Goal: Task Accomplishment & Management: Use online tool/utility

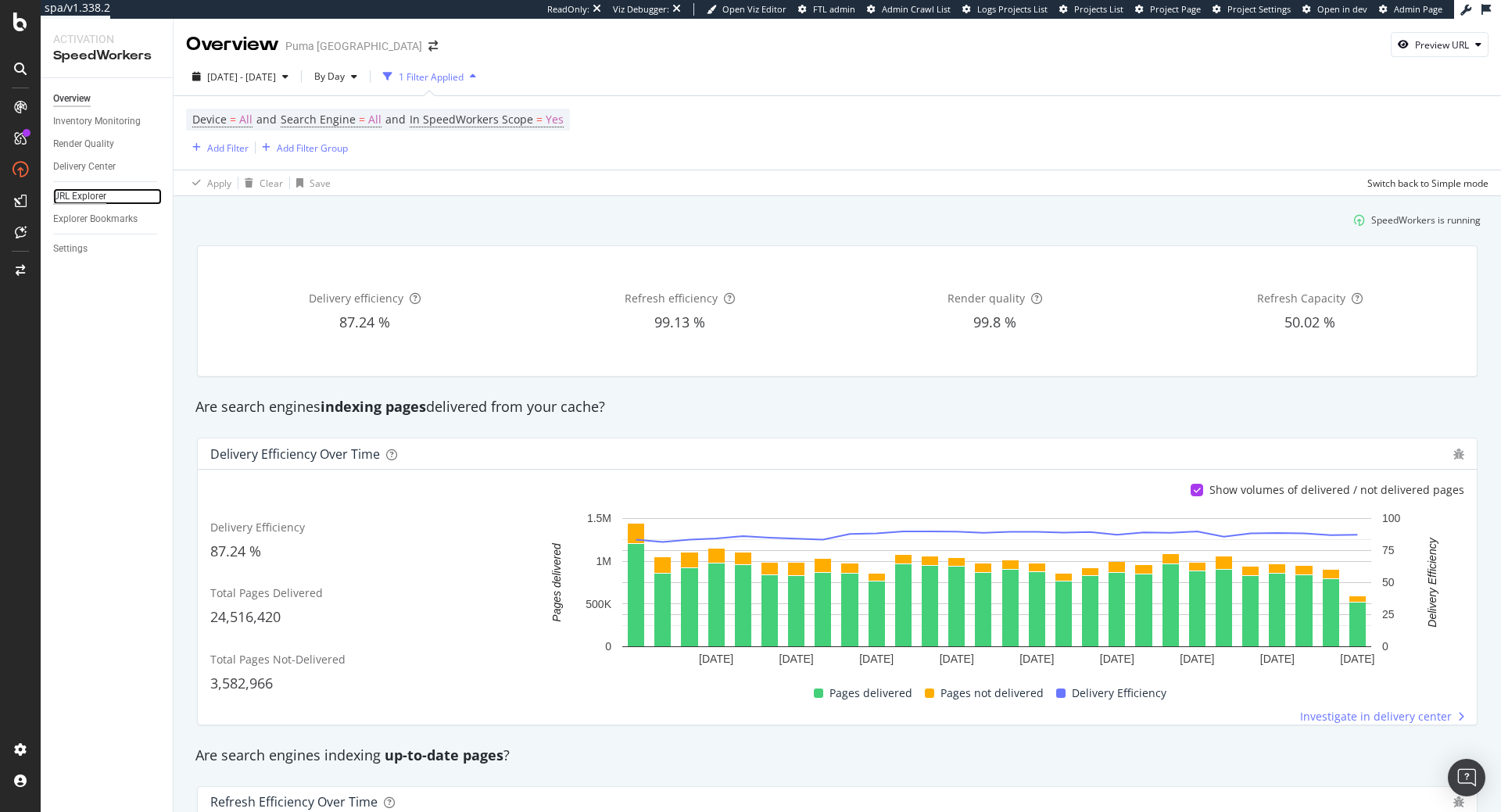
click at [87, 198] on div "URL Explorer" at bounding box center [79, 196] width 53 height 17
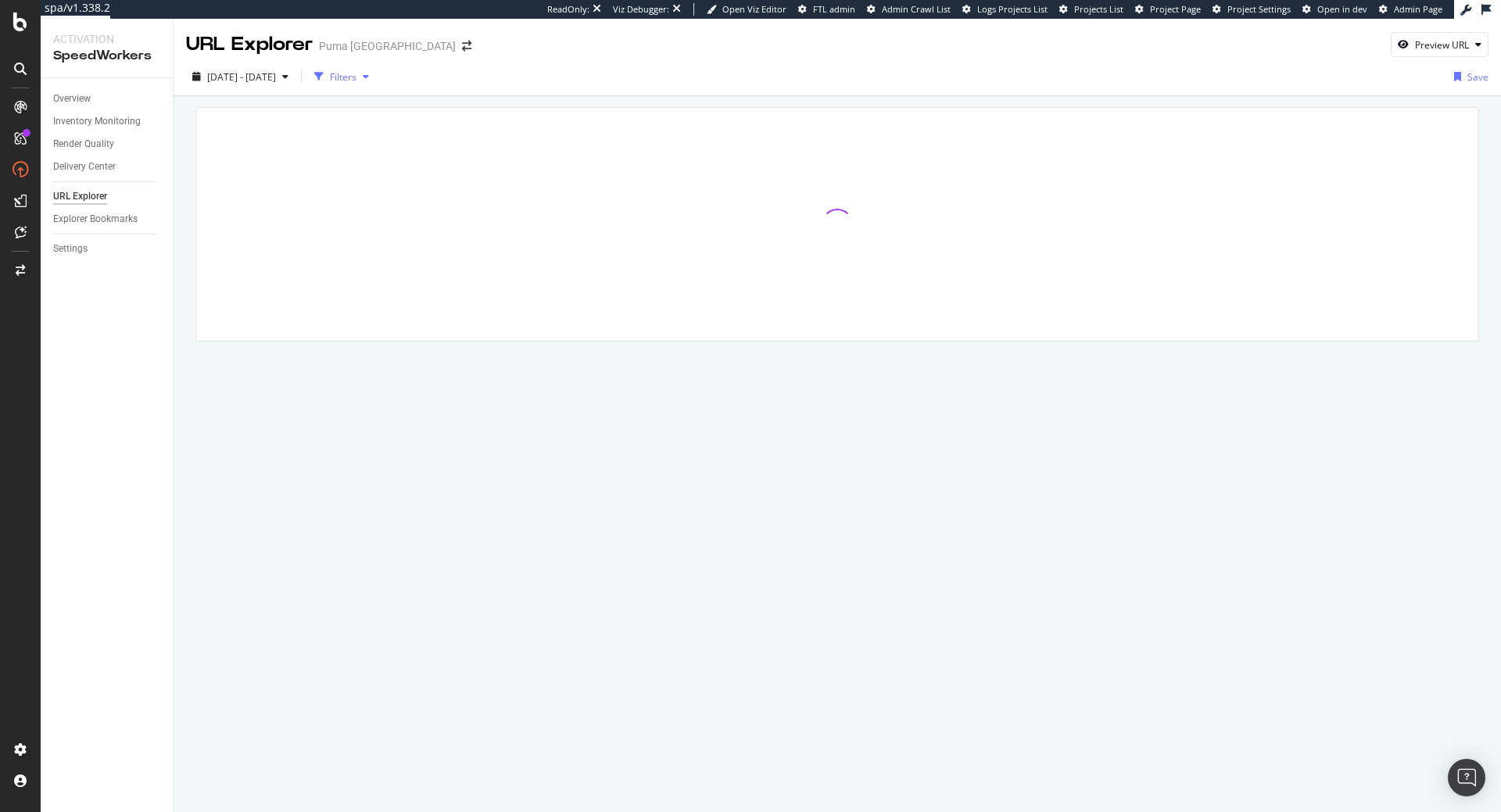
click at [375, 84] on div "Filters" at bounding box center [341, 77] width 67 height 23
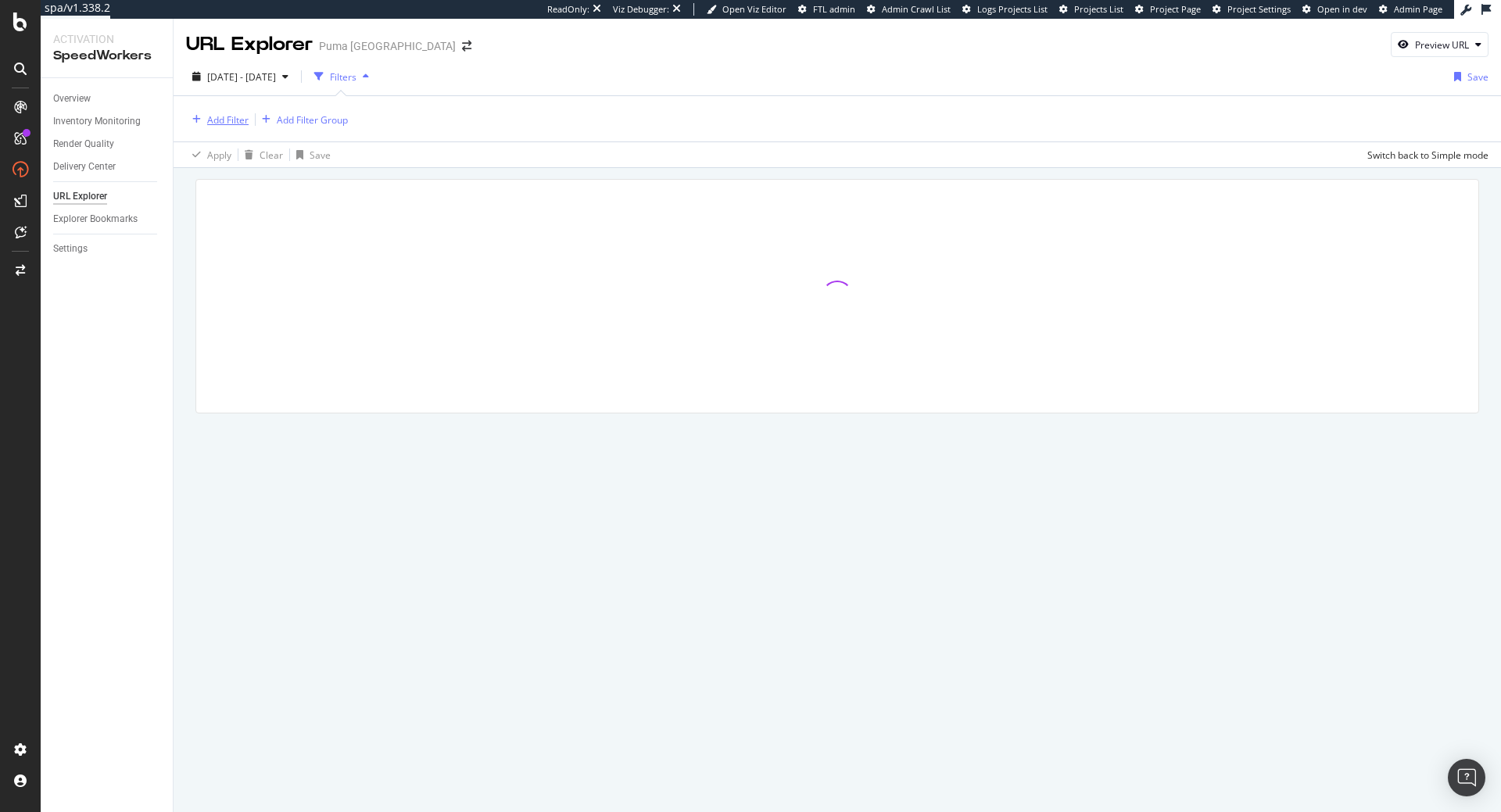
click at [223, 124] on div "Add Filter" at bounding box center [228, 119] width 42 height 13
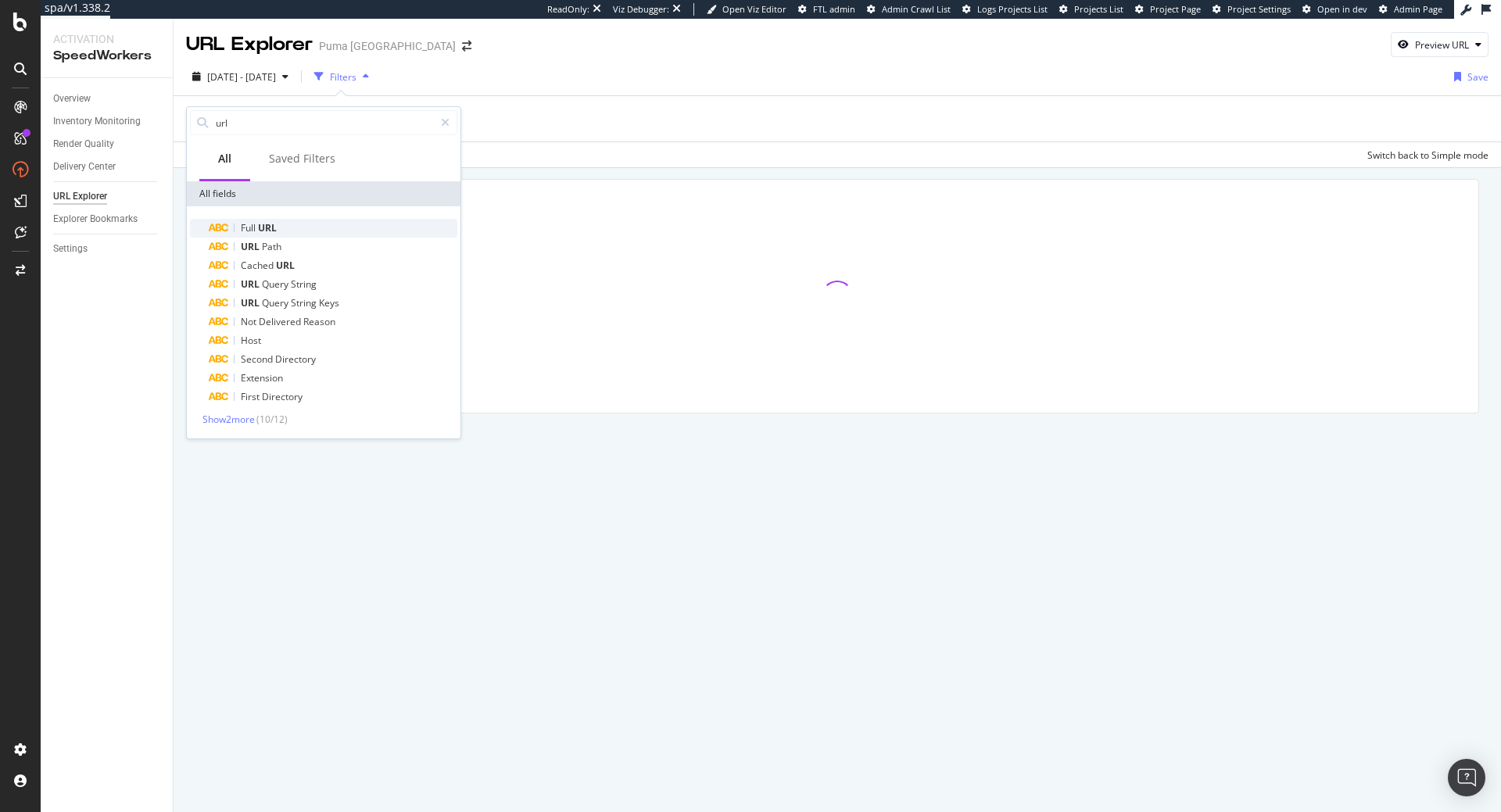
type input "url"
click at [270, 229] on span "URL" at bounding box center [267, 227] width 19 height 13
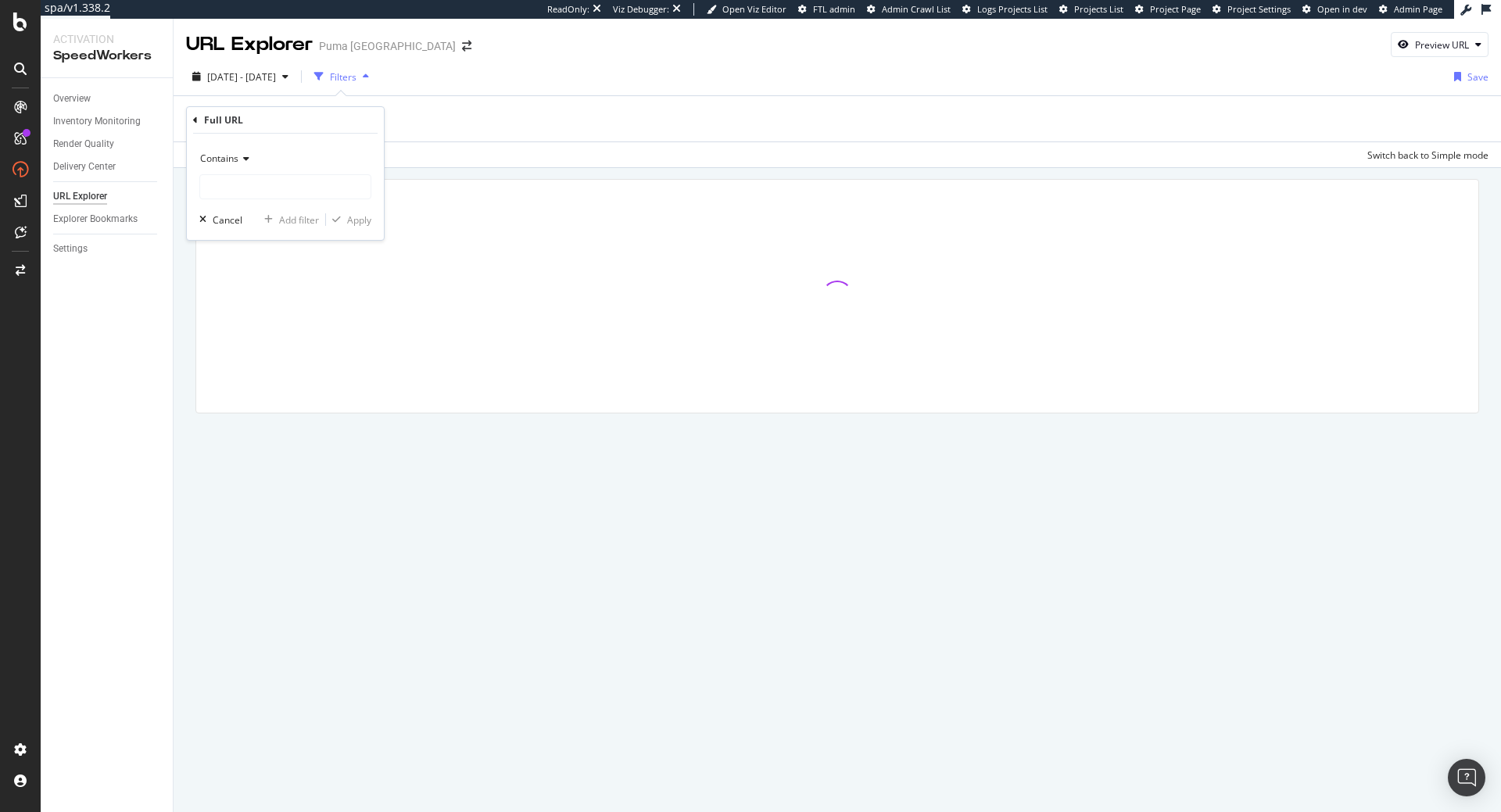
click at [227, 155] on span "Contains" at bounding box center [219, 158] width 38 height 13
click at [225, 185] on div "Equal to" at bounding box center [286, 190] width 167 height 20
click at [225, 185] on input "text" at bounding box center [286, 186] width 171 height 25
paste input "https://us.puma.com/us/en/pd/ac_milan_24_25_away_big_kids_replica_soccer_jersey…"
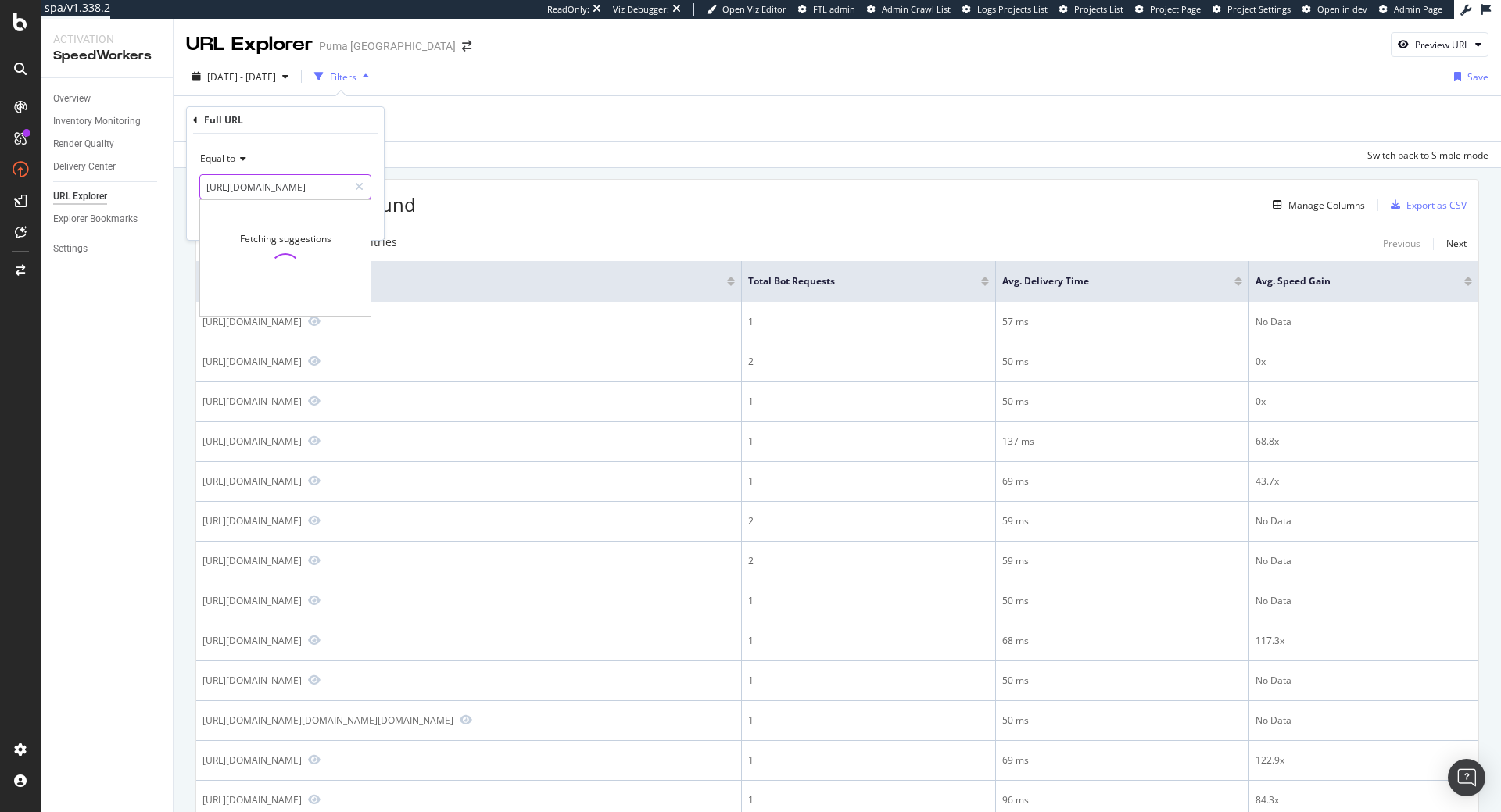
type input "https://us.puma.com/us/en/pd/ac_milan_24_25_away_big_kids_replica_soccer_jersey…"
click at [333, 142] on div "Equal to https://us.puma.com/us/en/pd/ac_milan_24_25_away_big_kids_replica_socc…" at bounding box center [286, 187] width 197 height 106
click at [356, 213] on div "Apply" at bounding box center [360, 219] width 24 height 13
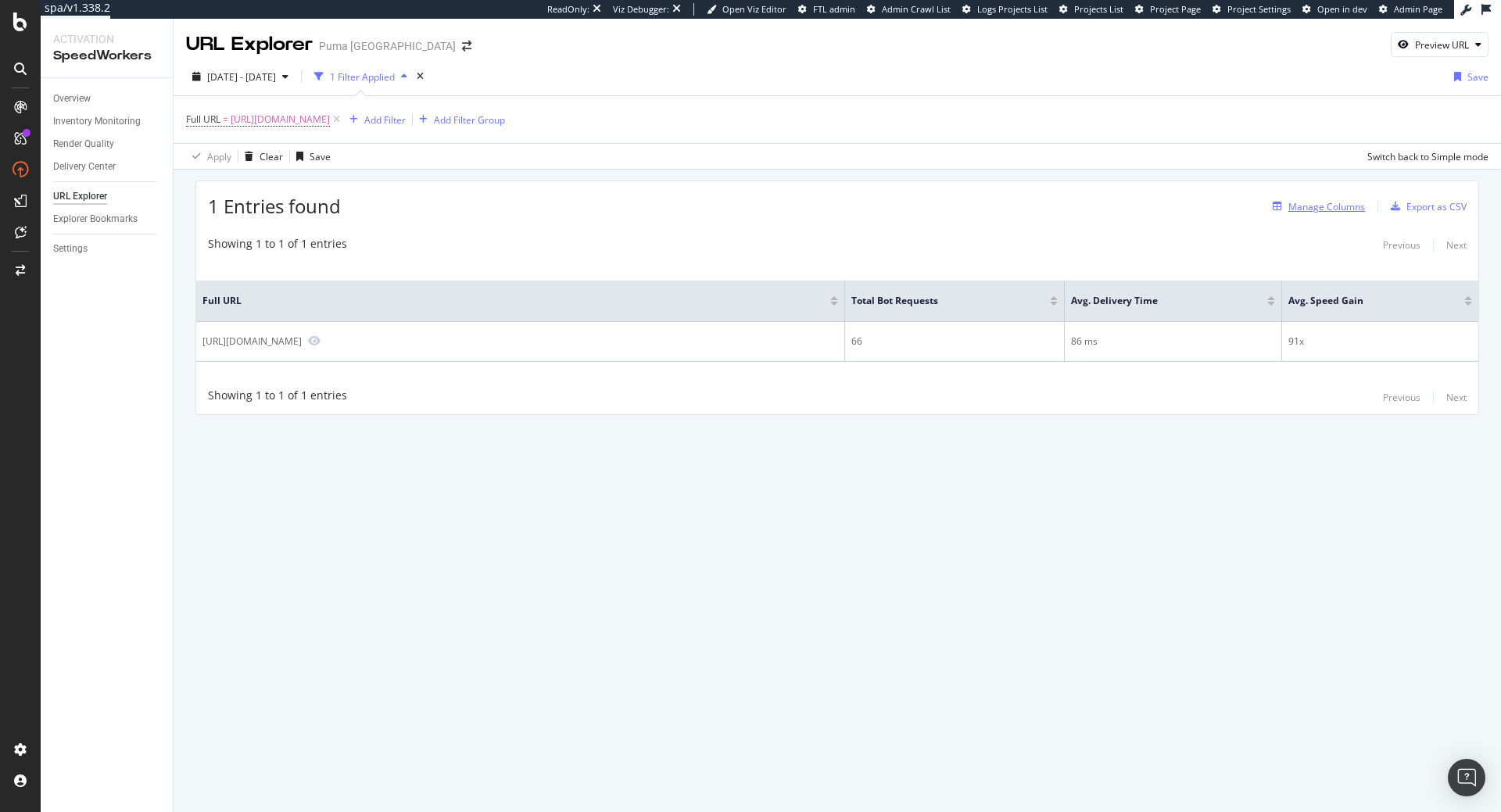
click at [1341, 204] on div "Manage Columns" at bounding box center [1327, 206] width 77 height 13
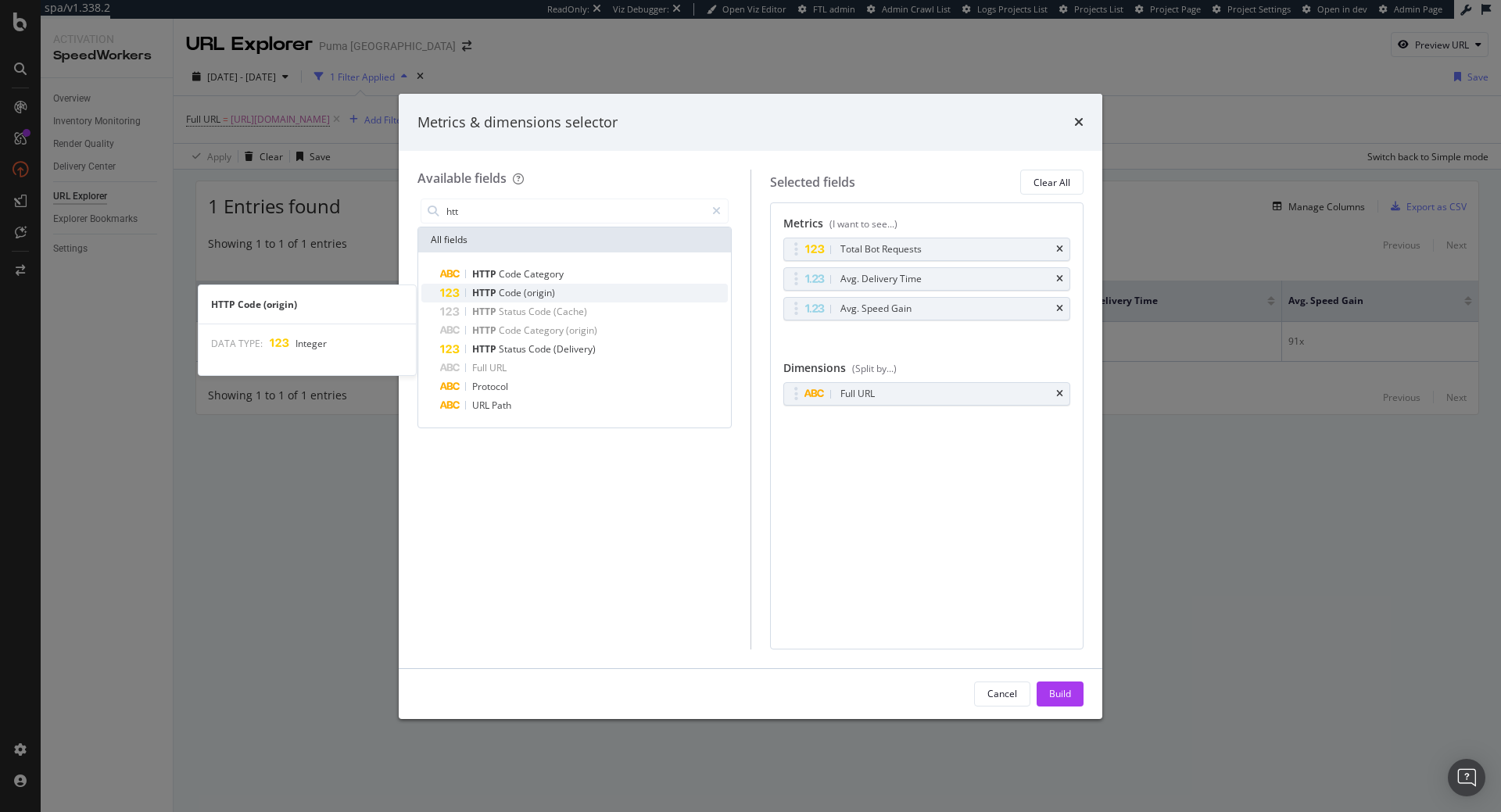
type input "htt"
click at [561, 299] on div "HTTP Code (origin)" at bounding box center [584, 293] width 287 height 19
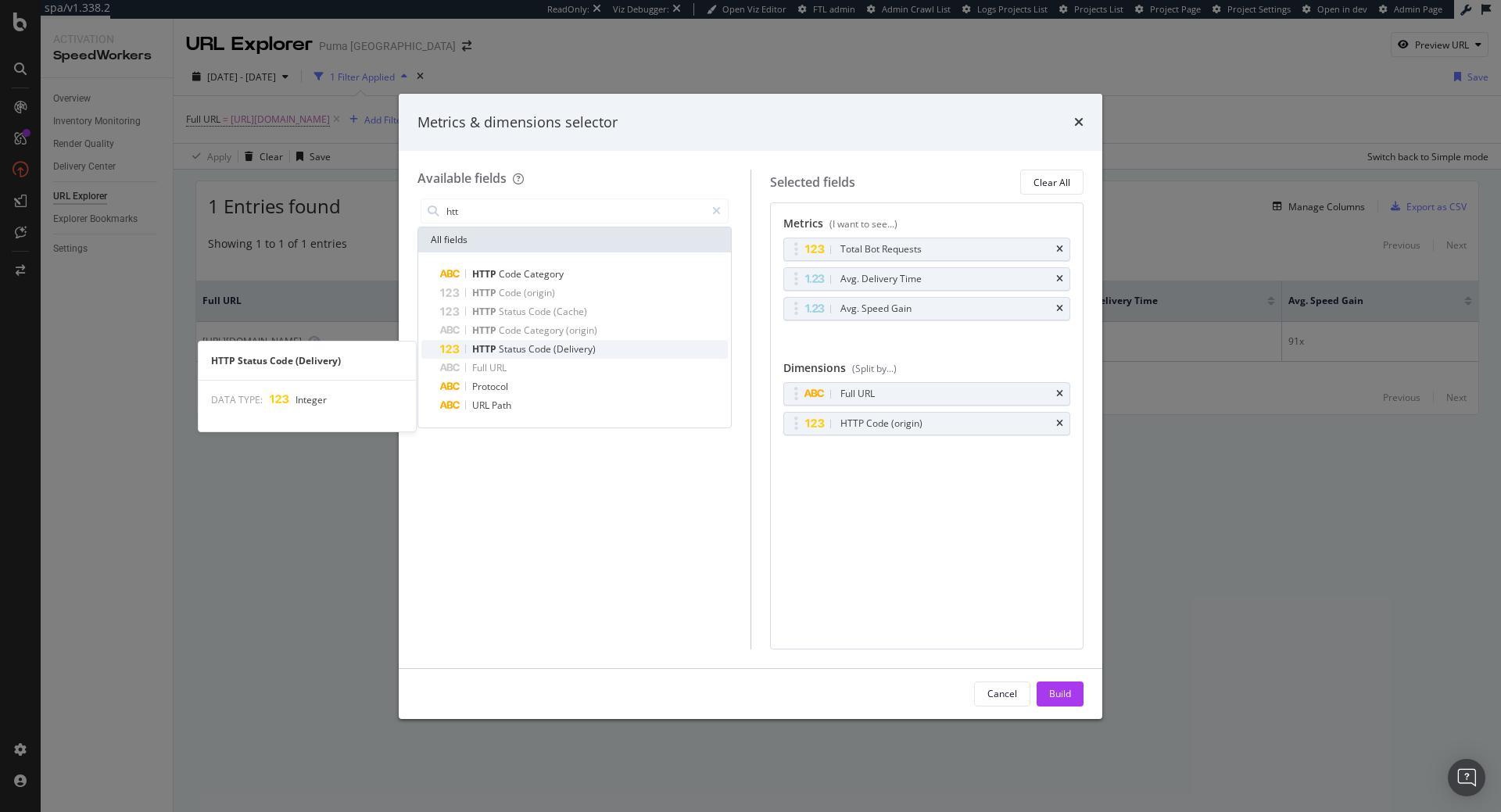
click at [575, 353] on span "(Delivery)" at bounding box center [575, 348] width 42 height 13
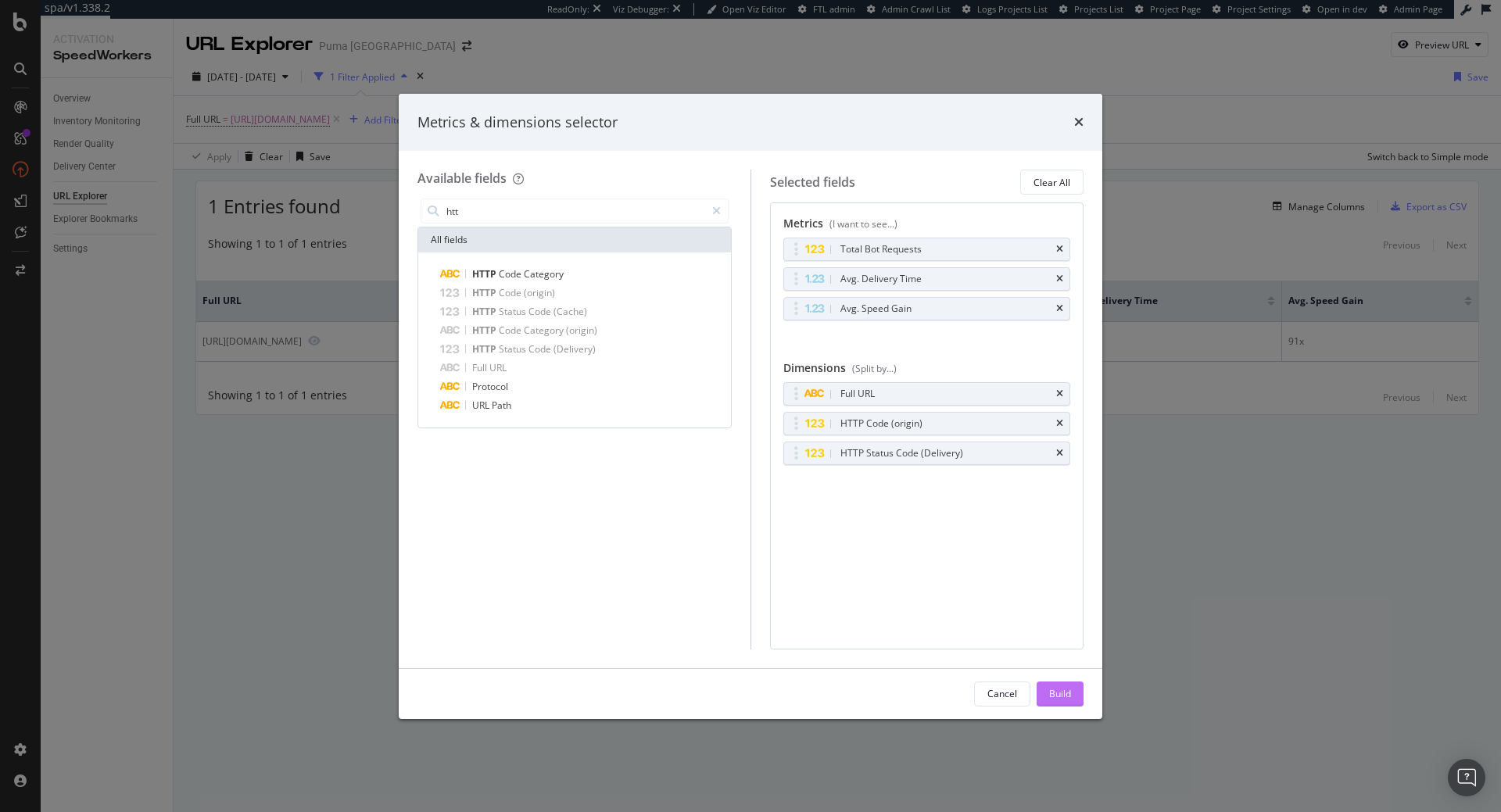
click at [1069, 701] on div "Build" at bounding box center [1060, 694] width 22 height 23
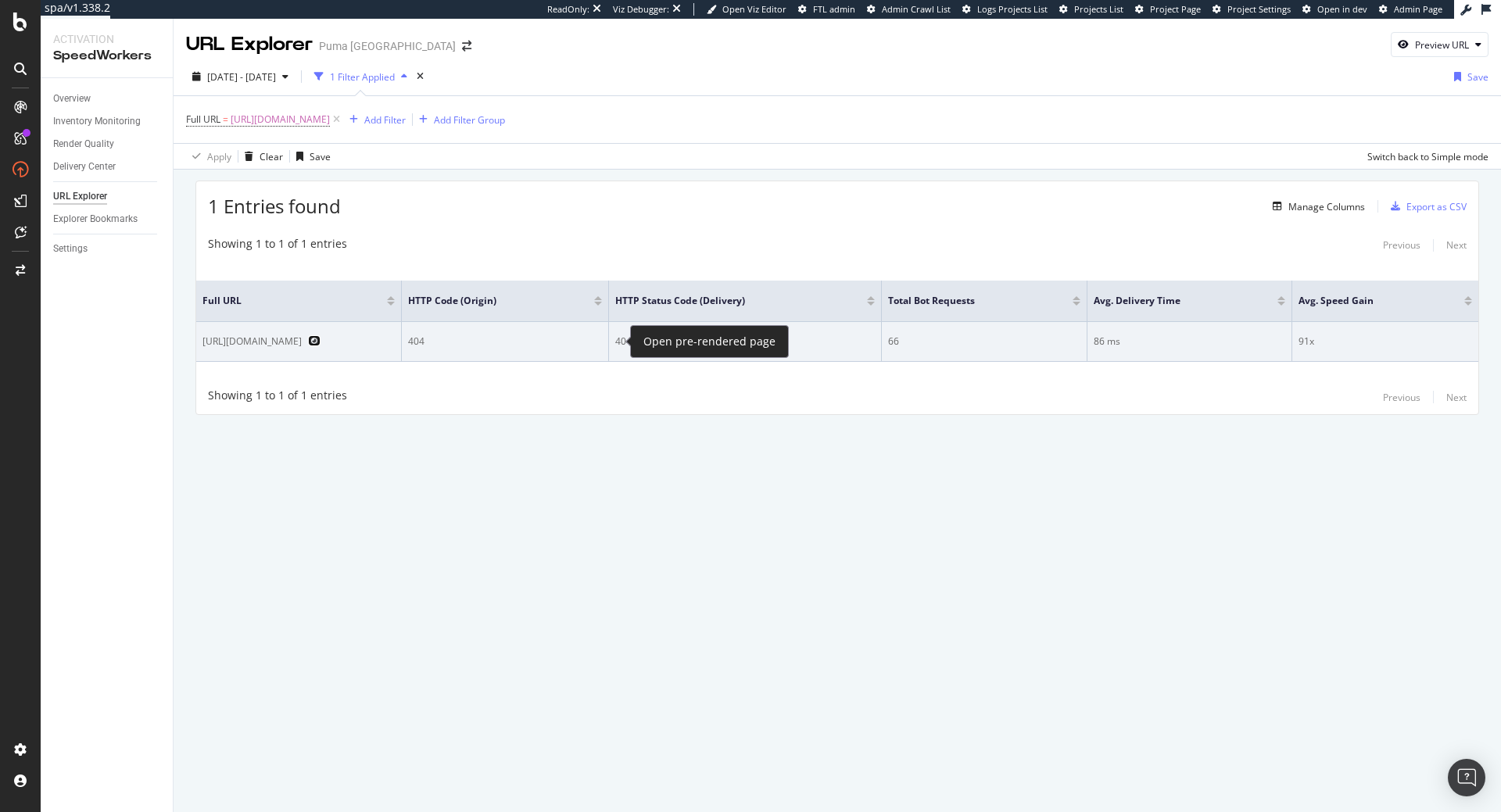
click at [320, 345] on icon "Preview https://us.puma.com/us/en/pd/ac_milan_24_25_away_big_kids_replica_socce…" at bounding box center [314, 340] width 12 height 11
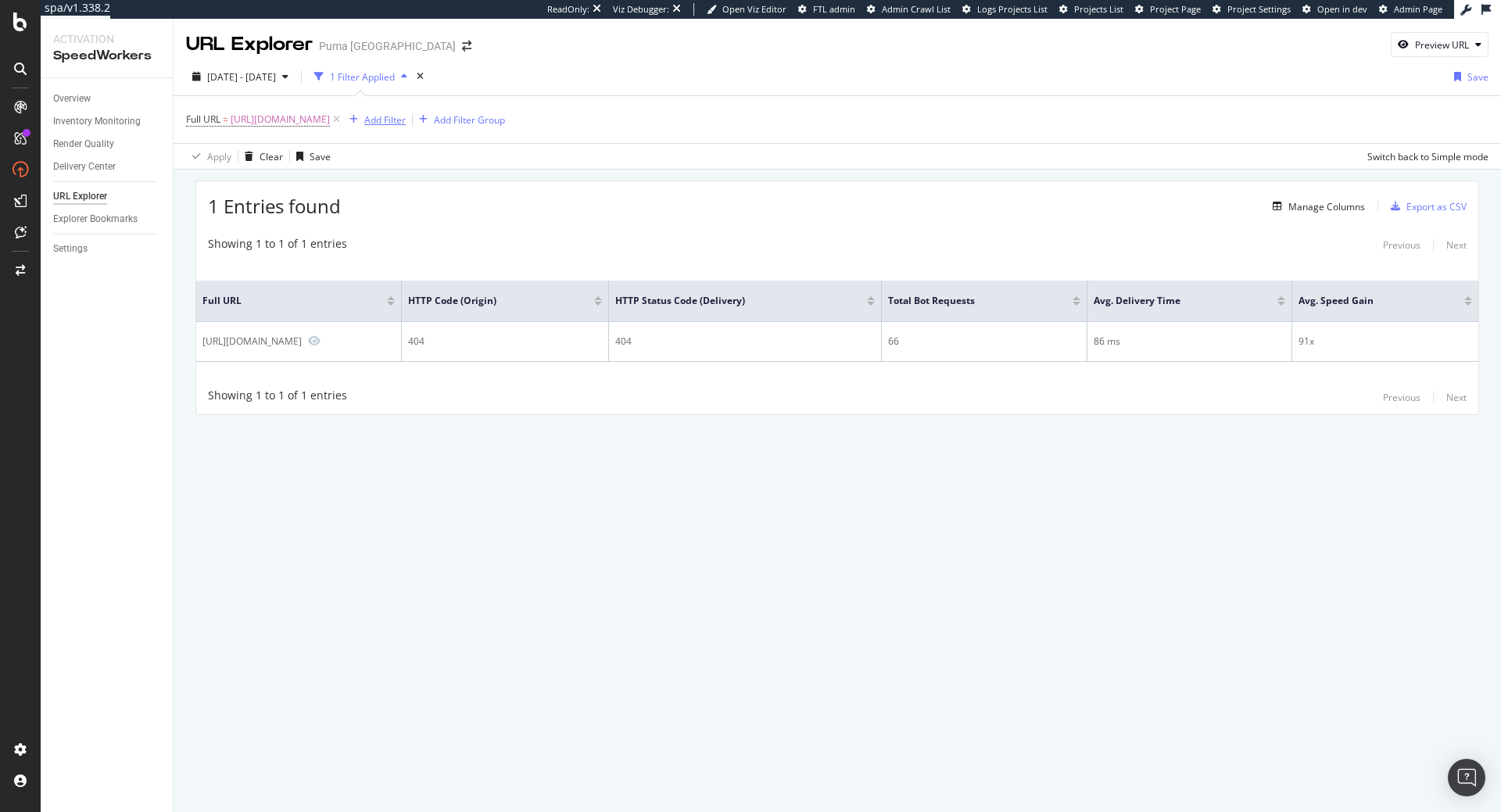
click at [406, 115] on div "Add Filter" at bounding box center [374, 120] width 63 height 17
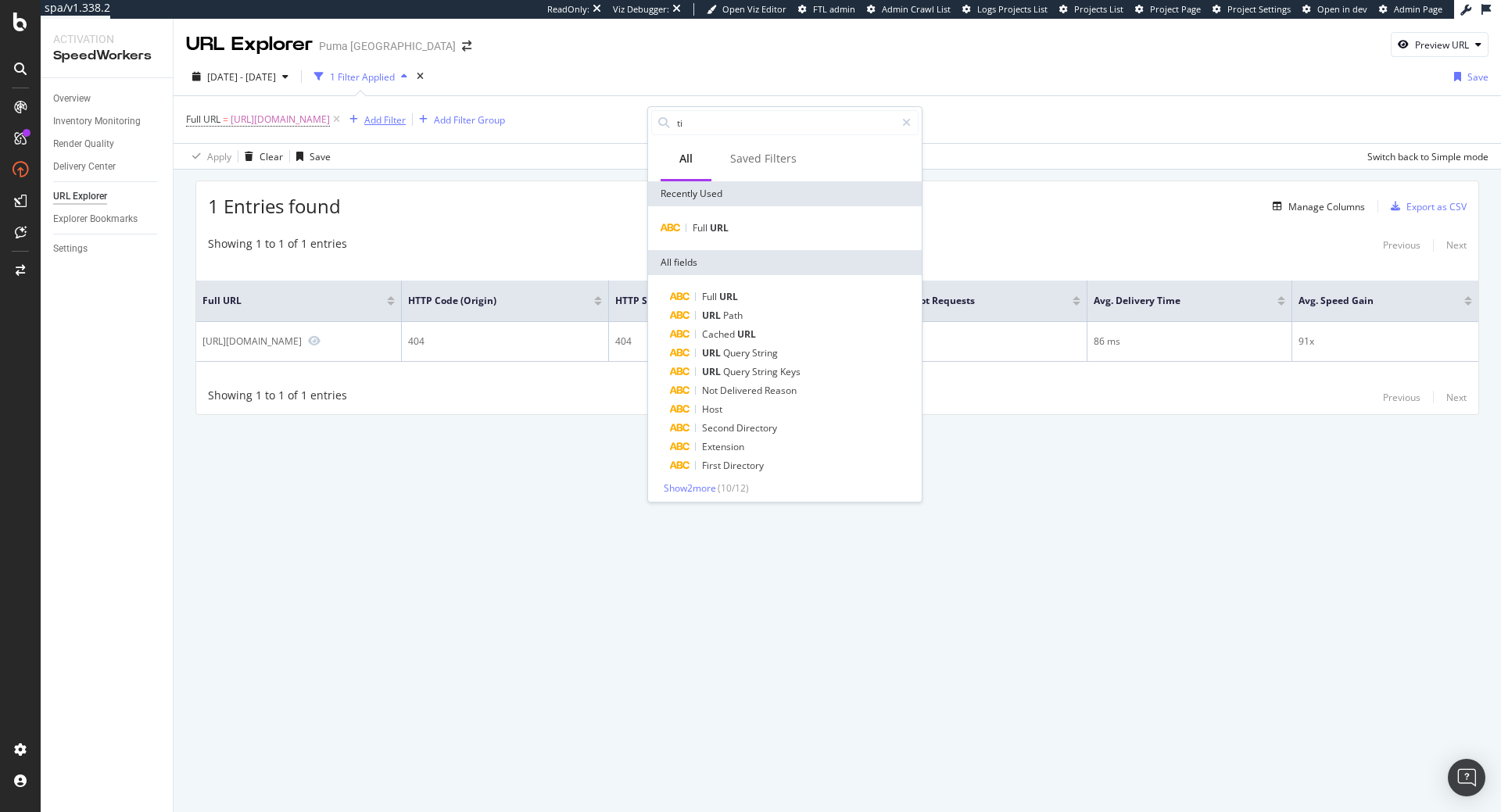
type input "tim"
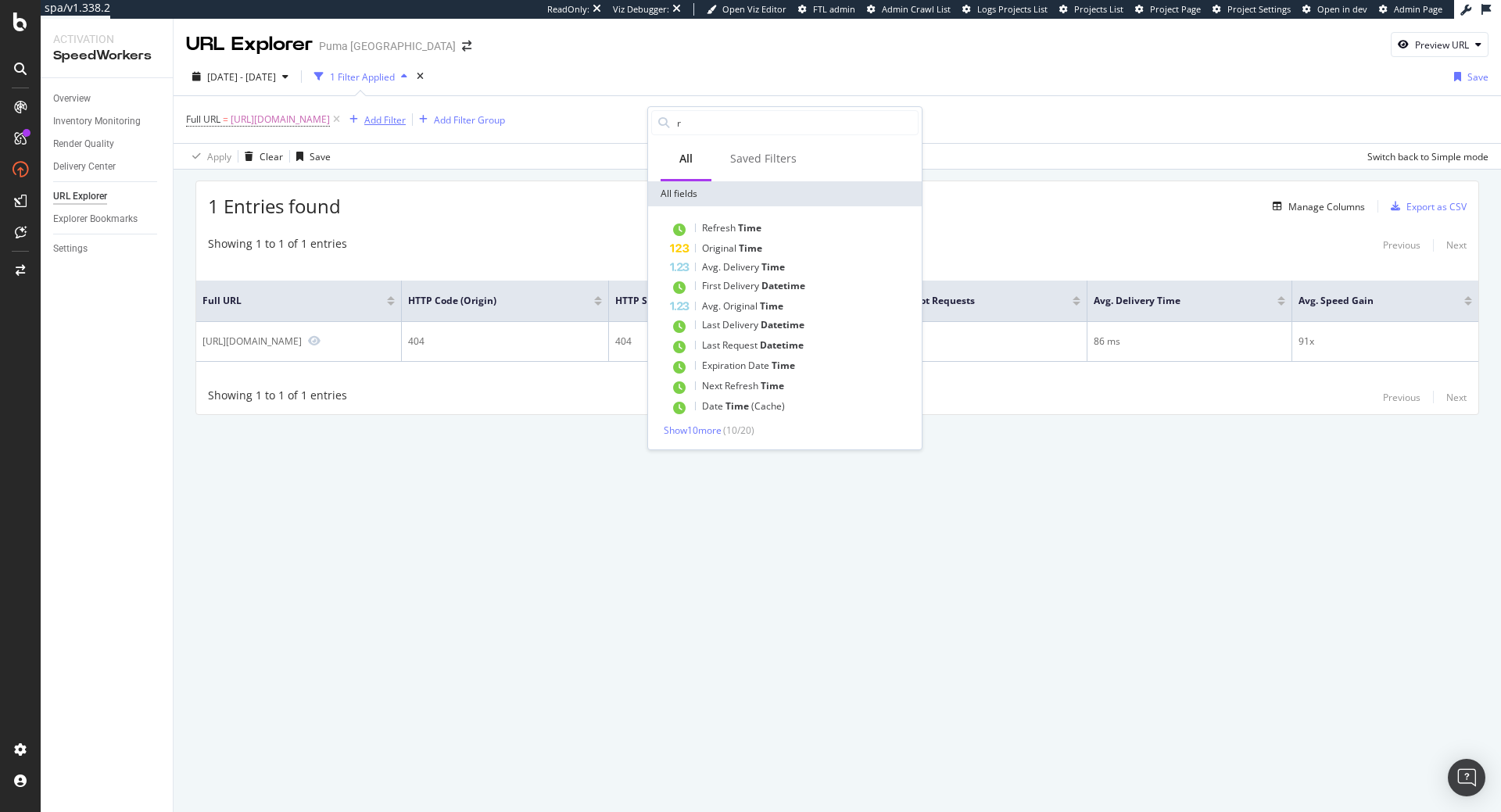
type input "re"
click at [427, 78] on div "times" at bounding box center [420, 77] width 13 height 16
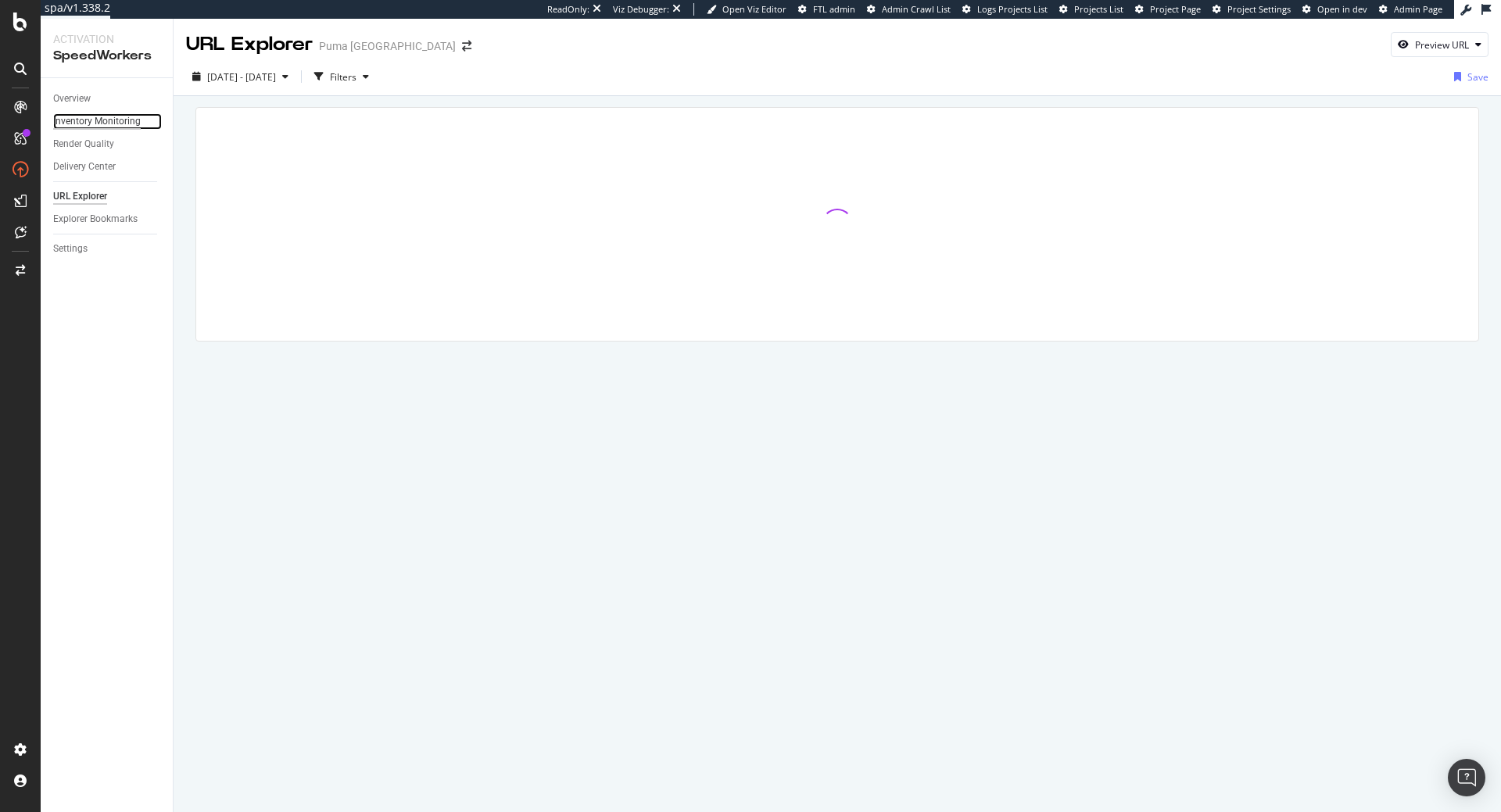
click at [92, 124] on div "Inventory Monitoring" at bounding box center [97, 121] width 88 height 17
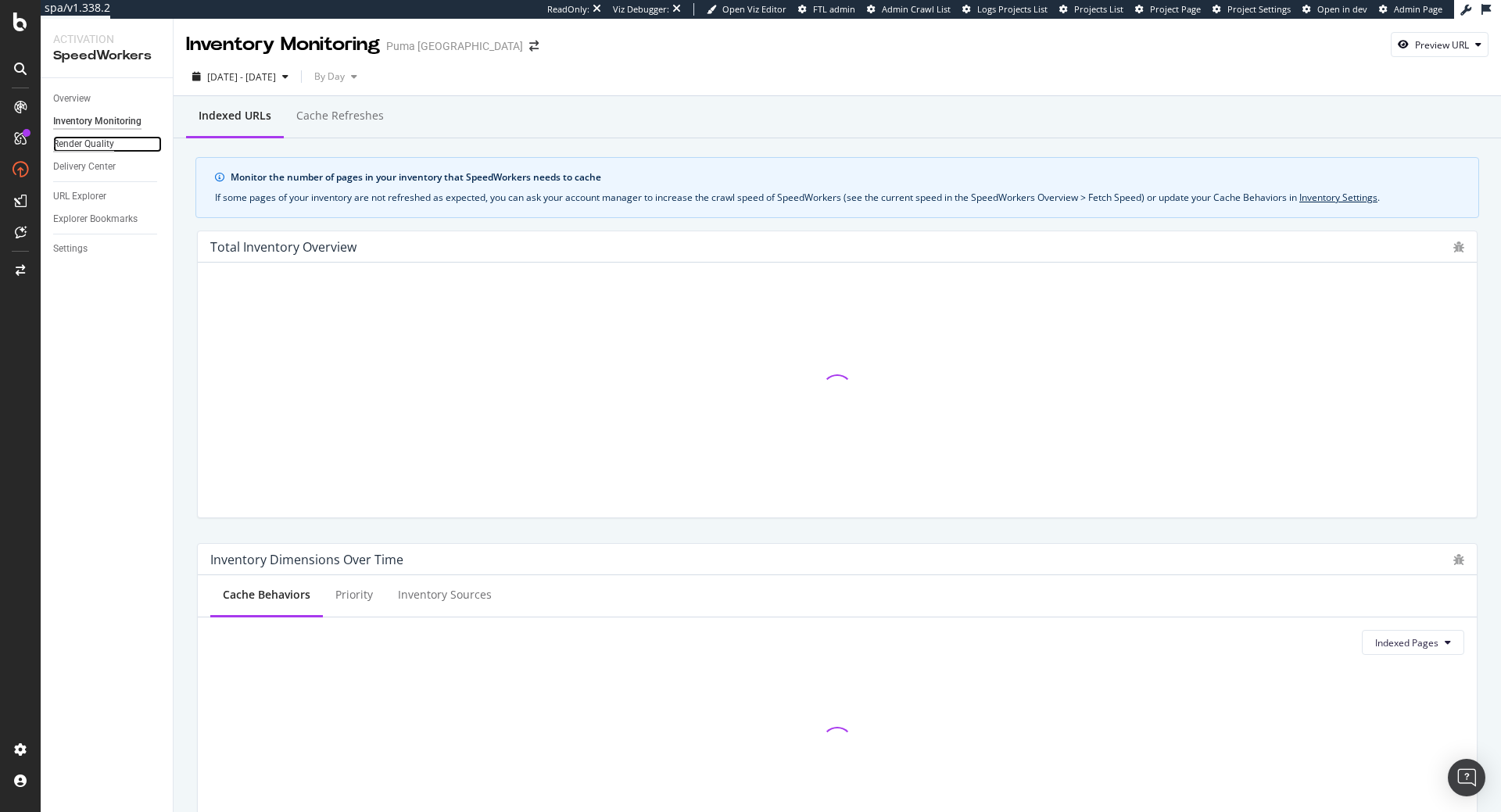
click at [86, 151] on div "Render Quality" at bounding box center [84, 144] width 61 height 17
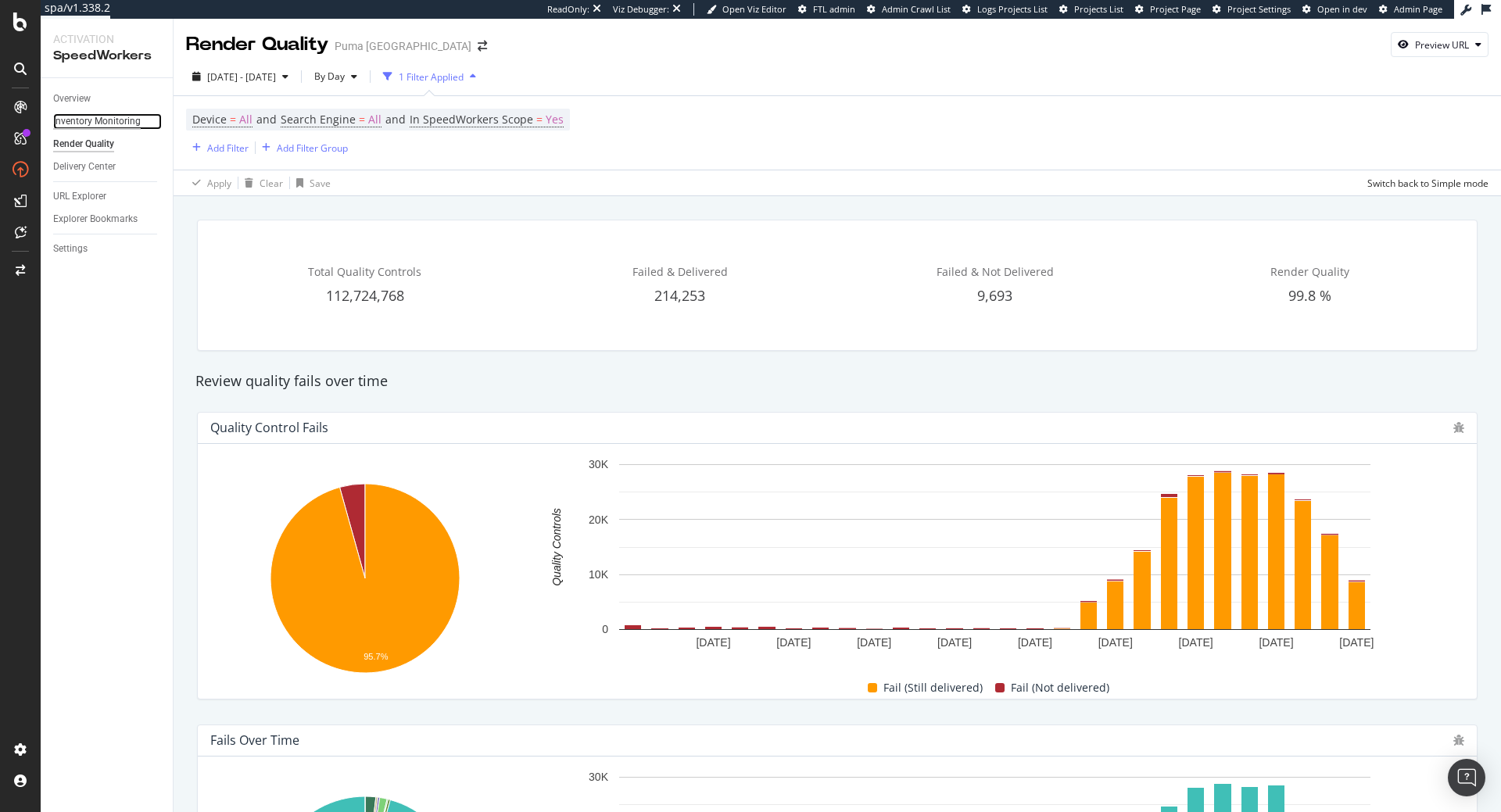
click at [96, 125] on div "Inventory Monitoring" at bounding box center [97, 121] width 88 height 17
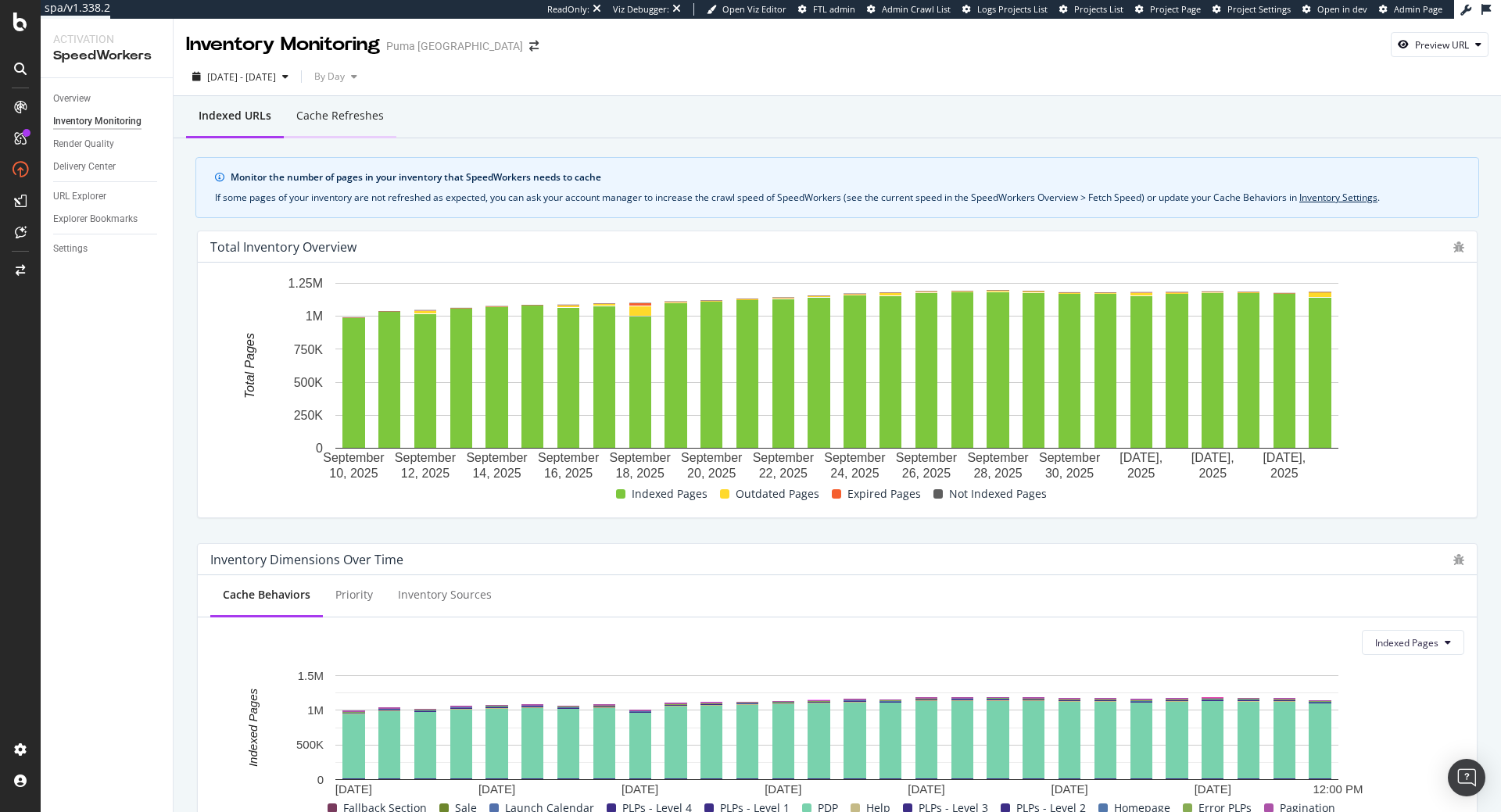
click at [342, 120] on div "Cache refreshes" at bounding box center [340, 116] width 88 height 16
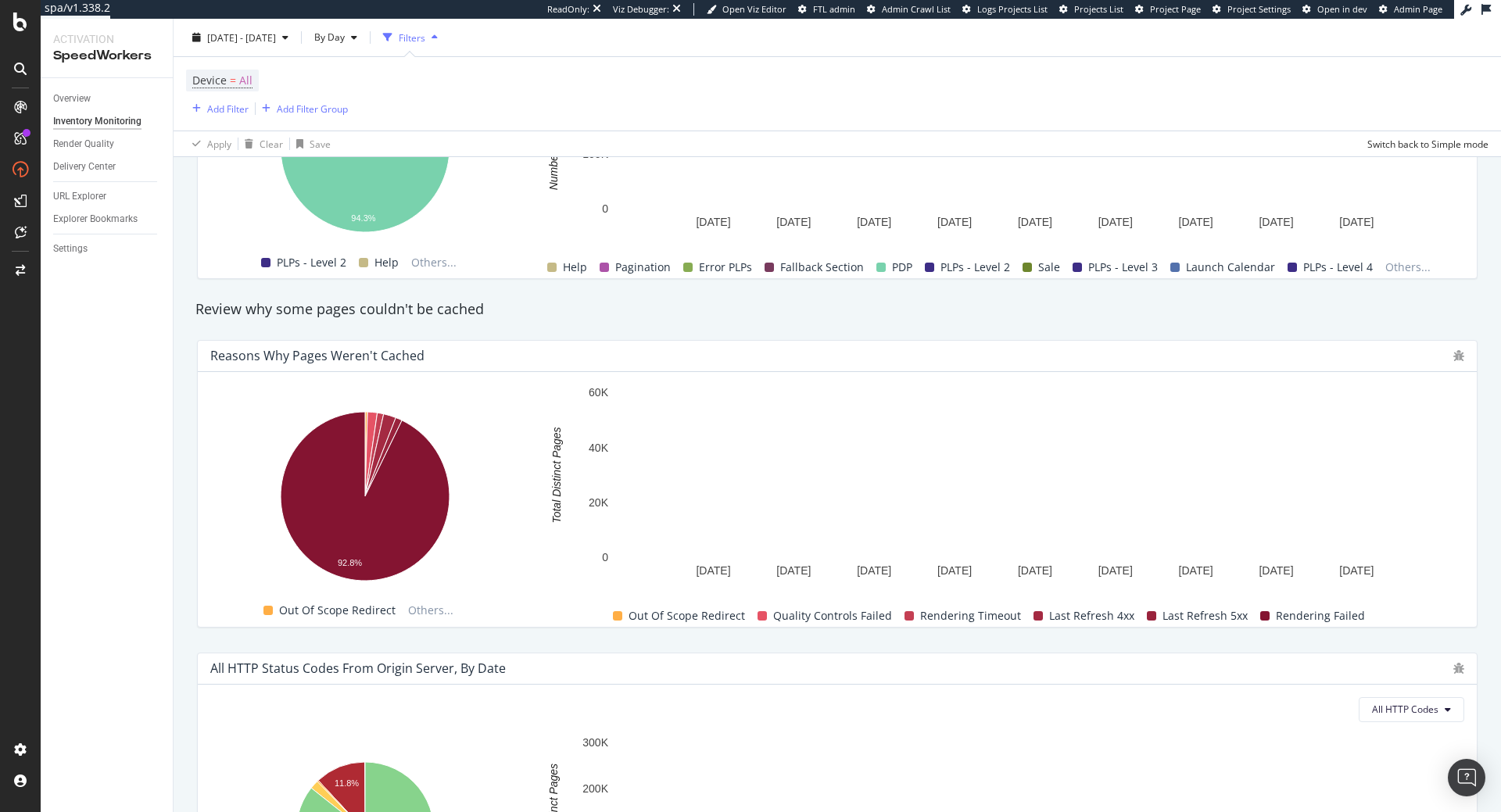
scroll to position [802, 0]
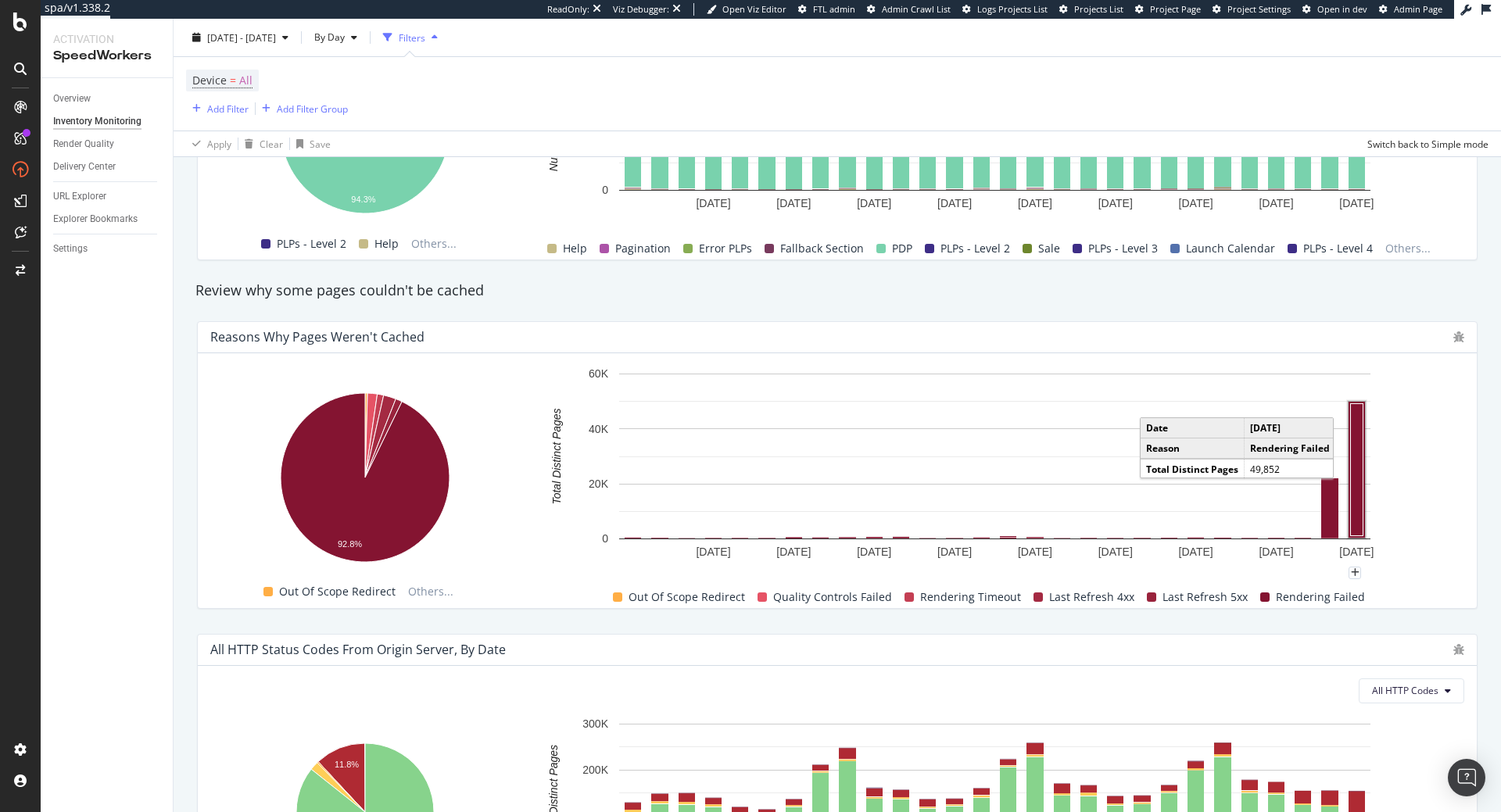
click at [1357, 498] on rect "A chart." at bounding box center [1357, 469] width 12 height 132
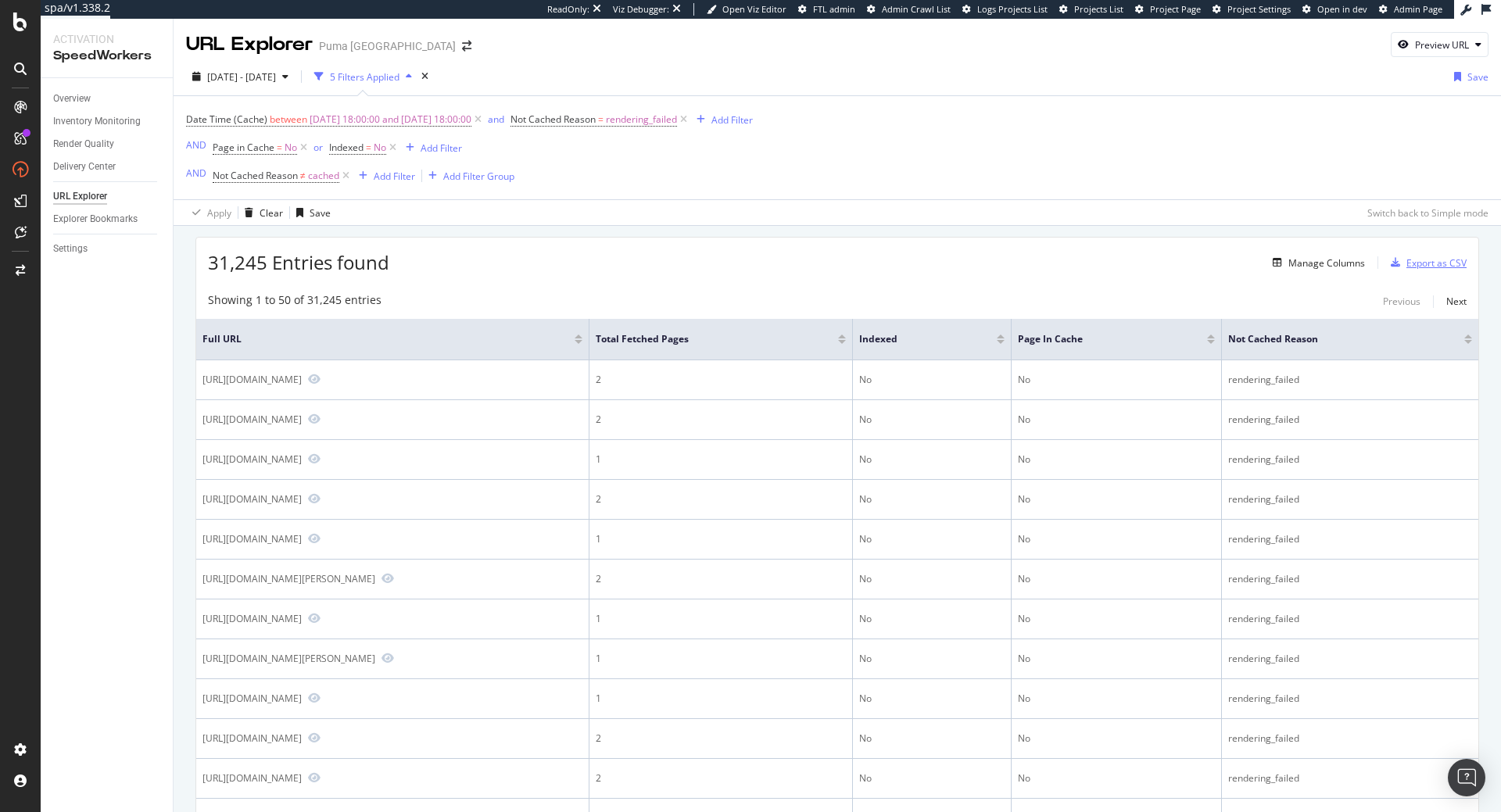
click at [1407, 272] on div "Export as CSV" at bounding box center [1425, 262] width 82 height 23
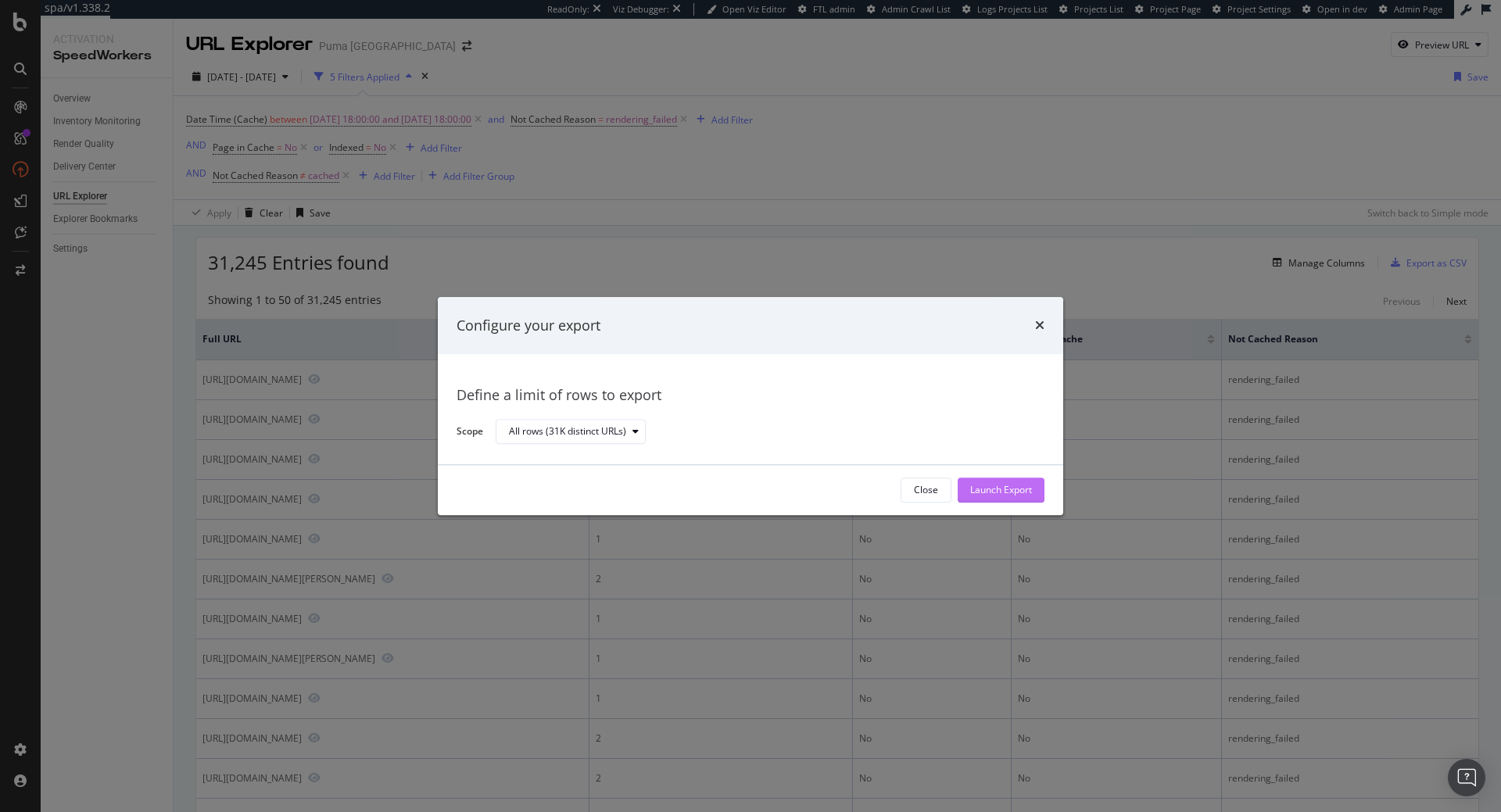
click at [997, 500] on div "Launch Export" at bounding box center [1000, 490] width 62 height 23
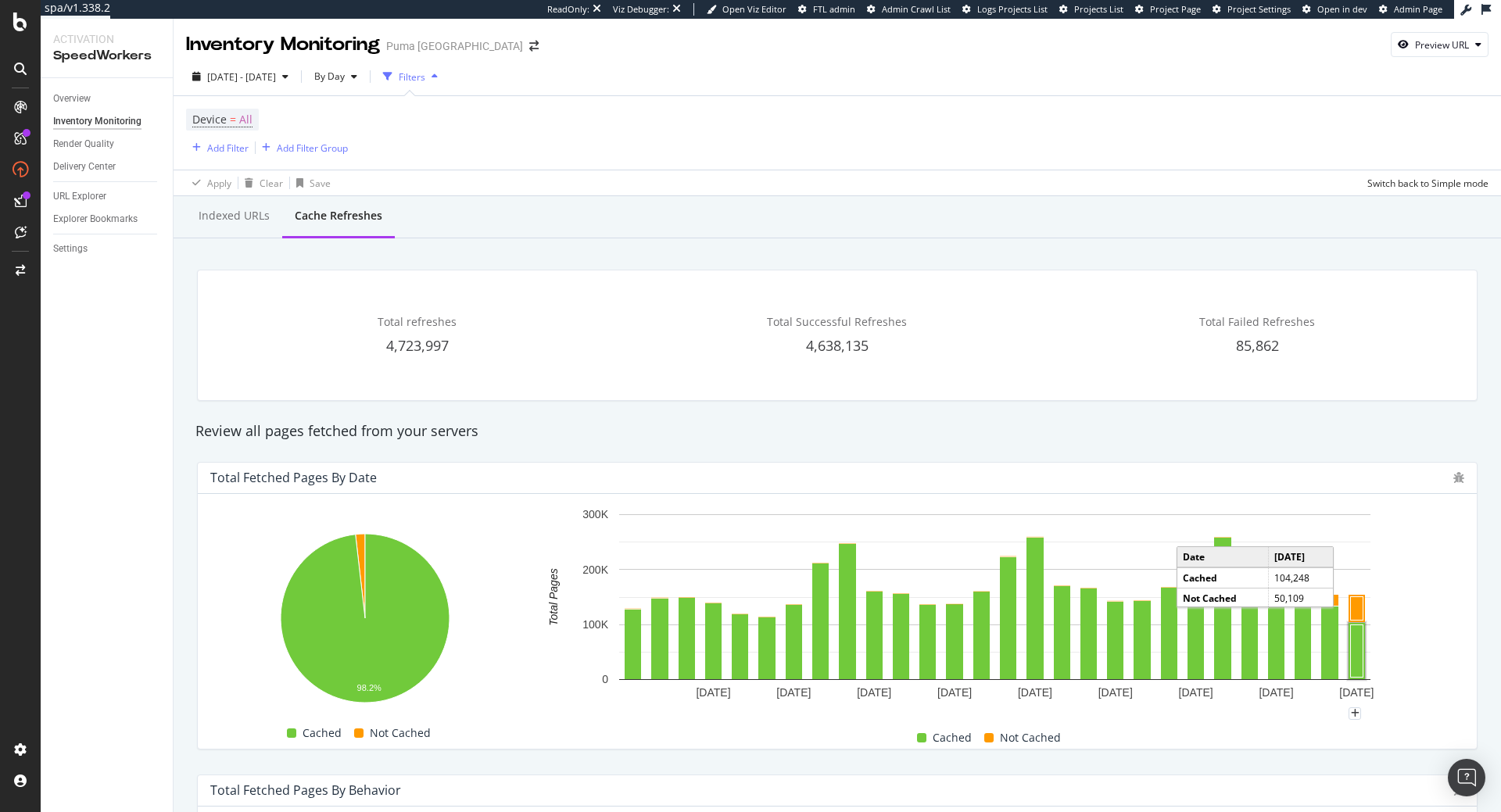
click at [1356, 647] on rect "A chart." at bounding box center [1357, 650] width 12 height 52
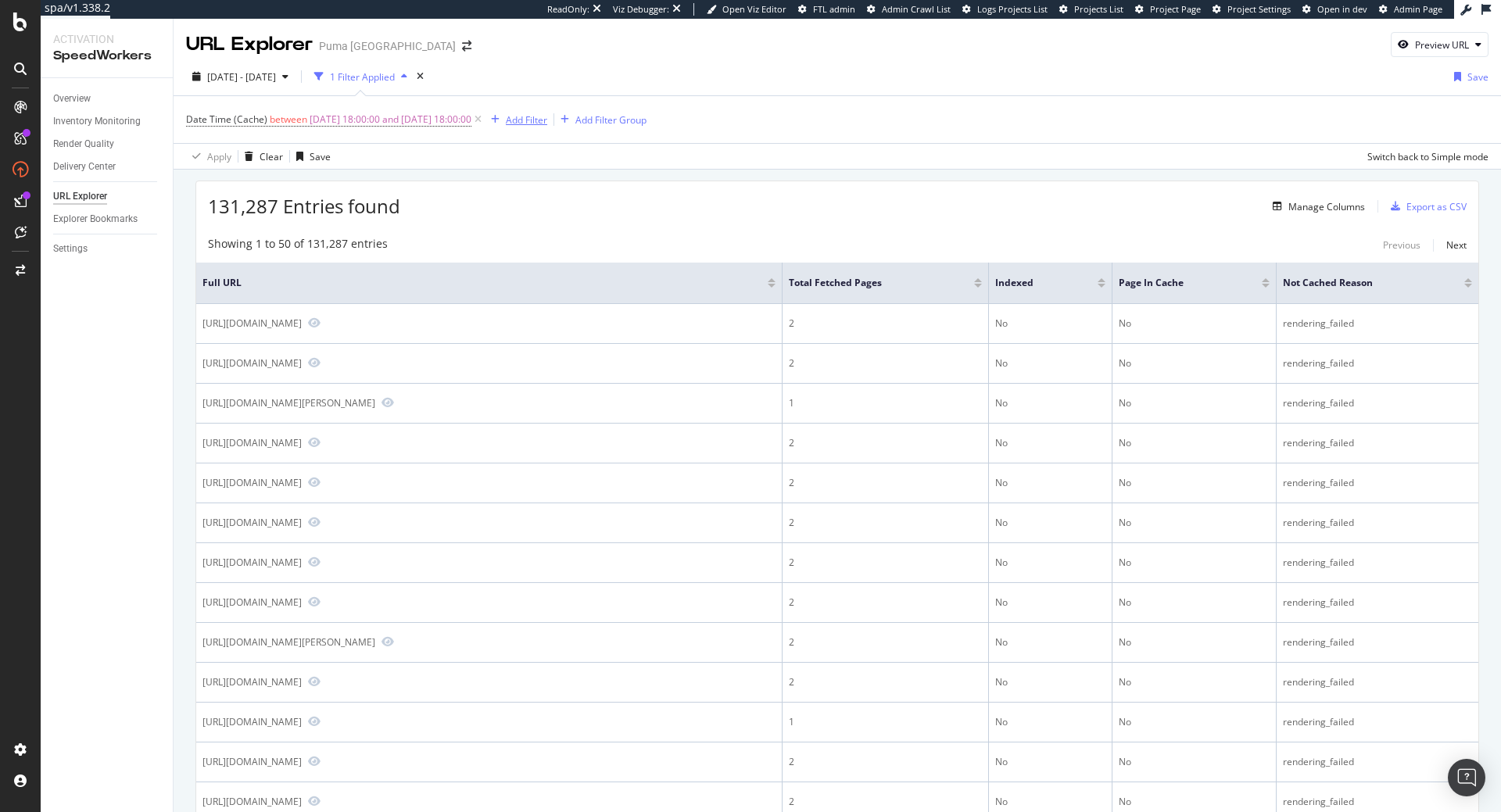
click at [546, 119] on div "Add Filter" at bounding box center [527, 119] width 42 height 13
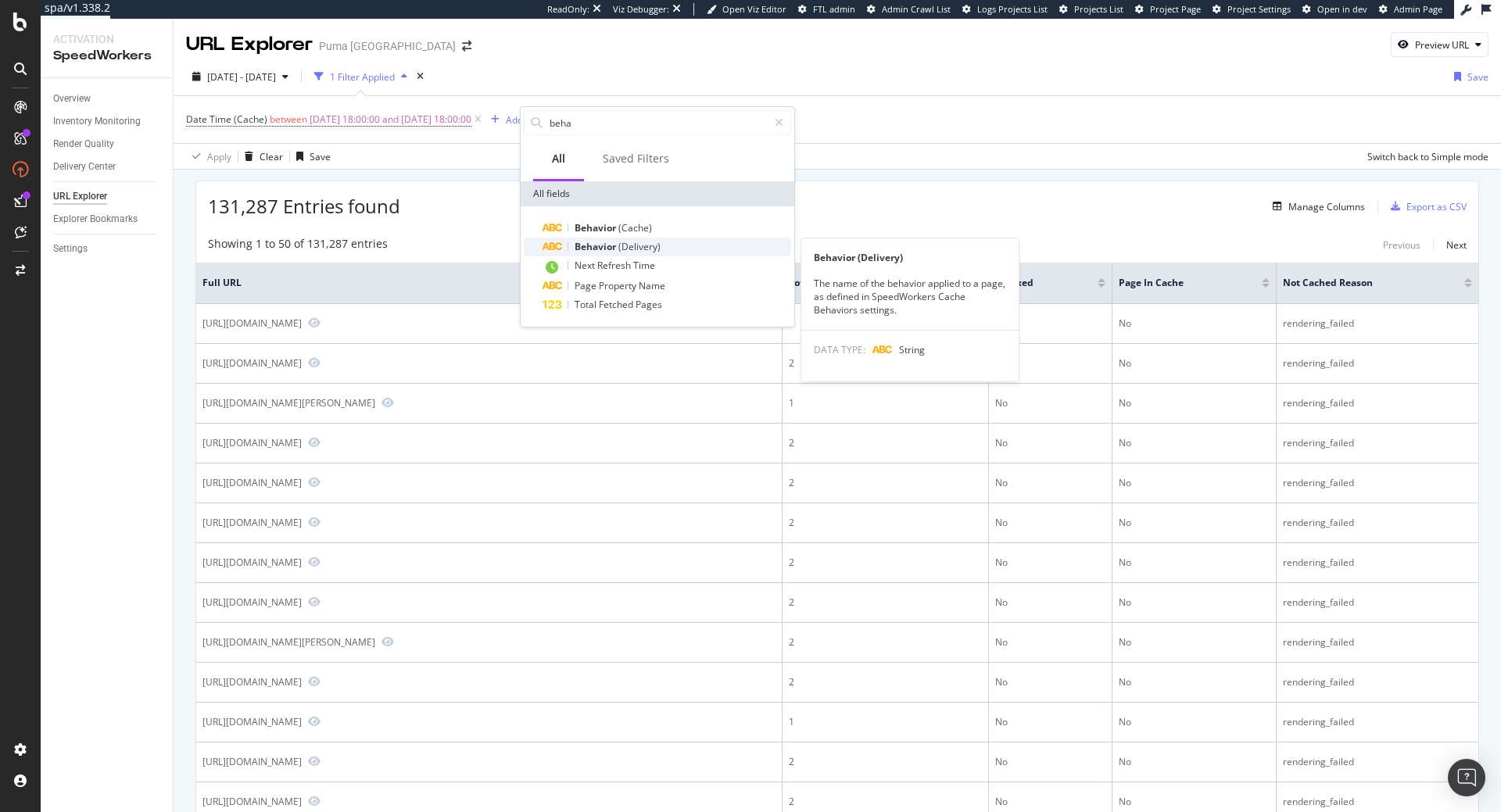
type input "beha"
click at [604, 248] on span "Behavior" at bounding box center [596, 246] width 44 height 13
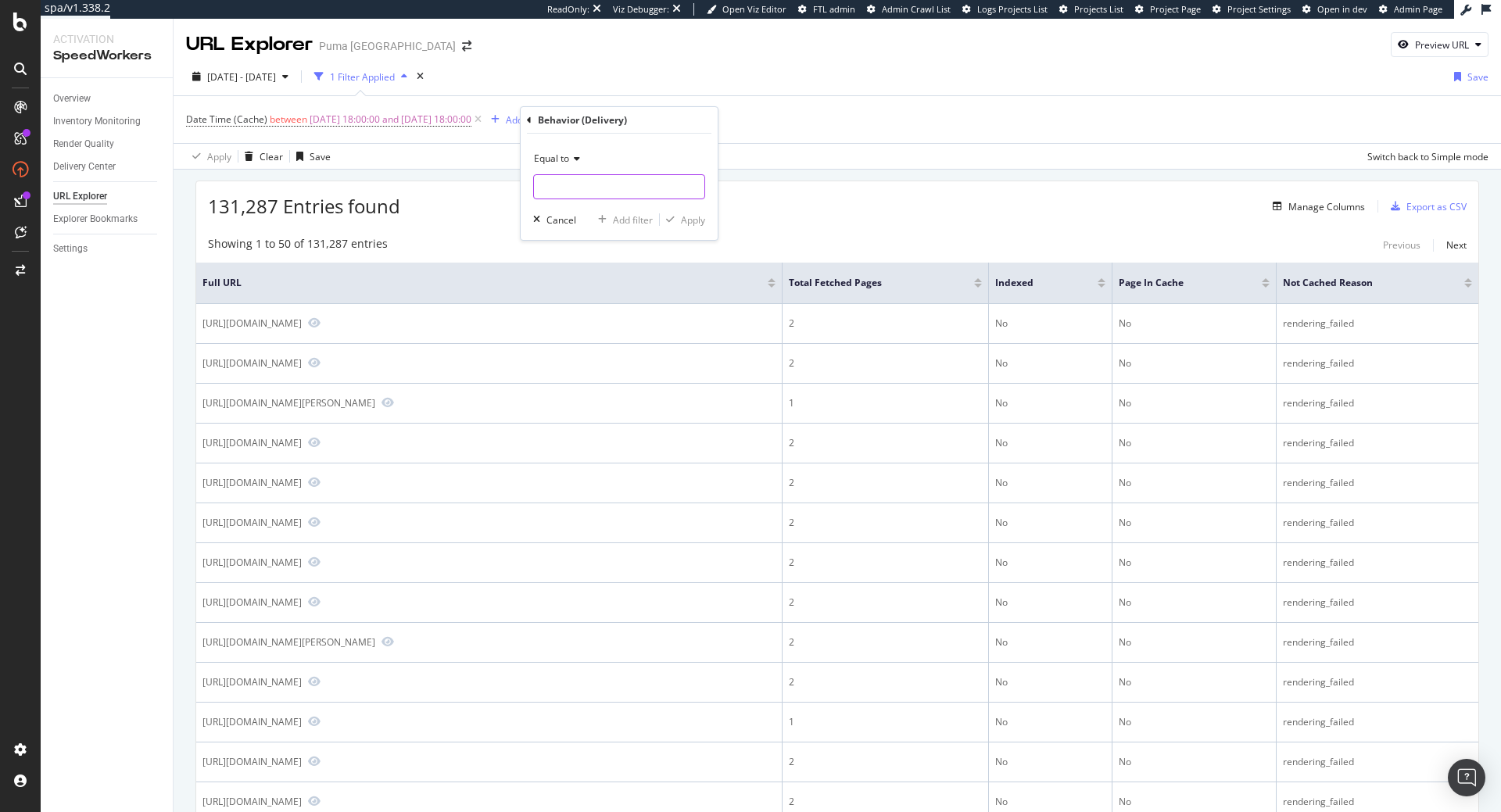
click at [602, 186] on input "text" at bounding box center [619, 186] width 171 height 25
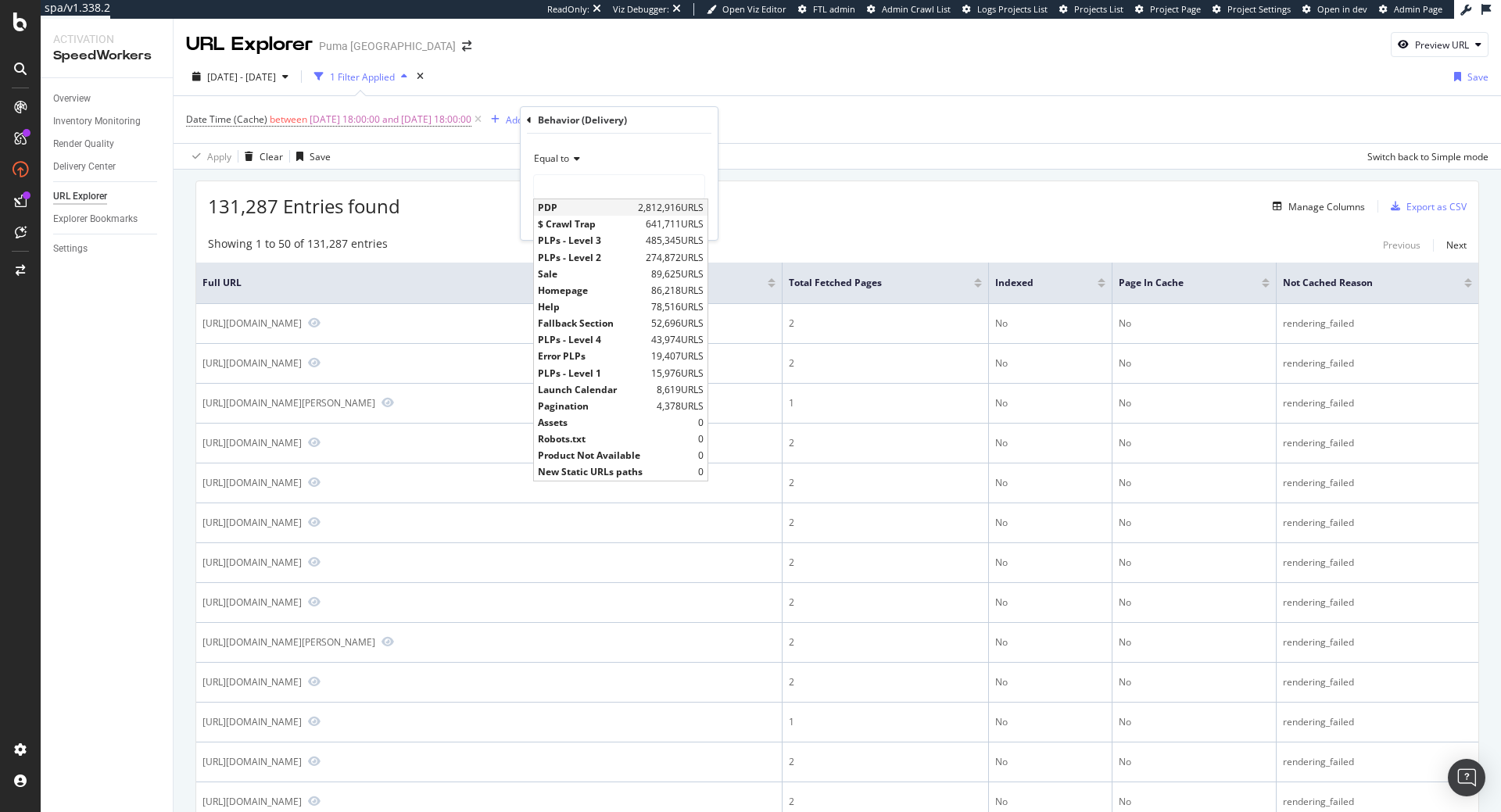
click at [596, 205] on span "PDP" at bounding box center [586, 207] width 96 height 13
type input "PDP"
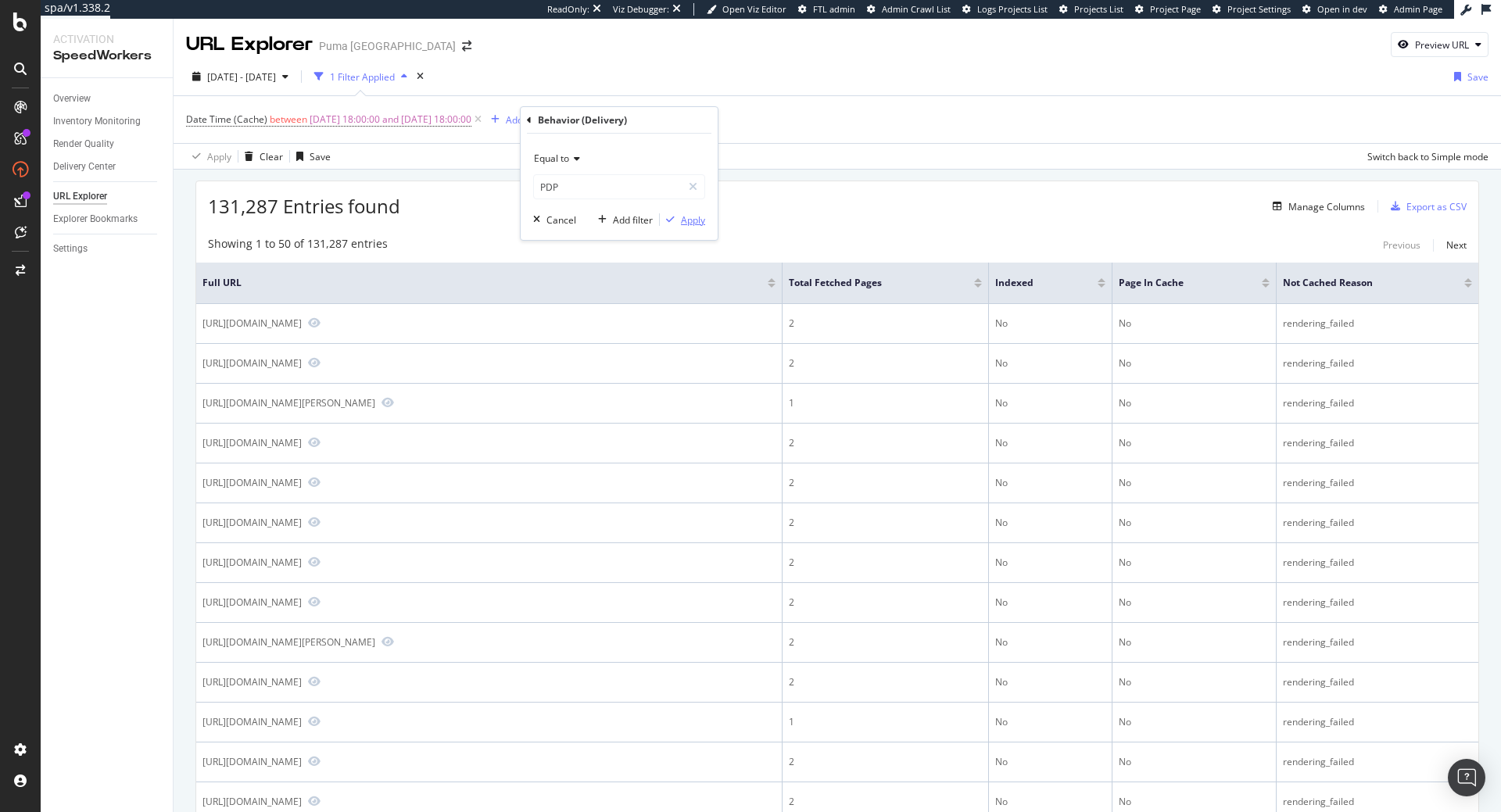
click at [702, 225] on div "Apply" at bounding box center [693, 219] width 24 height 13
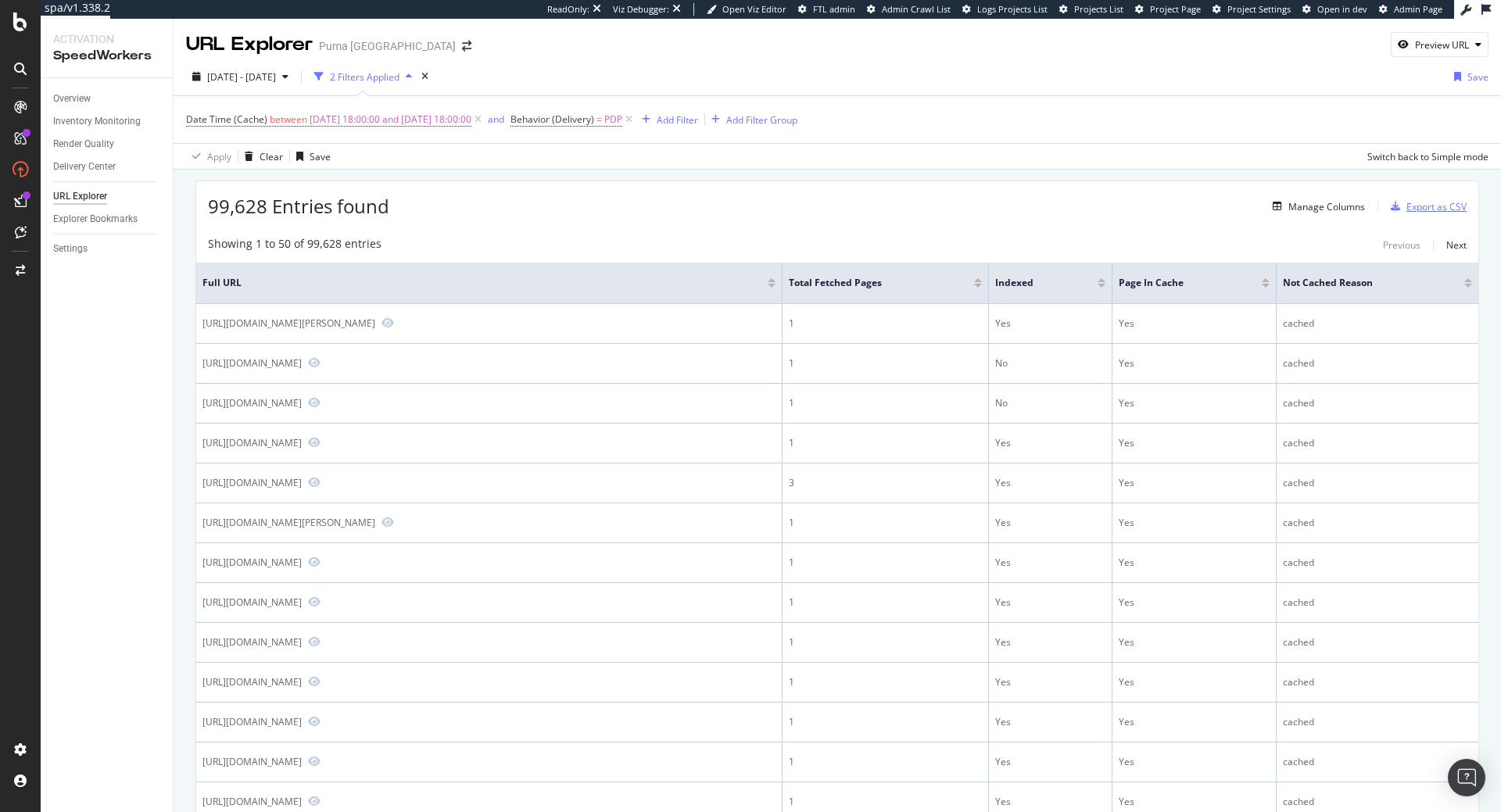
click at [1424, 212] on div "Export as CSV" at bounding box center [1436, 206] width 60 height 13
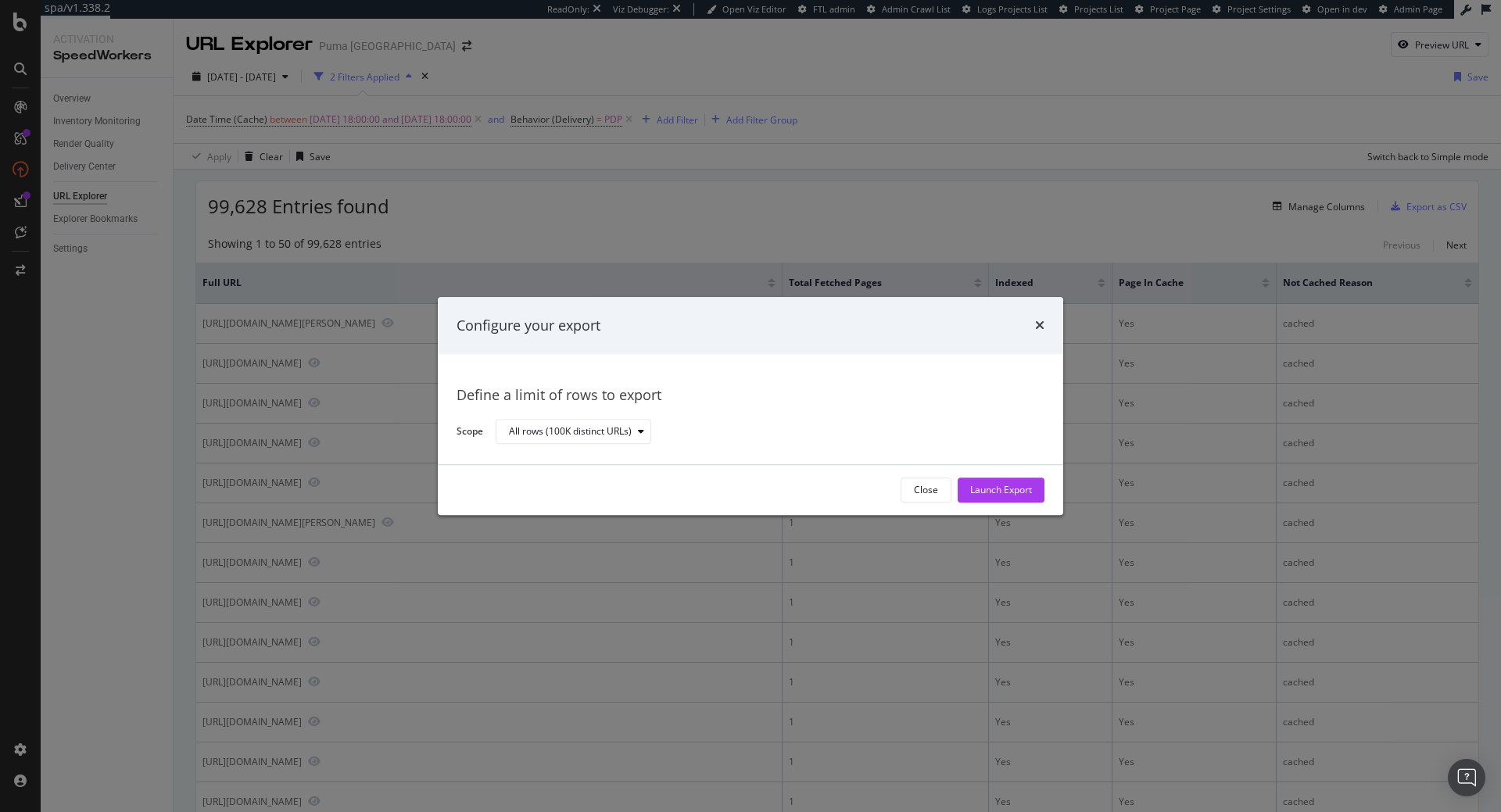
click at [644, 448] on div "Define a limit of rows to export Scope All rows (100K distinct URLs)" at bounding box center [750, 410] width 625 height 111
click at [640, 437] on div "All rows (100K distinct URLs)" at bounding box center [580, 432] width 142 height 22
click at [802, 445] on div "All rows (100K distinct URLs)" at bounding box center [764, 431] width 536 height 27
click at [590, 431] on div "All rows (100K distinct URLs)" at bounding box center [570, 432] width 123 height 10
click at [563, 483] on div "Define a limit" at bounding box center [544, 484] width 57 height 13
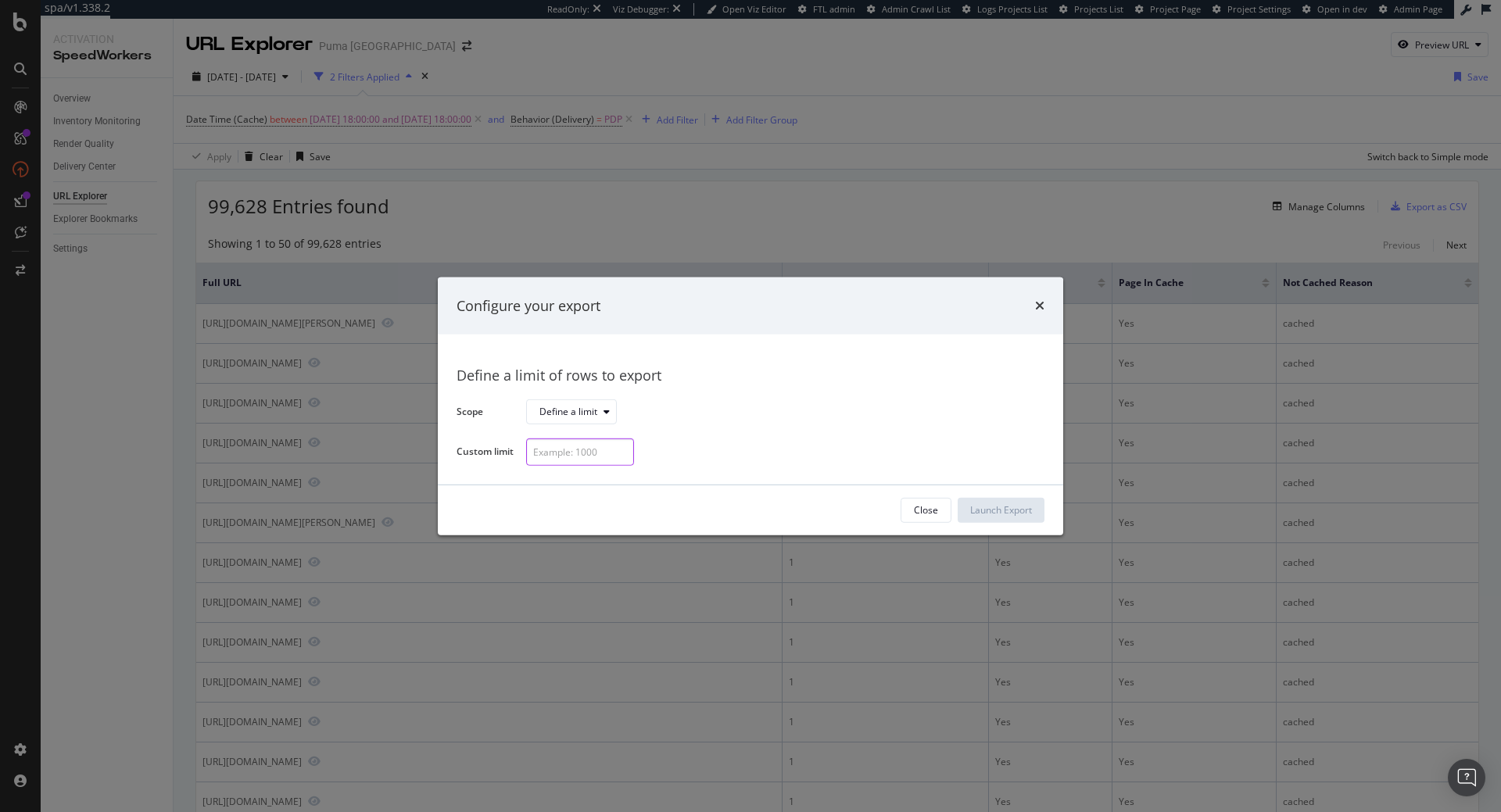
click at [555, 448] on input "modal" at bounding box center [580, 452] width 108 height 27
type input "31245"
click at [1002, 519] on div "Launch Export" at bounding box center [1000, 510] width 62 height 23
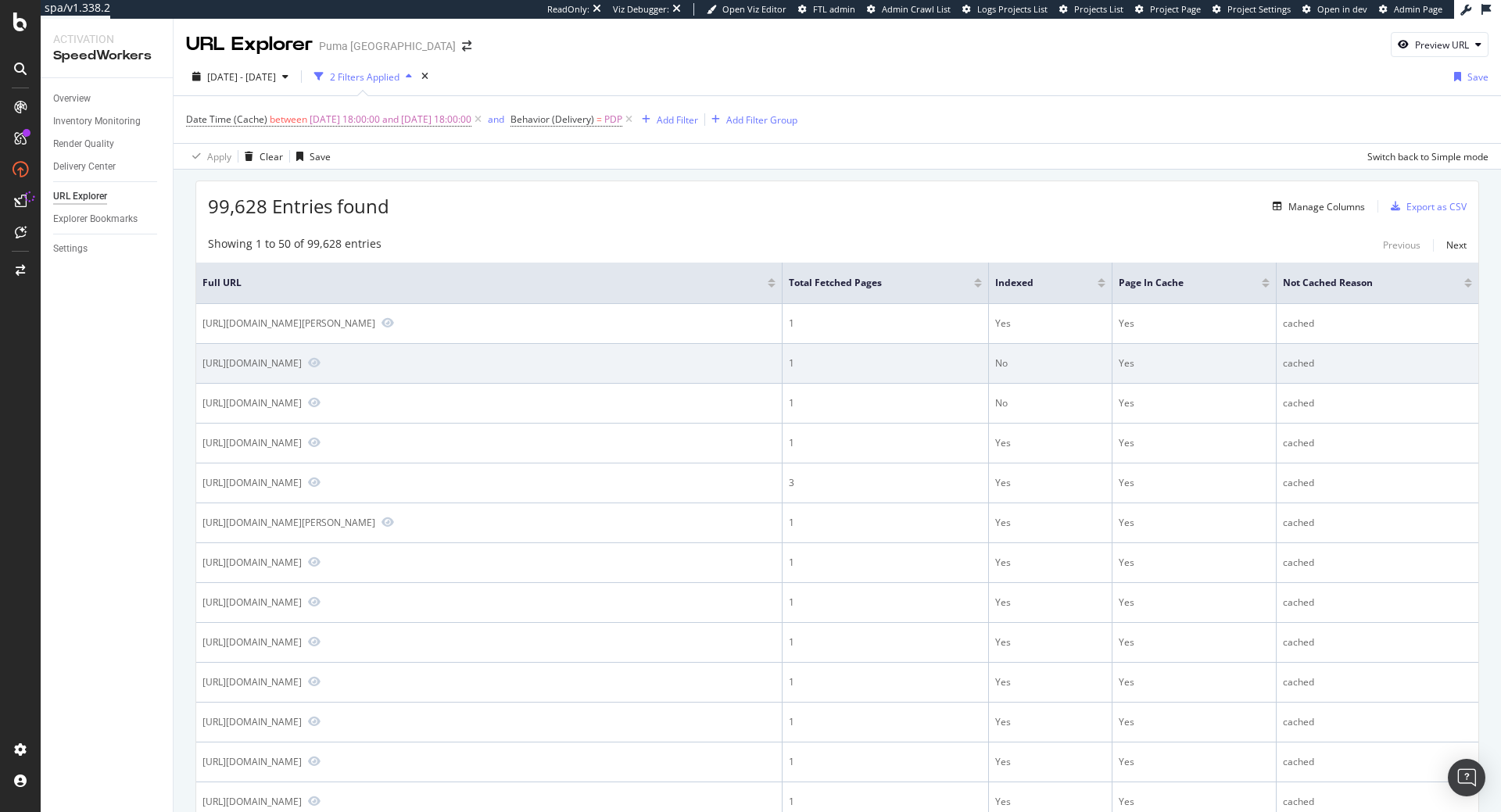
drag, startPoint x: 339, startPoint y: 364, endPoint x: 324, endPoint y: 367, distance: 15.3
click at [302, 367] on div "https://us.puma.com/us/es/pd/magmax-nitro%E2%84%A2-womens-road-running-shoes/31…" at bounding box center [252, 362] width 99 height 13
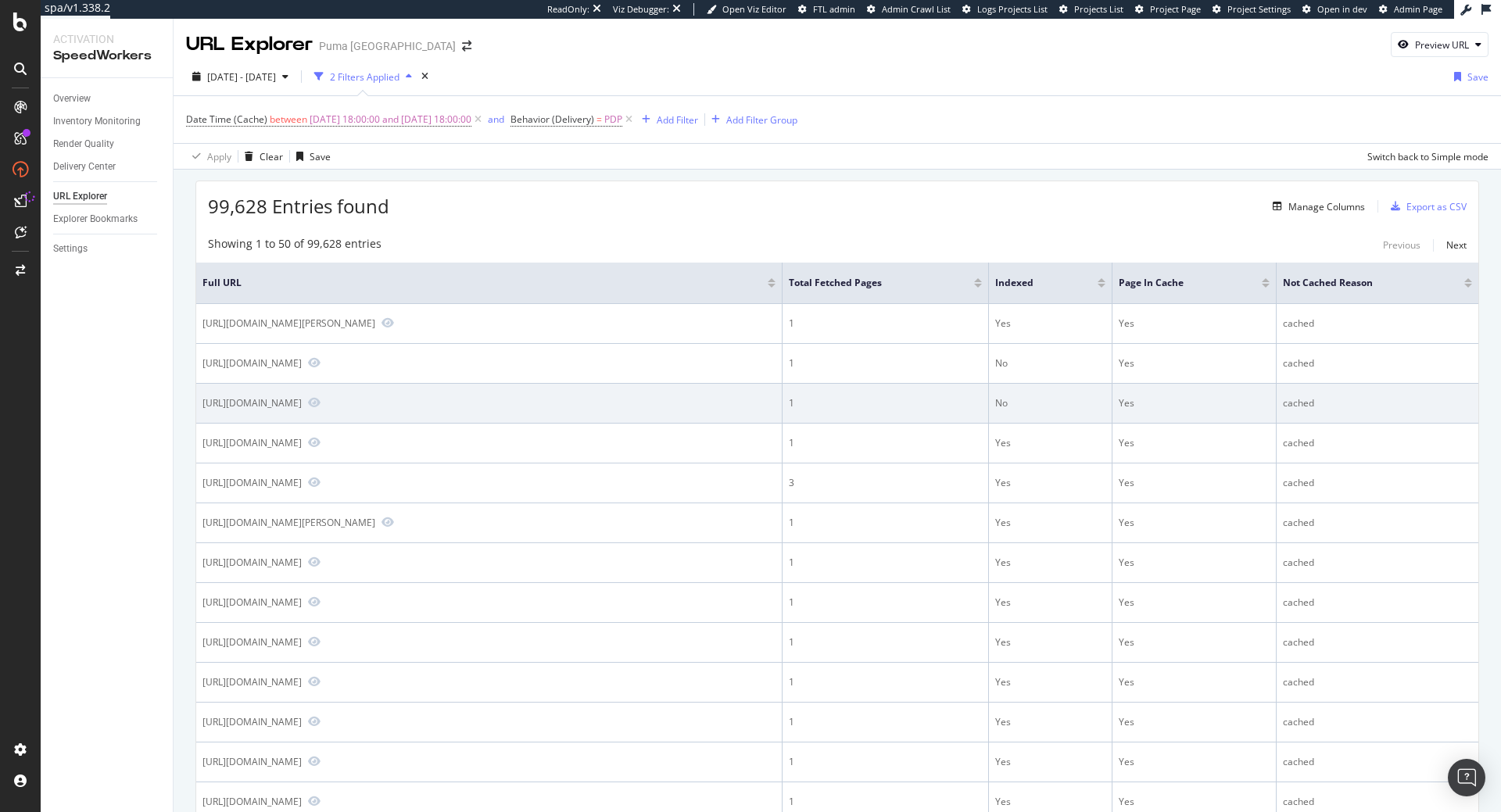
copy div "pd/"
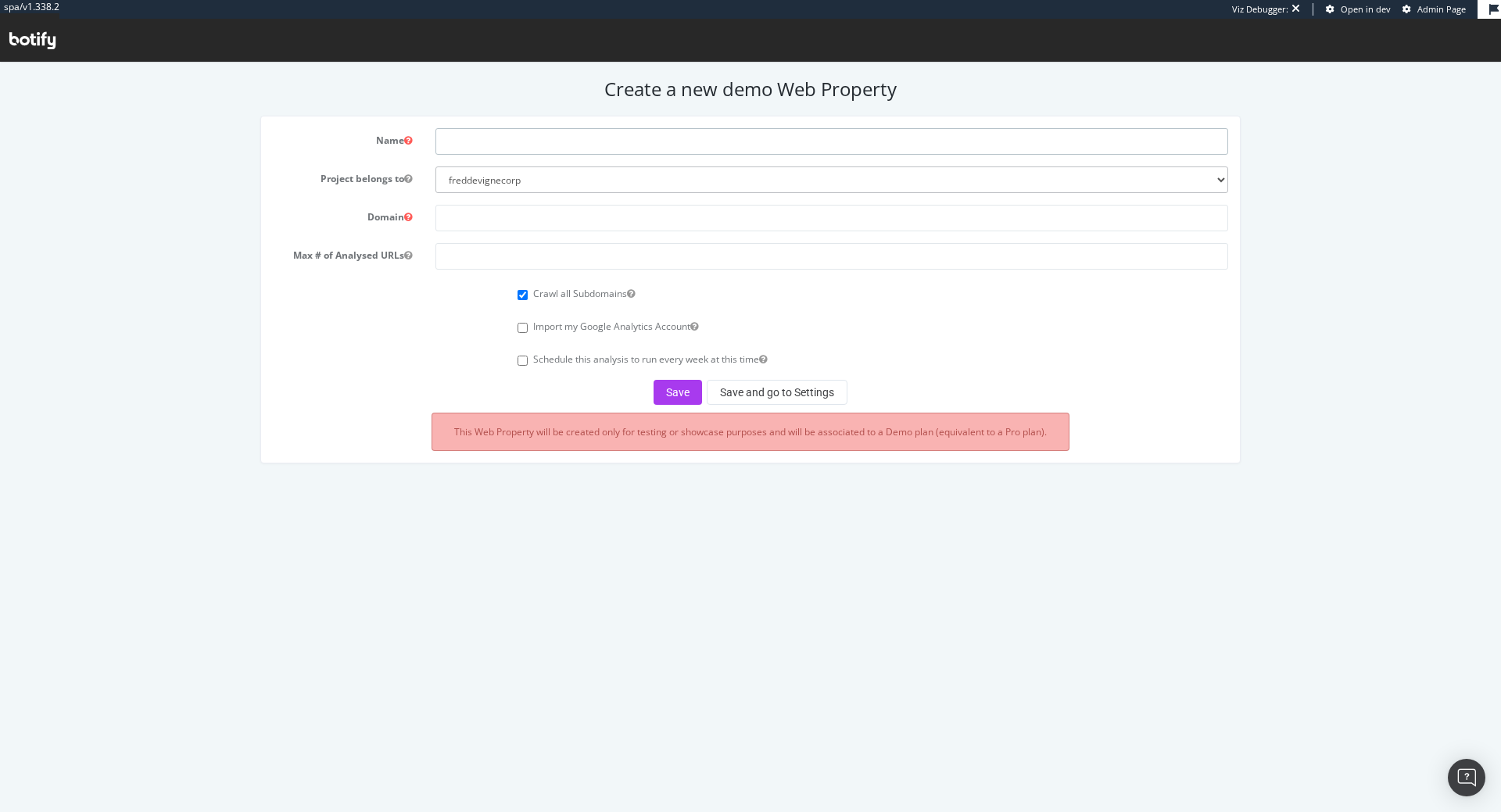
click at [497, 138] on input "text" at bounding box center [831, 141] width 793 height 27
type input "PumaTest404"
click at [435, 166] on select "freddevignecorp labelemmaus benjaminbussiere-org" at bounding box center [831, 179] width 793 height 27
select select "41081"
click option "benjaminbussiere-org" at bounding box center [0, 63] width 0 height 0
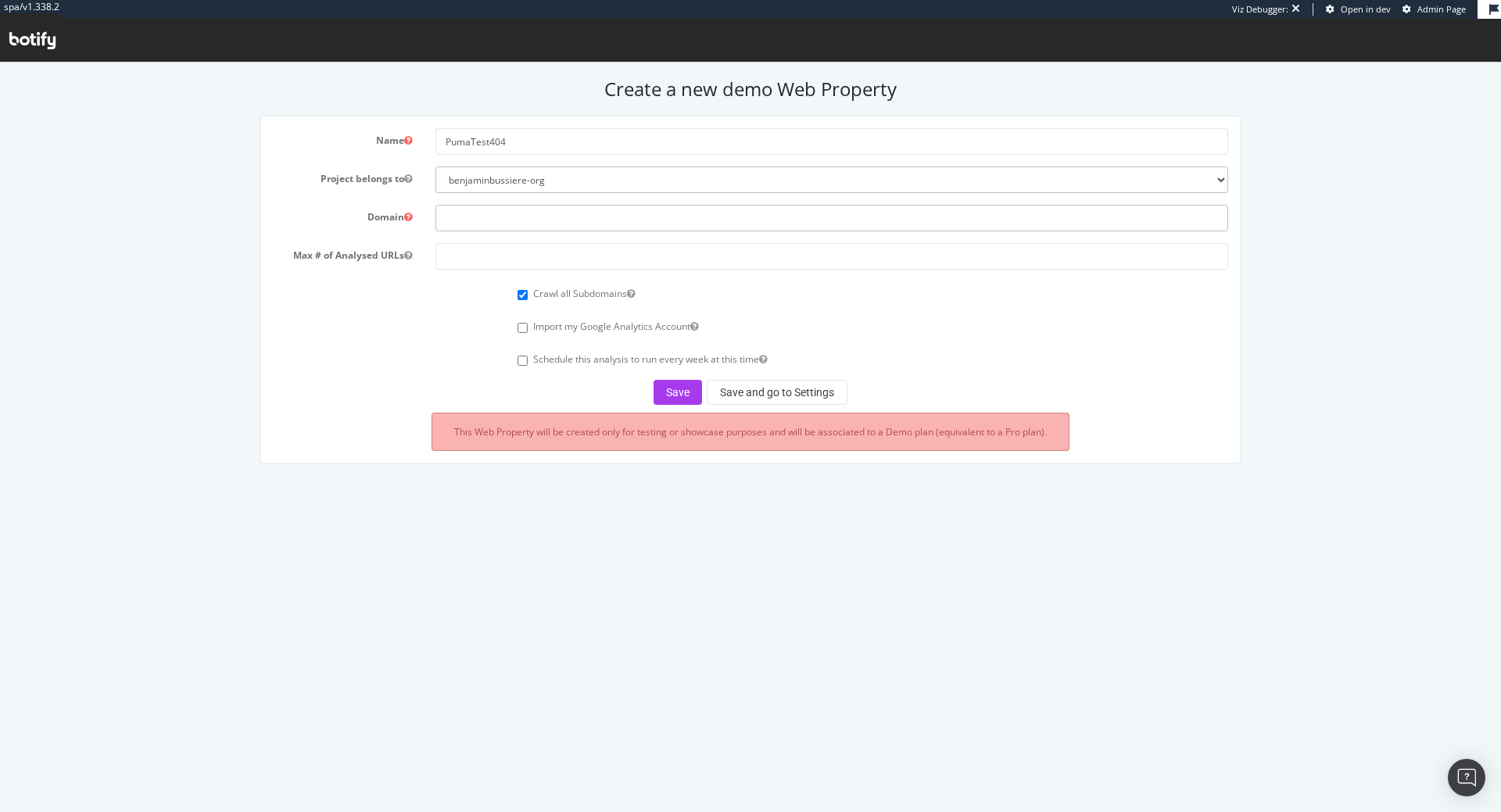
click at [507, 222] on input "text" at bounding box center [831, 218] width 793 height 27
paste input "puma.com"
type input "puma.com"
click at [566, 262] on input "number" at bounding box center [831, 256] width 793 height 27
type input "500"
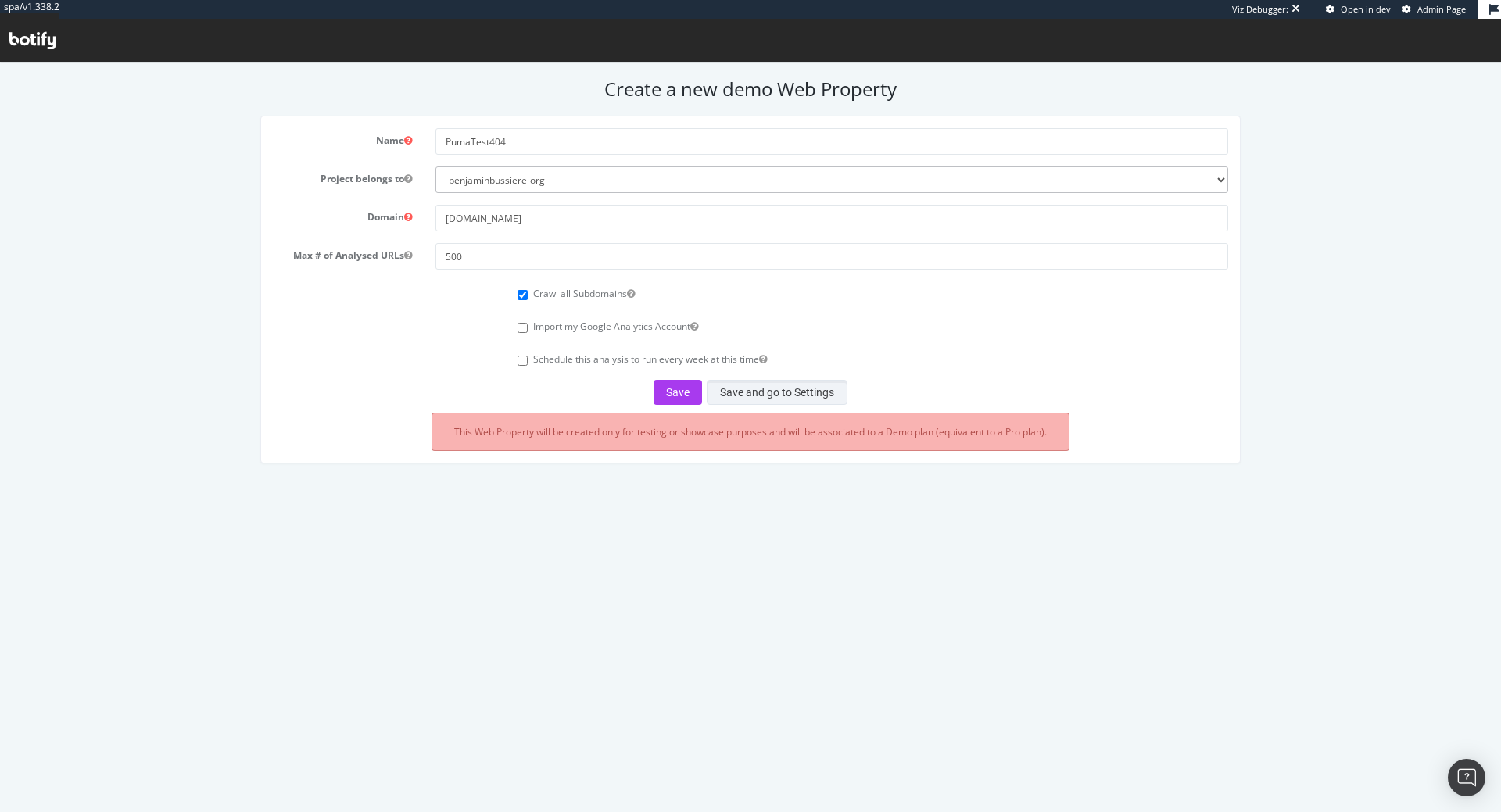
click at [790, 401] on button "Save and go to Settings" at bounding box center [777, 392] width 141 height 25
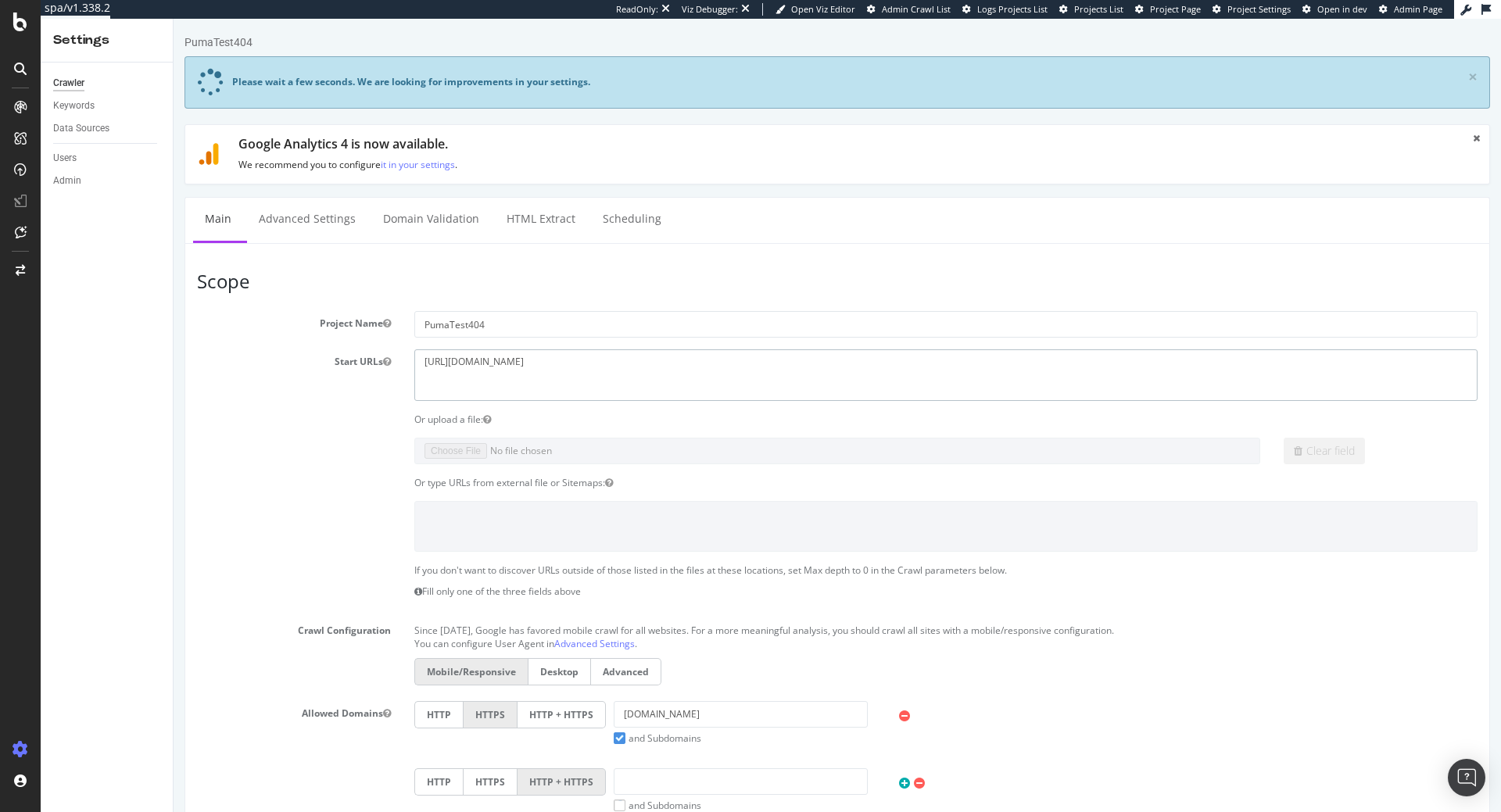
click at [635, 372] on textarea "[URL][DOMAIN_NAME]" at bounding box center [946, 374] width 1063 height 50
click at [635, 372] on textarea "https://puma.com" at bounding box center [946, 374] width 1063 height 50
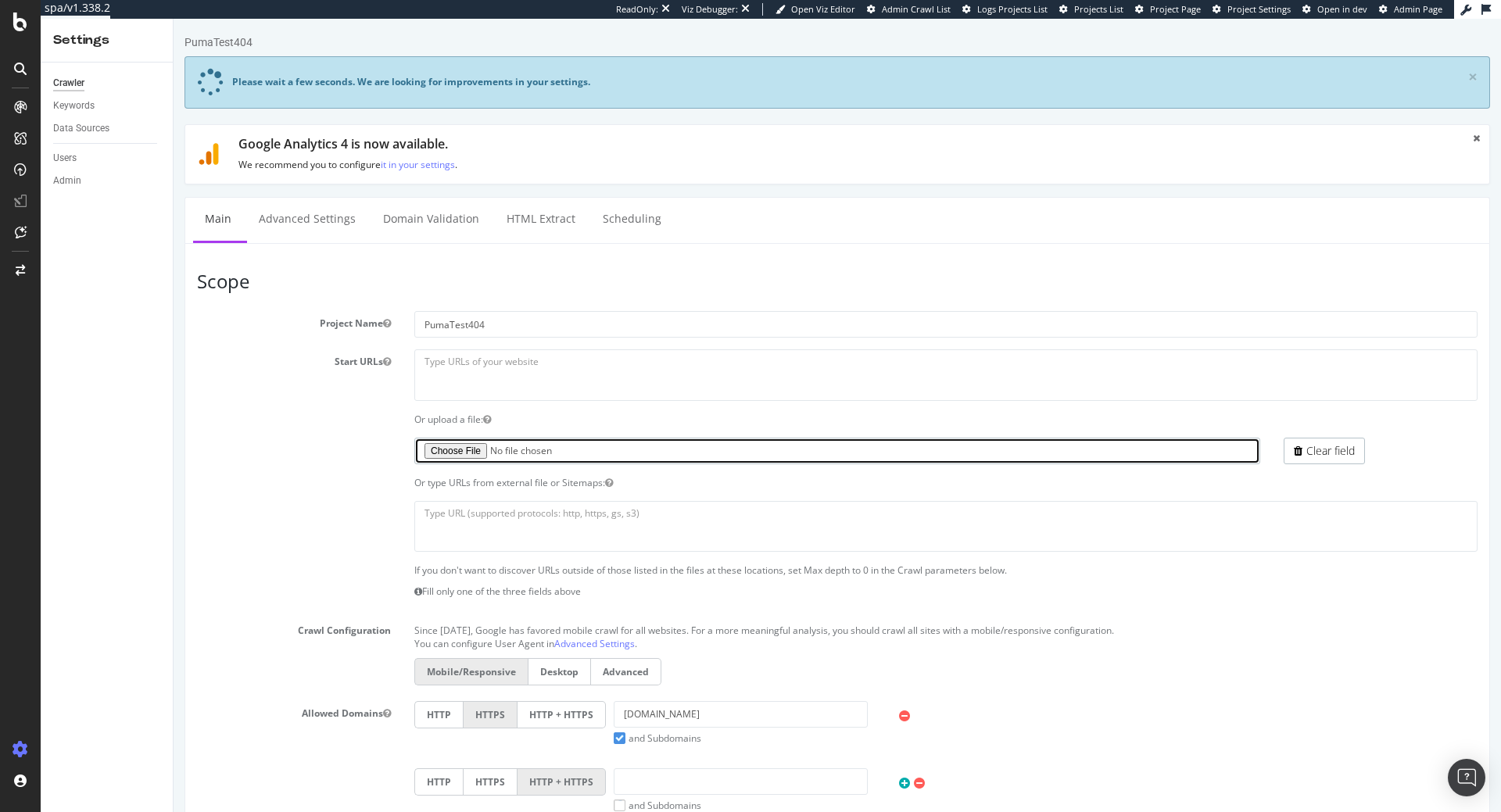
click at [447, 456] on input "file" at bounding box center [838, 451] width 846 height 27
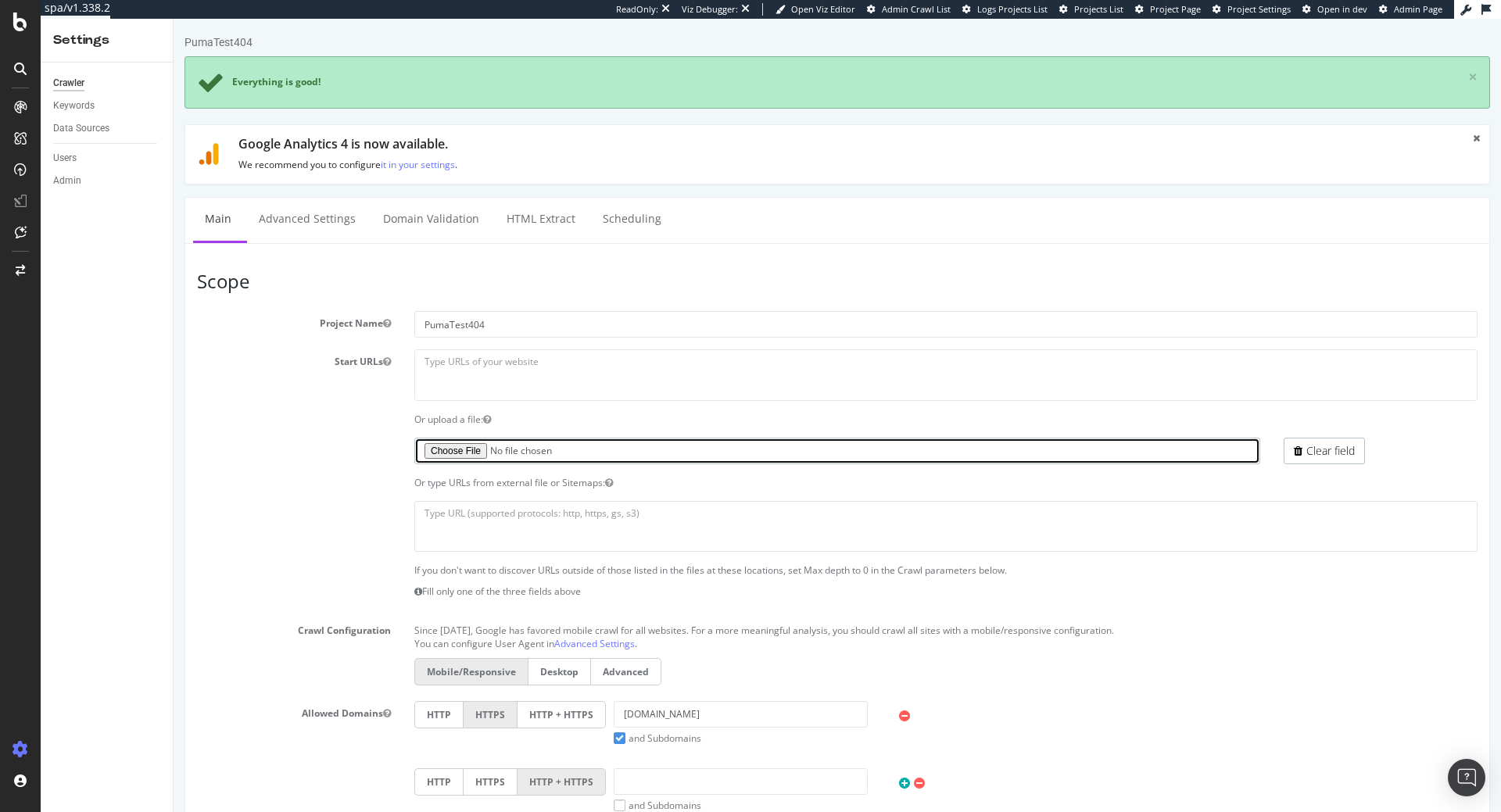
type input "C:\fakepath\PumaStartUrls.txt"
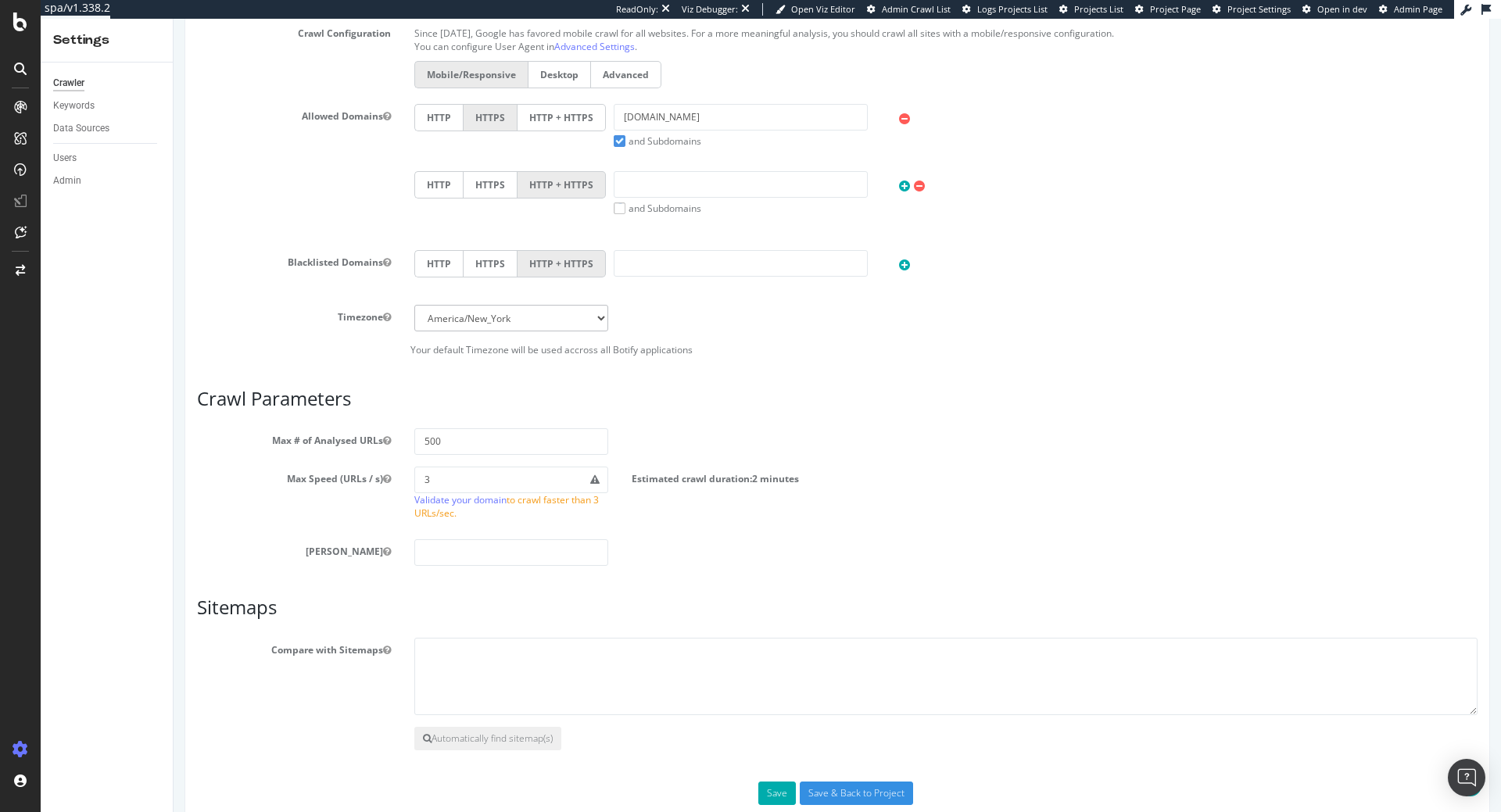
scroll to position [631, 0]
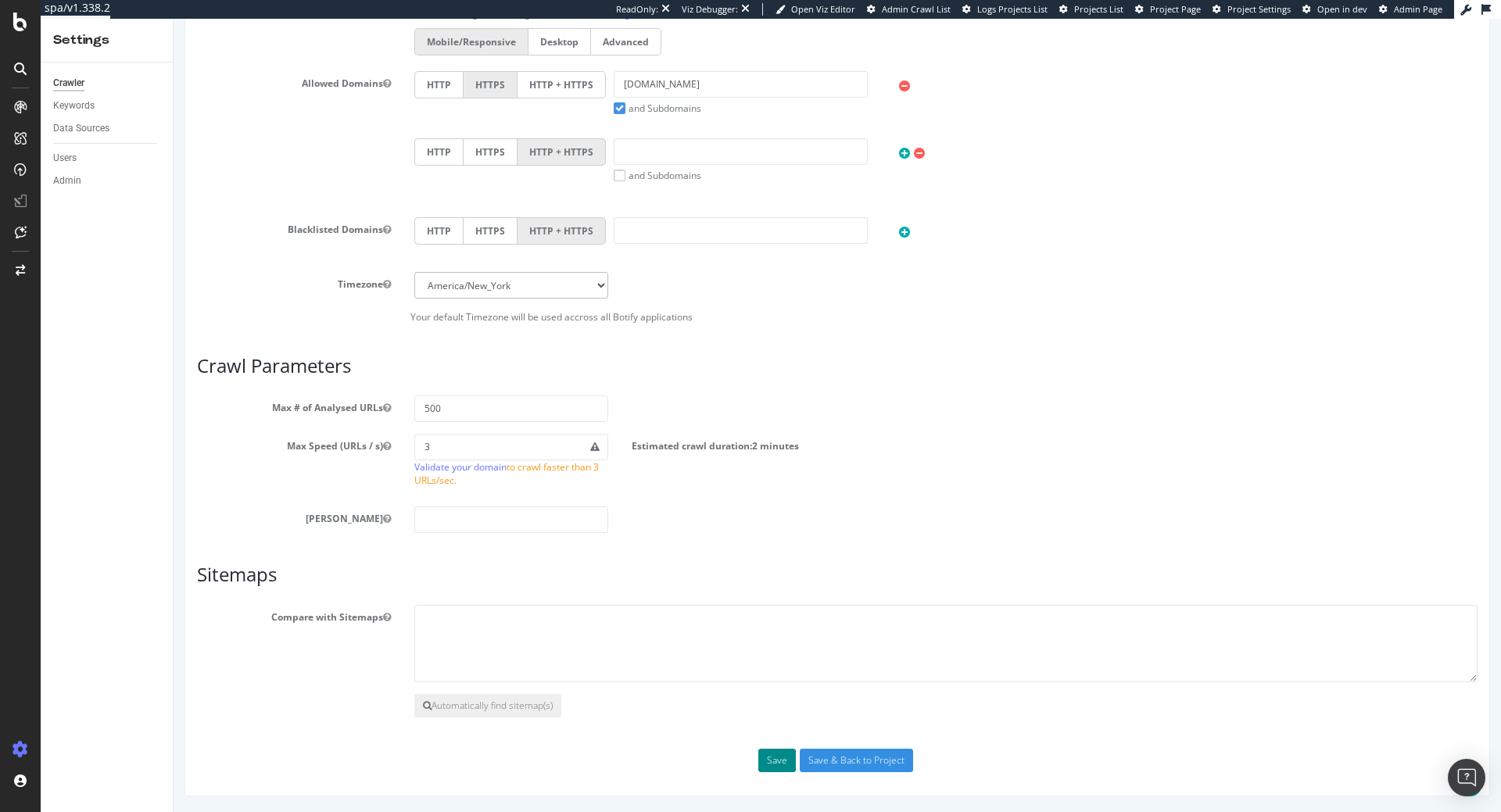
click at [784, 762] on button "Save" at bounding box center [777, 760] width 37 height 23
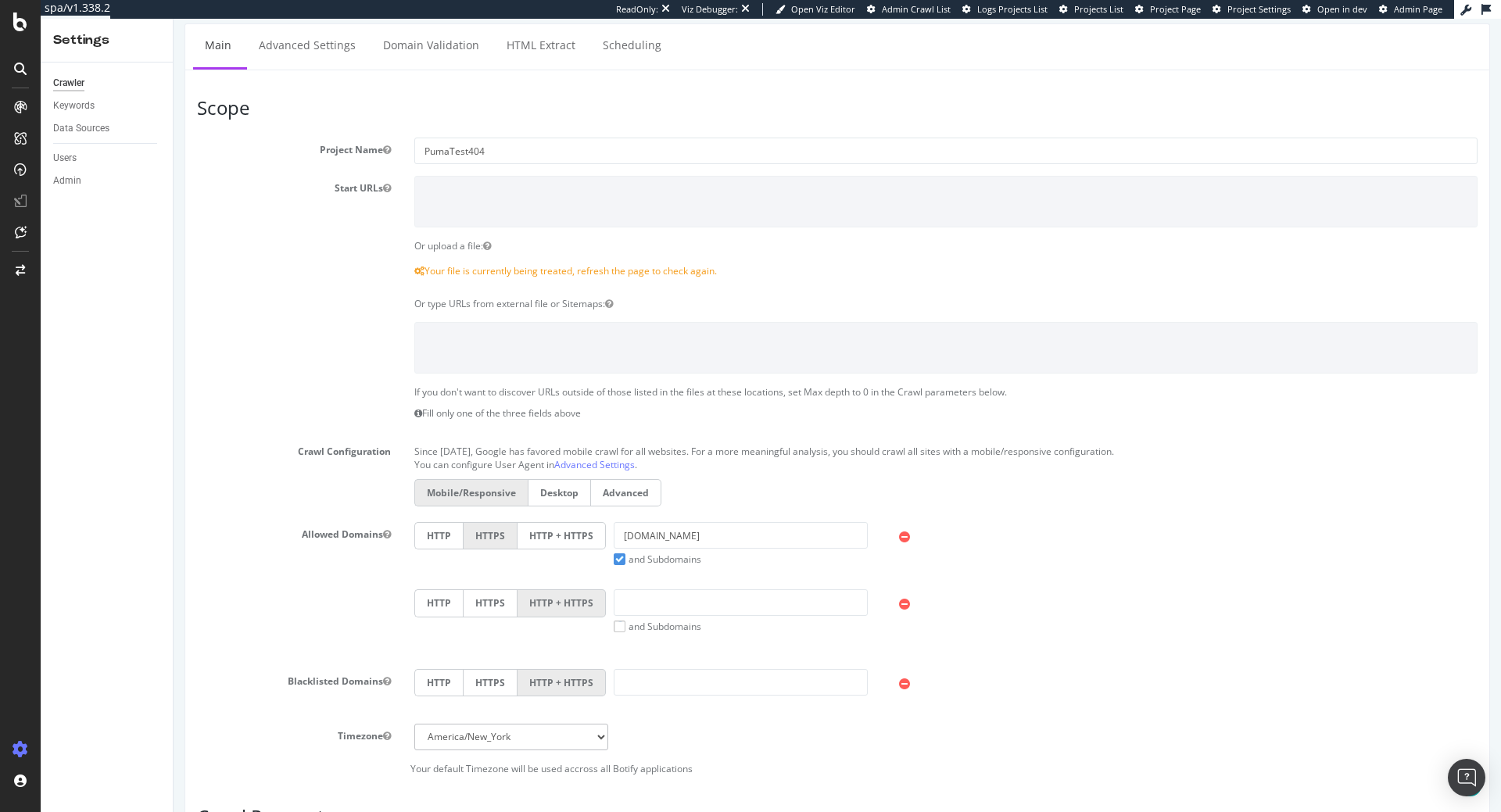
scroll to position [0, 0]
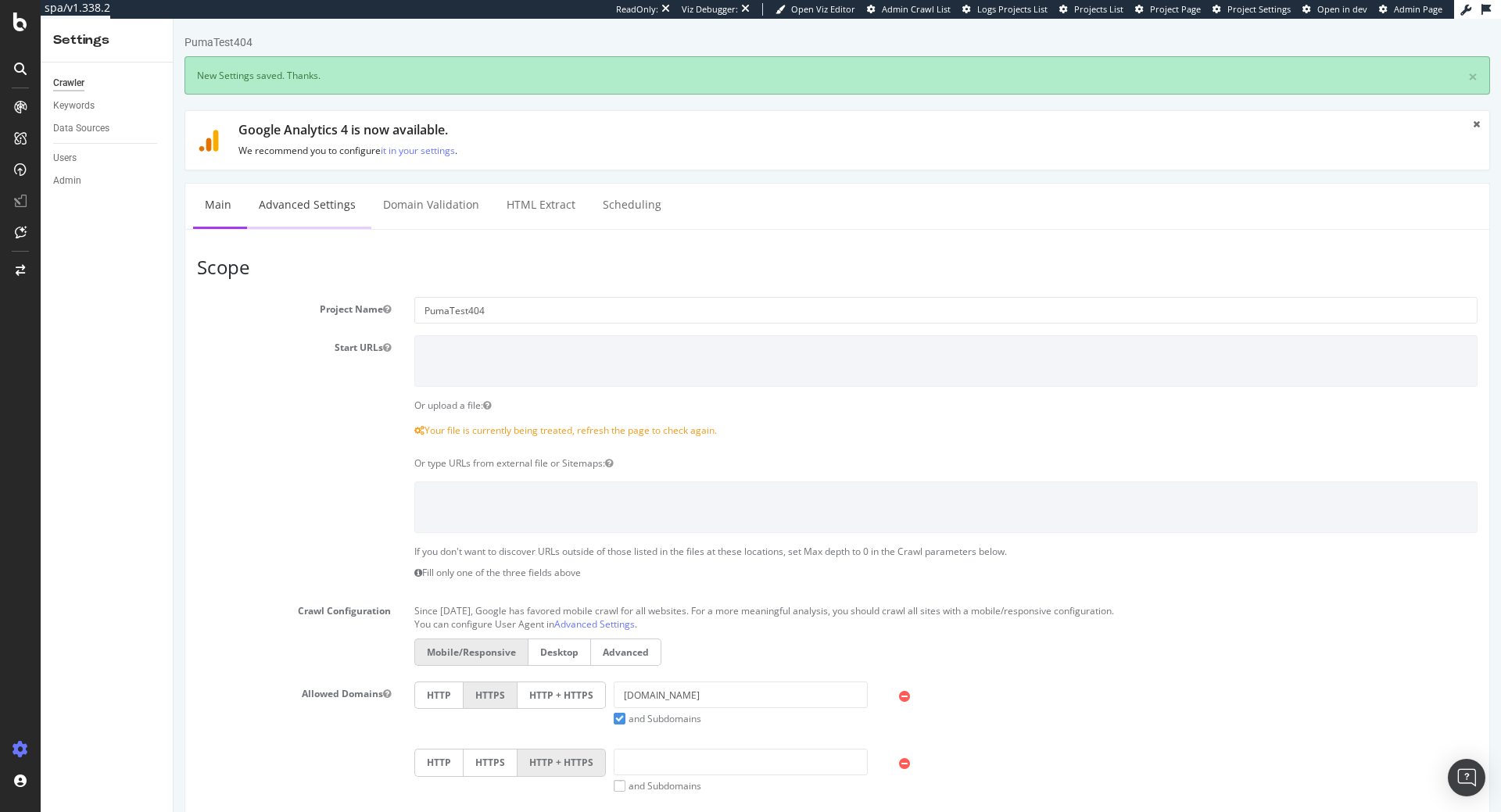
click at [319, 218] on link "Advanced Settings" at bounding box center [307, 205] width 120 height 43
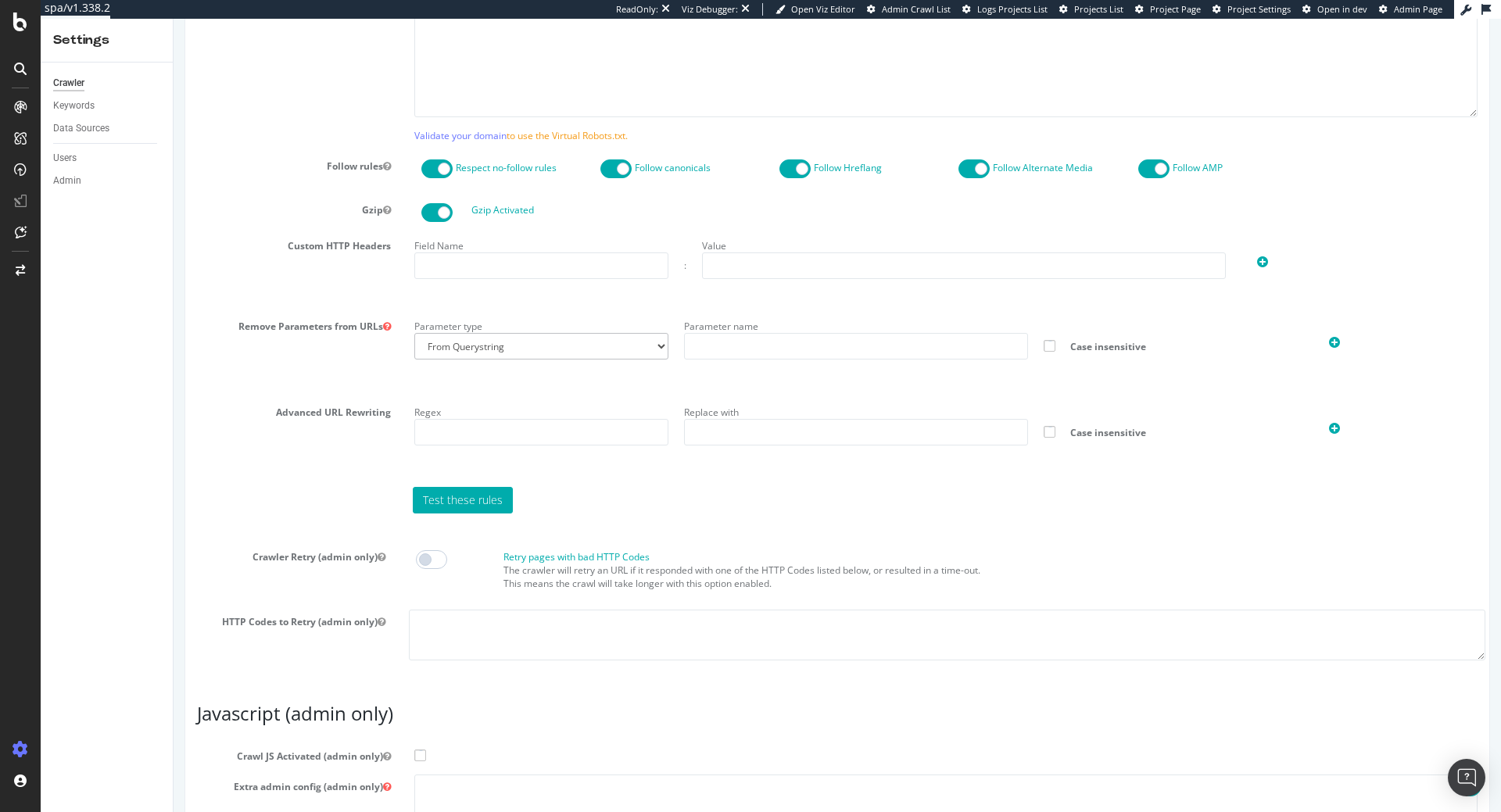
scroll to position [1183, 0]
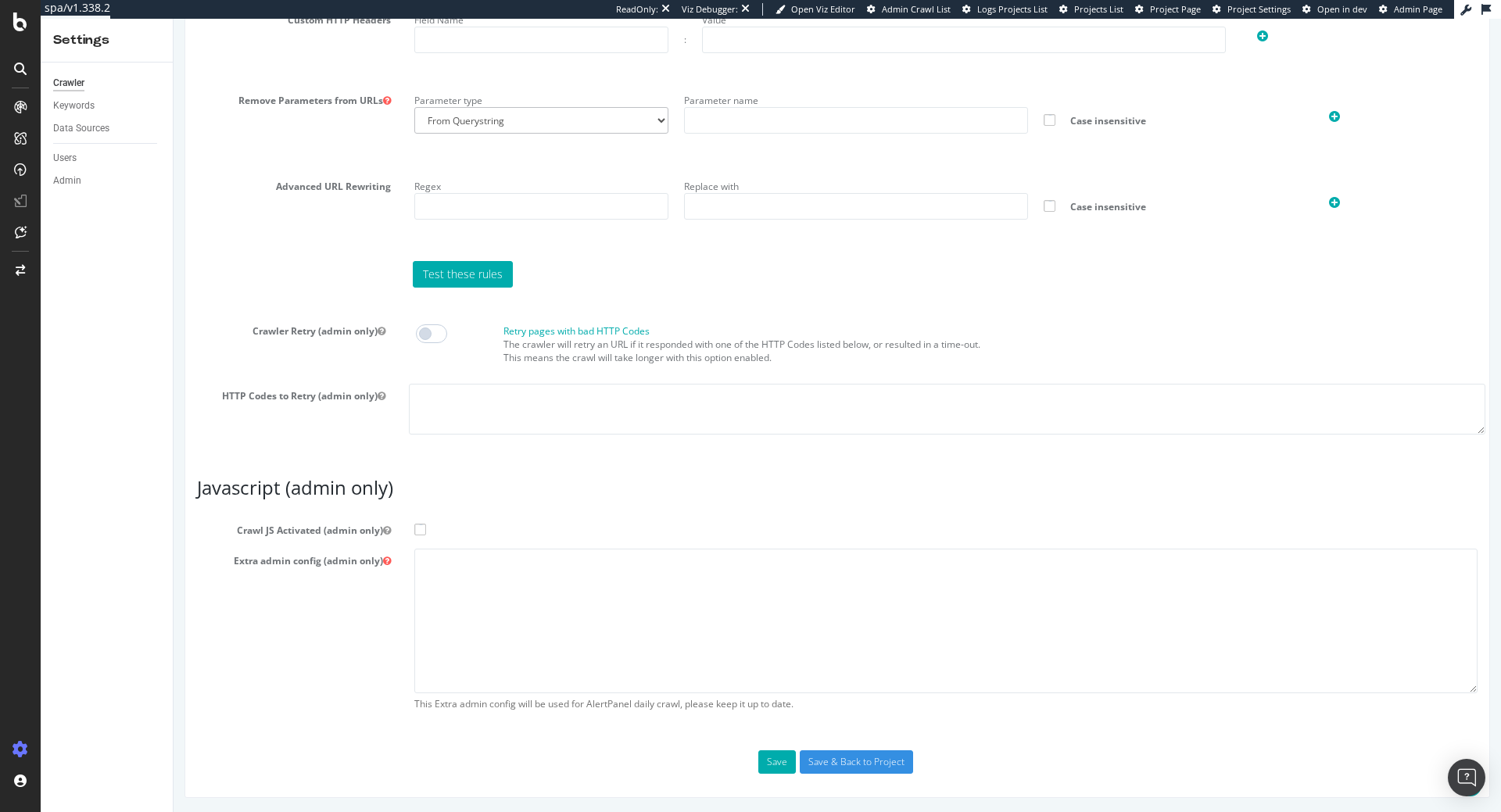
click at [415, 525] on span at bounding box center [420, 529] width 11 height 11
click at [173, 19] on input "Crawl JS Activated (admin only)" at bounding box center [173, 19] width 0 height 0
click at [487, 561] on textarea at bounding box center [946, 621] width 1063 height 144
paste textarea "{ "flags": [ "cube" ], "beta": { "pap_mini_rules": [ "# Allow to get full PDP p…"
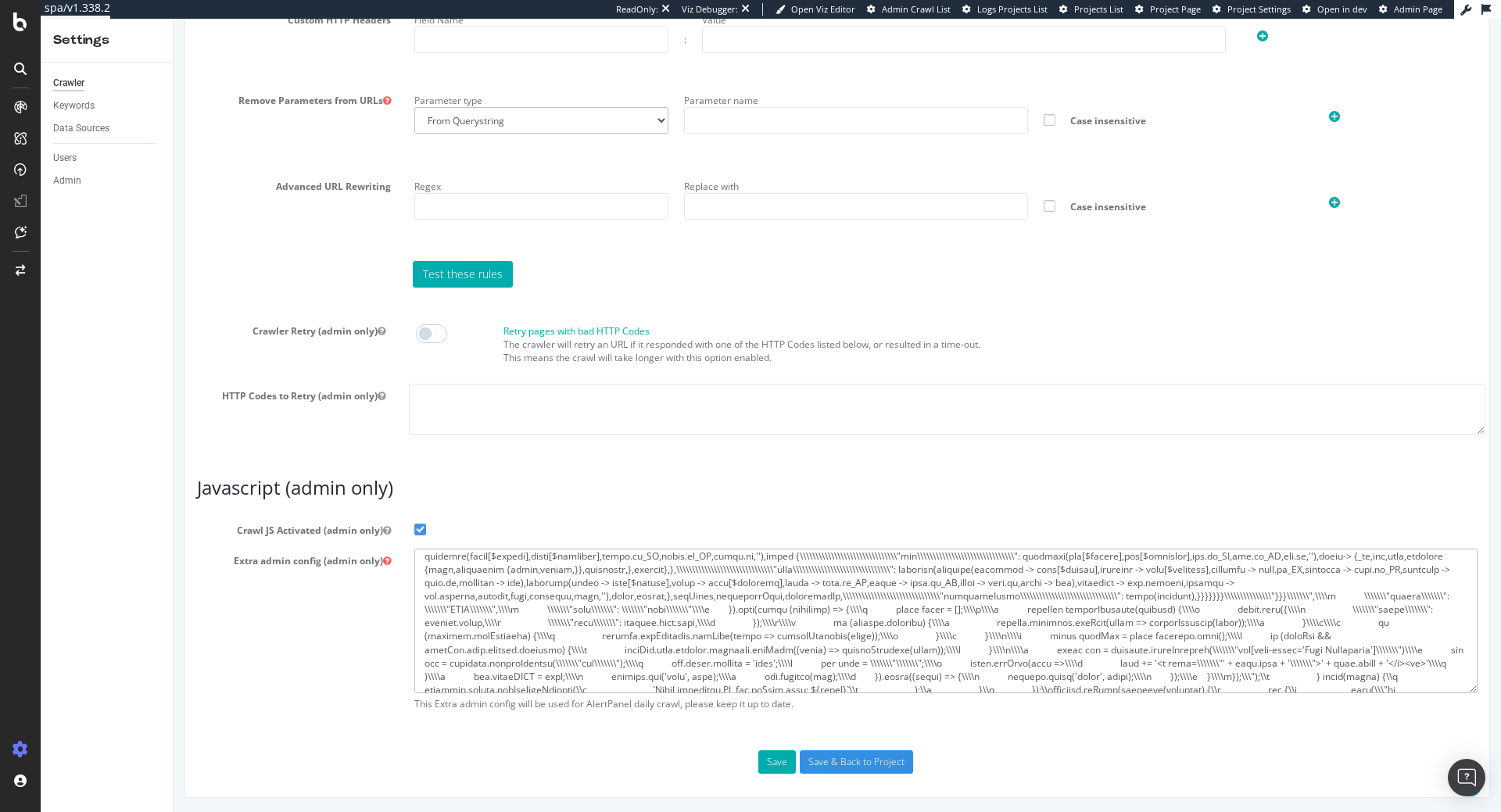
scroll to position [12065, 0]
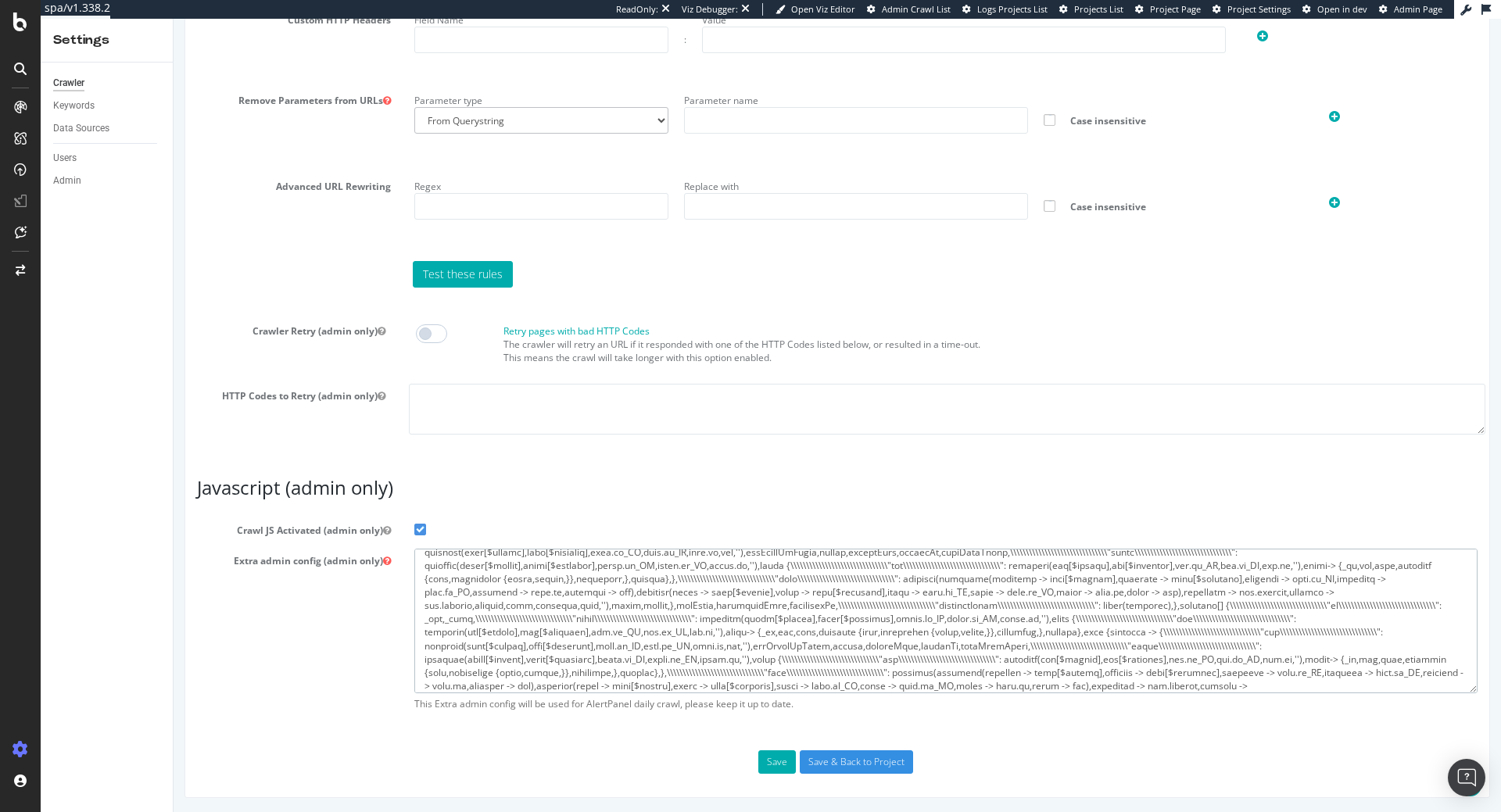
click at [801, 622] on textarea at bounding box center [946, 621] width 1063 height 144
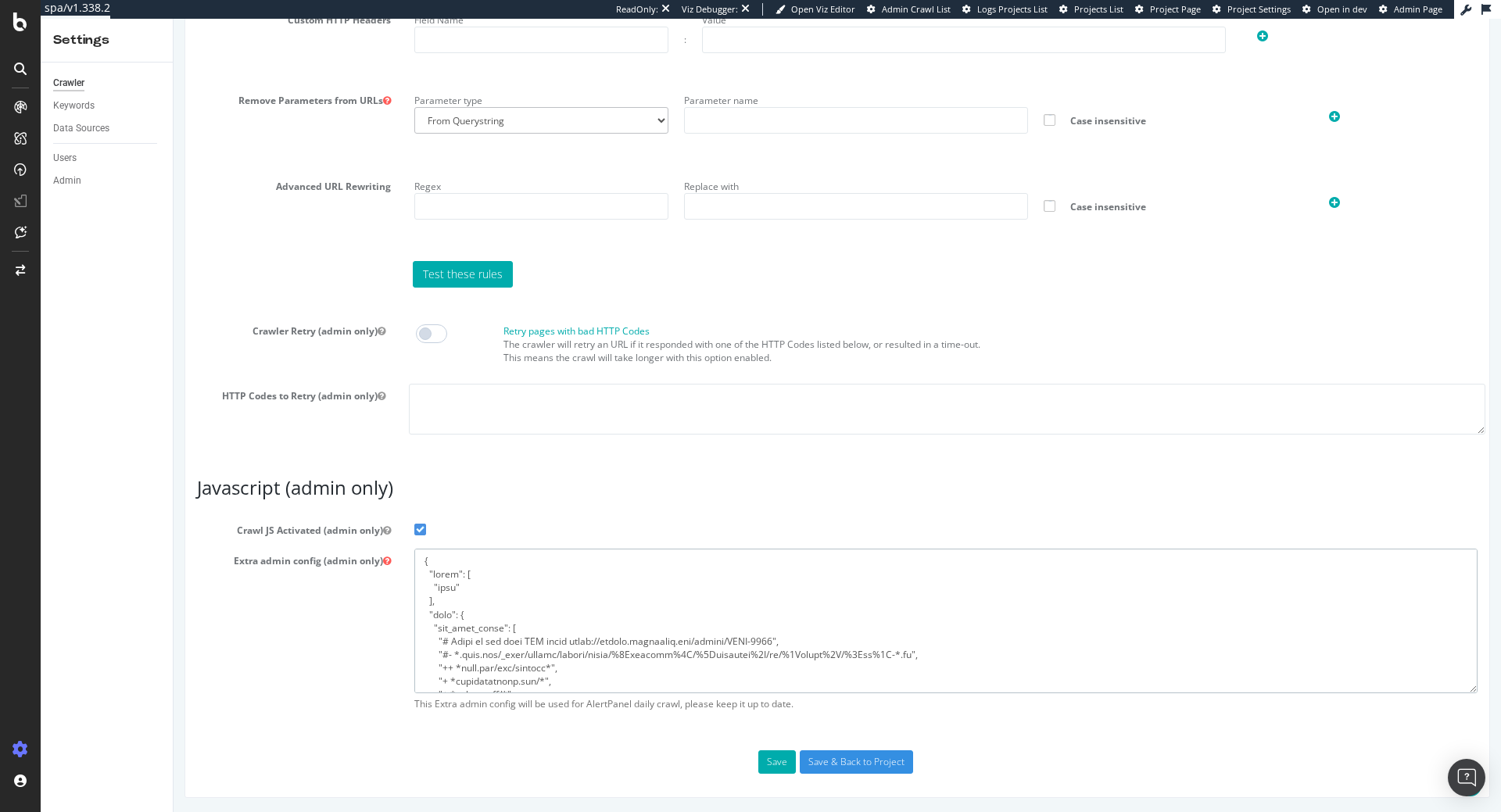
click at [553, 610] on textarea at bounding box center [946, 621] width 1063 height 144
click at [606, 627] on textarea at bounding box center [946, 621] width 1063 height 144
paste textarea "!nojs-on 404"
paste textarea """
paste textarea "","
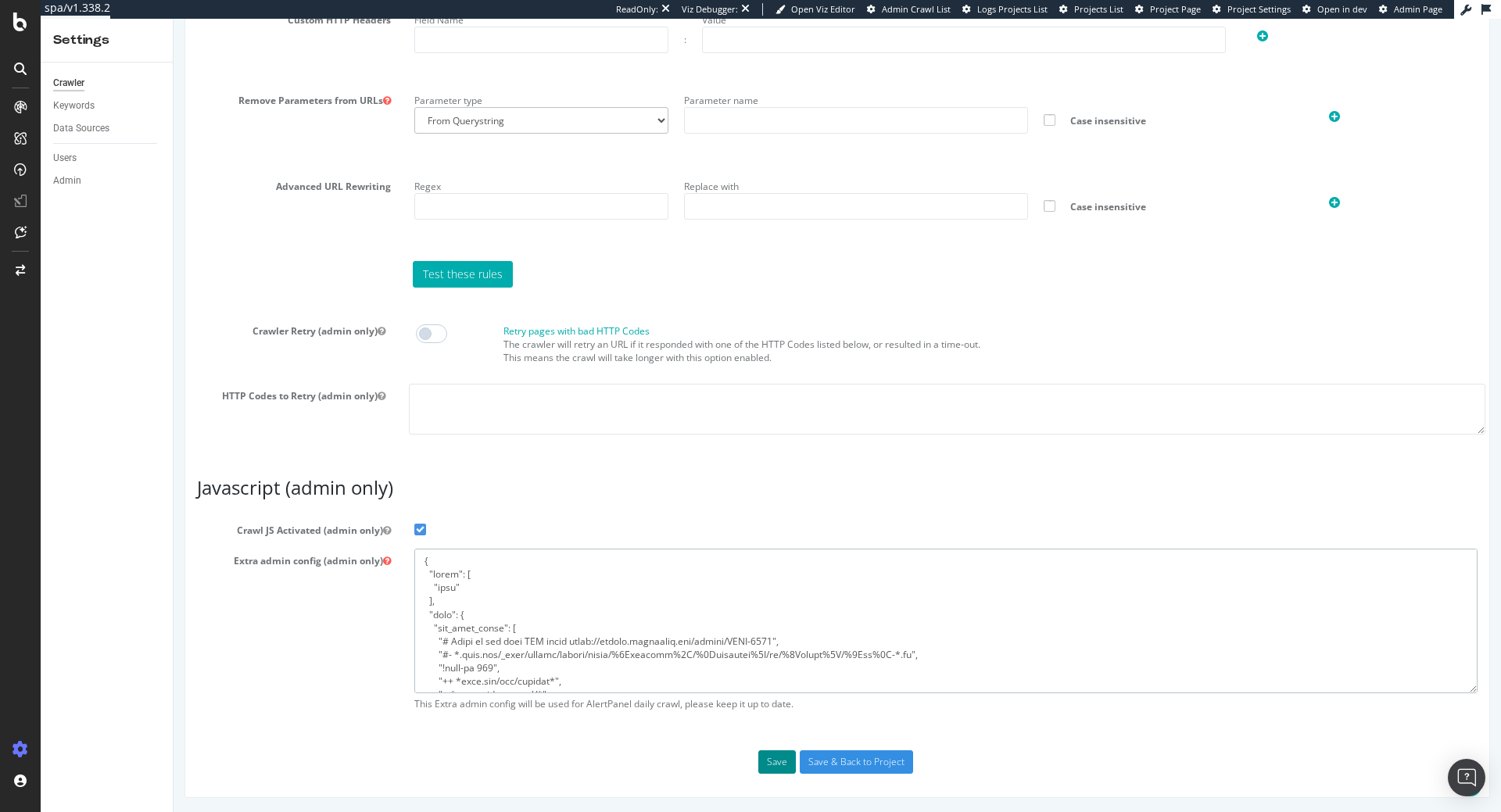
type textarea "{ "flags": [ "cube" ], "beta": { "pap_mini_rules": [ "# Allow to get full PDP p…"
click at [779, 768] on button "Save" at bounding box center [777, 762] width 37 height 23
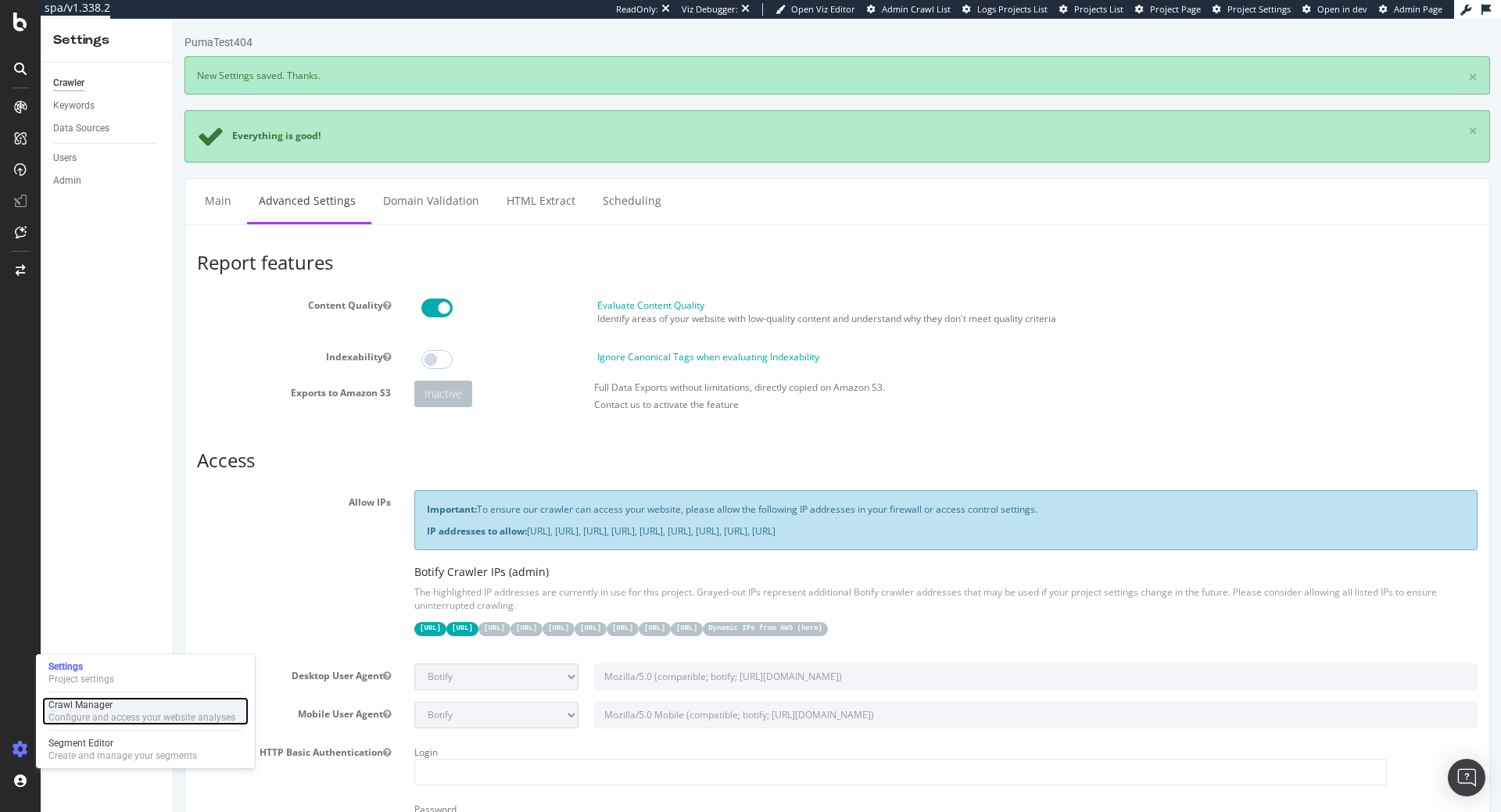
click at [74, 709] on div "Crawl Manager" at bounding box center [142, 705] width 187 height 12
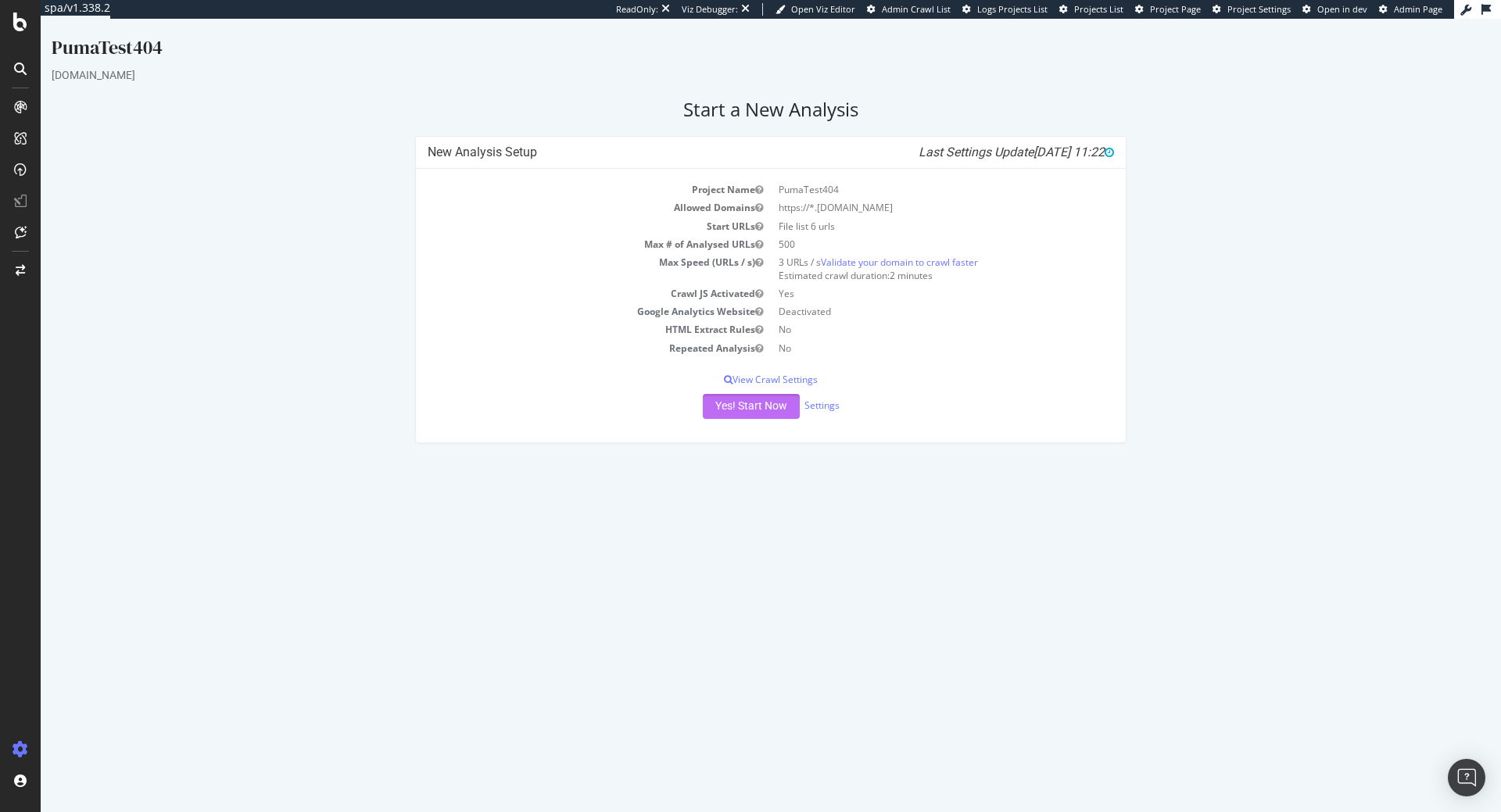
click at [735, 408] on button "Yes! Start Now" at bounding box center [750, 406] width 97 height 25
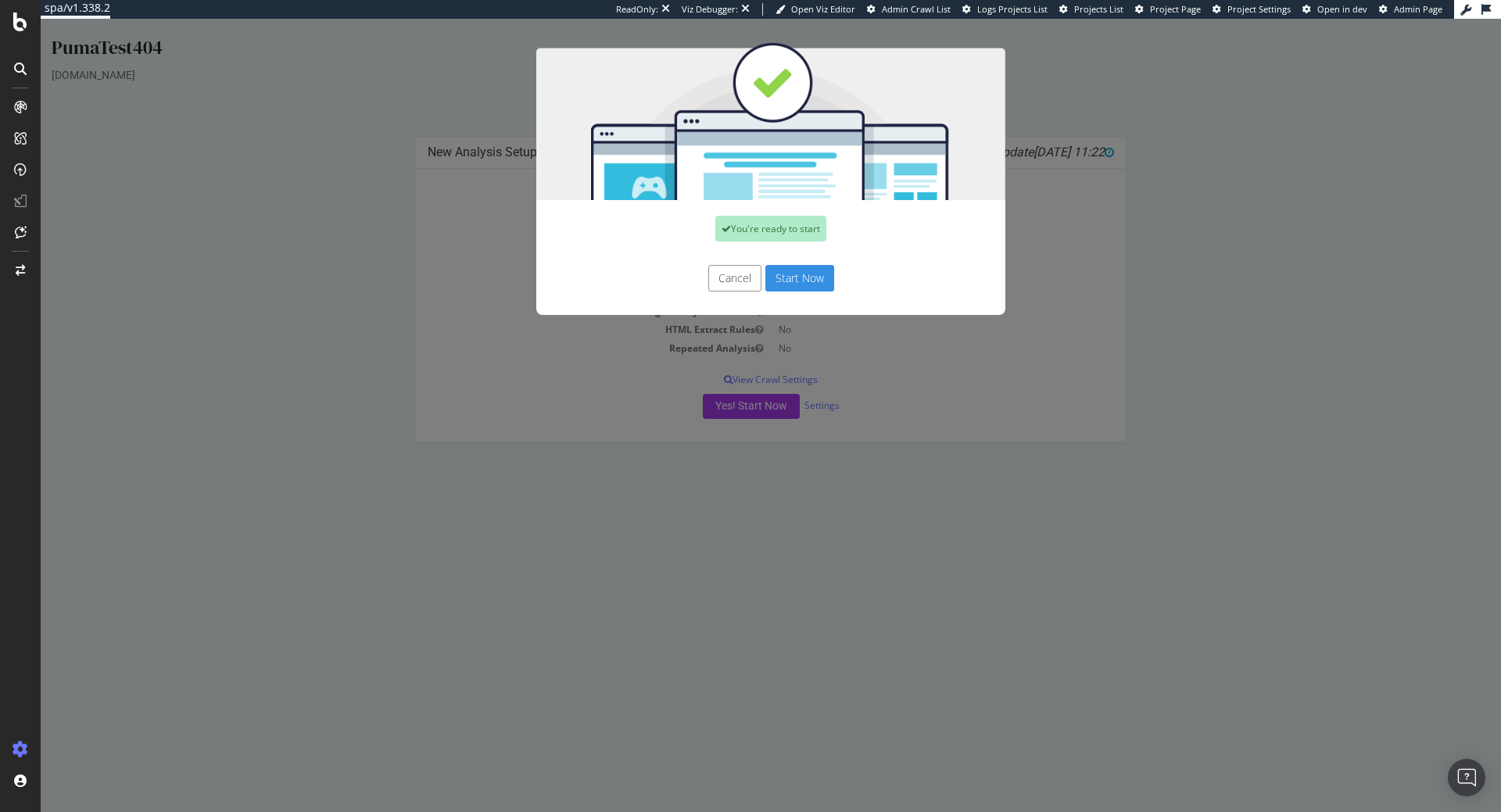
click at [812, 279] on button "Start Now" at bounding box center [799, 278] width 69 height 27
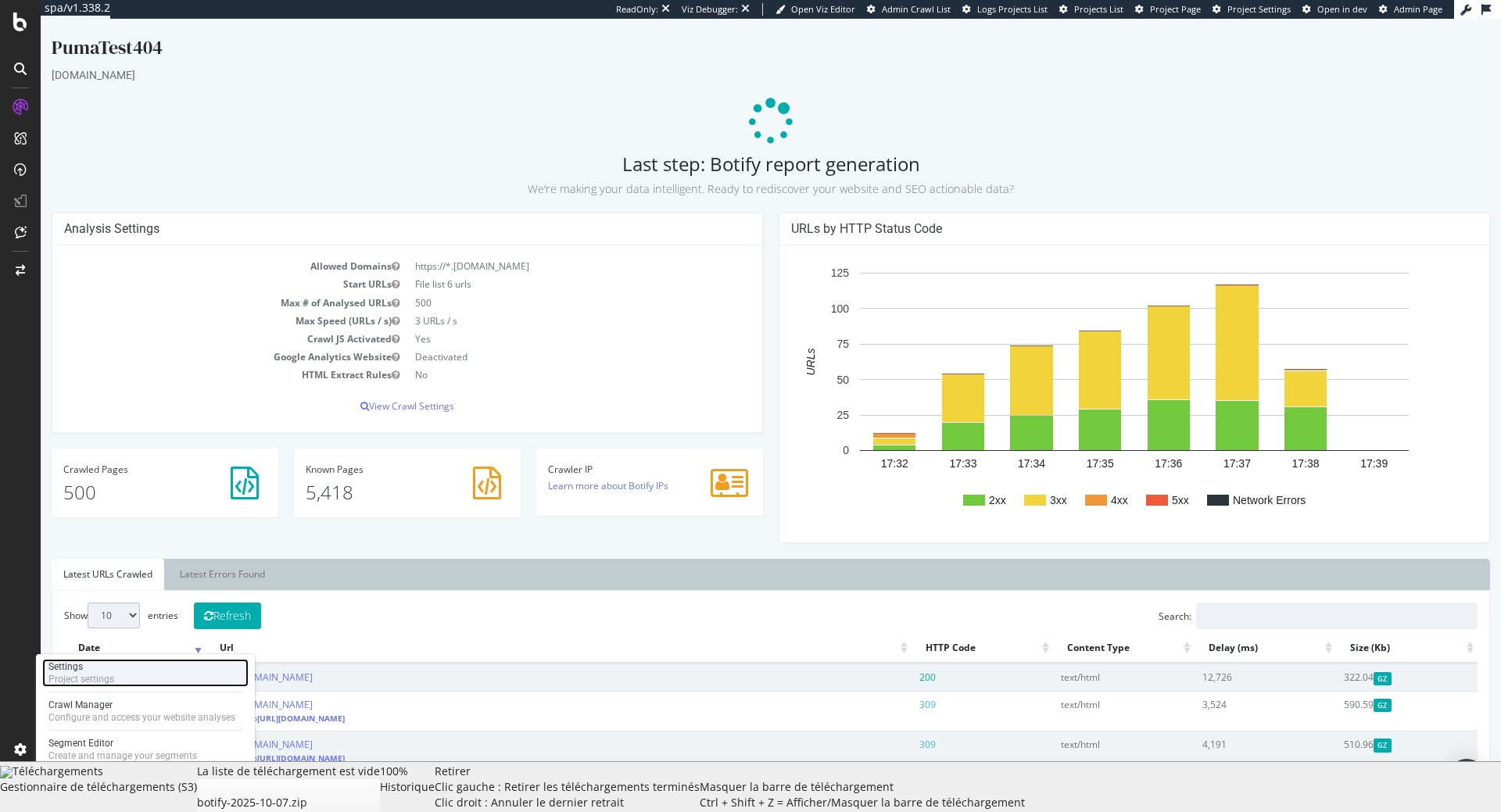
click at [117, 680] on div "Settings Project settings" at bounding box center [145, 673] width 206 height 28
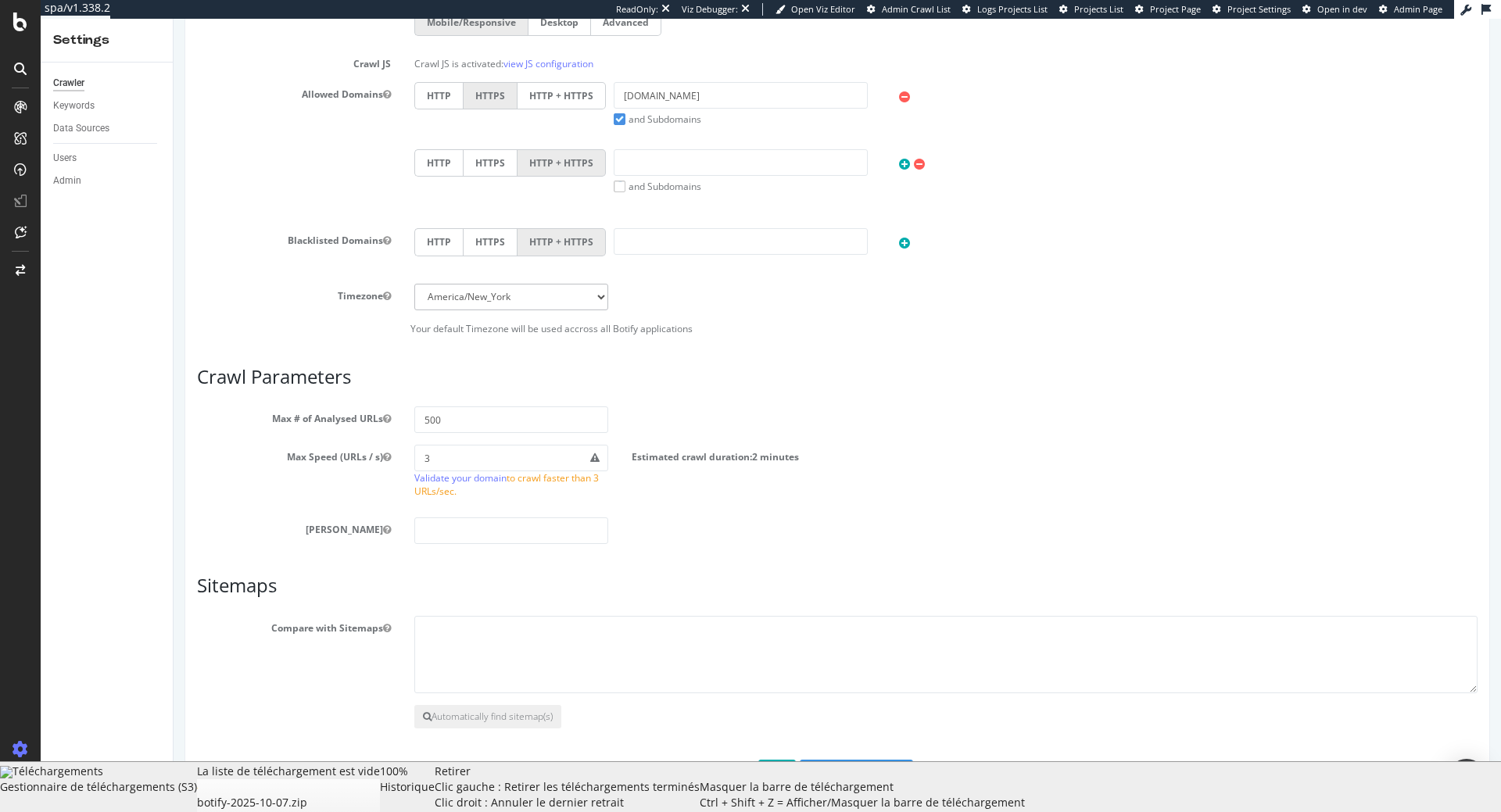
scroll to position [671, 0]
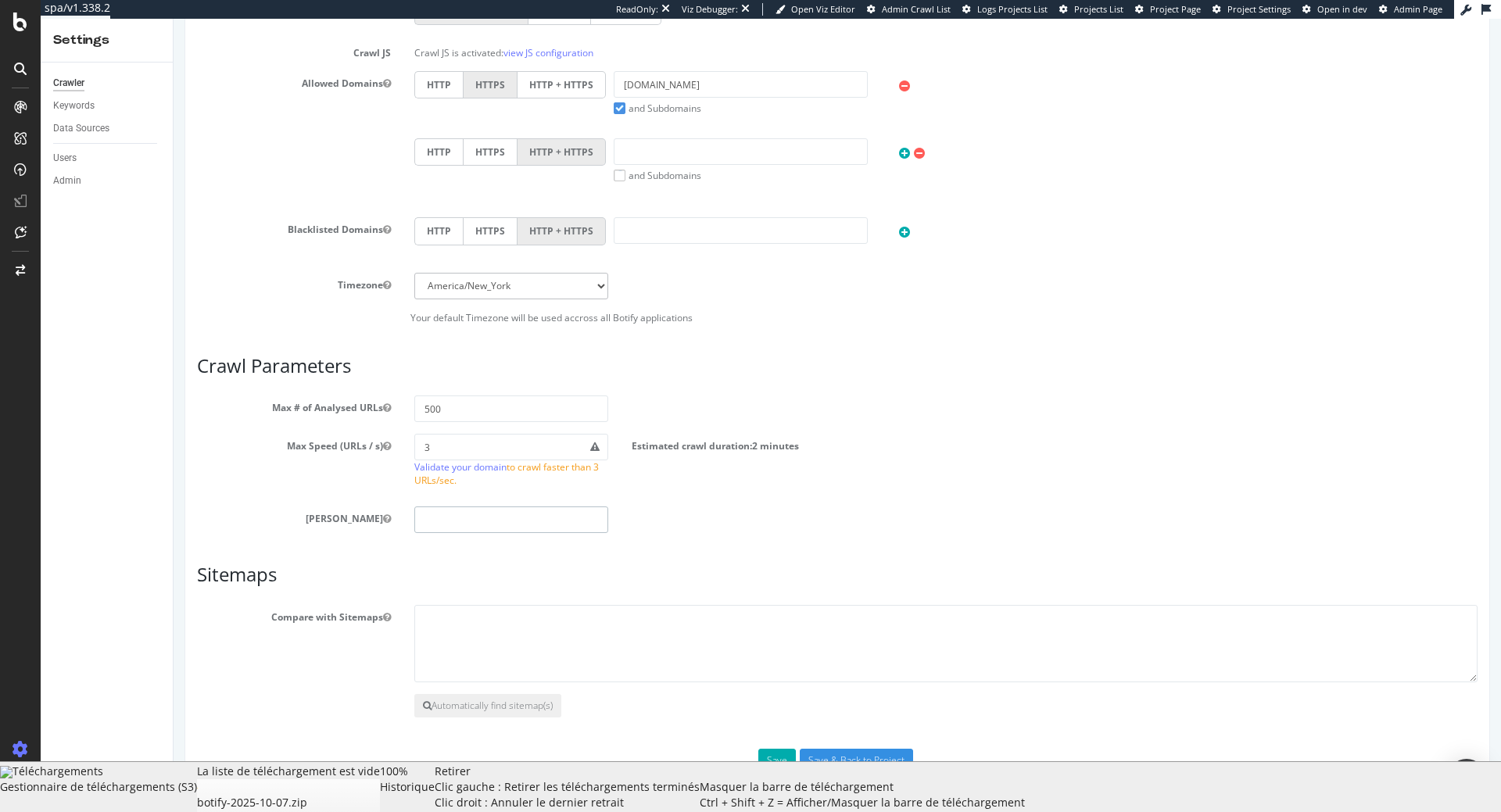
click at [479, 516] on input "number" at bounding box center [511, 520] width 194 height 27
type input "0"
click at [782, 762] on button "Save" at bounding box center [777, 760] width 37 height 23
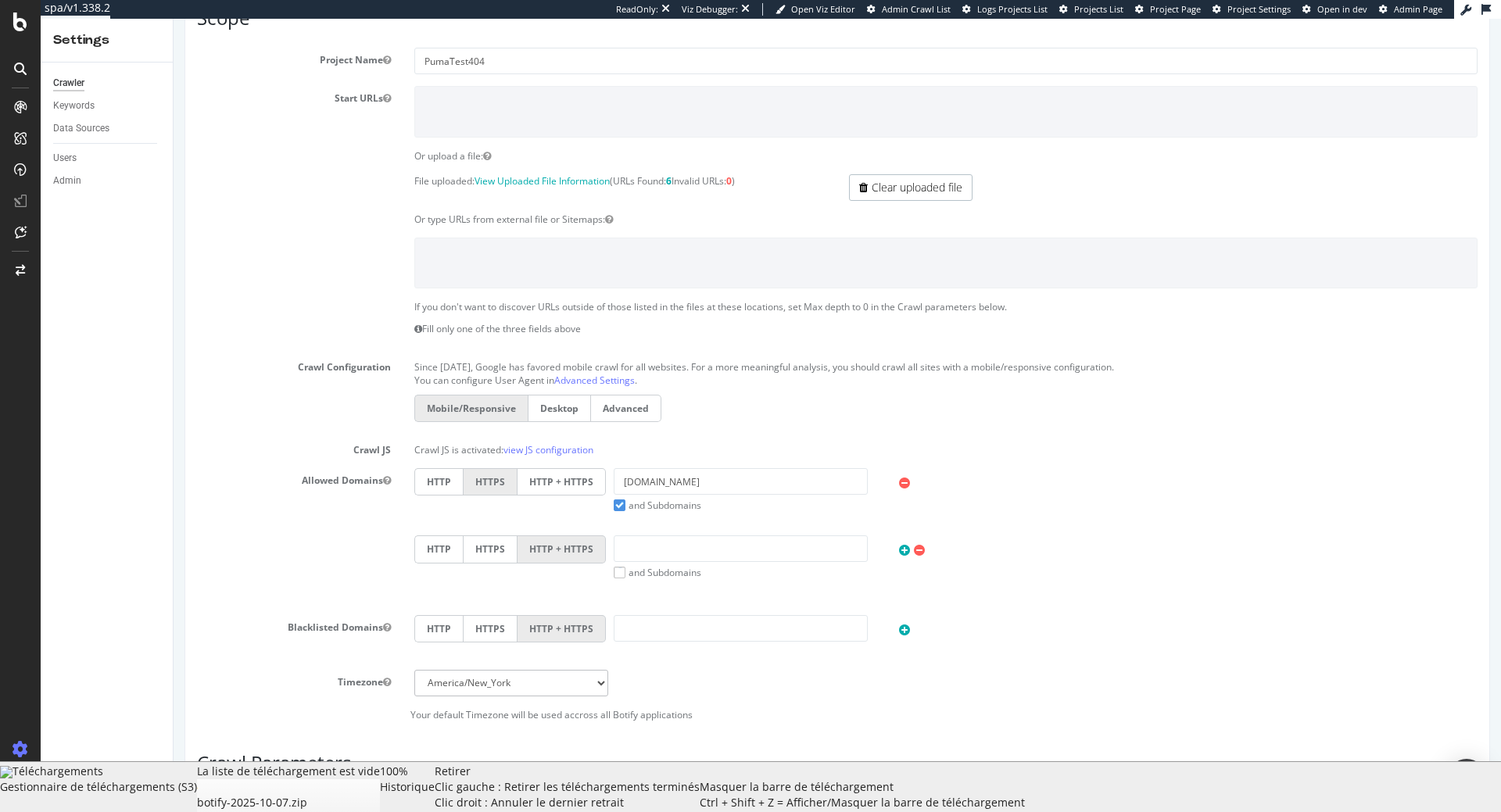
scroll to position [399, 0]
click at [943, 191] on link "Clear uploaded file" at bounding box center [911, 185] width 124 height 27
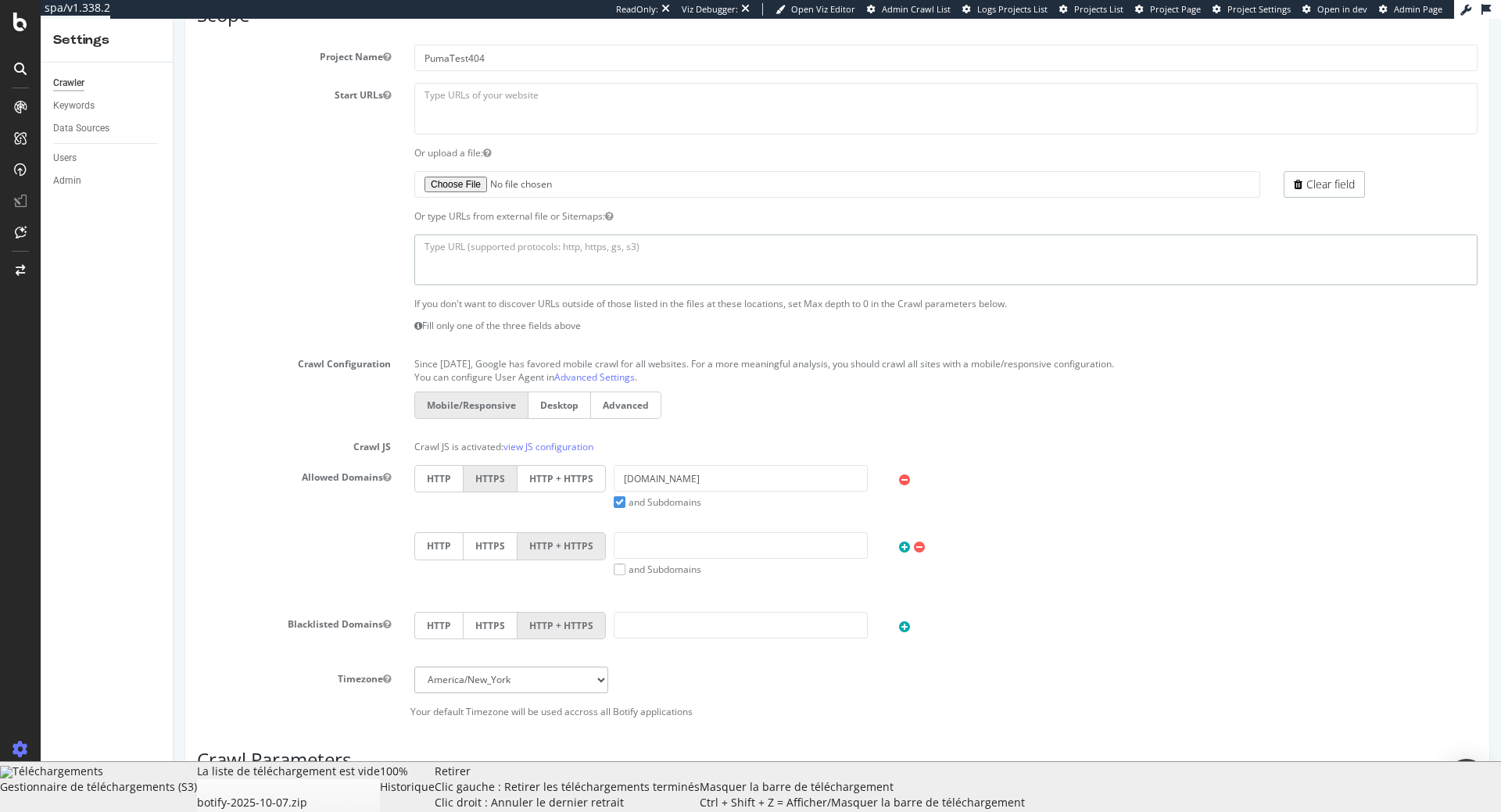
click at [616, 270] on textarea at bounding box center [946, 259] width 1063 height 50
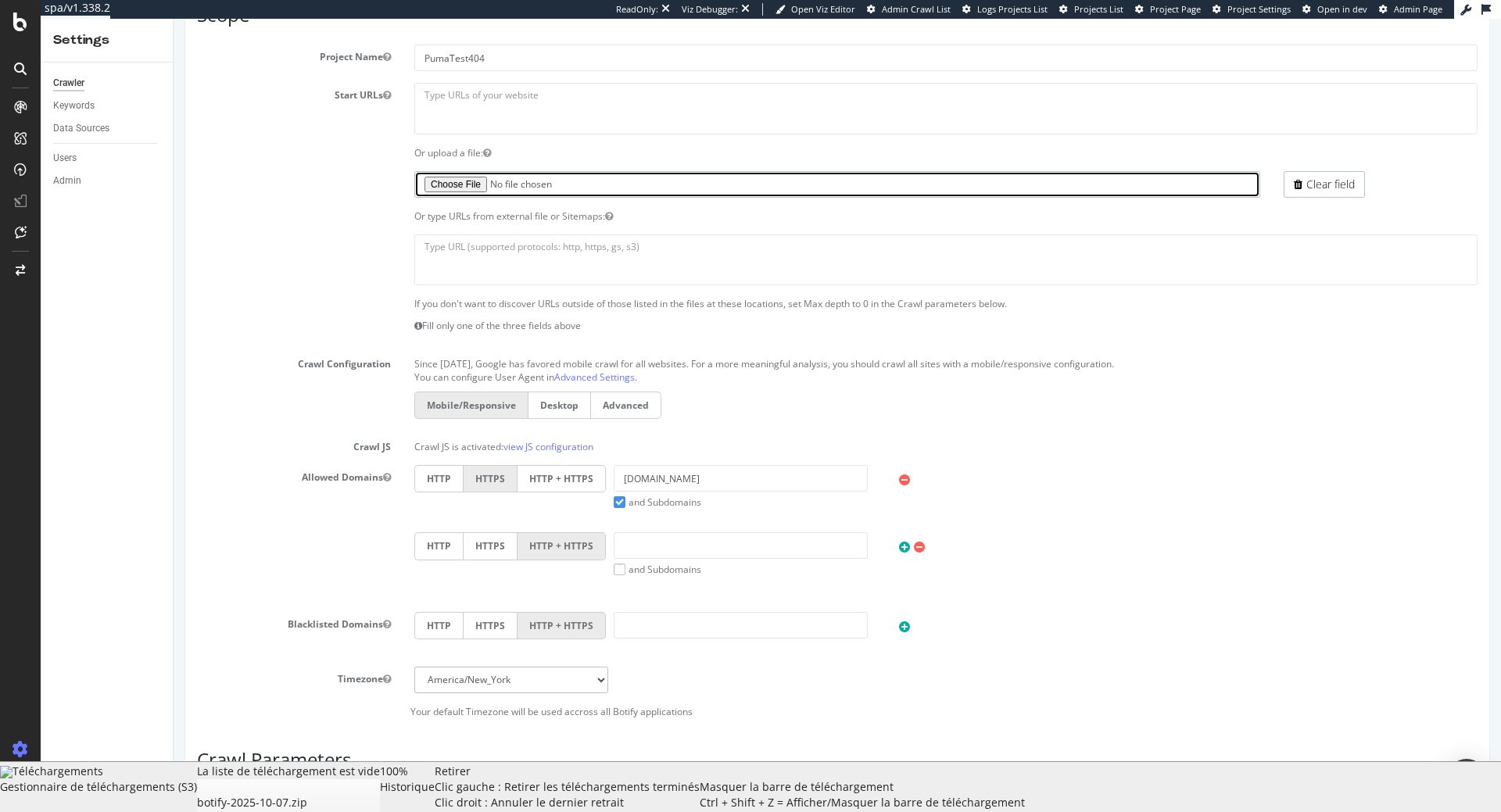
click at [443, 183] on input "file" at bounding box center [838, 185] width 846 height 27
click at [447, 188] on input "file" at bounding box center [838, 185] width 846 height 27
type input "C:\fakepath\PumaStartUrls.txt"
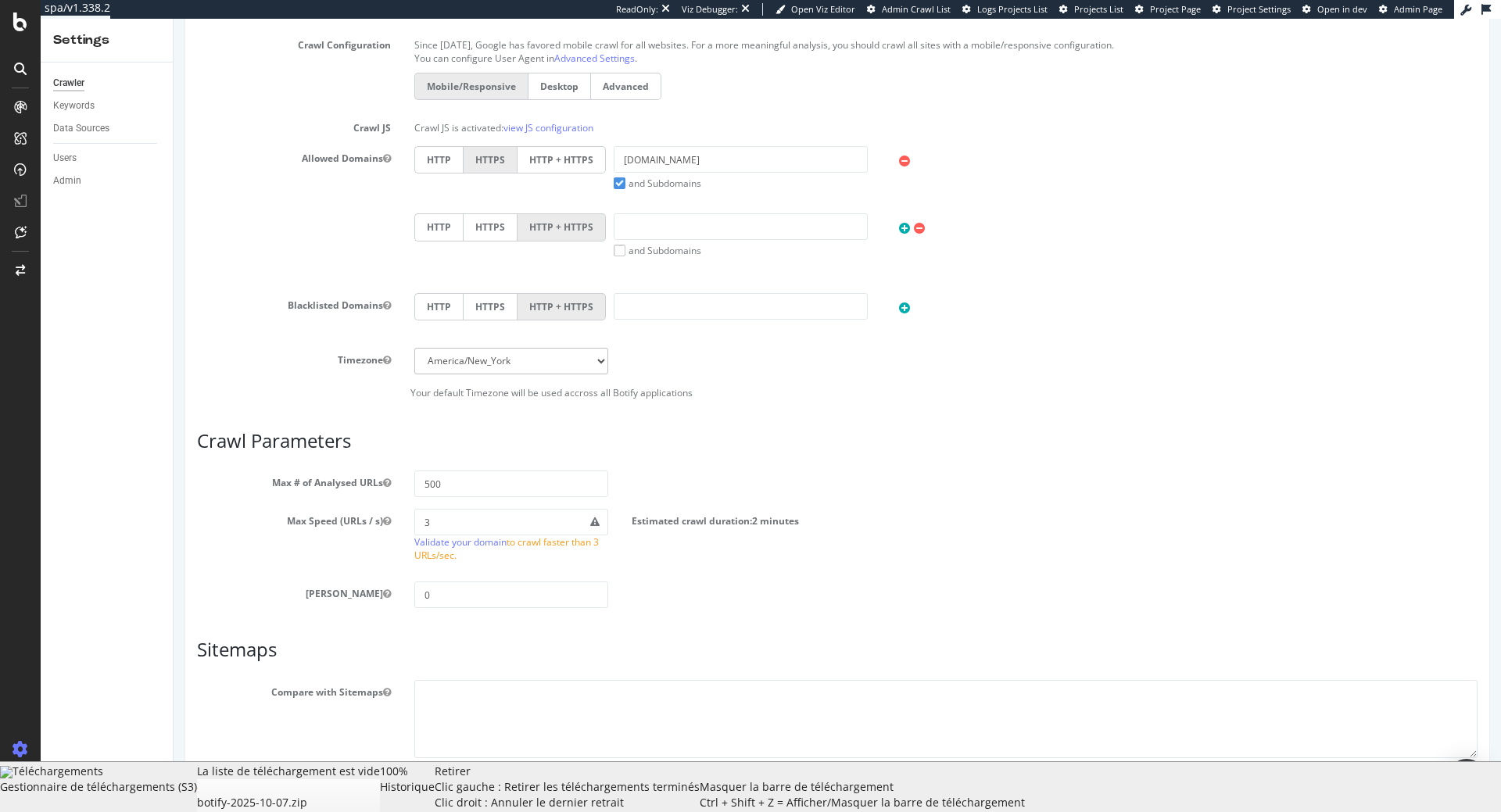
scroll to position [793, 0]
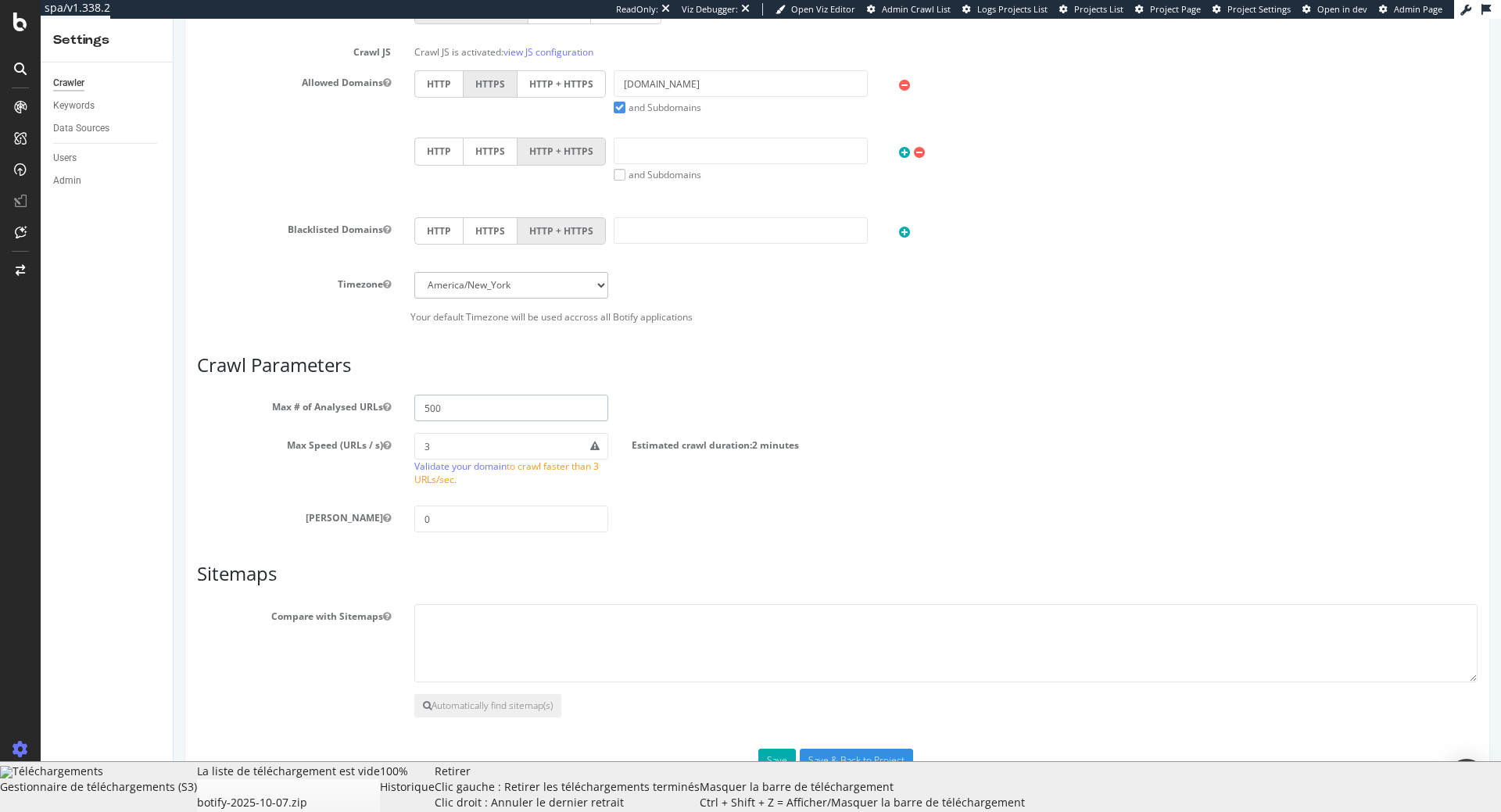
click at [501, 413] on input "500" at bounding box center [511, 407] width 194 height 27
type input "50000"
click at [779, 758] on button "Save" at bounding box center [777, 760] width 37 height 23
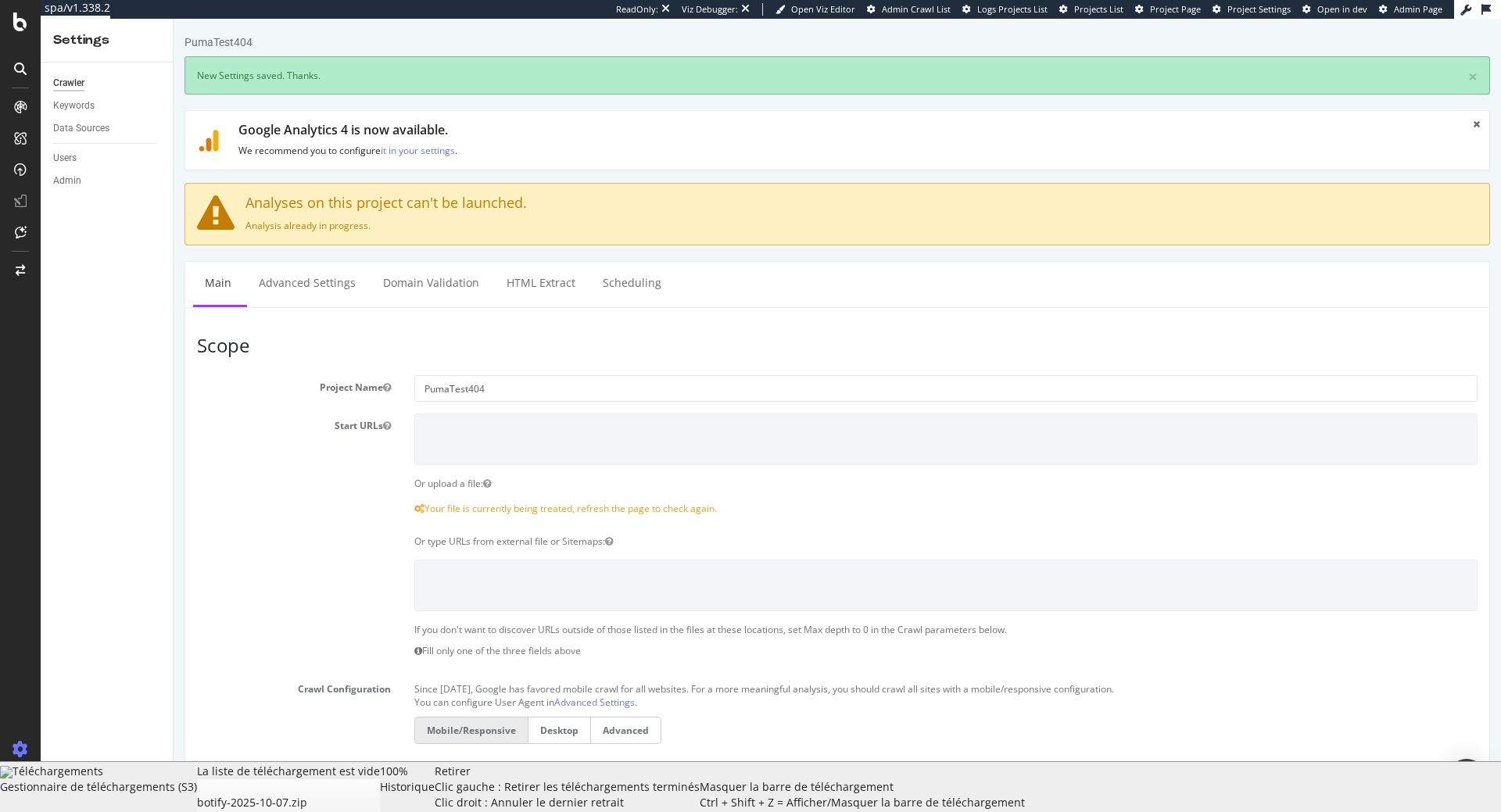
scroll to position [0, 0]
click at [467, 803] on div "Retirer Clic gauche : Retirer les téléchargements terminés Clic droit : Annuler…" at bounding box center [437, 787] width 58 height 47
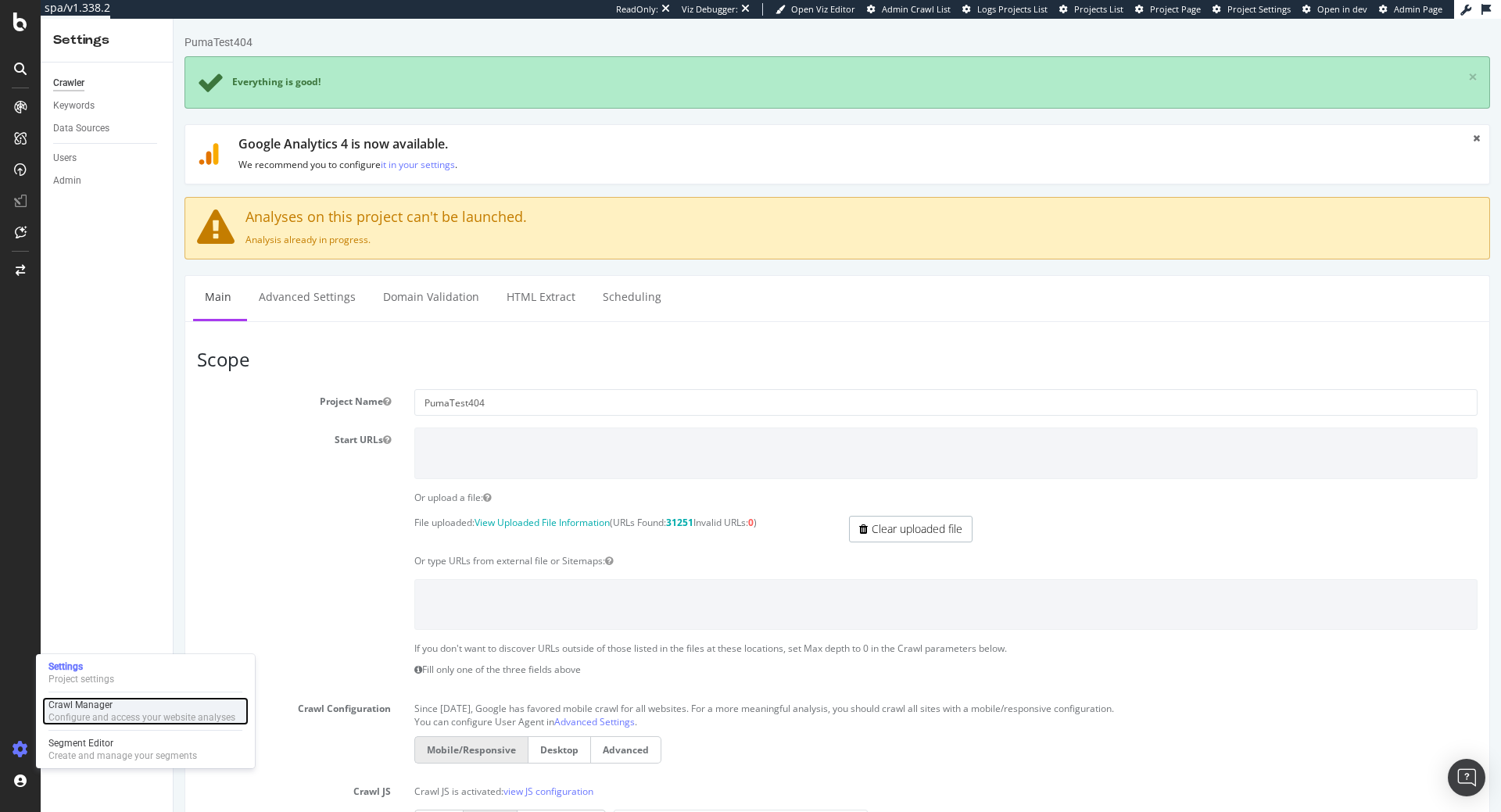
click at [95, 721] on div "Configure and access your website analyses" at bounding box center [142, 717] width 187 height 12
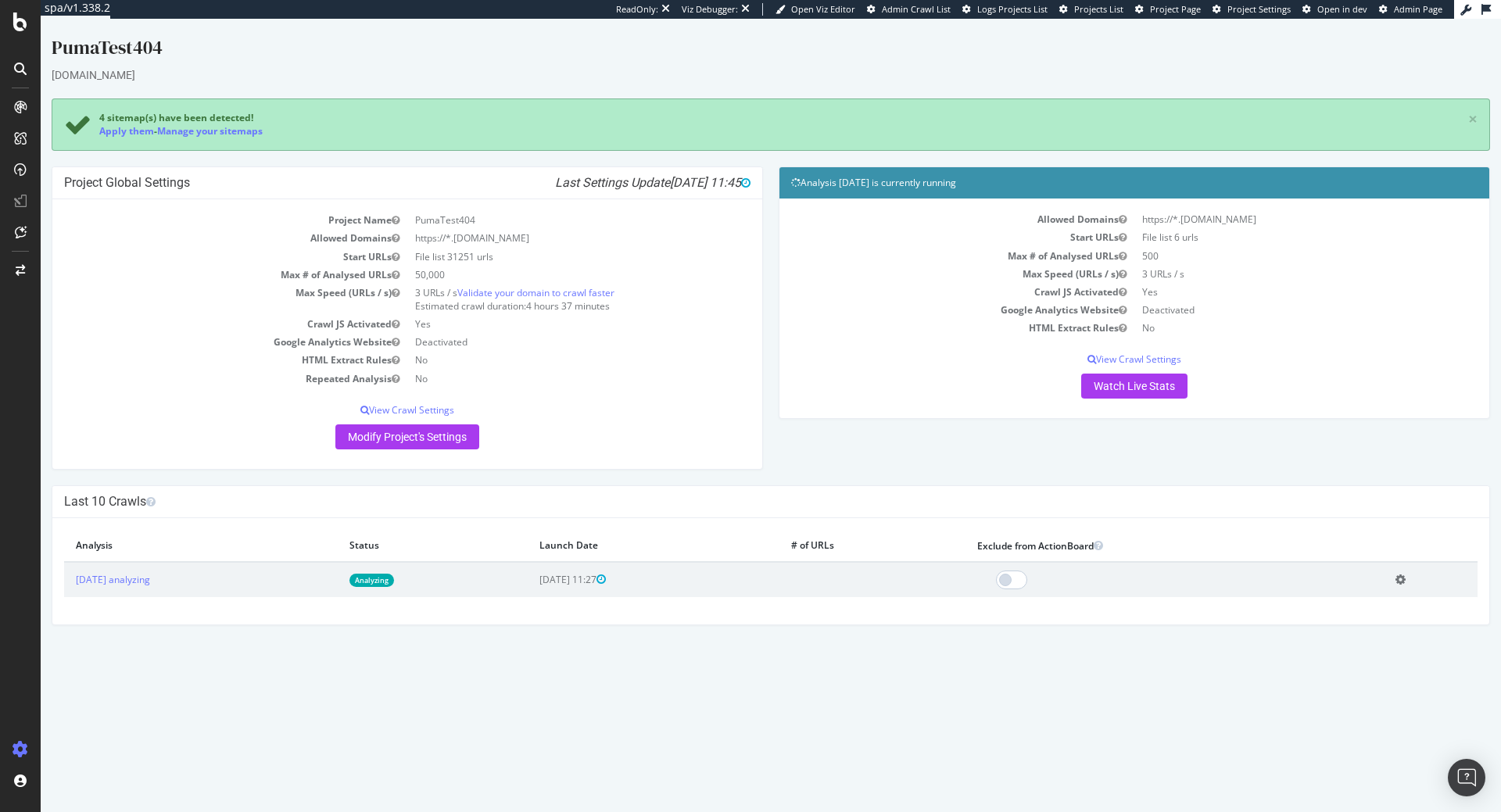
click at [158, 574] on td "[DATE] analyzing" at bounding box center [201, 580] width 273 height 35
click at [150, 578] on link "[DATE] analyzing" at bounding box center [112, 579] width 74 height 13
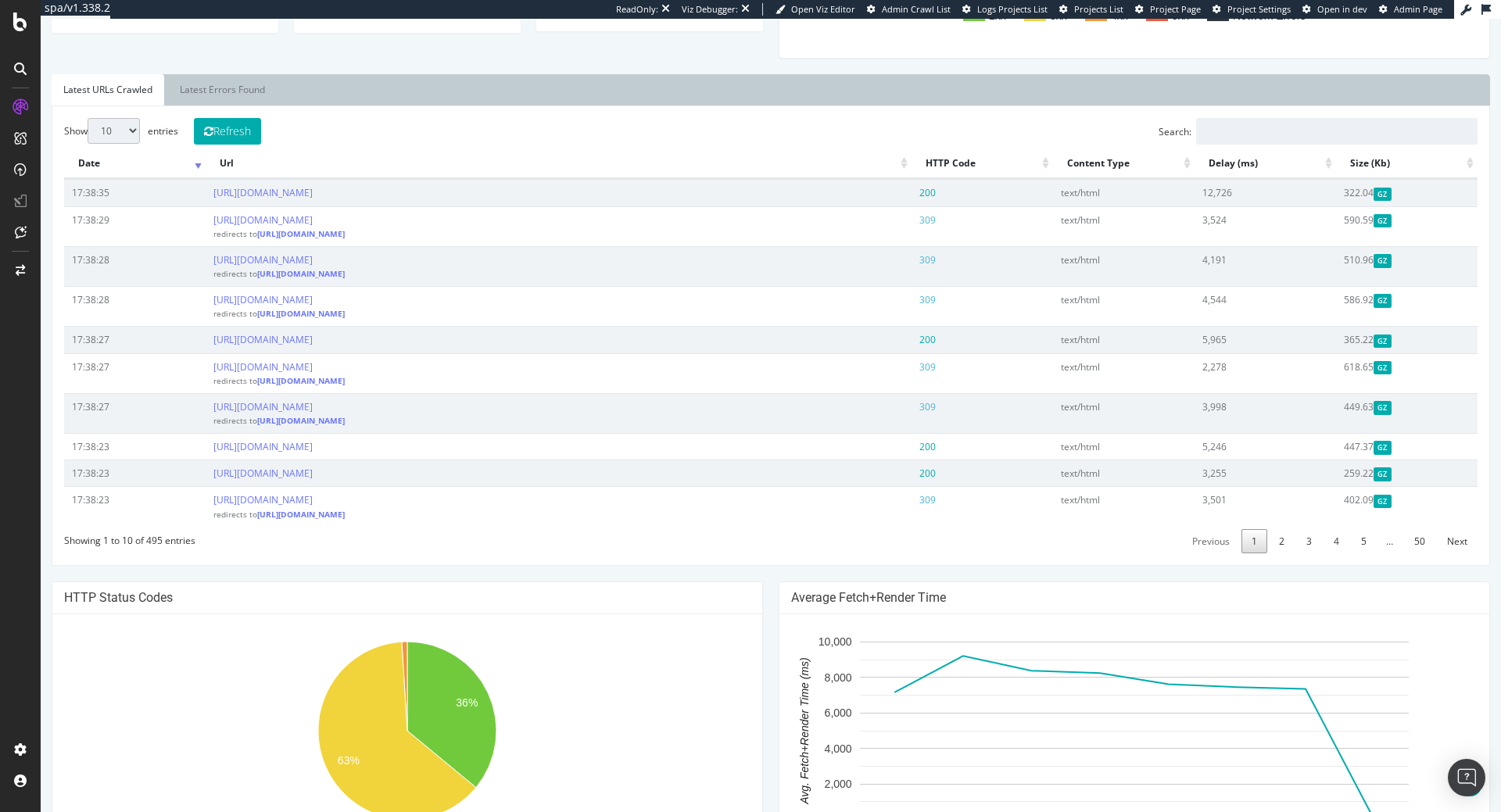
scroll to position [399, 0]
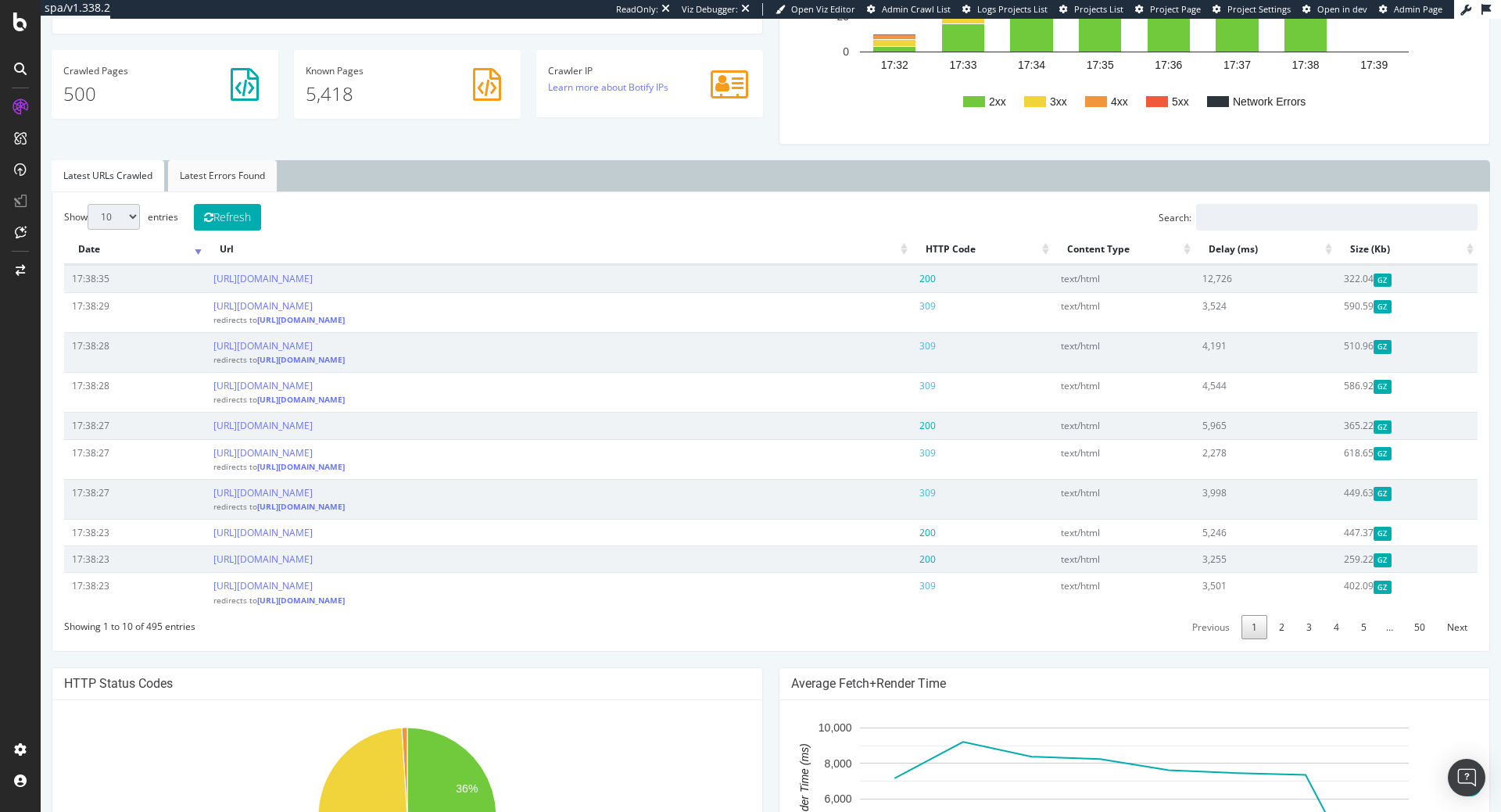
click at [234, 185] on link "Latest Errors Found" at bounding box center [222, 176] width 109 height 31
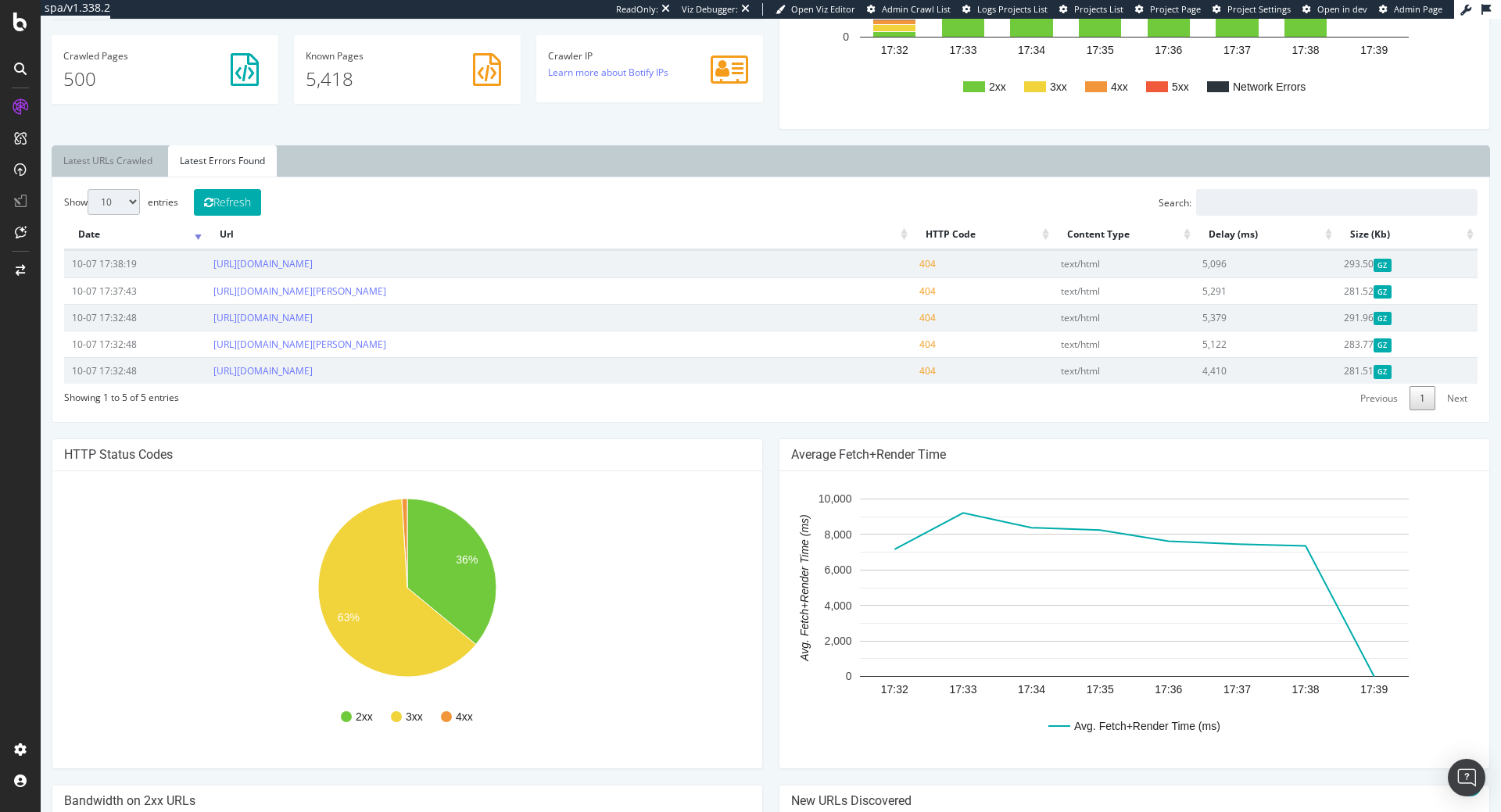
scroll to position [0, 0]
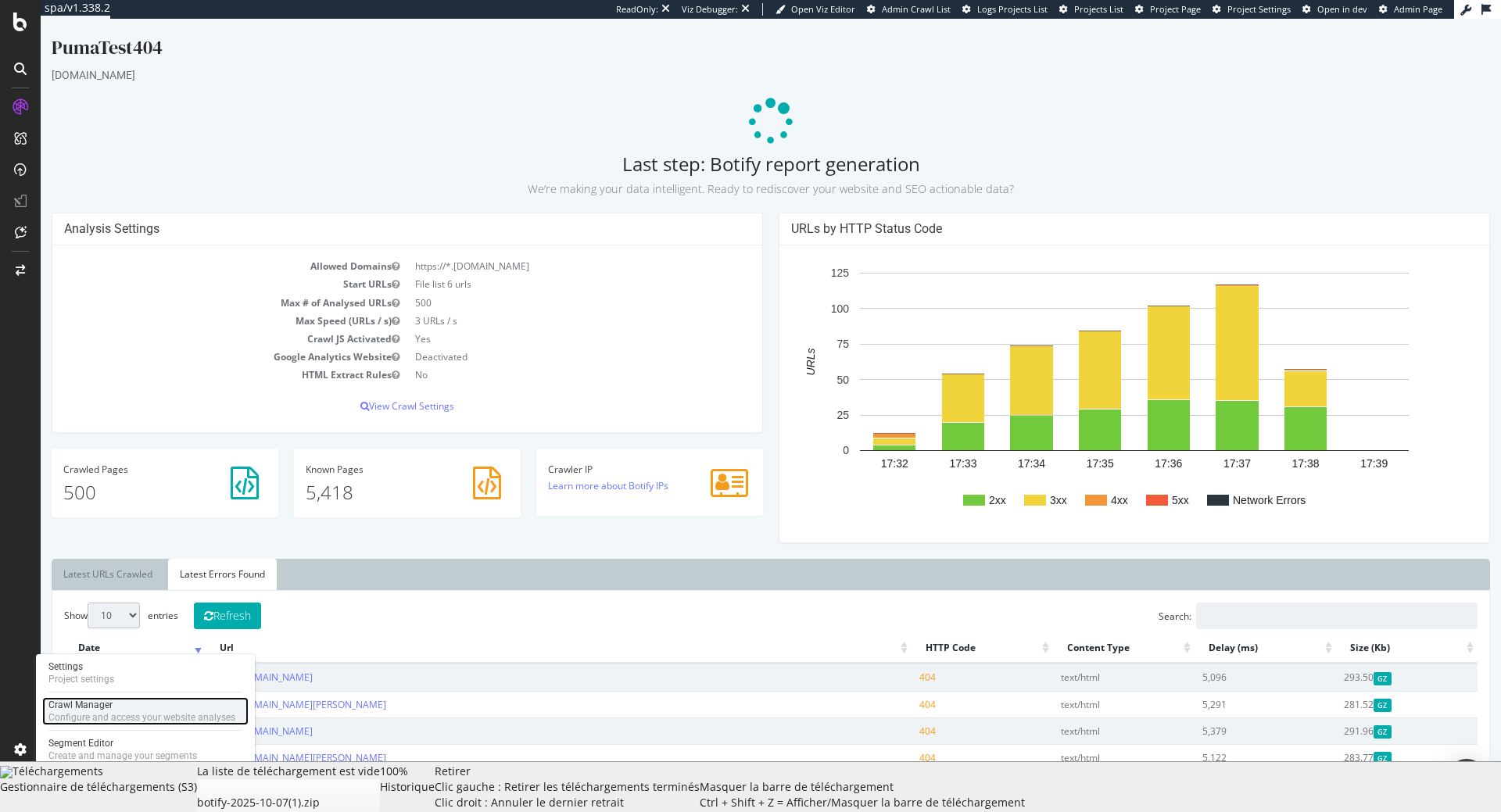
click at [84, 700] on div "Crawl Manager" at bounding box center [142, 705] width 187 height 12
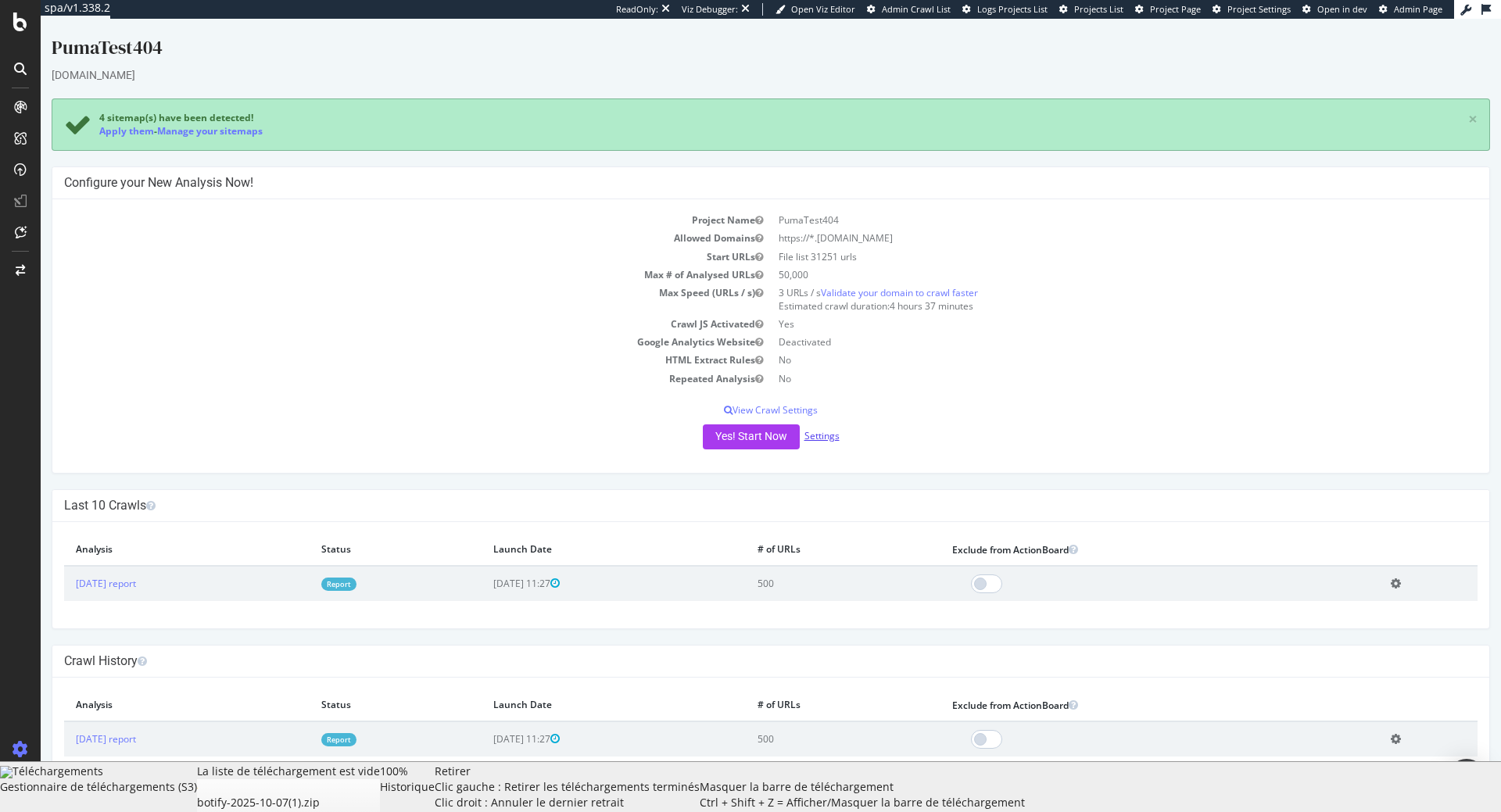
click at [817, 440] on link "Settings" at bounding box center [822, 435] width 35 height 13
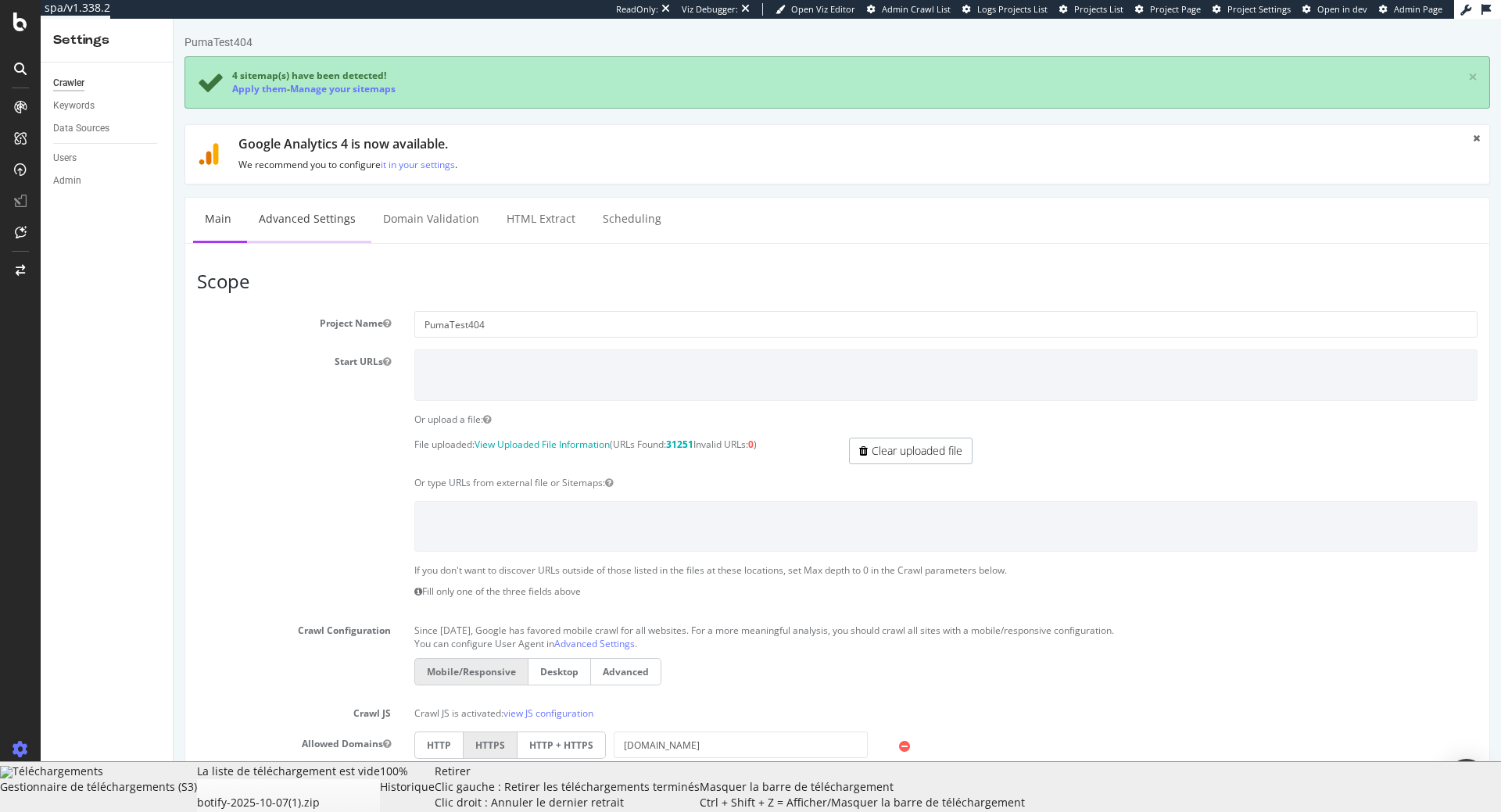
click at [297, 212] on link "Advanced Settings" at bounding box center [307, 218] width 120 height 43
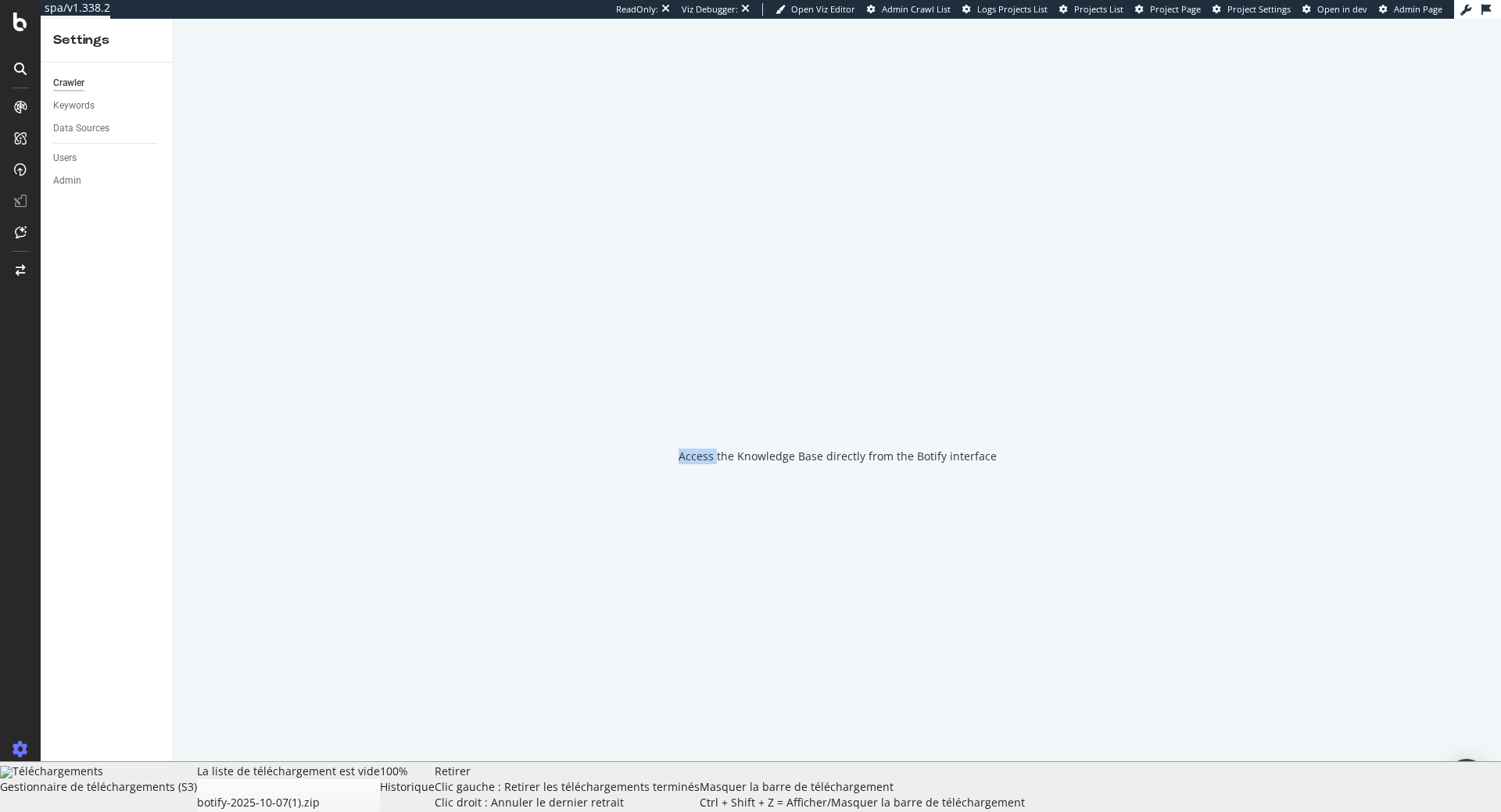
click at [297, 212] on div "Access the Knowledge Base directly from the Botify interface" at bounding box center [837, 415] width 1328 height 793
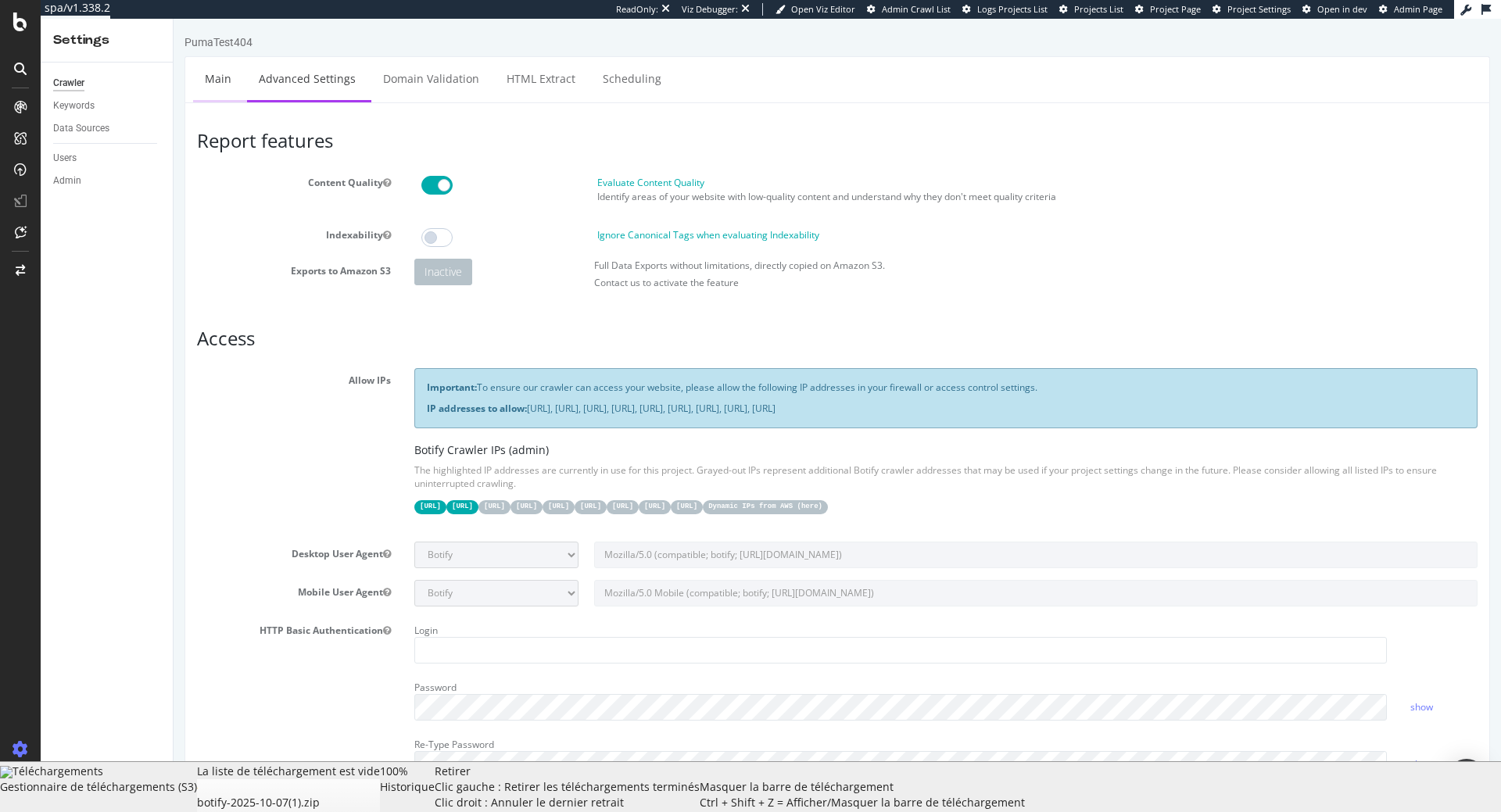
click at [219, 76] on link "Main" at bounding box center [218, 78] width 50 height 43
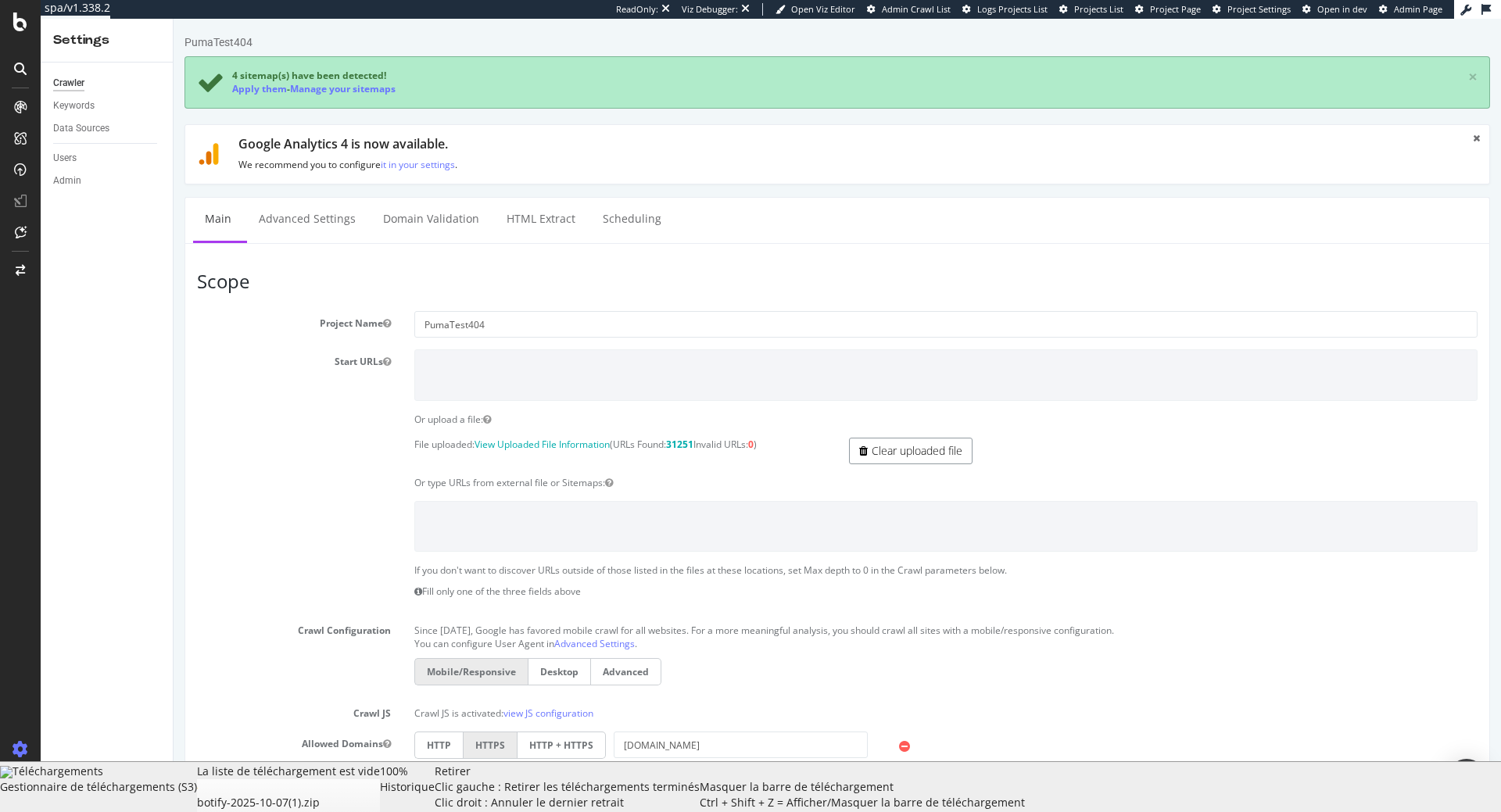
click at [885, 450] on link "Clear uploaded file" at bounding box center [911, 451] width 124 height 27
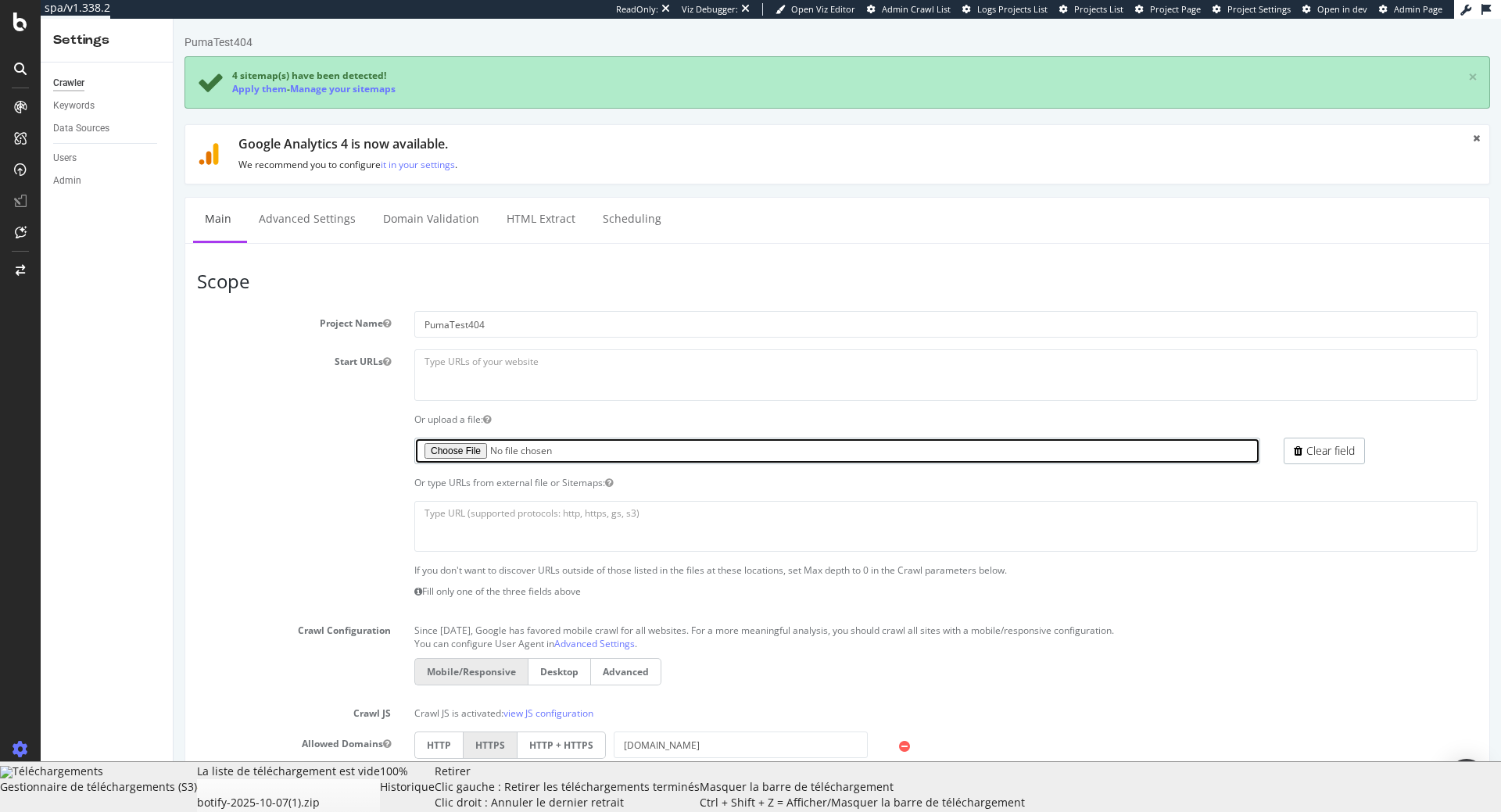
click at [421, 448] on input "file" at bounding box center [838, 451] width 846 height 27
type input "C:\fakepath\PumaStartUrls.txt"
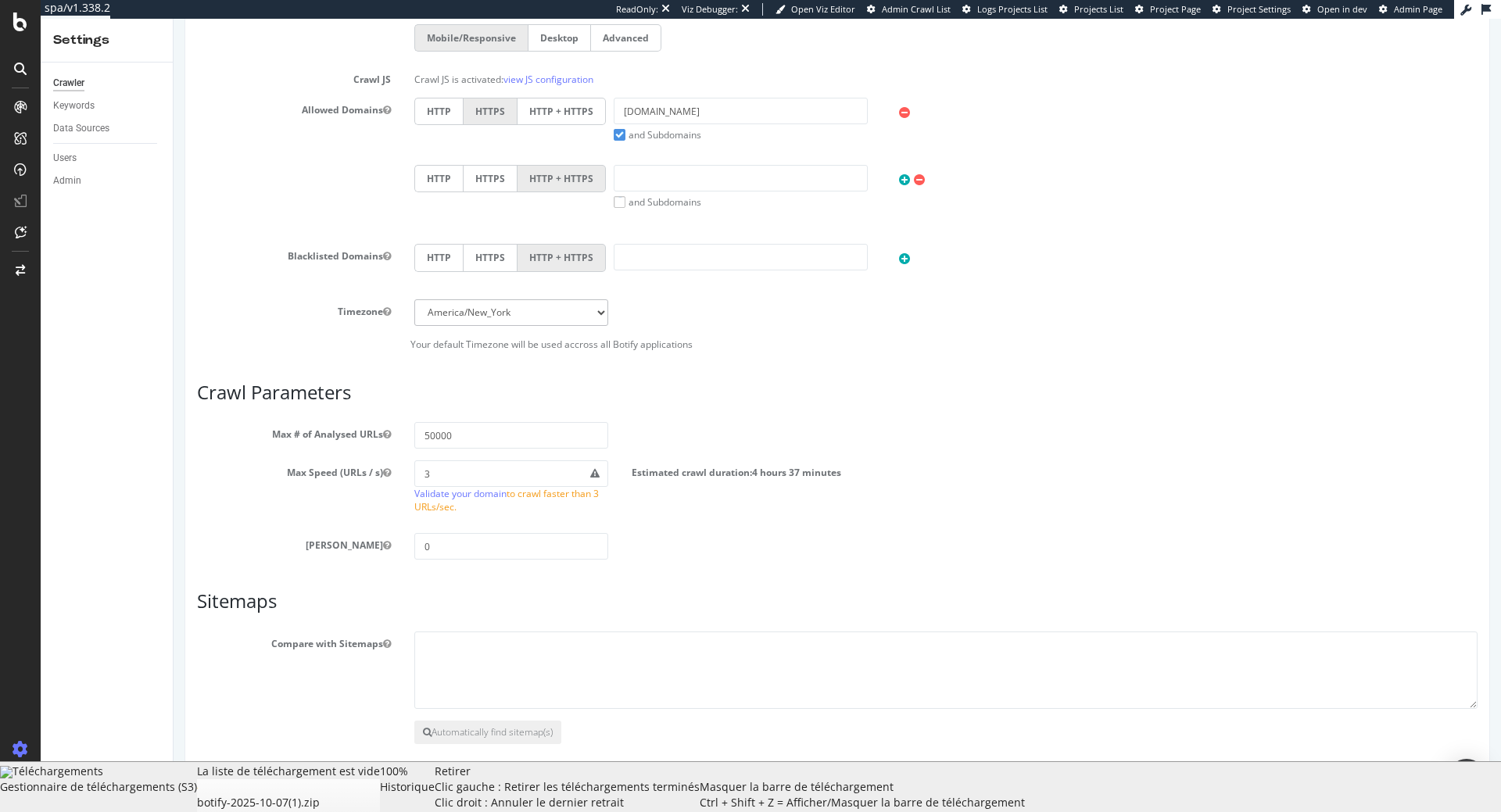
scroll to position [638, 0]
click at [507, 432] on input "50000" at bounding box center [511, 431] width 194 height 27
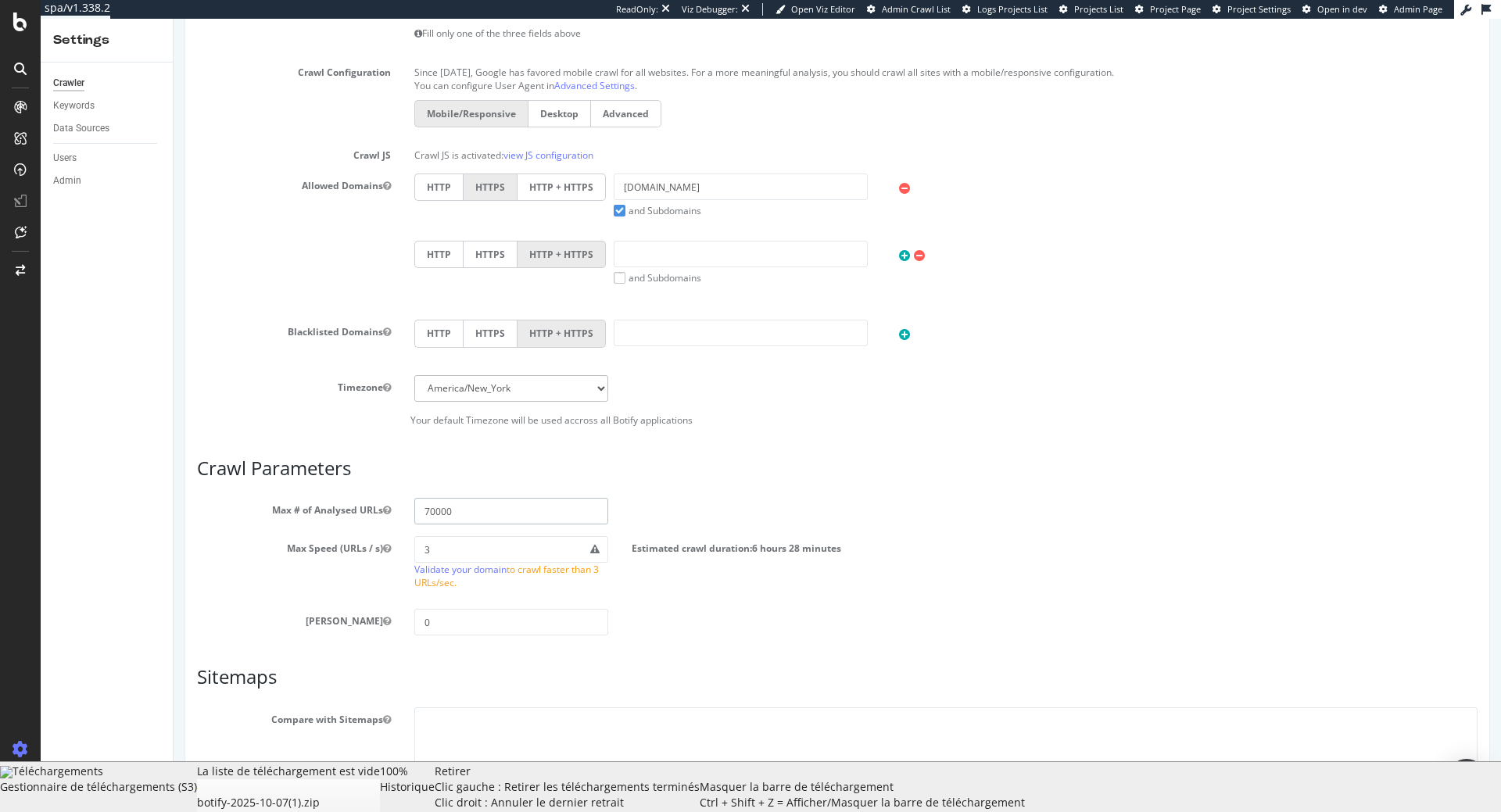
scroll to position [661, 0]
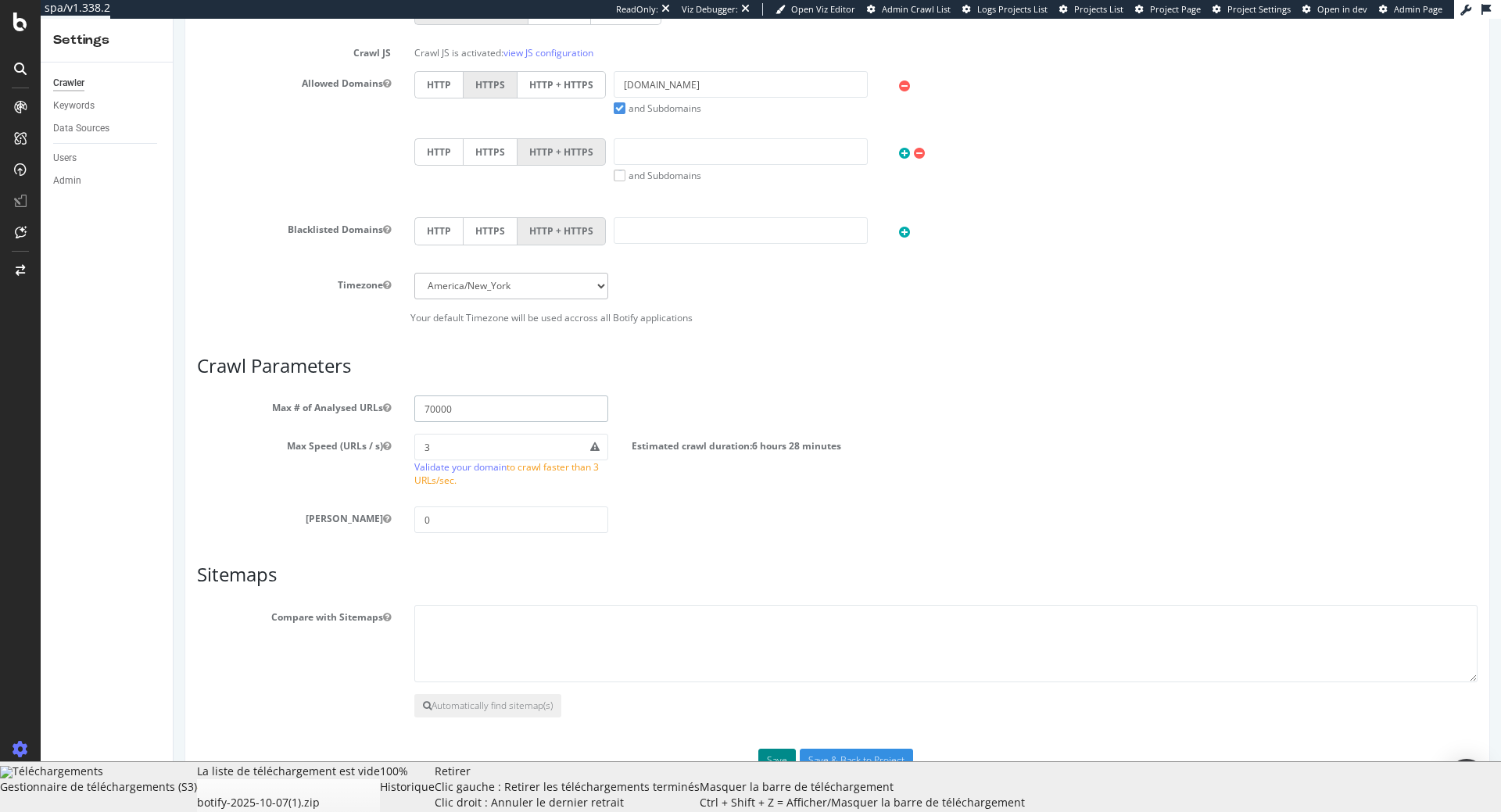
type input "70000"
click at [776, 765] on button "Save" at bounding box center [777, 760] width 37 height 23
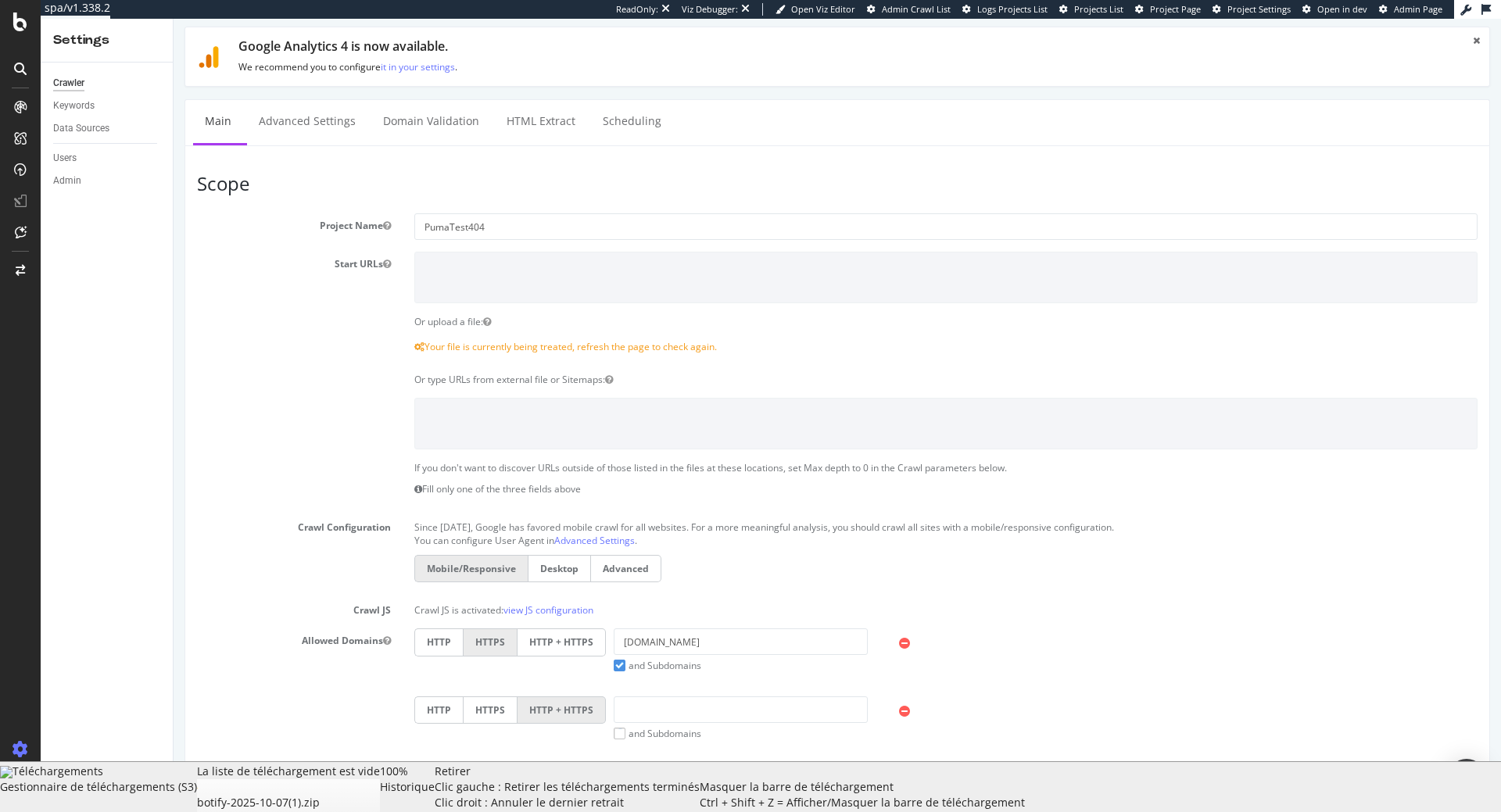
scroll to position [0, 0]
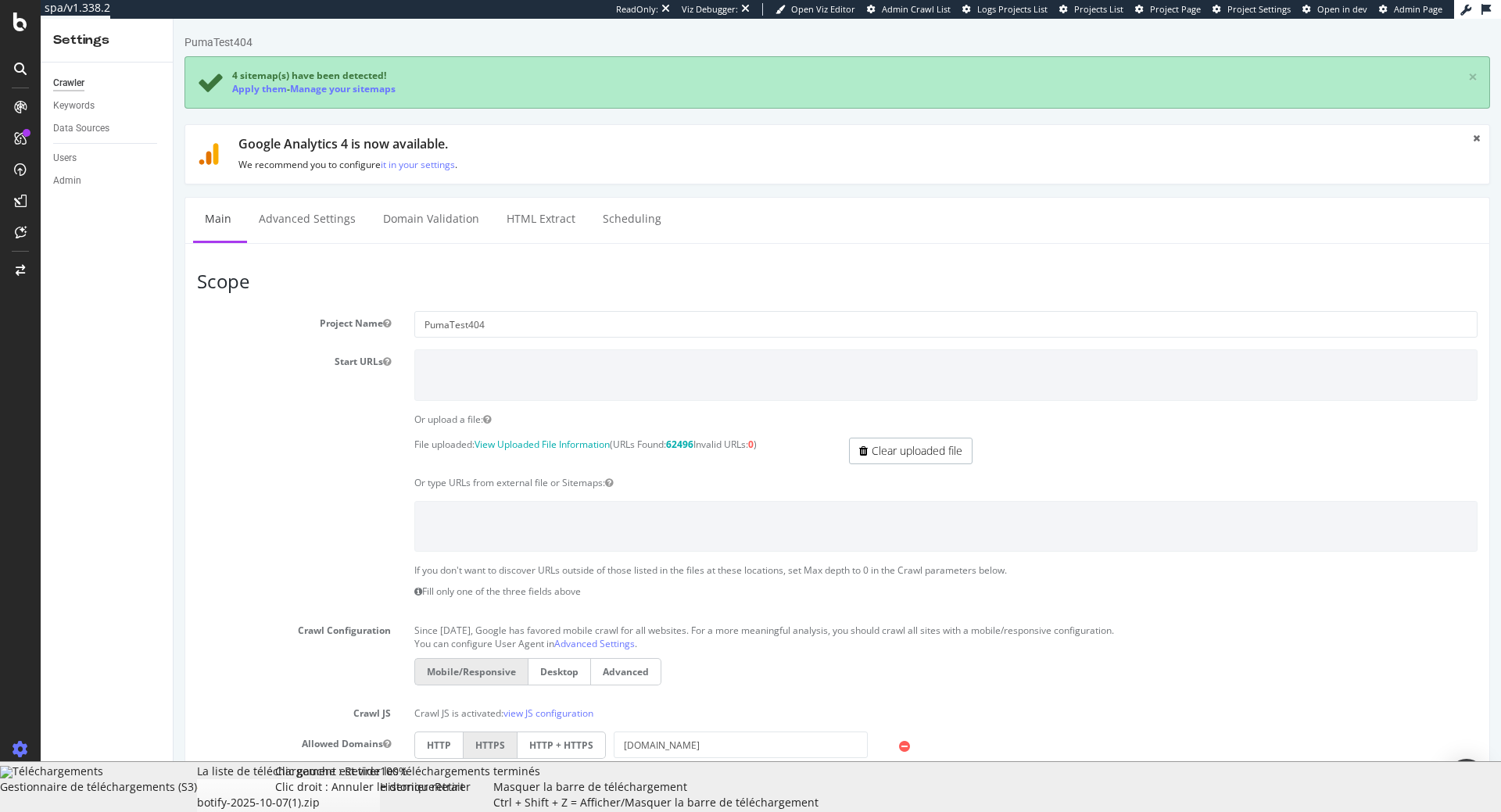
drag, startPoint x: 1470, startPoint y: 801, endPoint x: 627, endPoint y: 500, distance: 895.1
click at [494, 801] on div "Retirer Clic gauche : Retirer les téléchargements terminés Clic droit : Annuler…" at bounding box center [463, 787] width 58 height 47
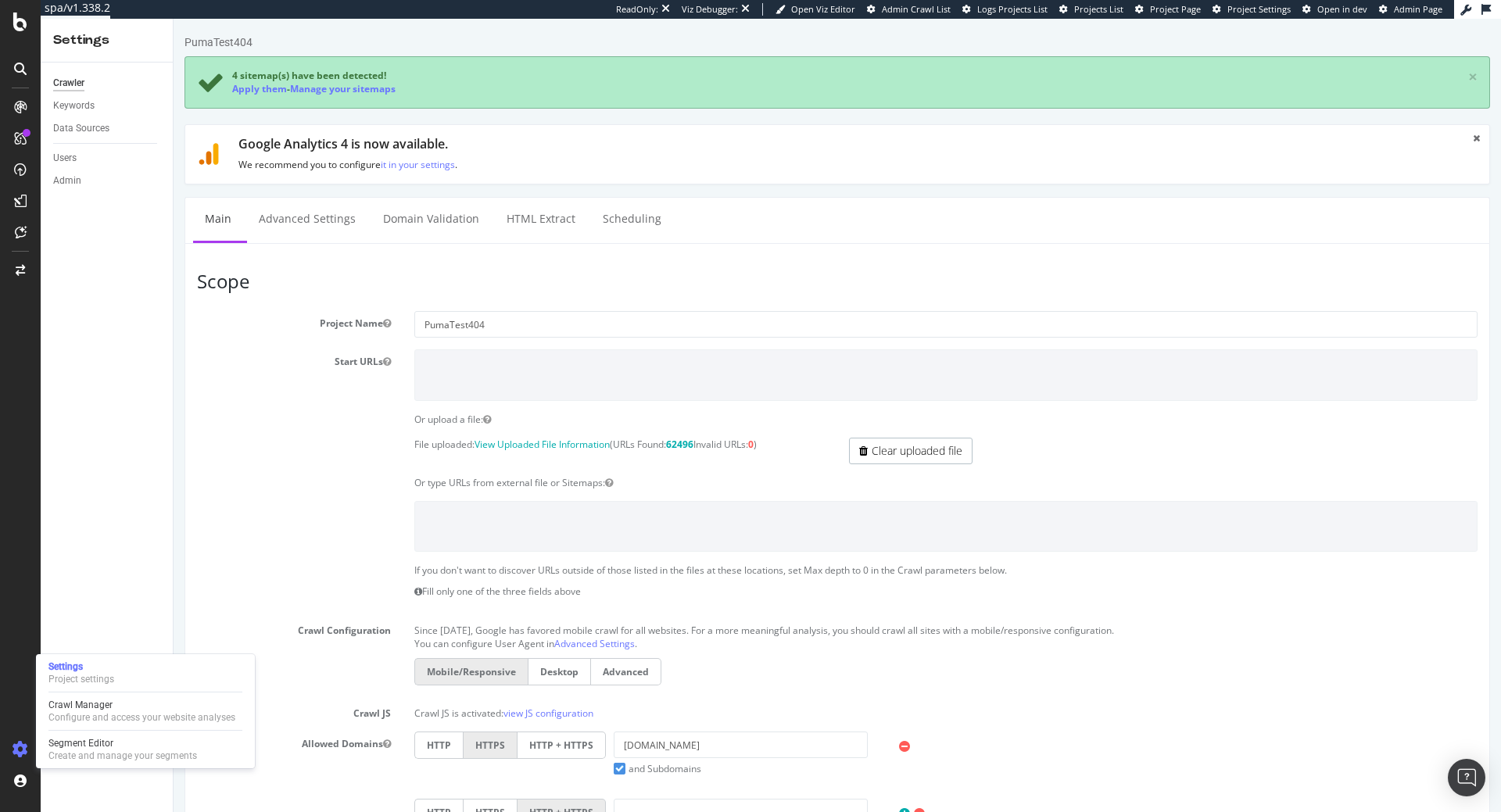
click at [337, 487] on div "Or type URLs from external file or Sitemaps:" at bounding box center [838, 482] width 1304 height 13
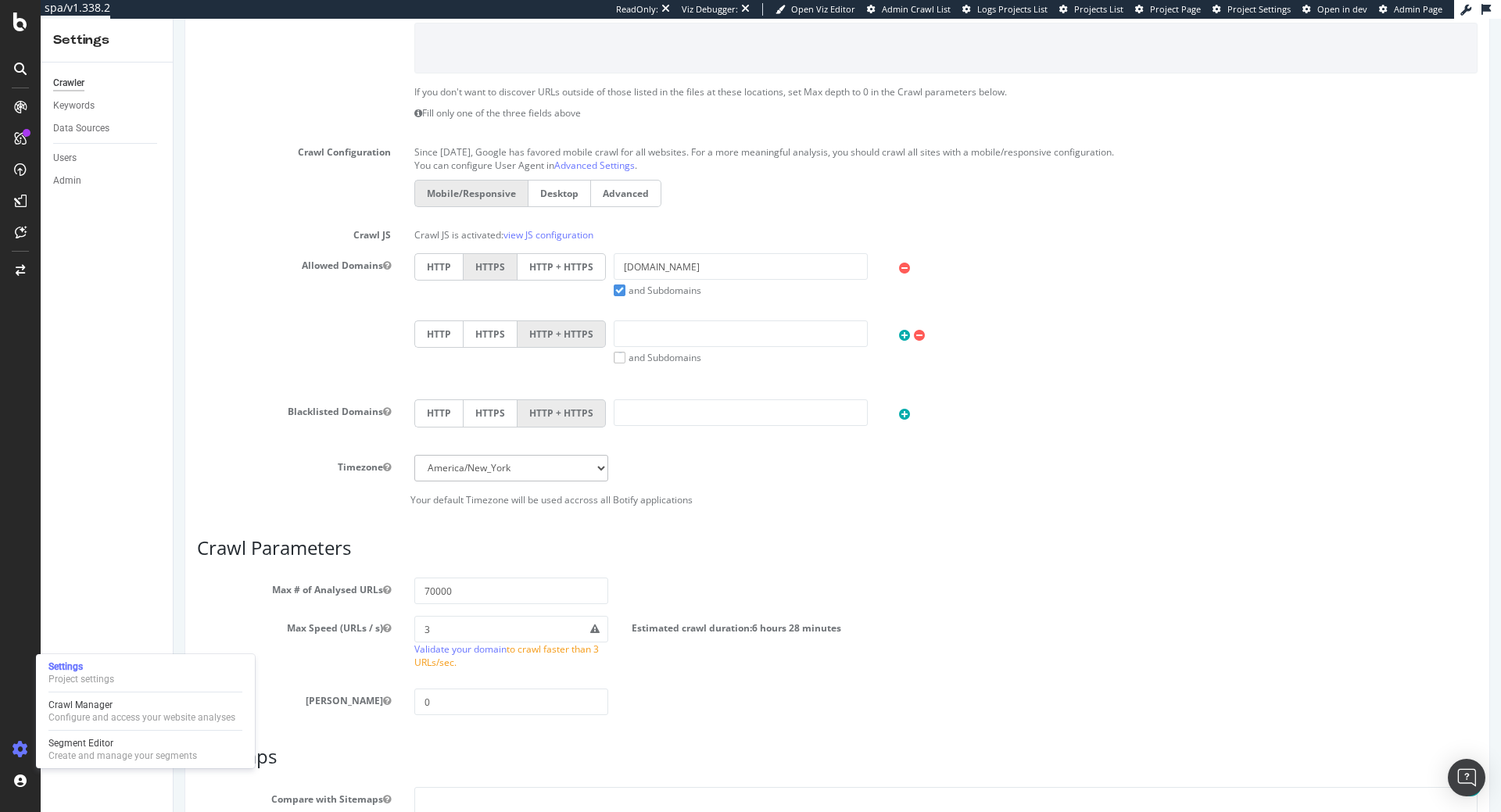
scroll to position [661, 0]
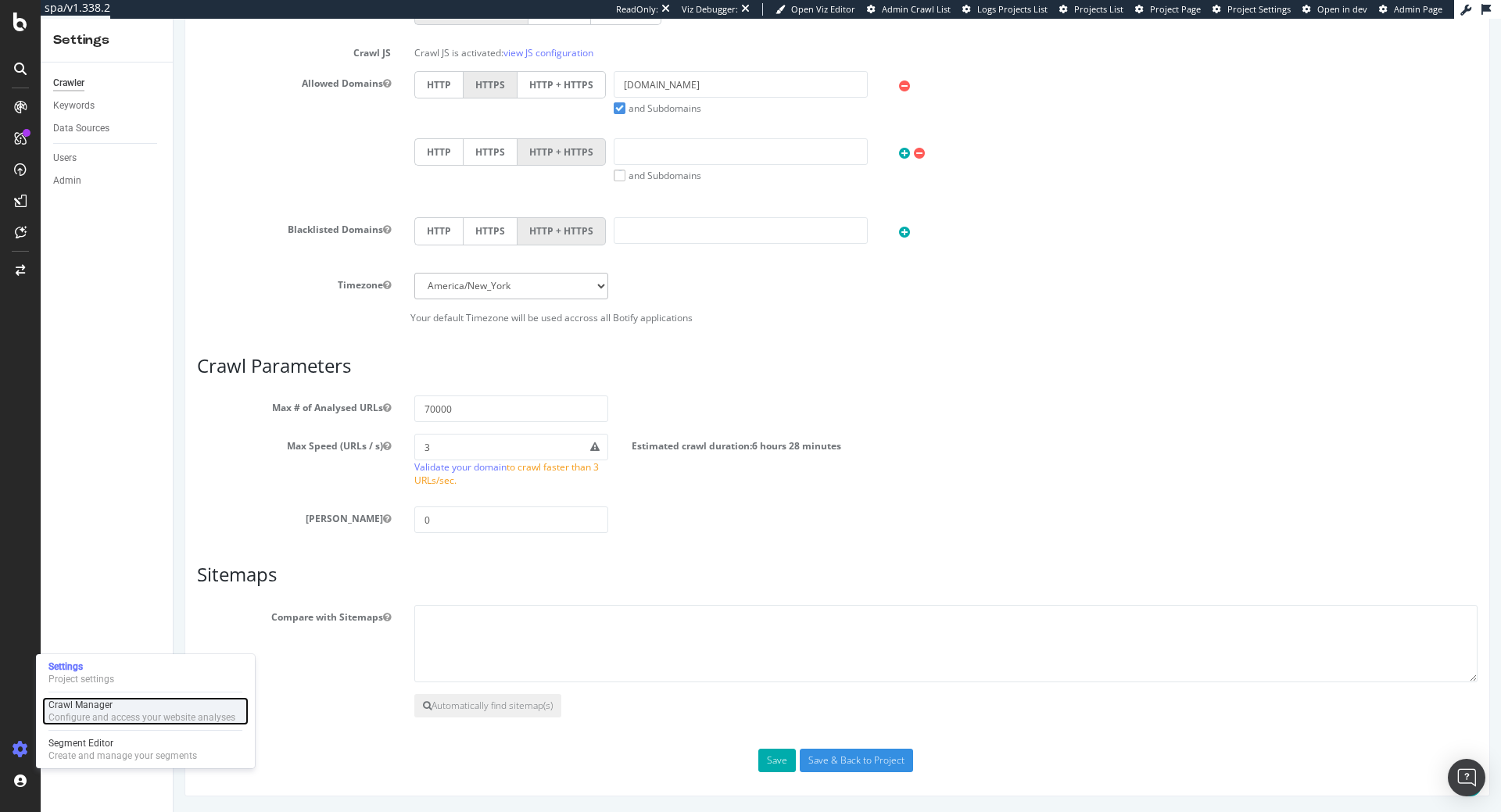
click at [171, 703] on div "Crawl Manager" at bounding box center [142, 705] width 187 height 12
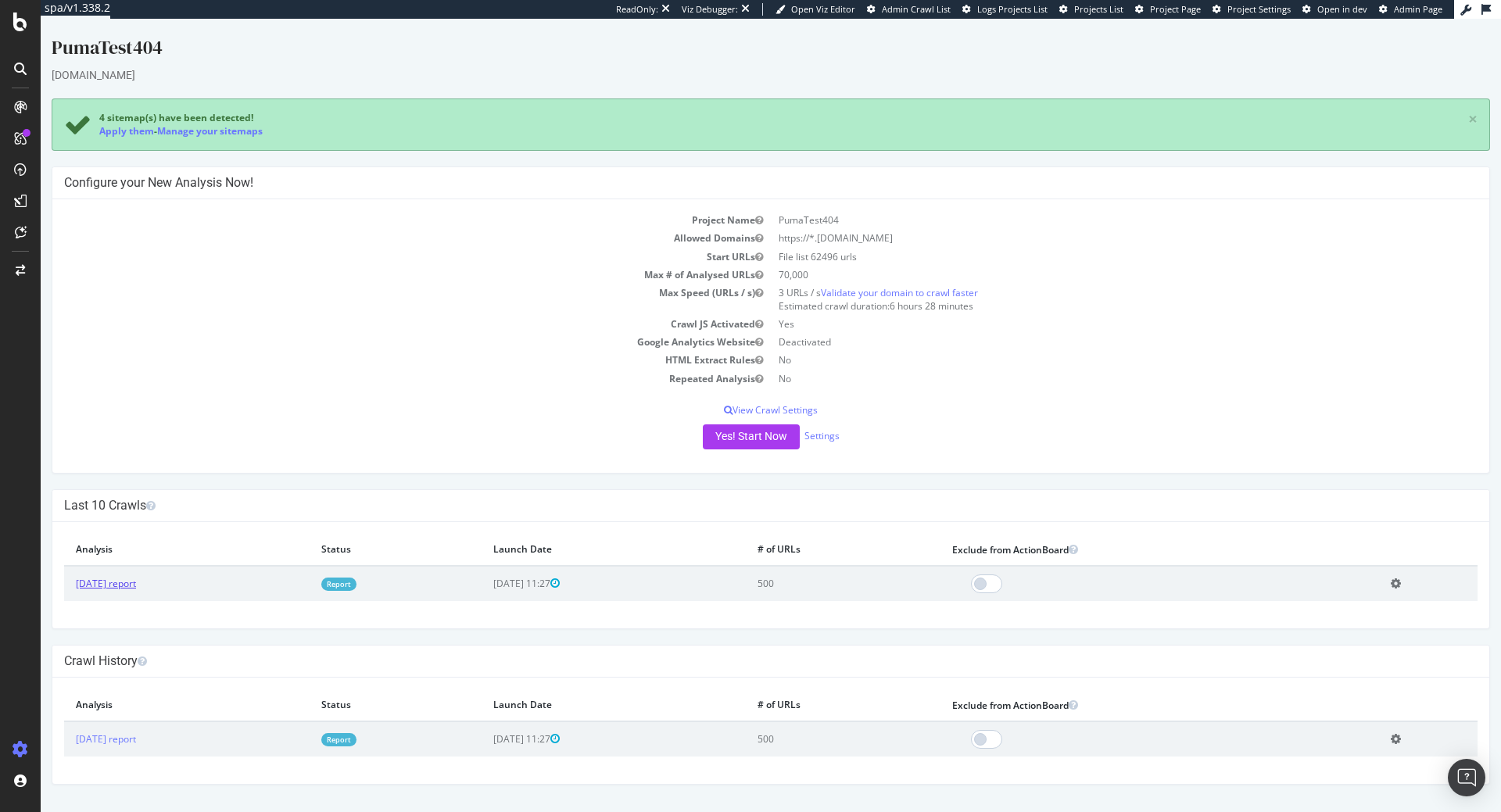
click at [136, 587] on link "[DATE] report" at bounding box center [105, 583] width 60 height 13
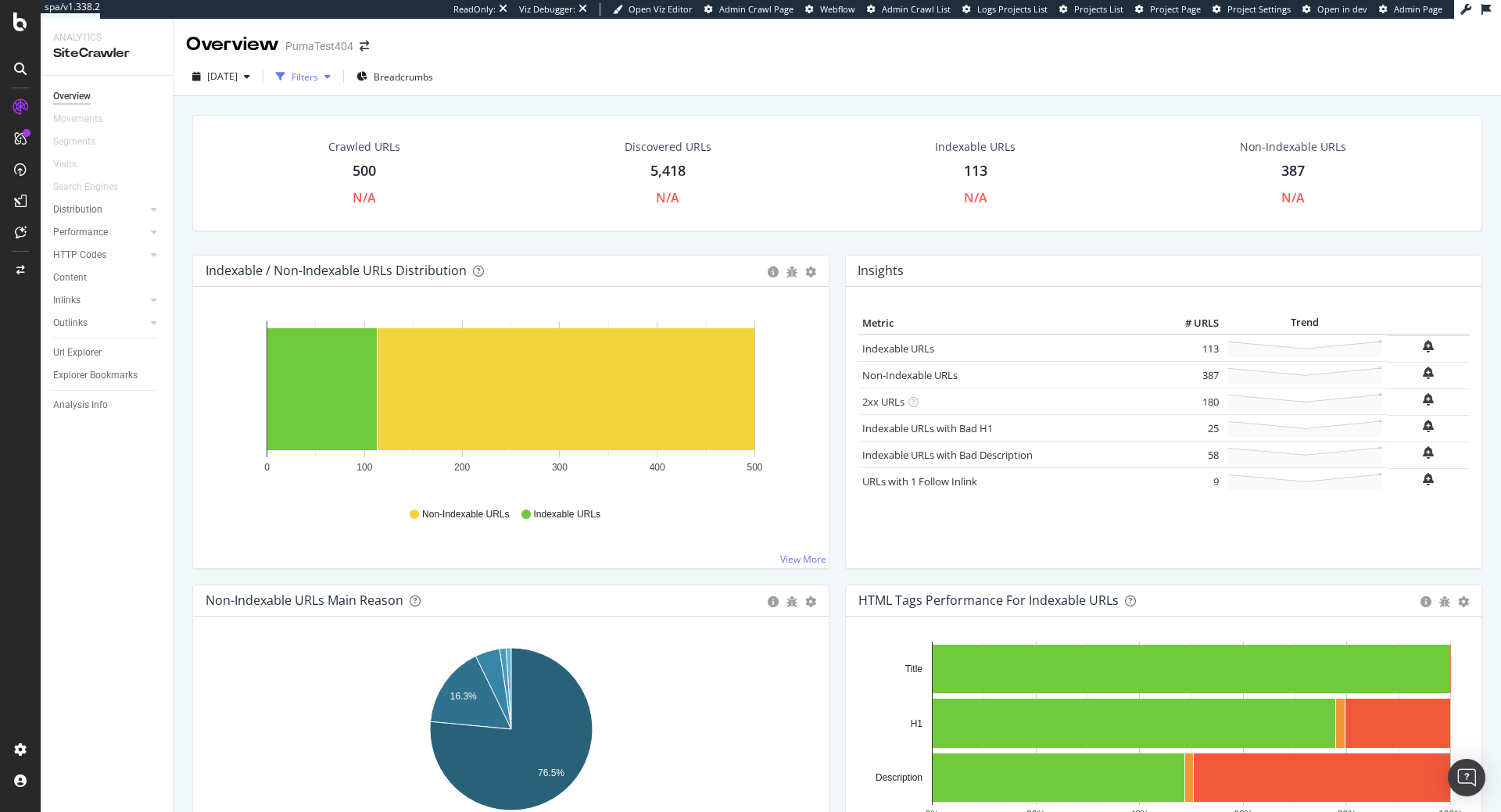
click at [292, 70] on div "button" at bounding box center [280, 76] width 22 height 22
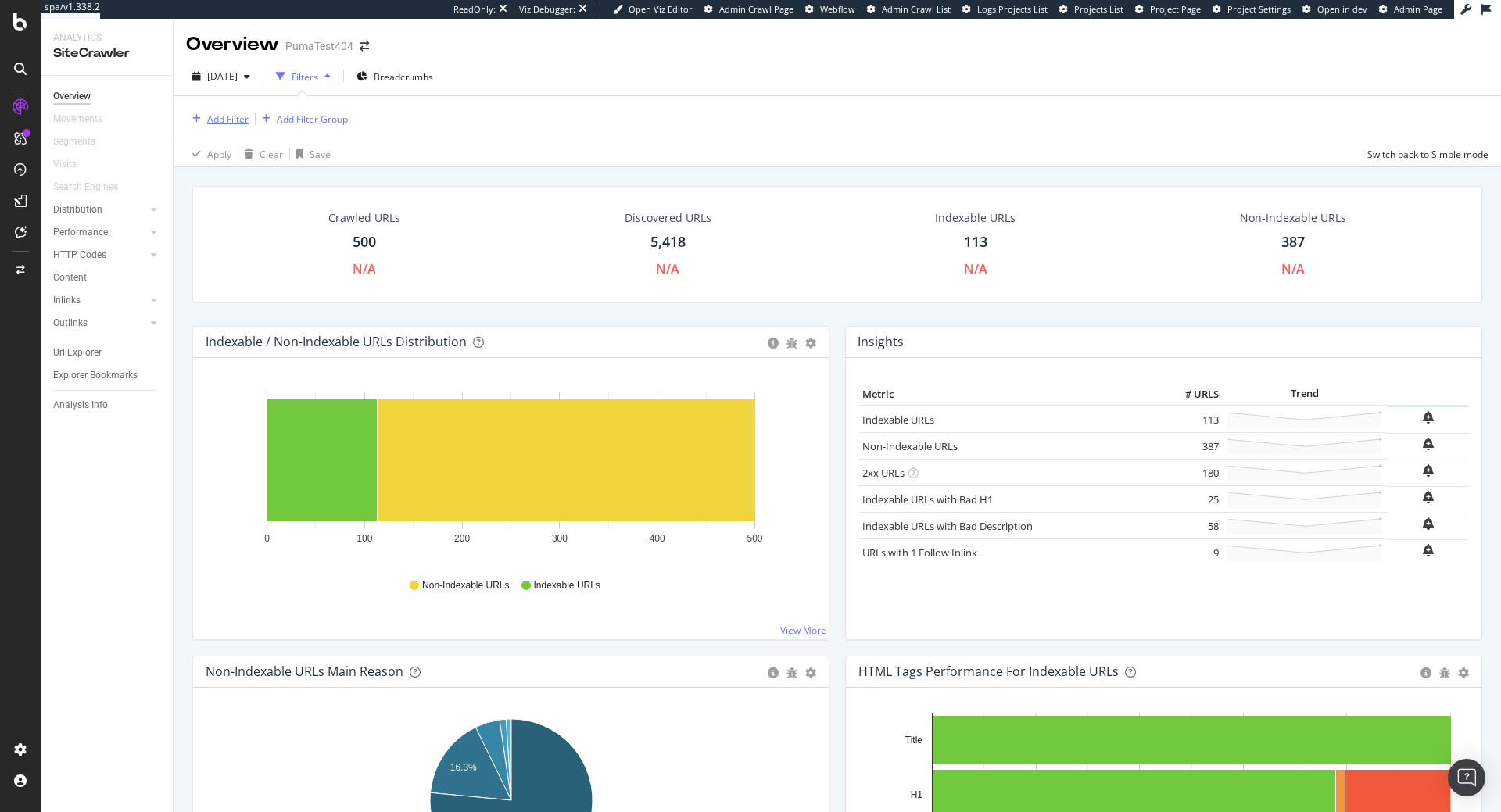
click at [214, 115] on div "Add Filter" at bounding box center [228, 118] width 42 height 13
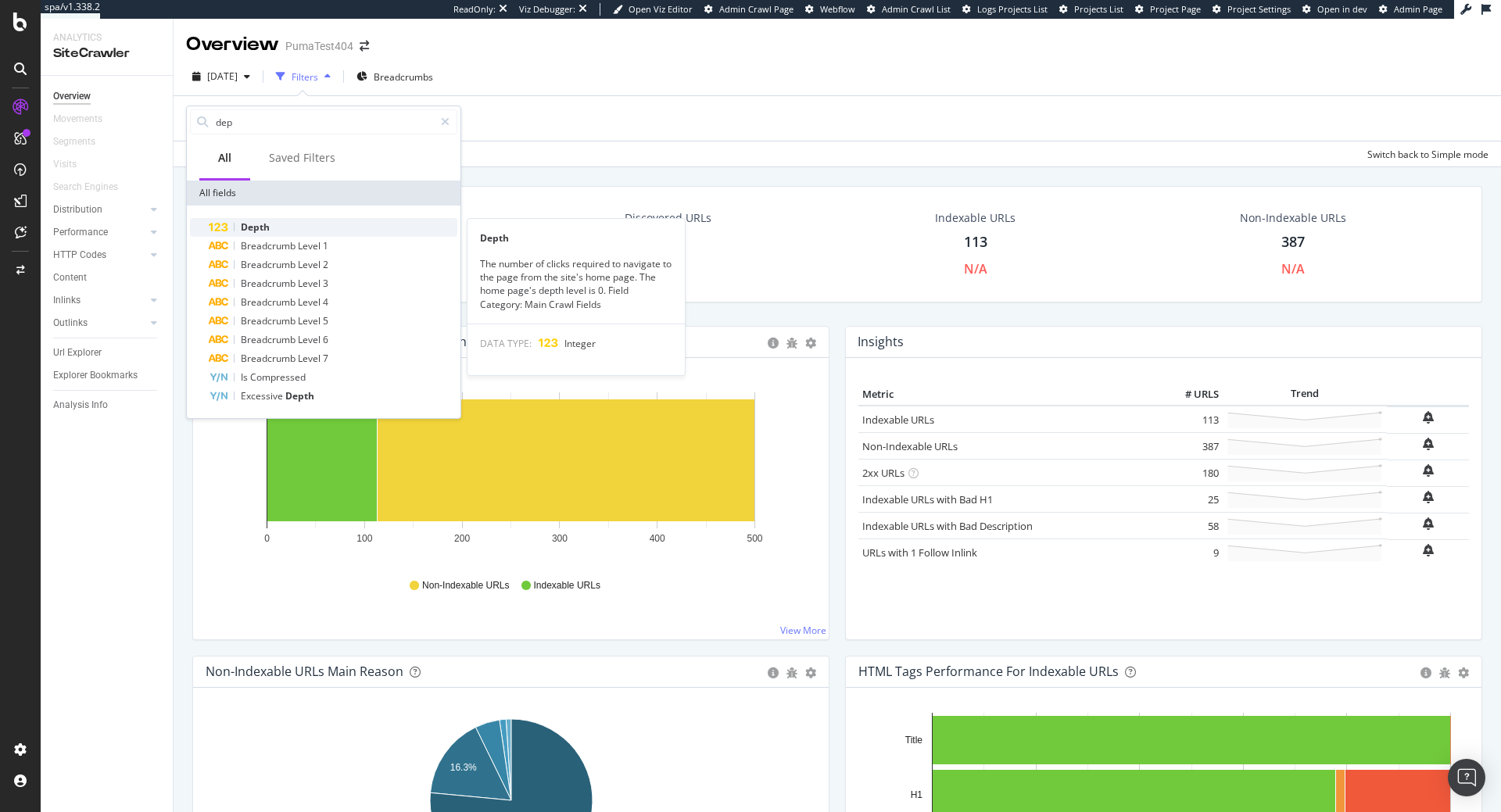
type input "dep"
click at [277, 228] on div "Depth" at bounding box center [333, 228] width 249 height 19
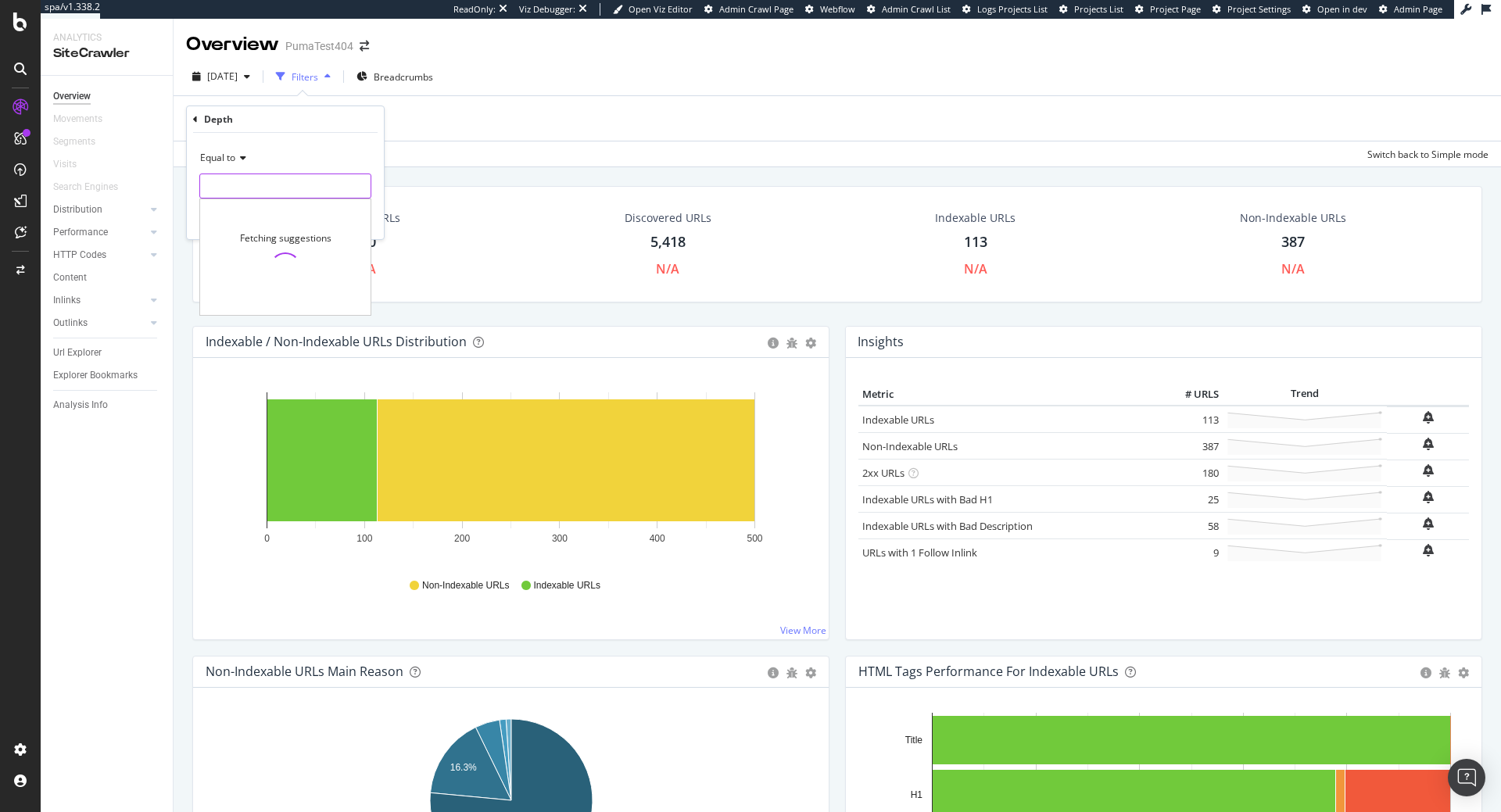
click at [294, 198] on input "number" at bounding box center [286, 185] width 172 height 25
type input "0"
click at [298, 221] on span "0" at bounding box center [271, 223] width 134 height 13
click at [344, 218] on div "button" at bounding box center [336, 218] width 21 height 10
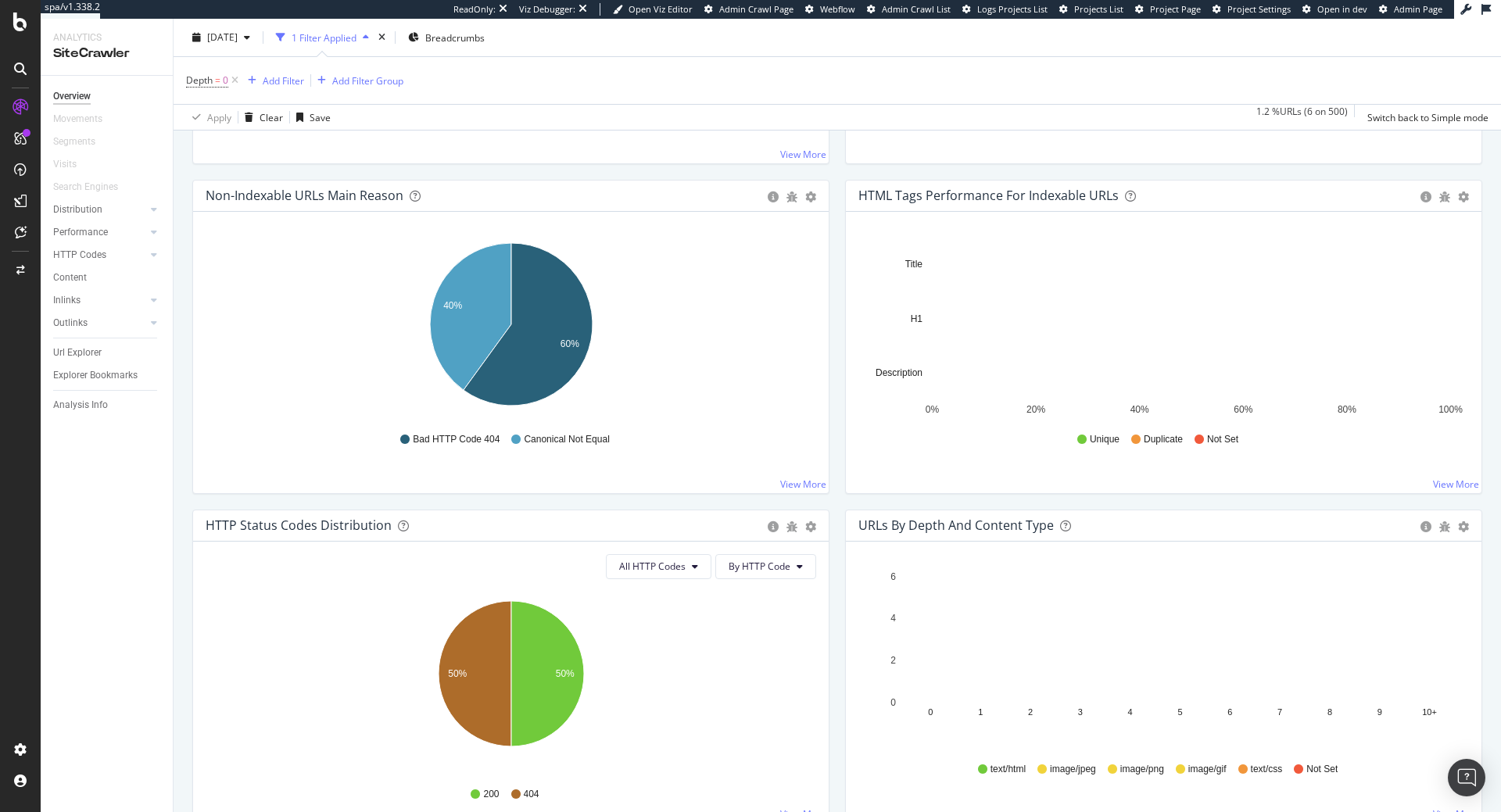
scroll to position [558, 0]
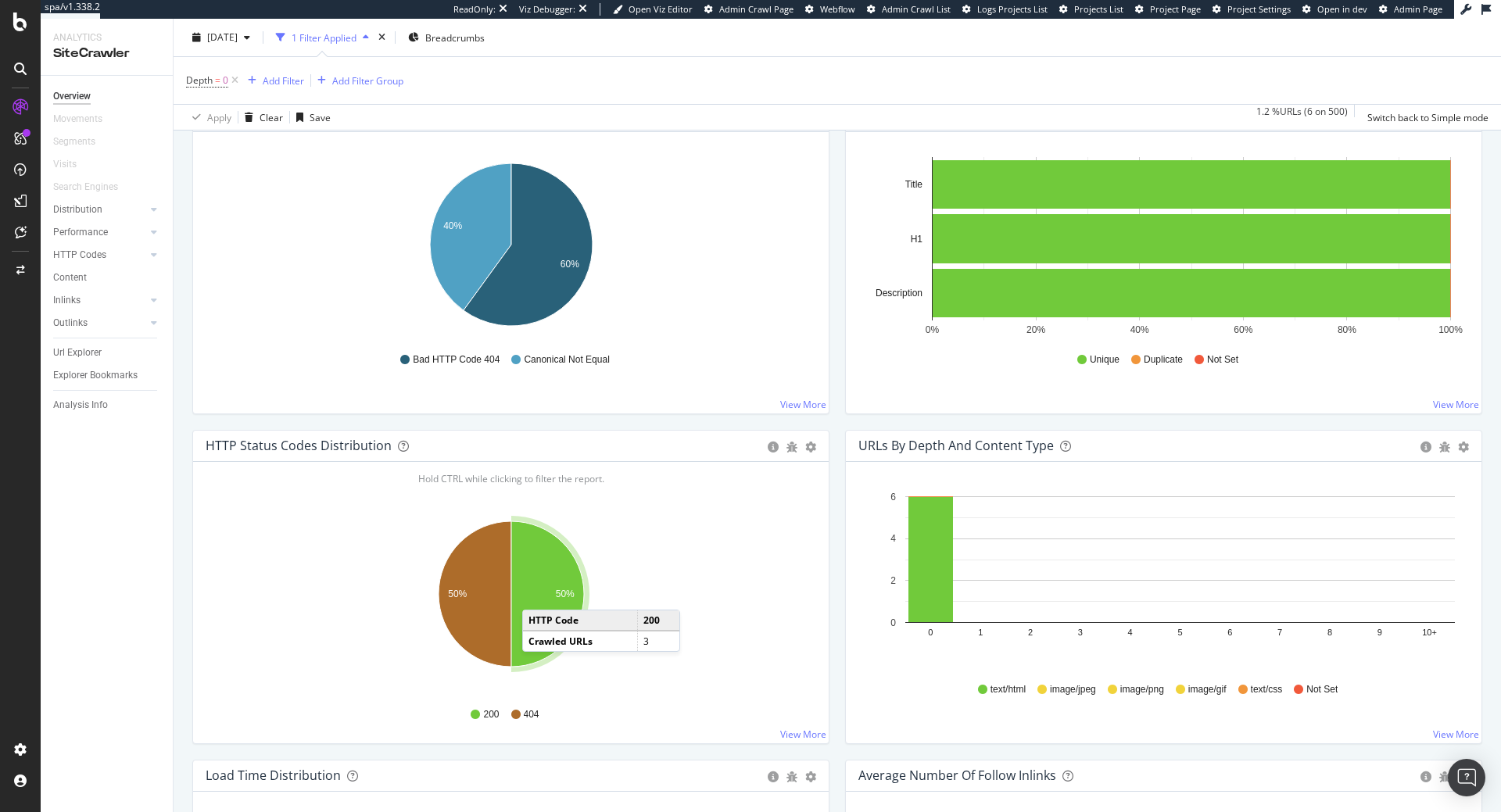
click at [538, 594] on icon "A chart." at bounding box center [548, 594] width 73 height 145
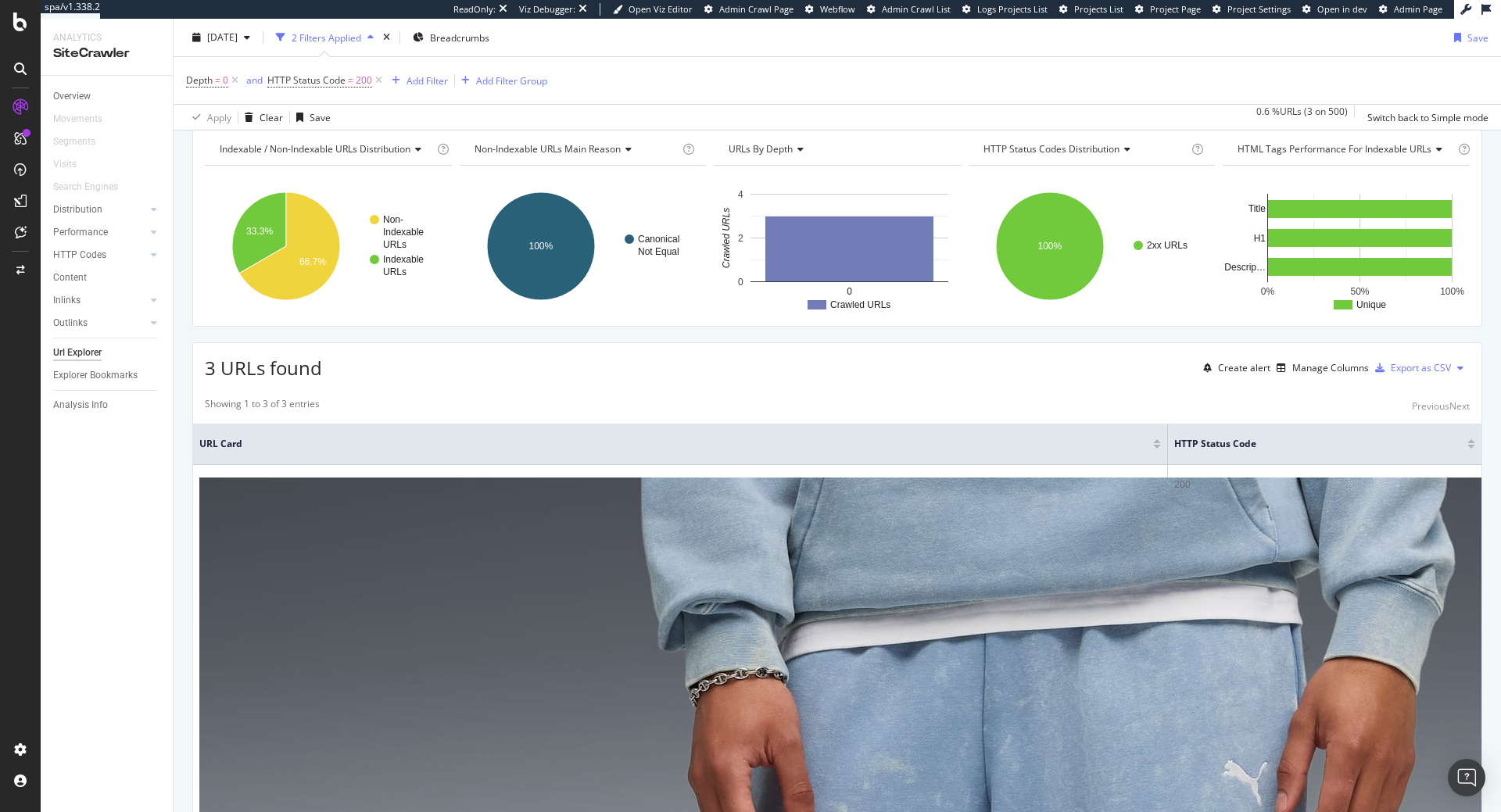
scroll to position [104, 0]
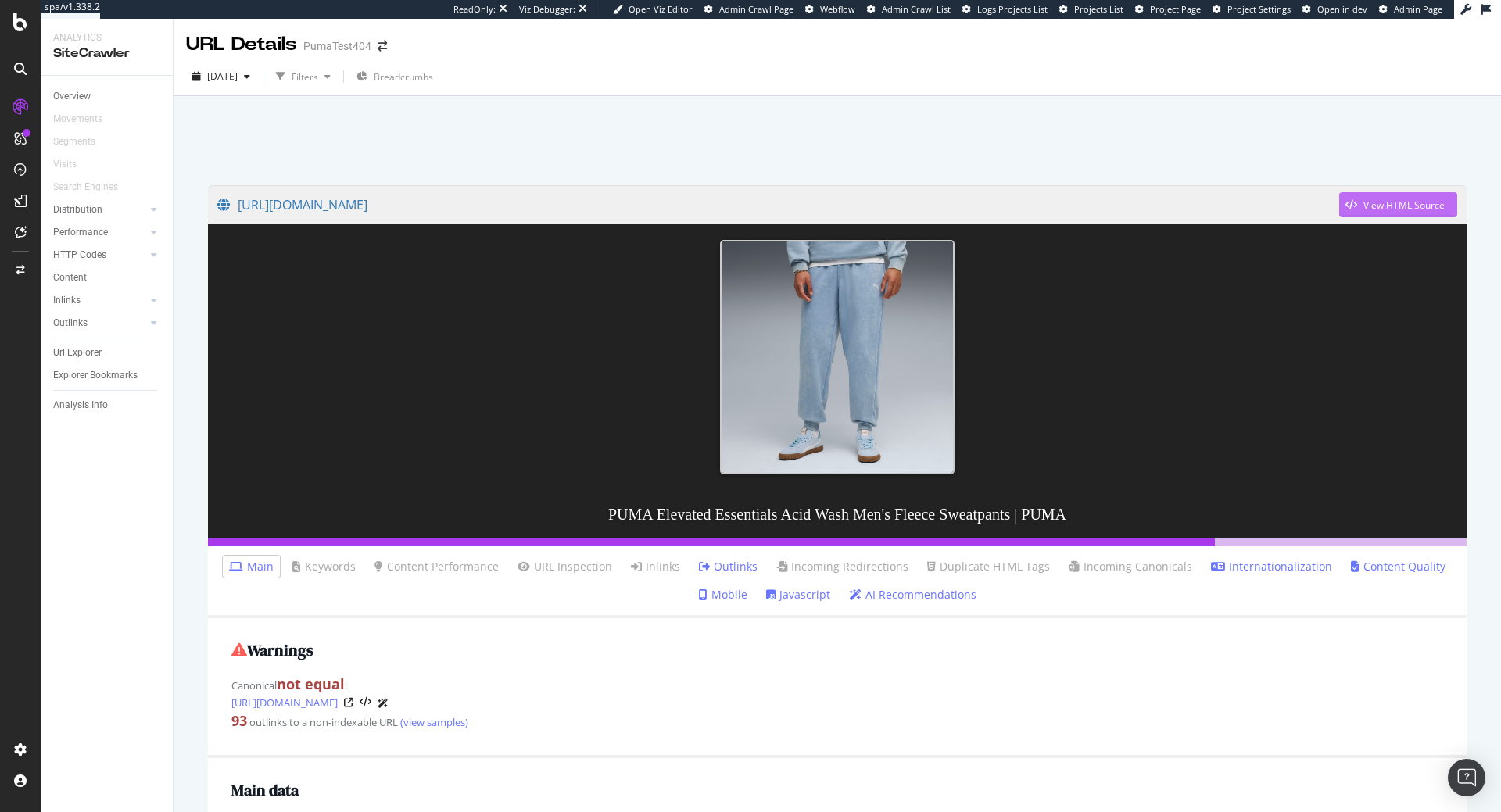
click at [1403, 217] on div "View HTML Source" at bounding box center [1391, 205] width 105 height 23
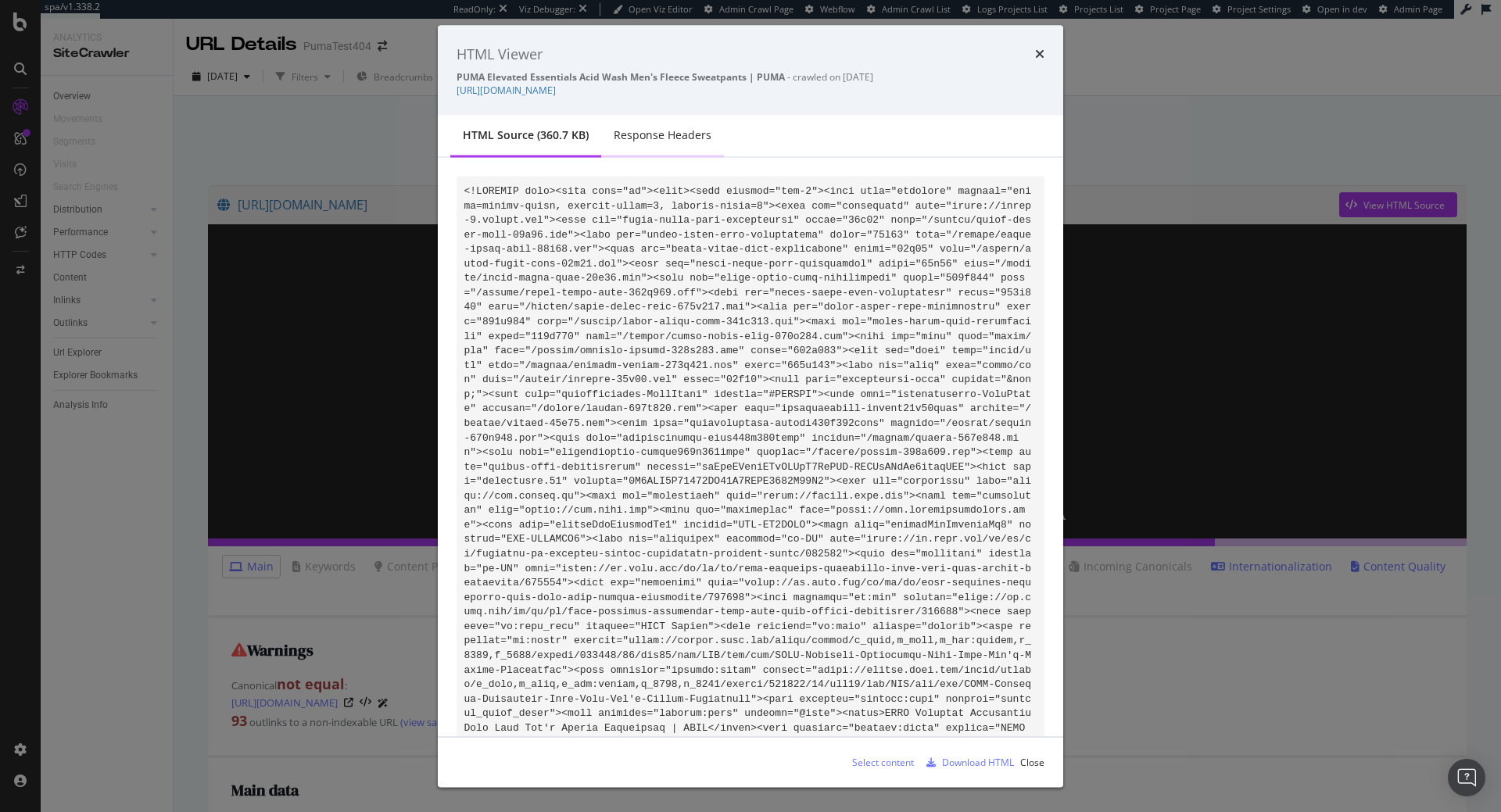
click at [633, 131] on div "Response Headers" at bounding box center [663, 135] width 98 height 16
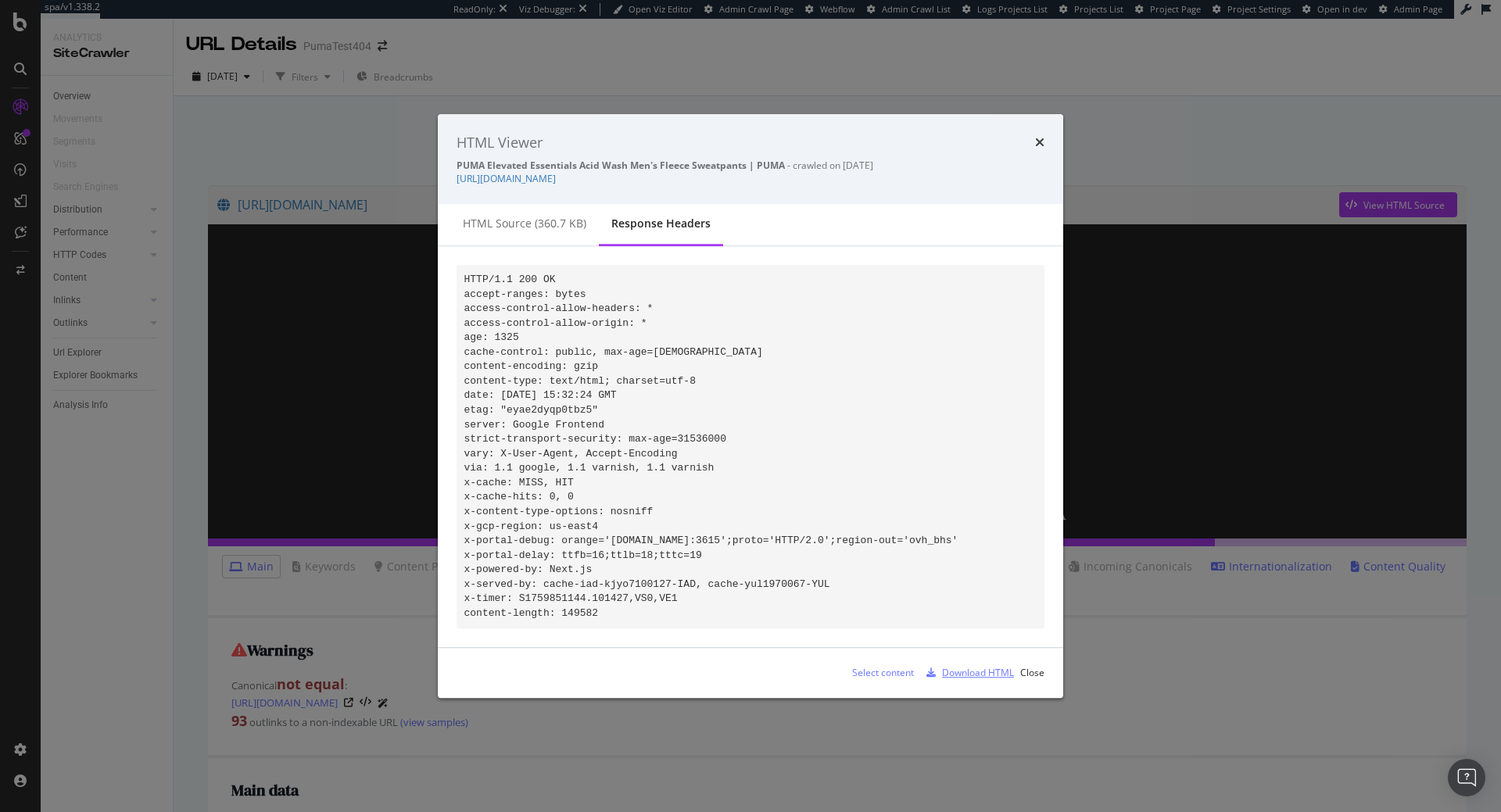
click at [996, 680] on div "Download HTML" at bounding box center [978, 673] width 72 height 13
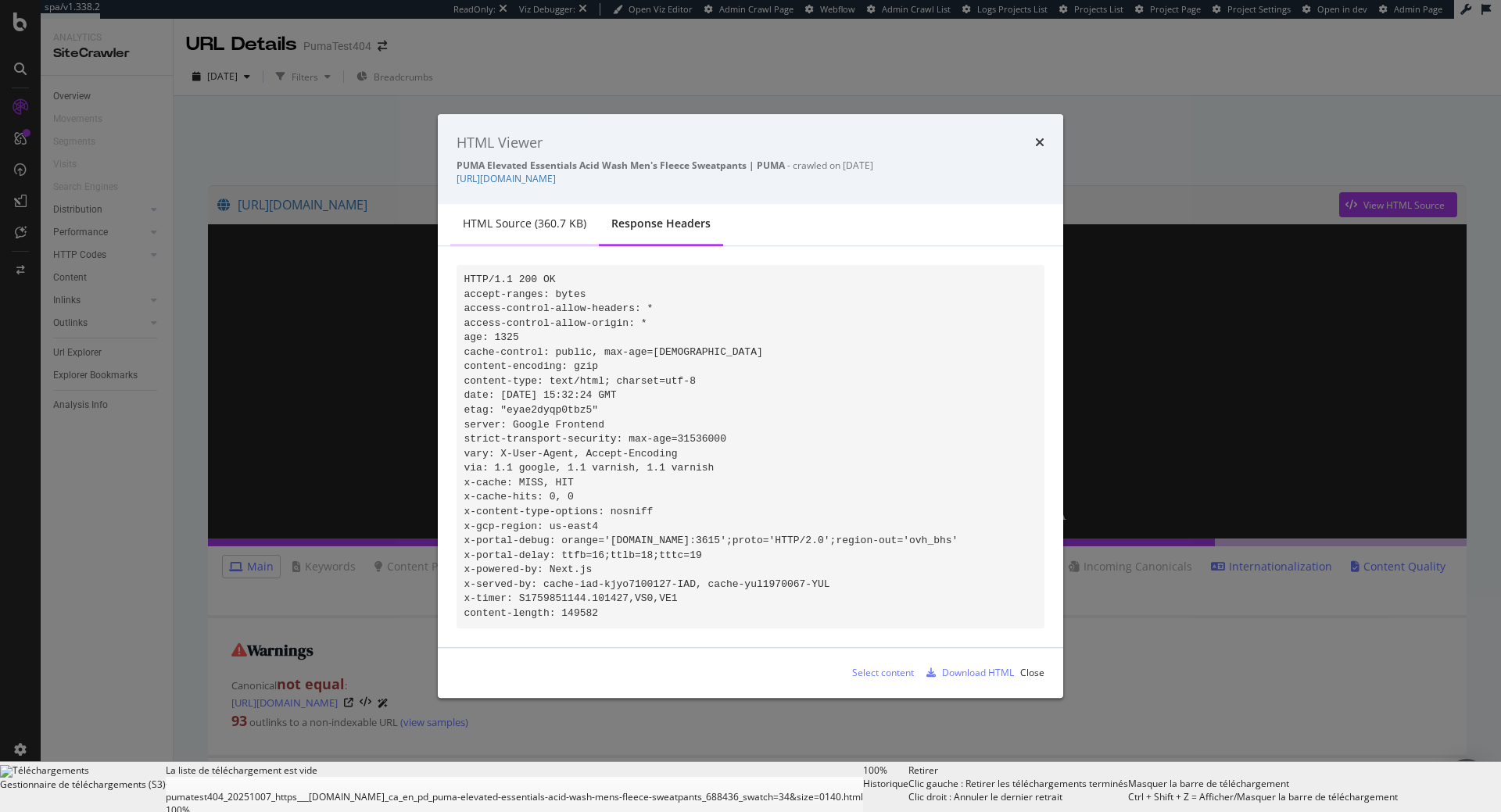
click at [544, 227] on div "HTML source (360.7 KB)" at bounding box center [524, 225] width 149 height 43
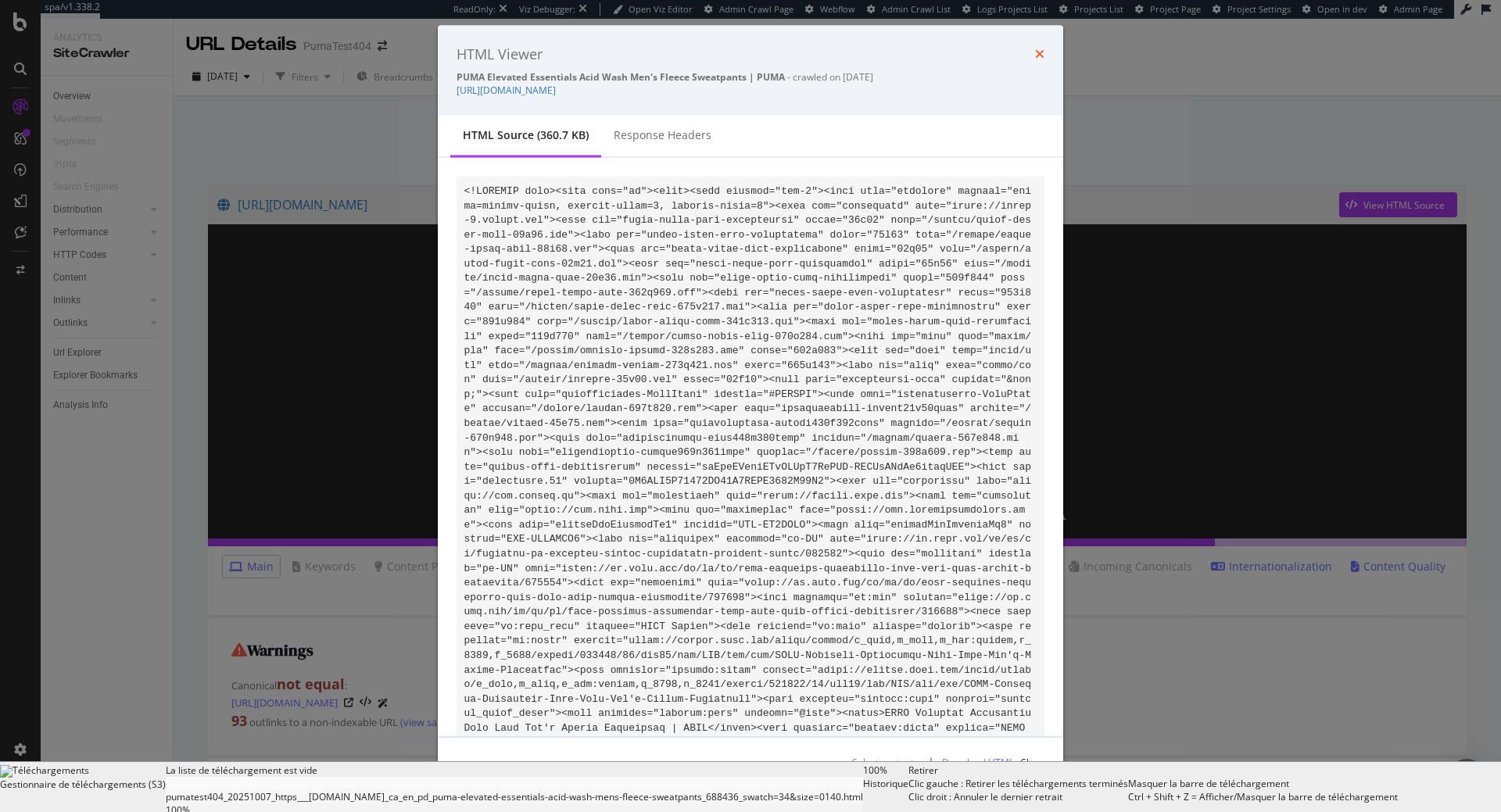
click at [1039, 57] on icon "times" at bounding box center [1040, 54] width 10 height 12
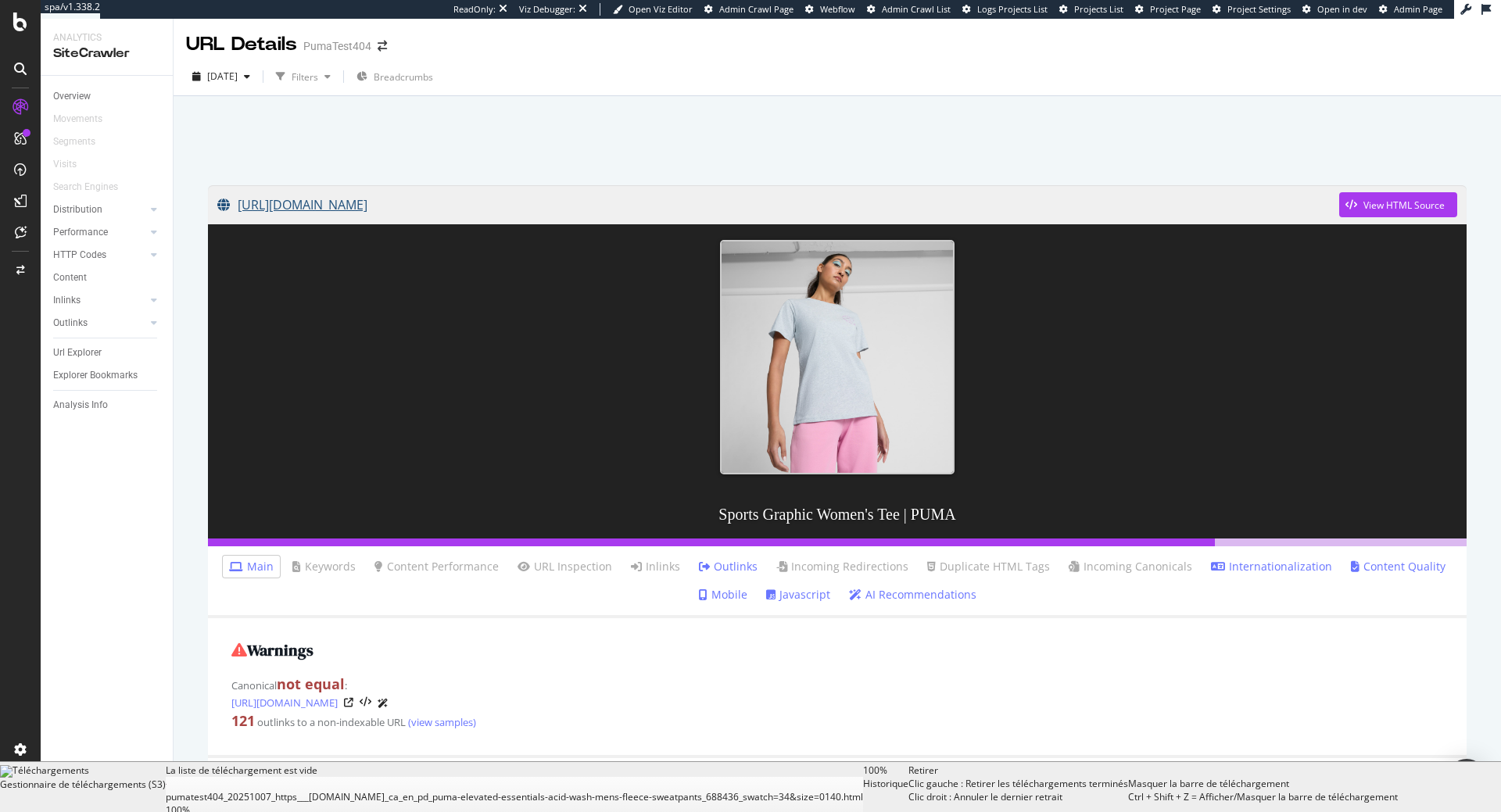
click at [304, 211] on link "https://us.puma.com/us/en/pd/sports-graphic-womens-tee/686226?swatch=02&size=01…" at bounding box center [778, 205] width 1122 height 39
click at [71, 344] on div "Url Explorer" at bounding box center [112, 352] width 119 height 23
click at [71, 348] on div "Url Explorer" at bounding box center [77, 352] width 49 height 17
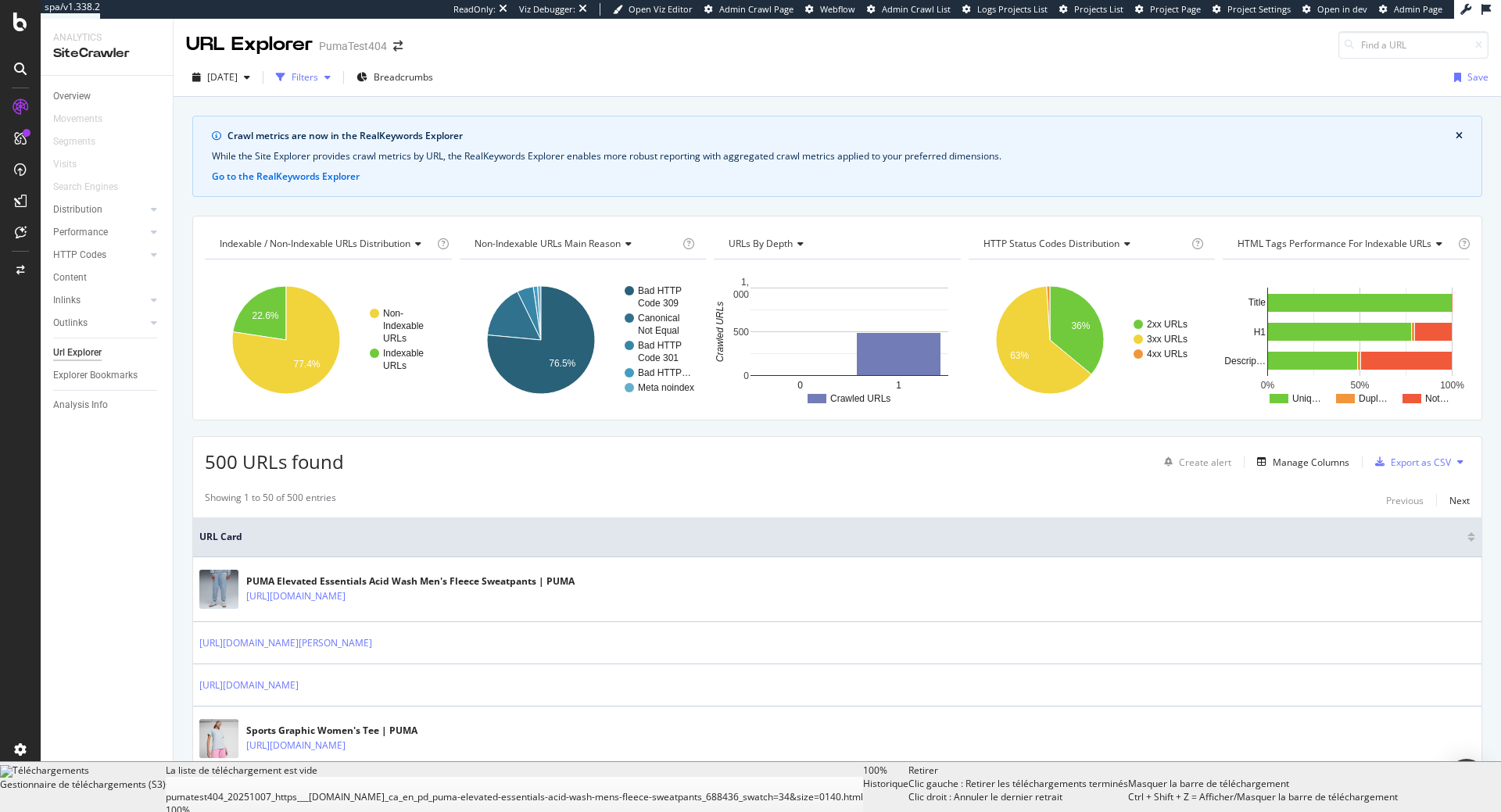
click at [318, 72] on div "Filters" at bounding box center [305, 77] width 27 height 13
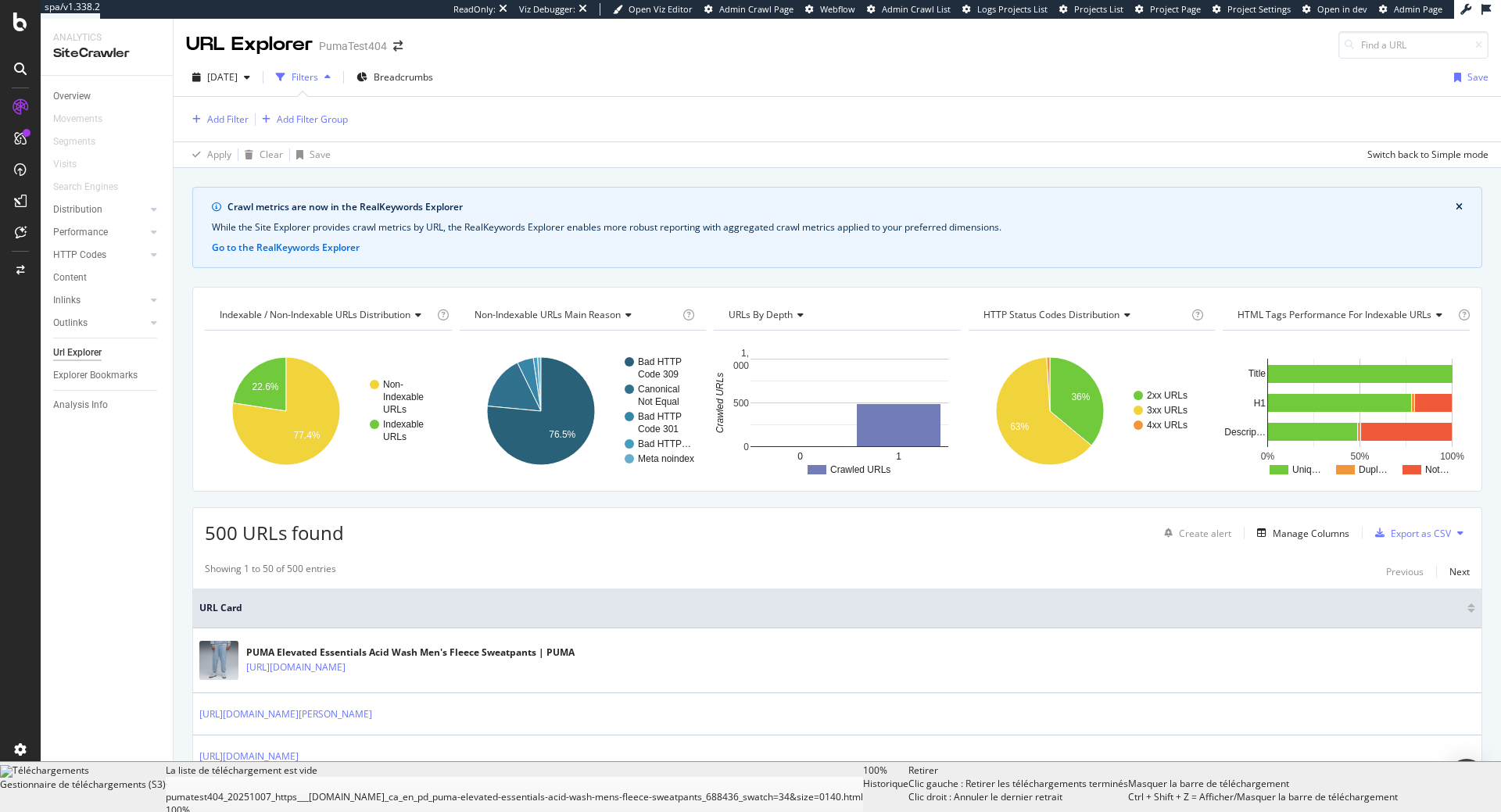
click at [241, 131] on div "Add Filter Add Filter Group" at bounding box center [838, 118] width 1302 height 44
click at [241, 119] on div "Add Filter" at bounding box center [228, 118] width 42 height 13
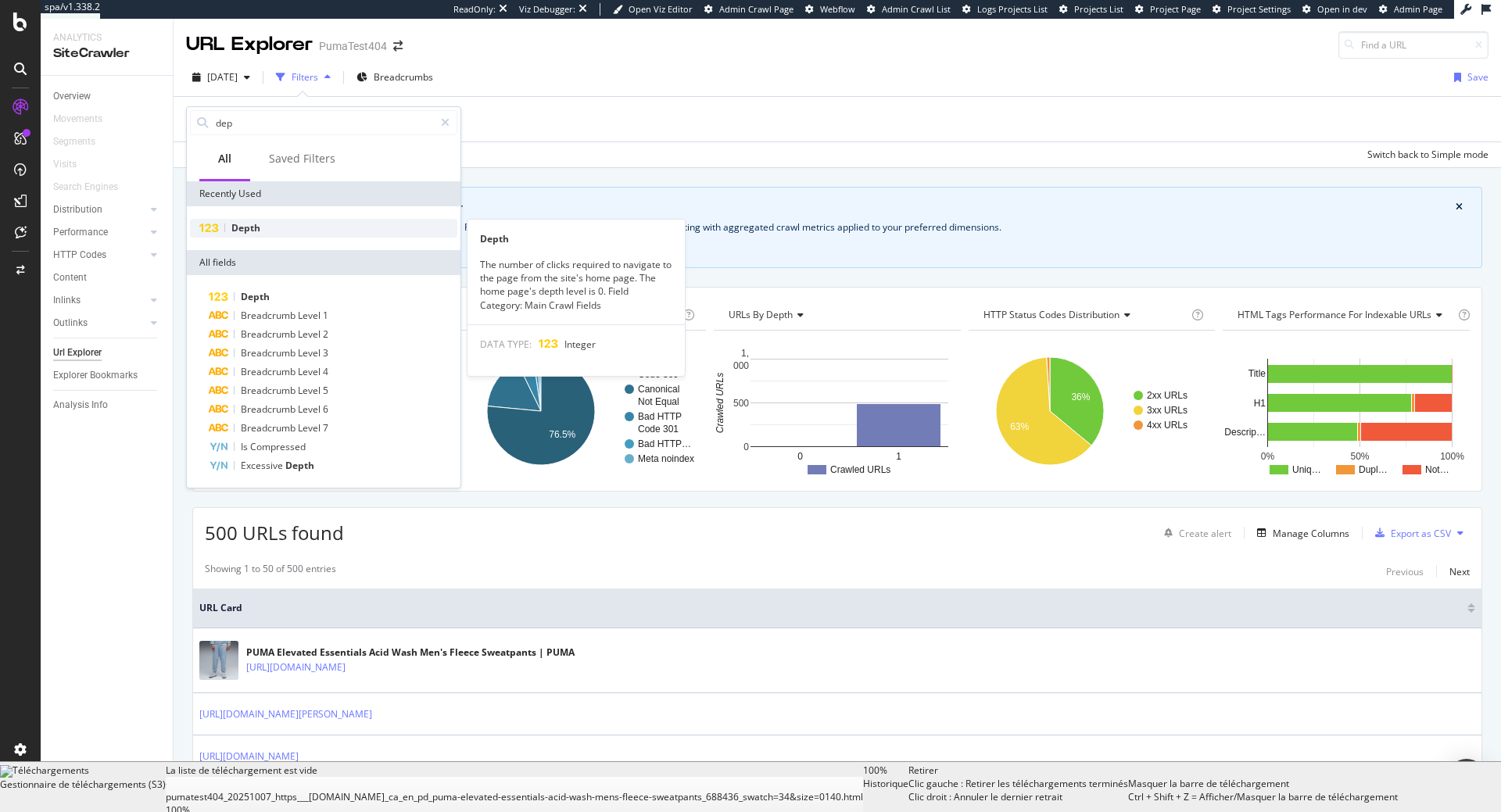
type input "dep"
click at [362, 232] on div "Depth" at bounding box center [323, 228] width 267 height 19
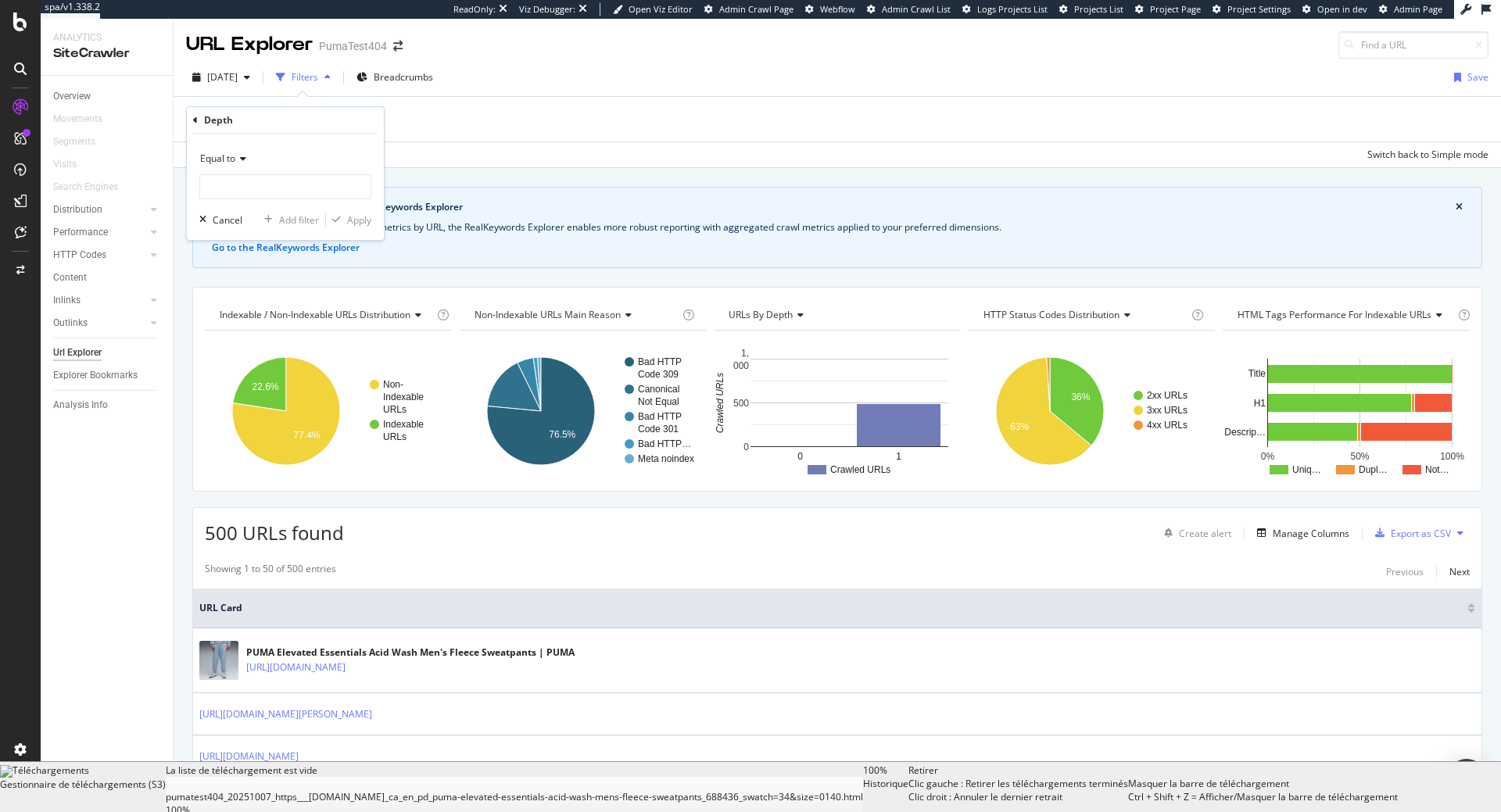
click at [256, 172] on div "Equal to" at bounding box center [286, 172] width 172 height 53
click at [258, 178] on input "number" at bounding box center [286, 186] width 172 height 25
click at [249, 220] on span "0" at bounding box center [271, 224] width 134 height 13
type input "0"
click at [362, 223] on div "Apply" at bounding box center [360, 219] width 24 height 13
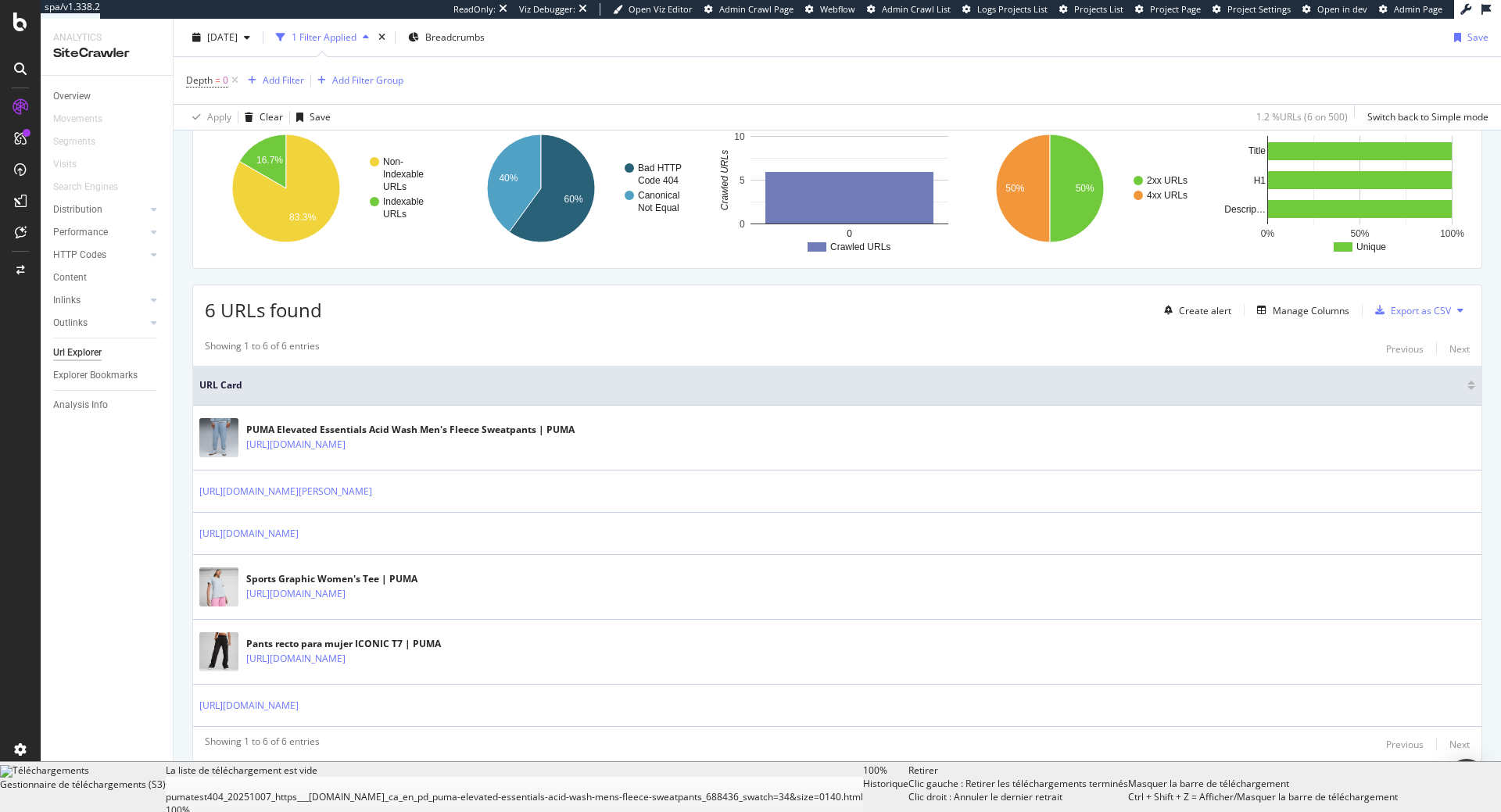
scroll to position [230, 0]
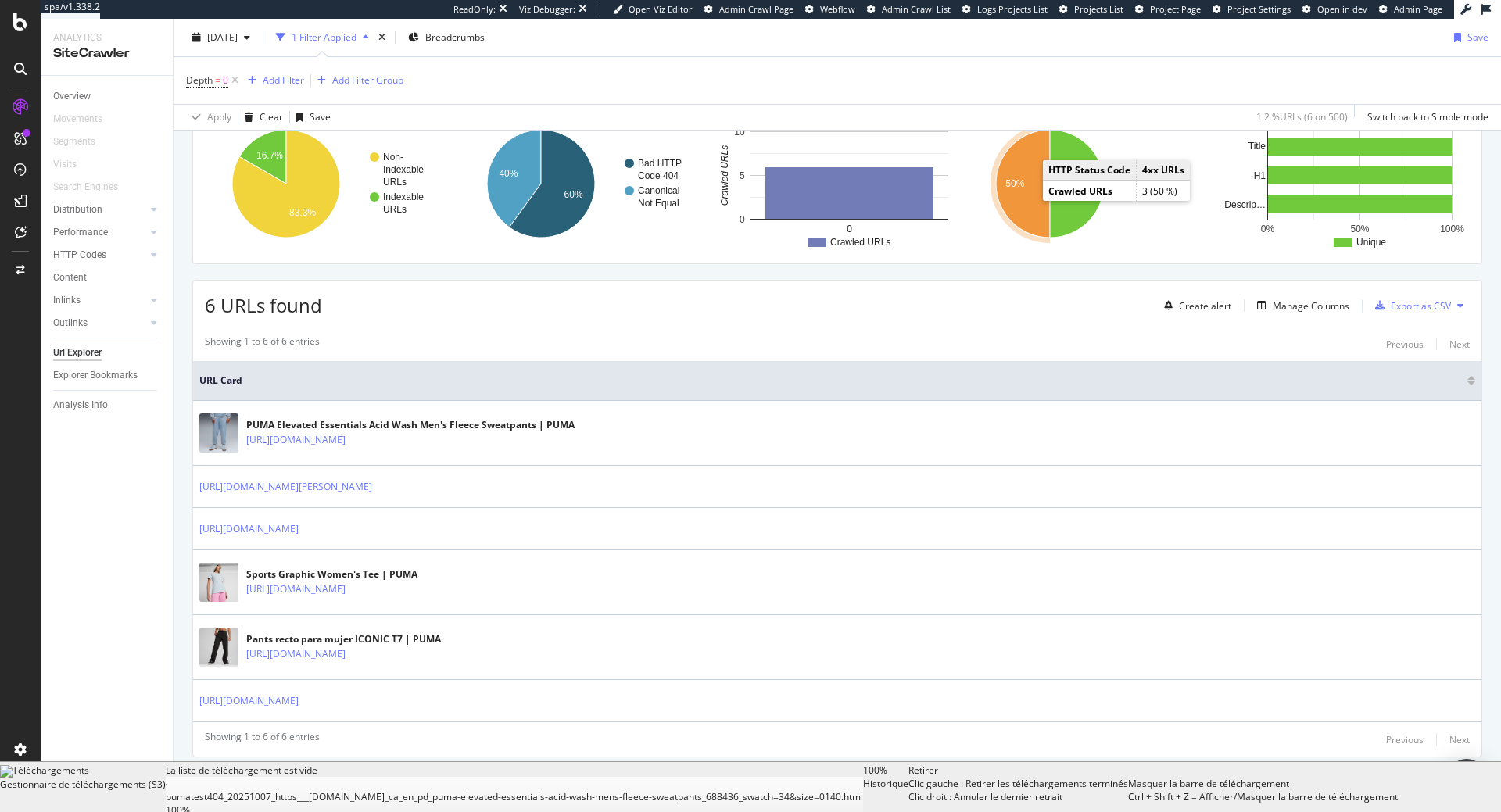
click at [1019, 199] on icon "A chart." at bounding box center [1023, 184] width 54 height 108
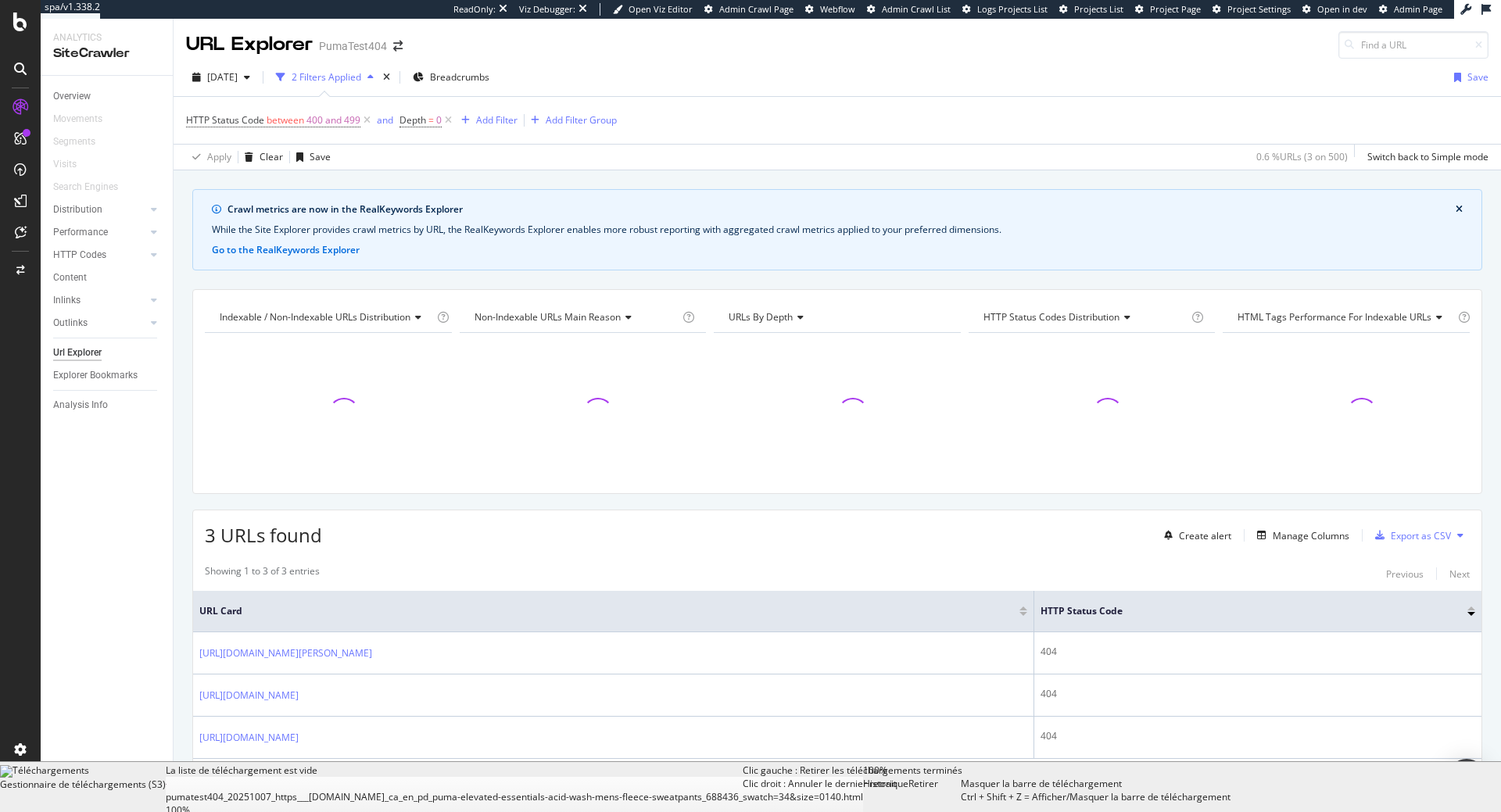
click at [961, 800] on div "Retirer Clic gauche : Retirer les téléchargements terminés Clic droit : Annuler…" at bounding box center [934, 787] width 52 height 47
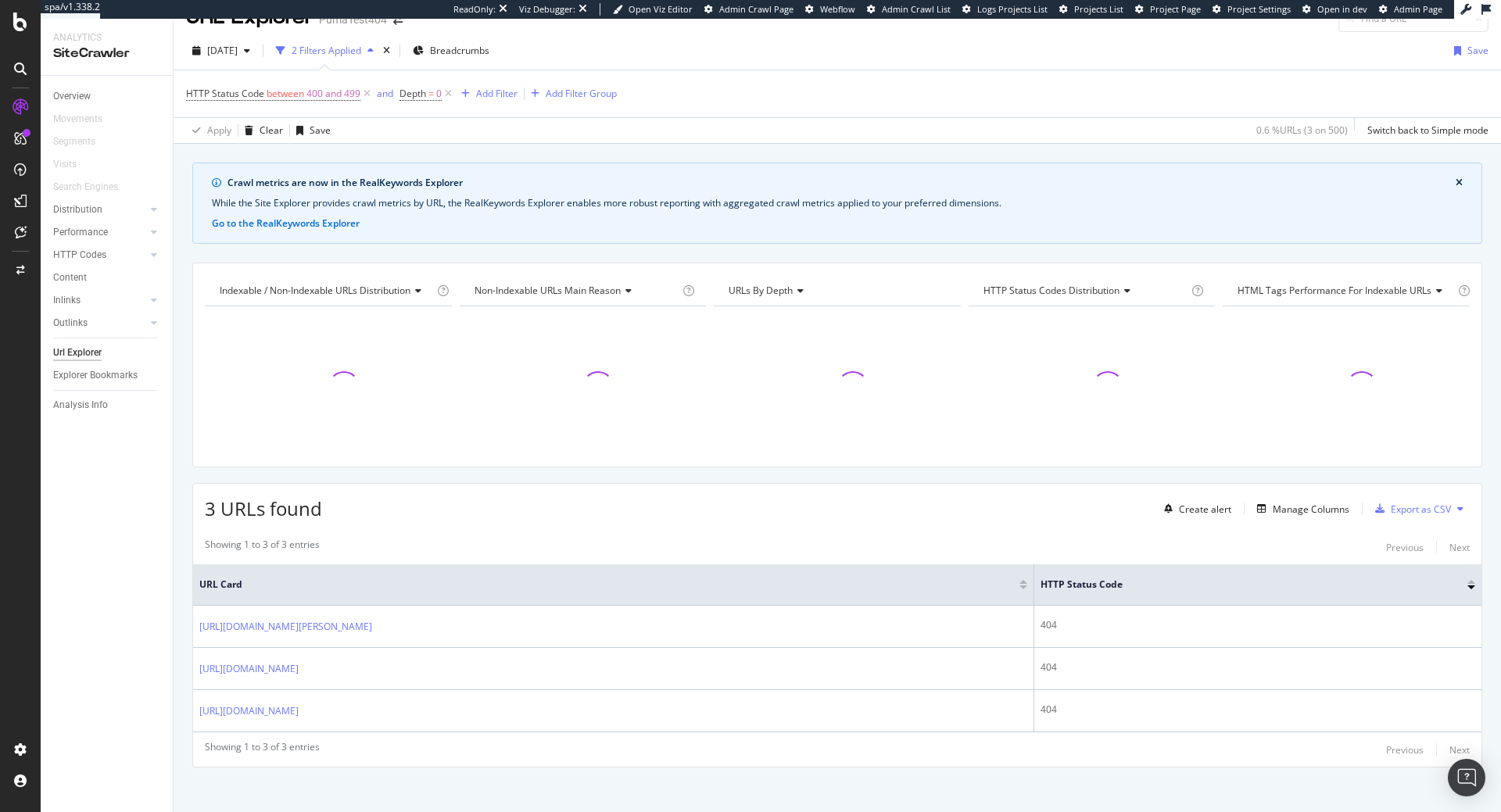
scroll to position [37, 0]
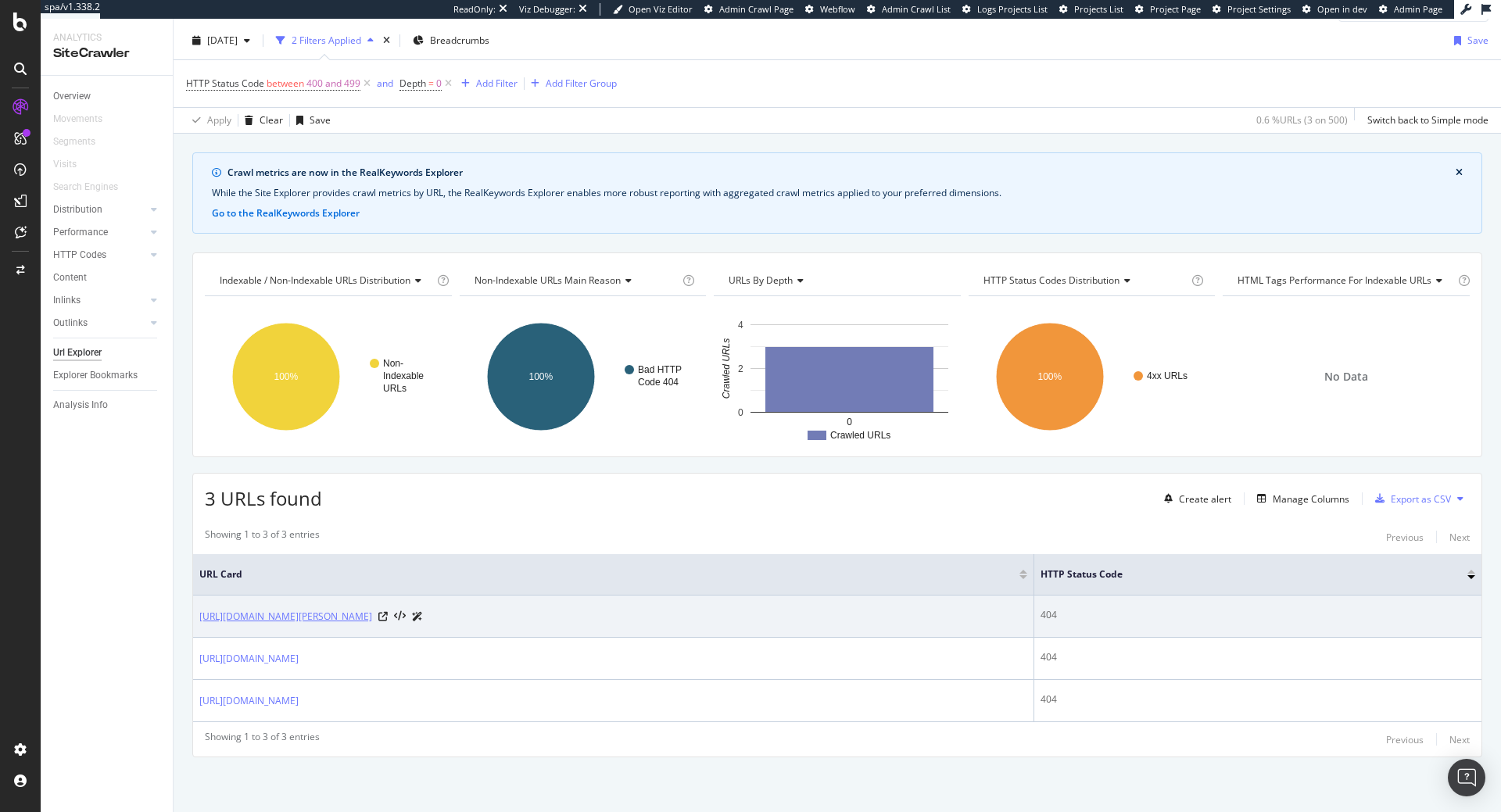
click at [372, 610] on link "https://ca.puma.com/ca/fr/pd/puma-x-rhude-performer-sneakers/371391?swatch=01$" at bounding box center [286, 617] width 172 height 16
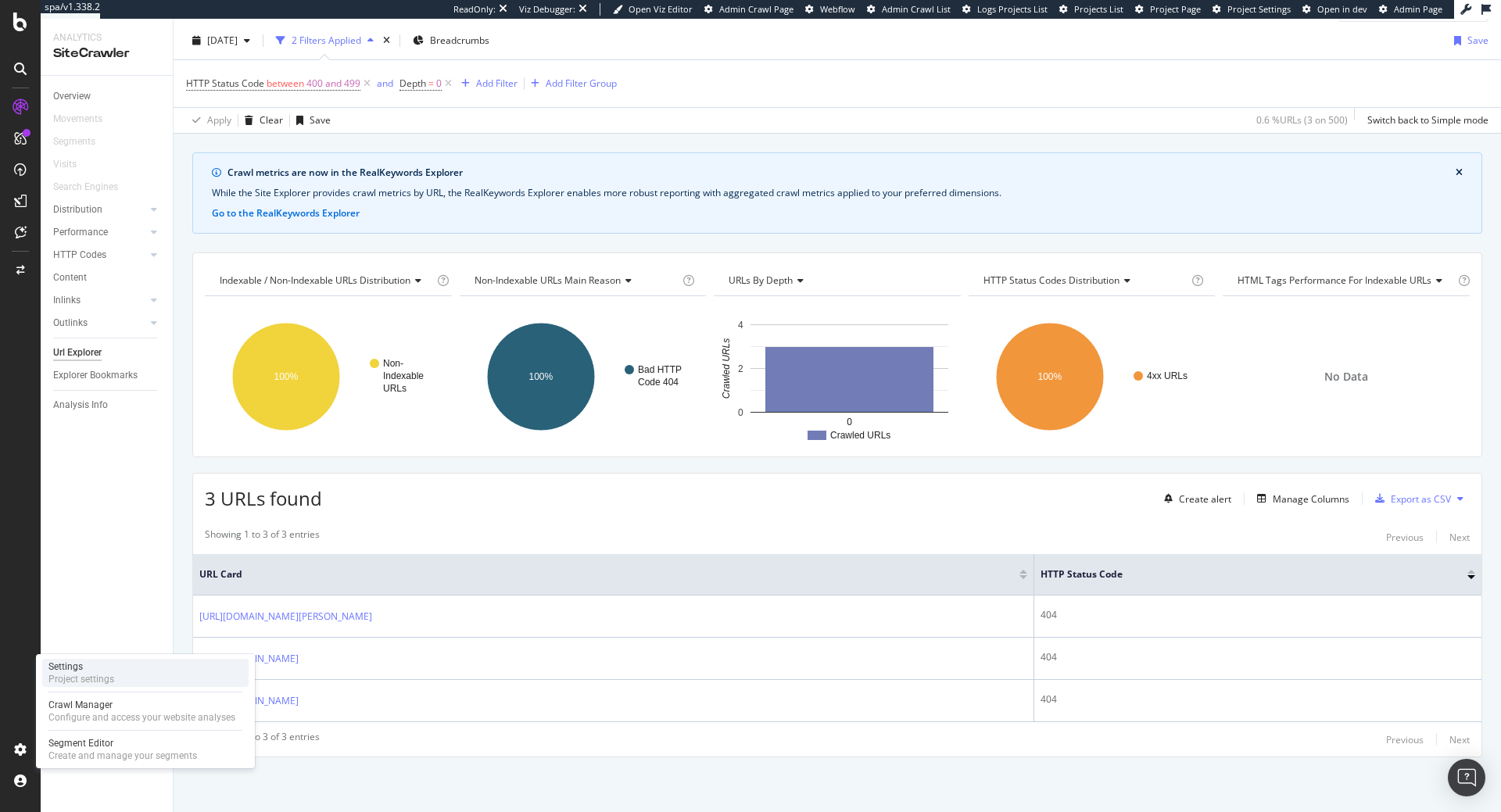
click at [91, 678] on div "Project settings" at bounding box center [81, 679] width 65 height 12
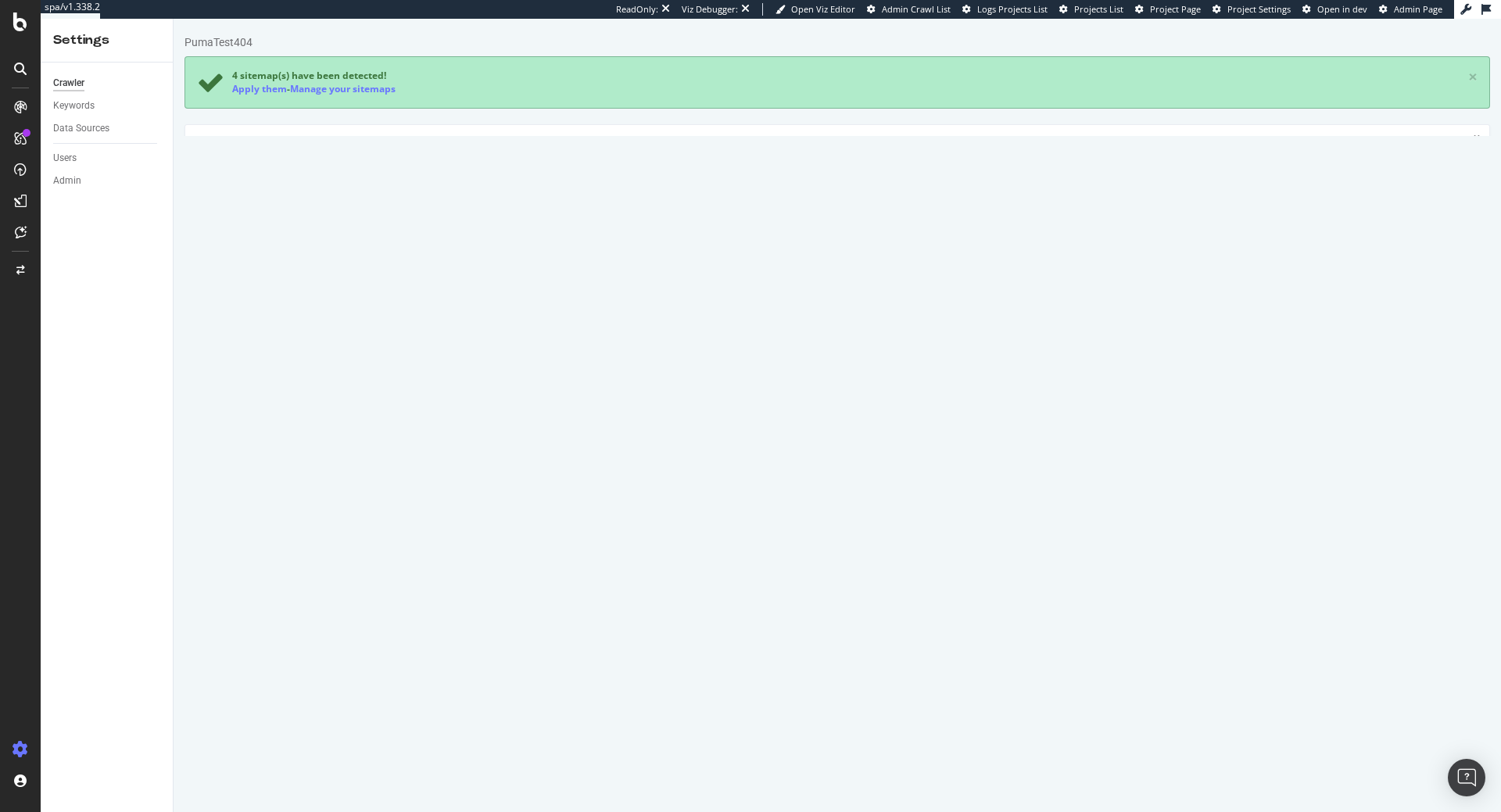
click at [310, 232] on link "Advanced Settings" at bounding box center [307, 218] width 120 height 43
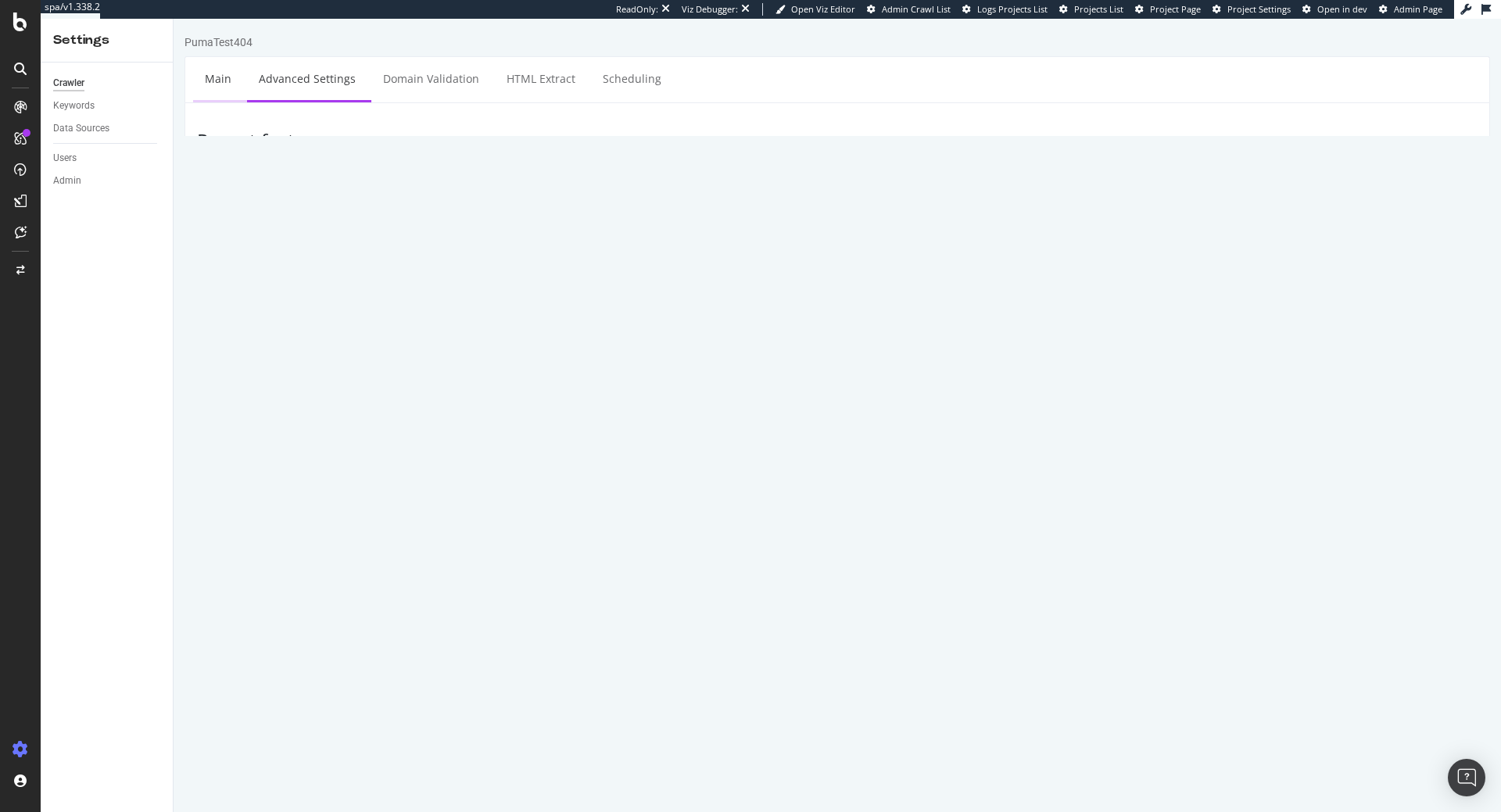
click at [215, 76] on link "Main" at bounding box center [218, 78] width 50 height 43
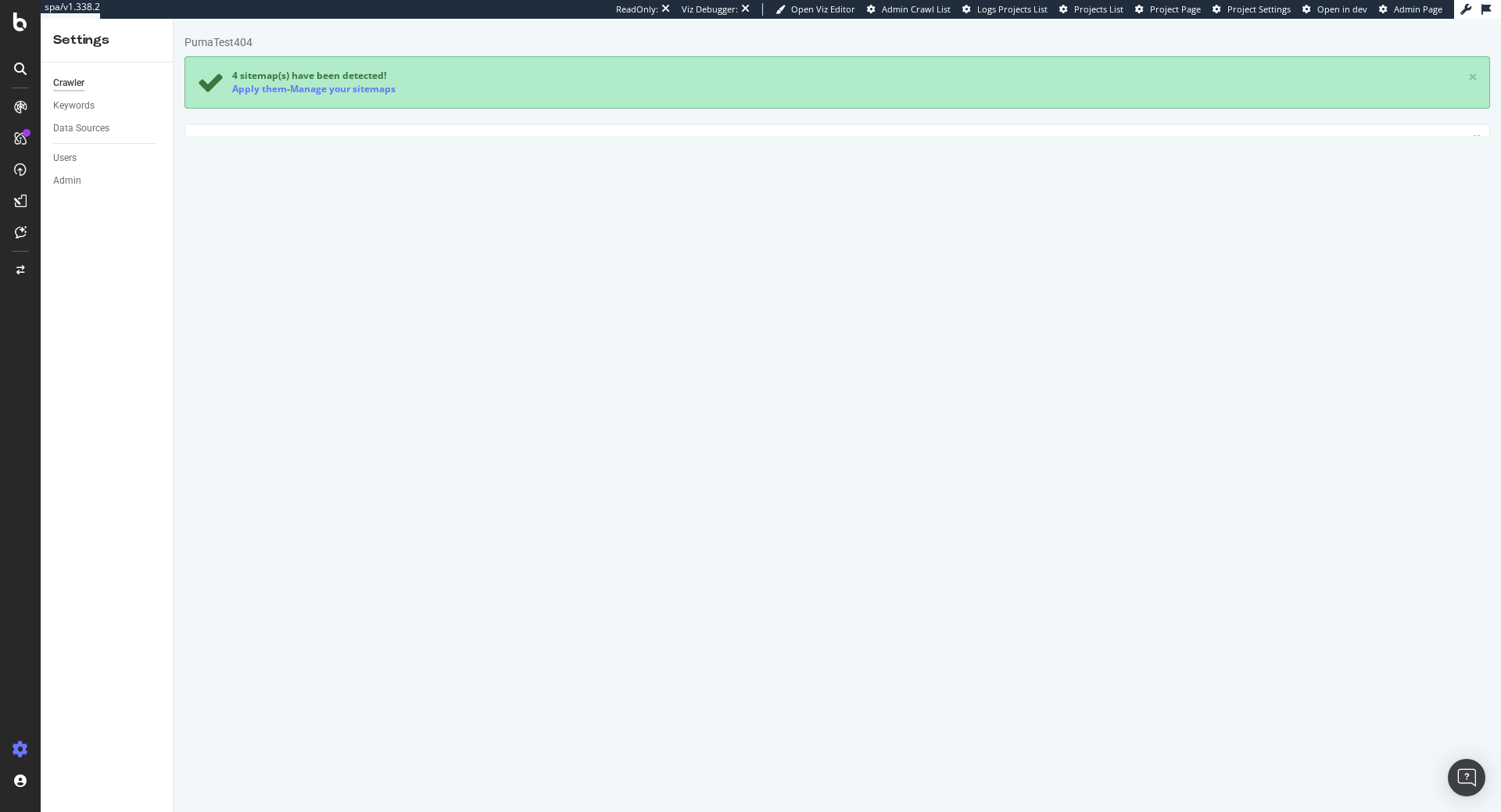
click at [901, 460] on link "Clear uploaded file" at bounding box center [911, 451] width 124 height 27
click at [445, 455] on input "file" at bounding box center [838, 451] width 846 height 27
type input "C:\fakepath\PumaStartUrls.txt"
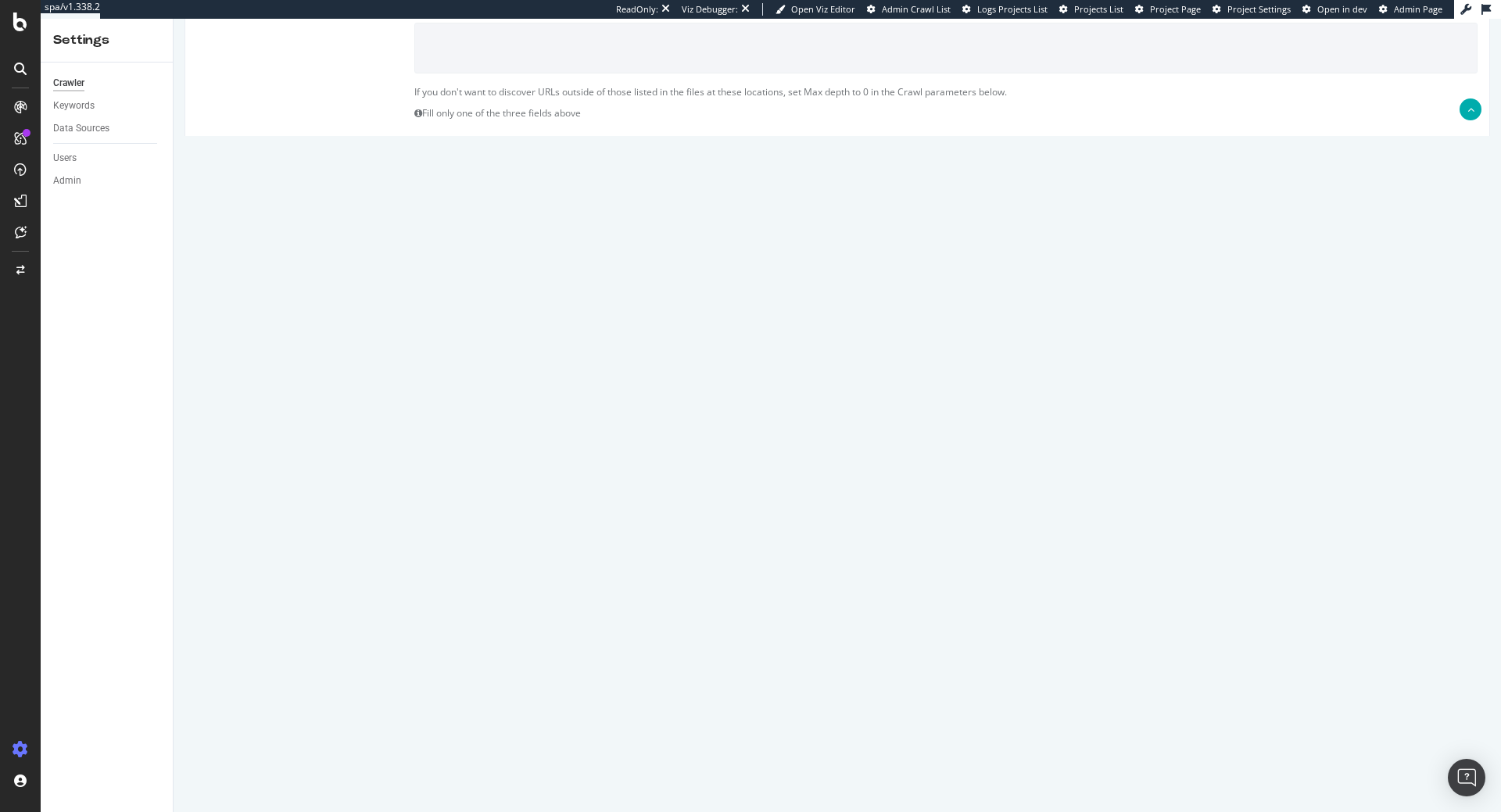
scroll to position [661, 0]
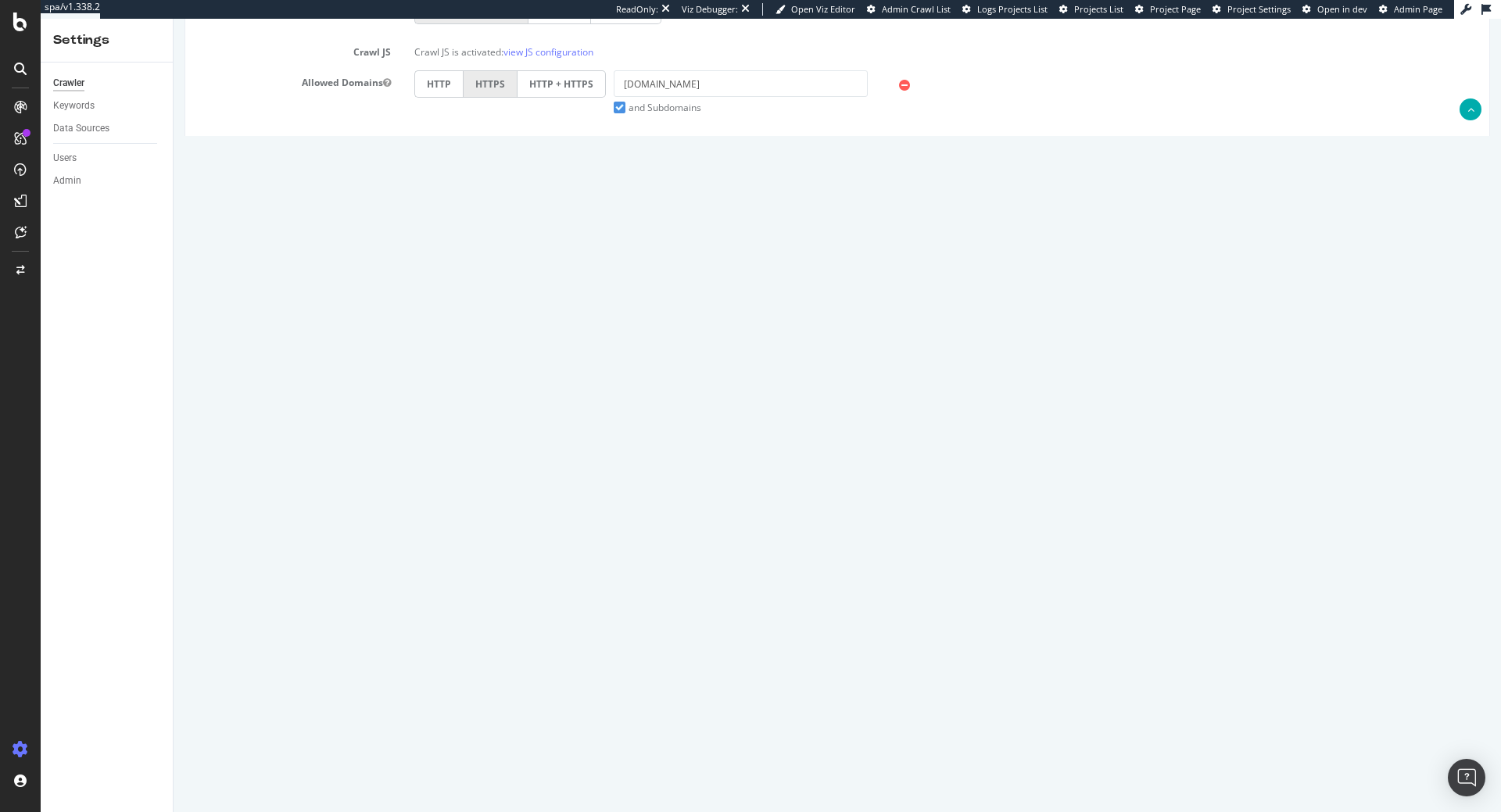
click at [790, 767] on button "Save" at bounding box center [777, 759] width 37 height 23
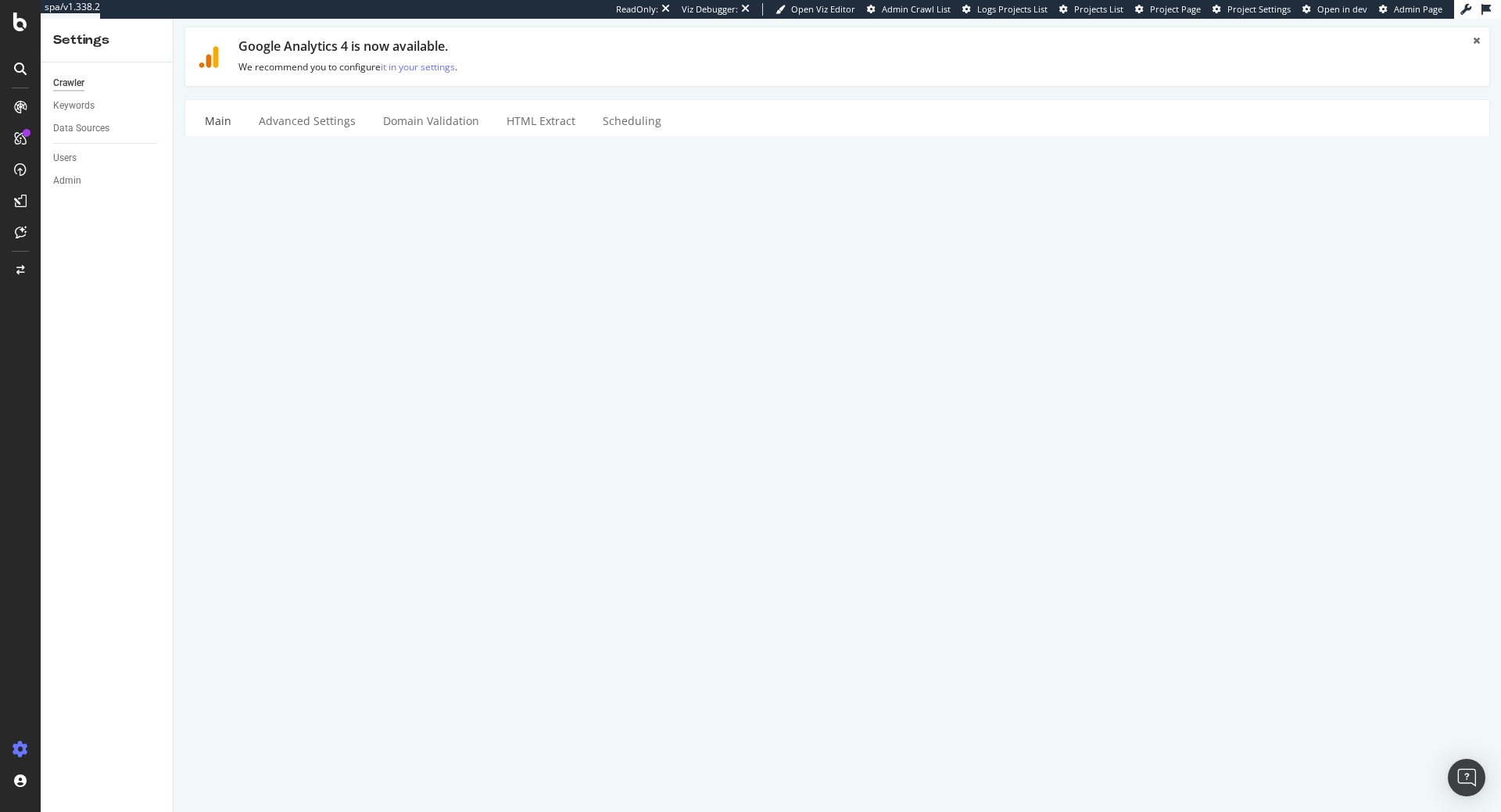
scroll to position [0, 0]
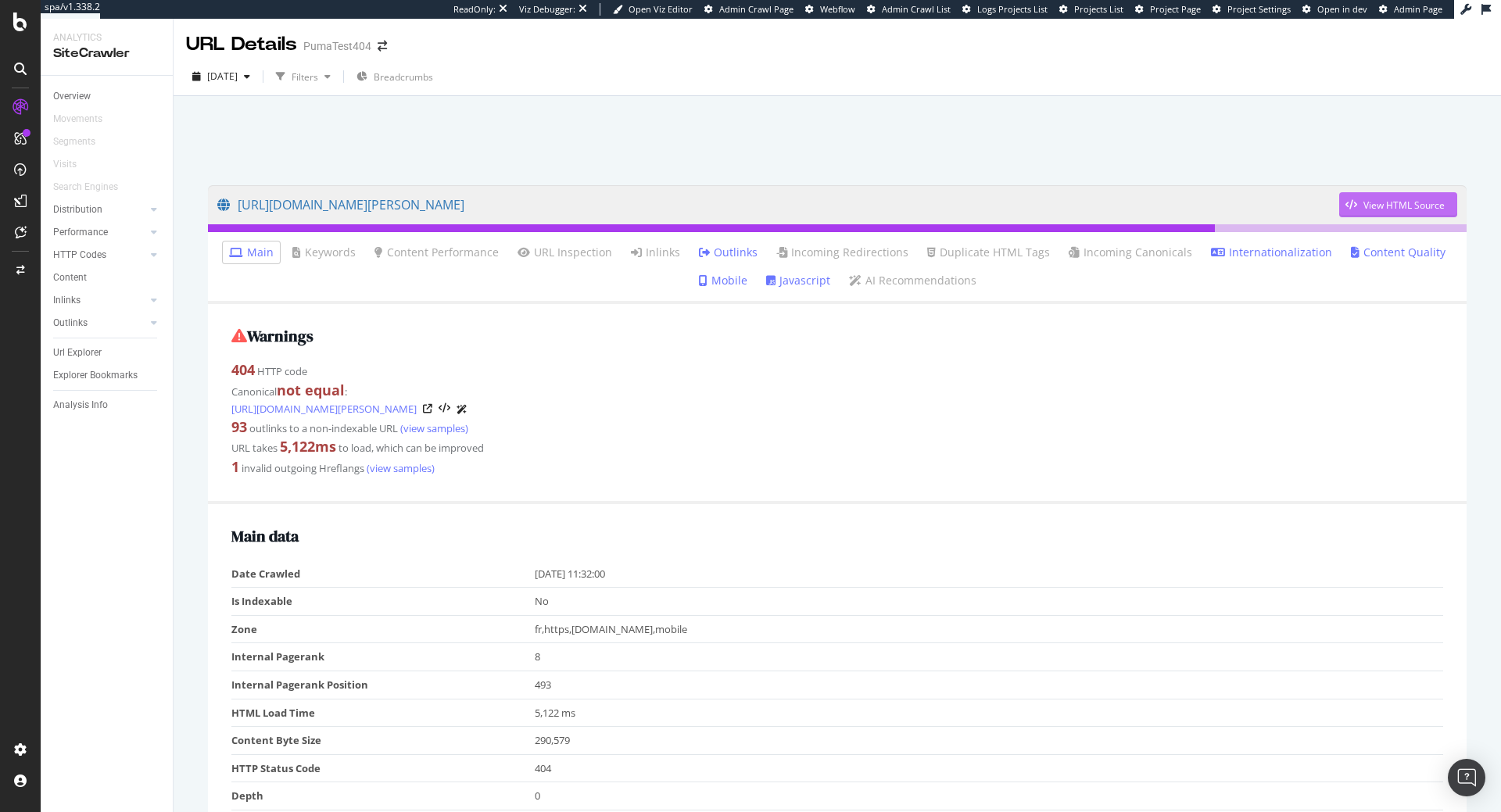
click at [1405, 194] on div "View HTML Source" at bounding box center [1391, 205] width 105 height 23
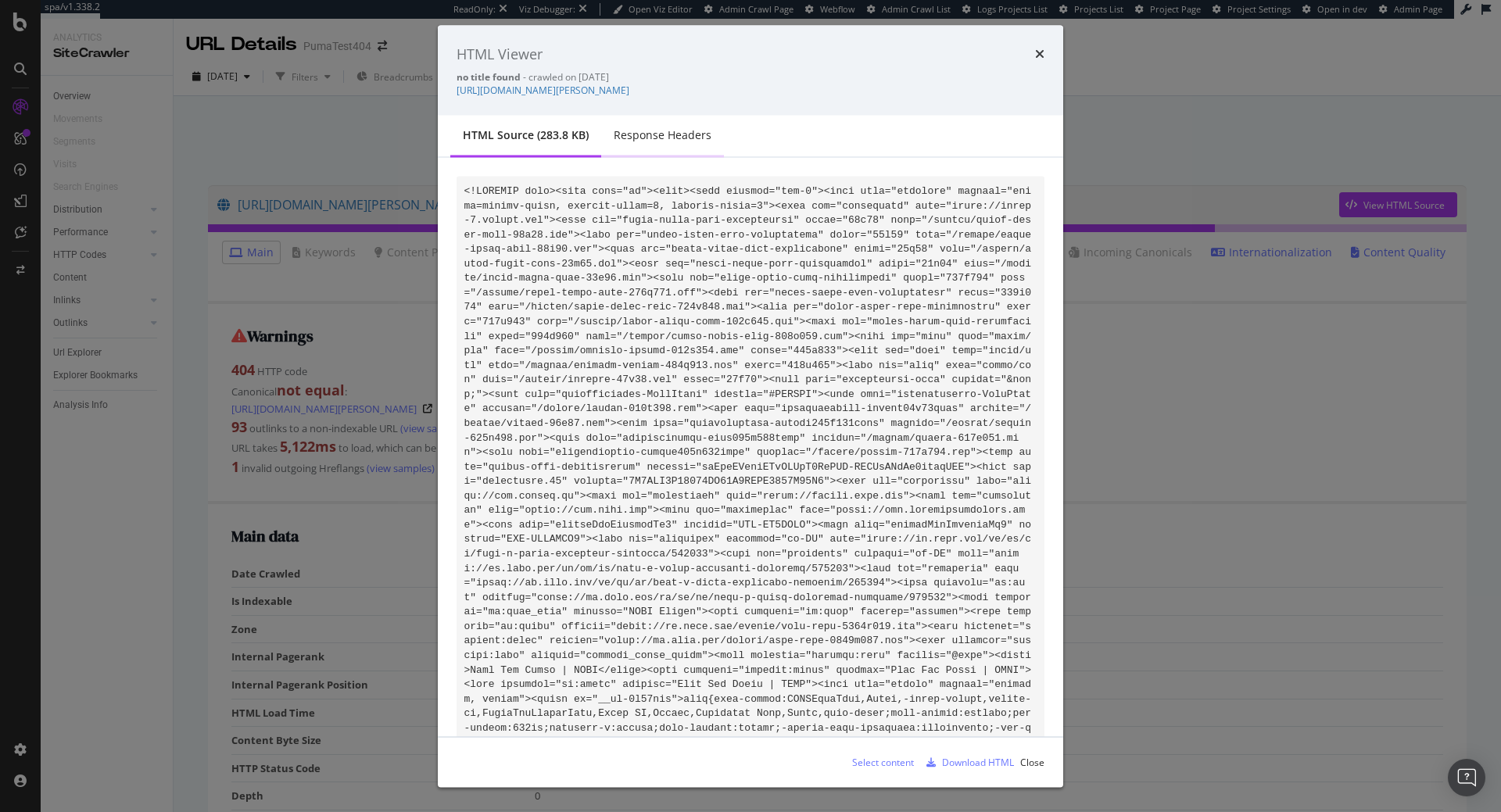
click at [679, 151] on div "Response Headers" at bounding box center [663, 136] width 123 height 43
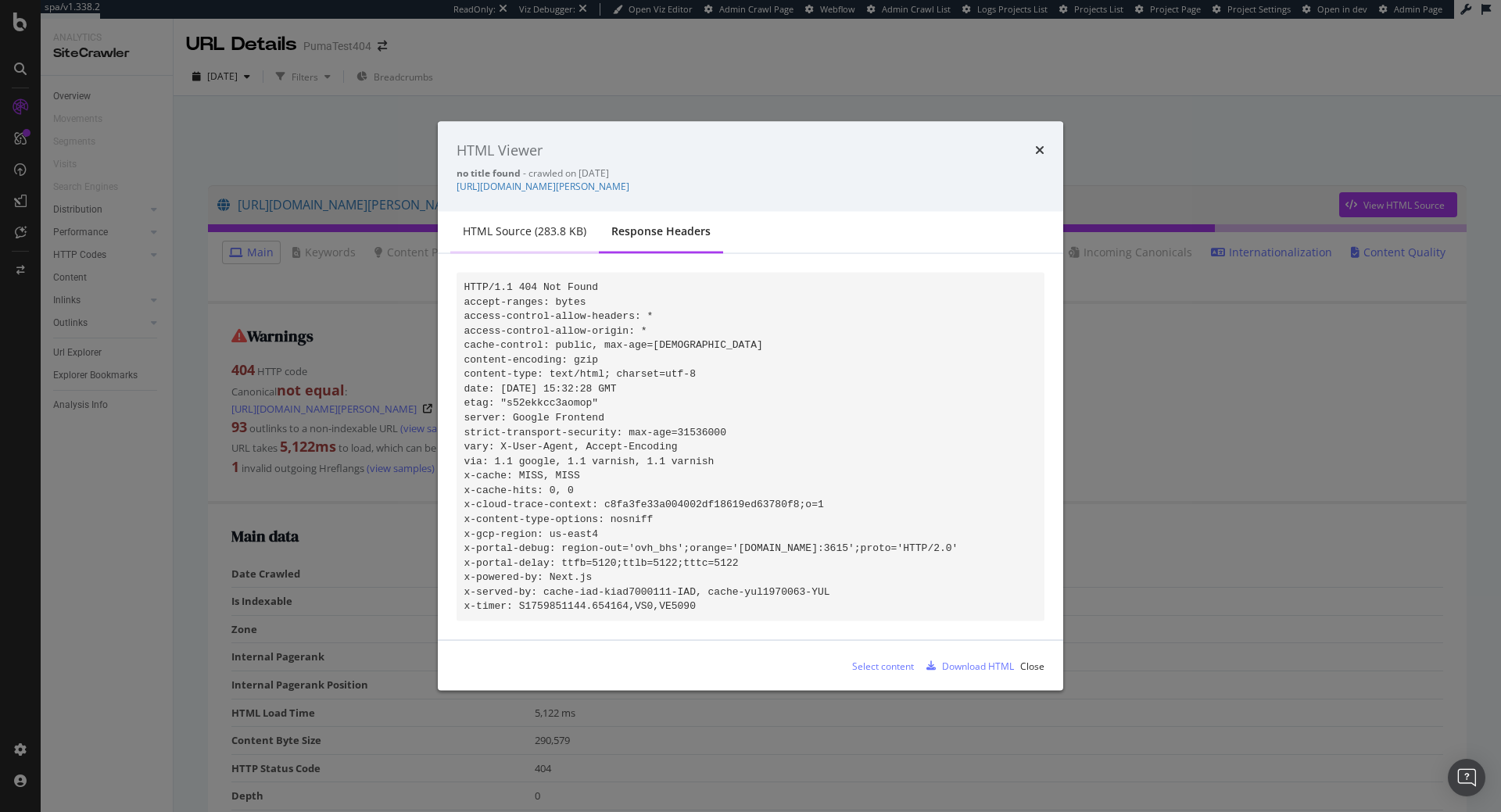
click at [576, 224] on div "HTML source (283.8 KB)" at bounding box center [525, 232] width 124 height 16
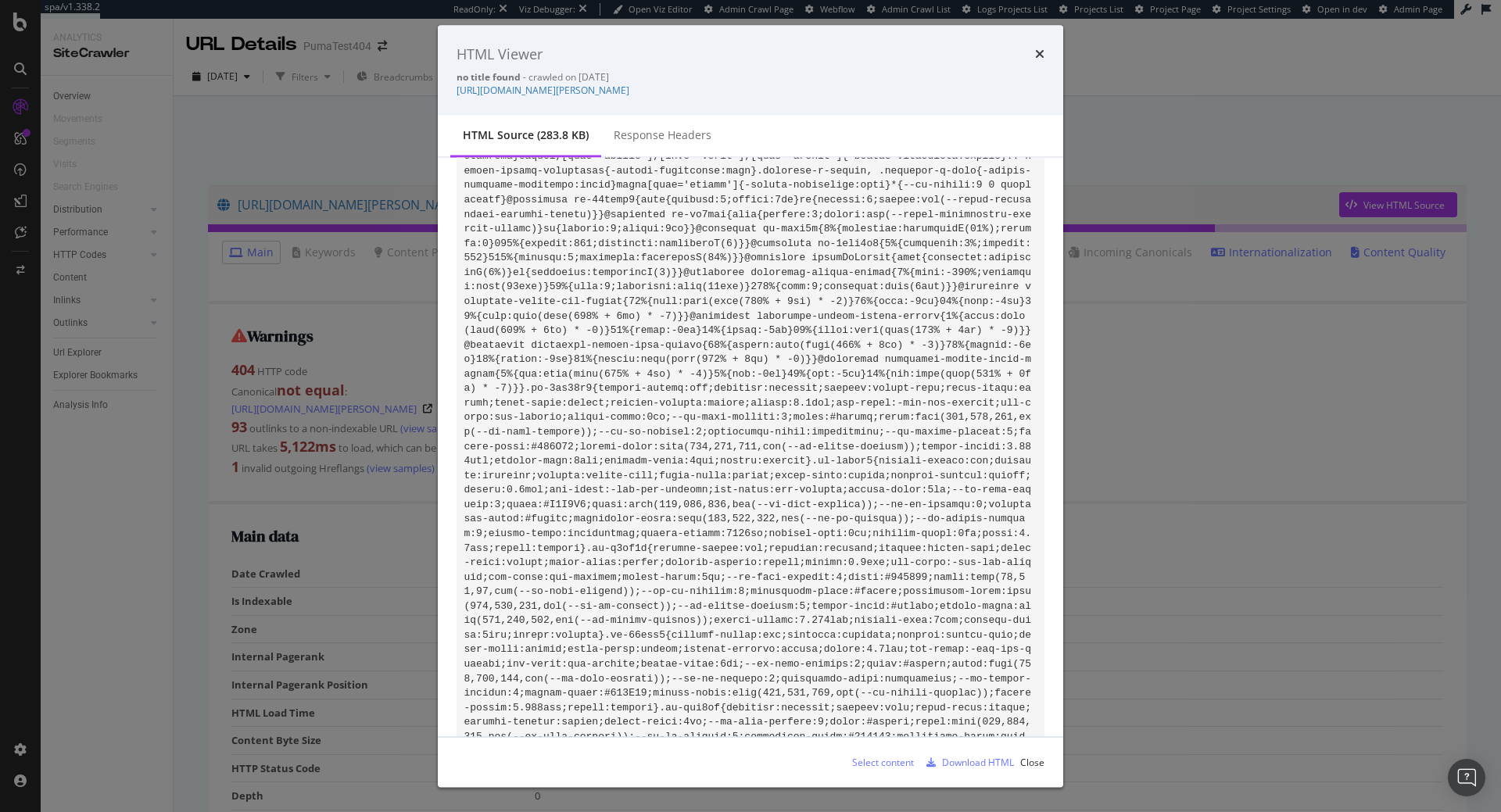
scroll to position [2152, 0]
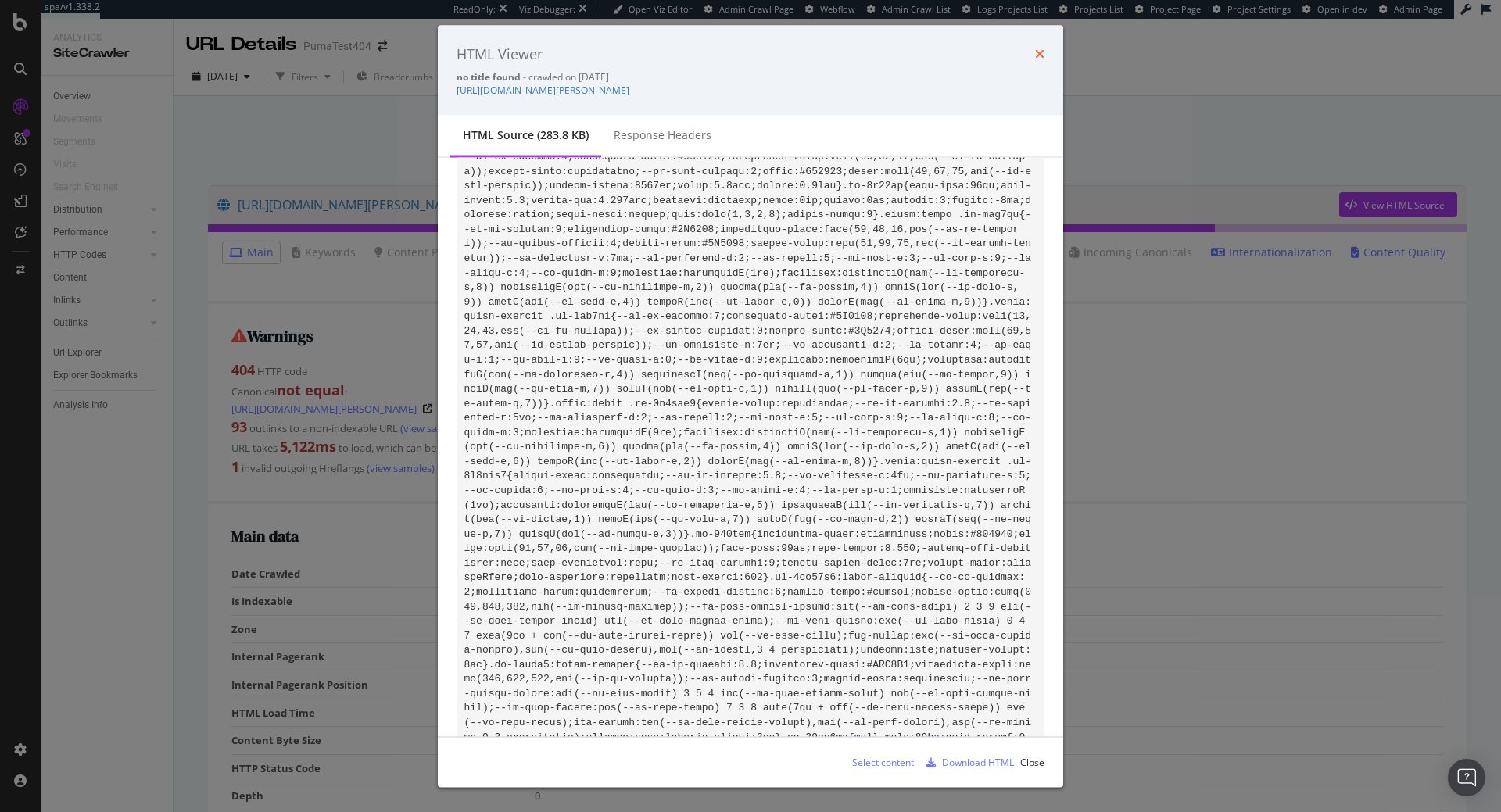
click at [1040, 58] on icon "times" at bounding box center [1040, 54] width 10 height 12
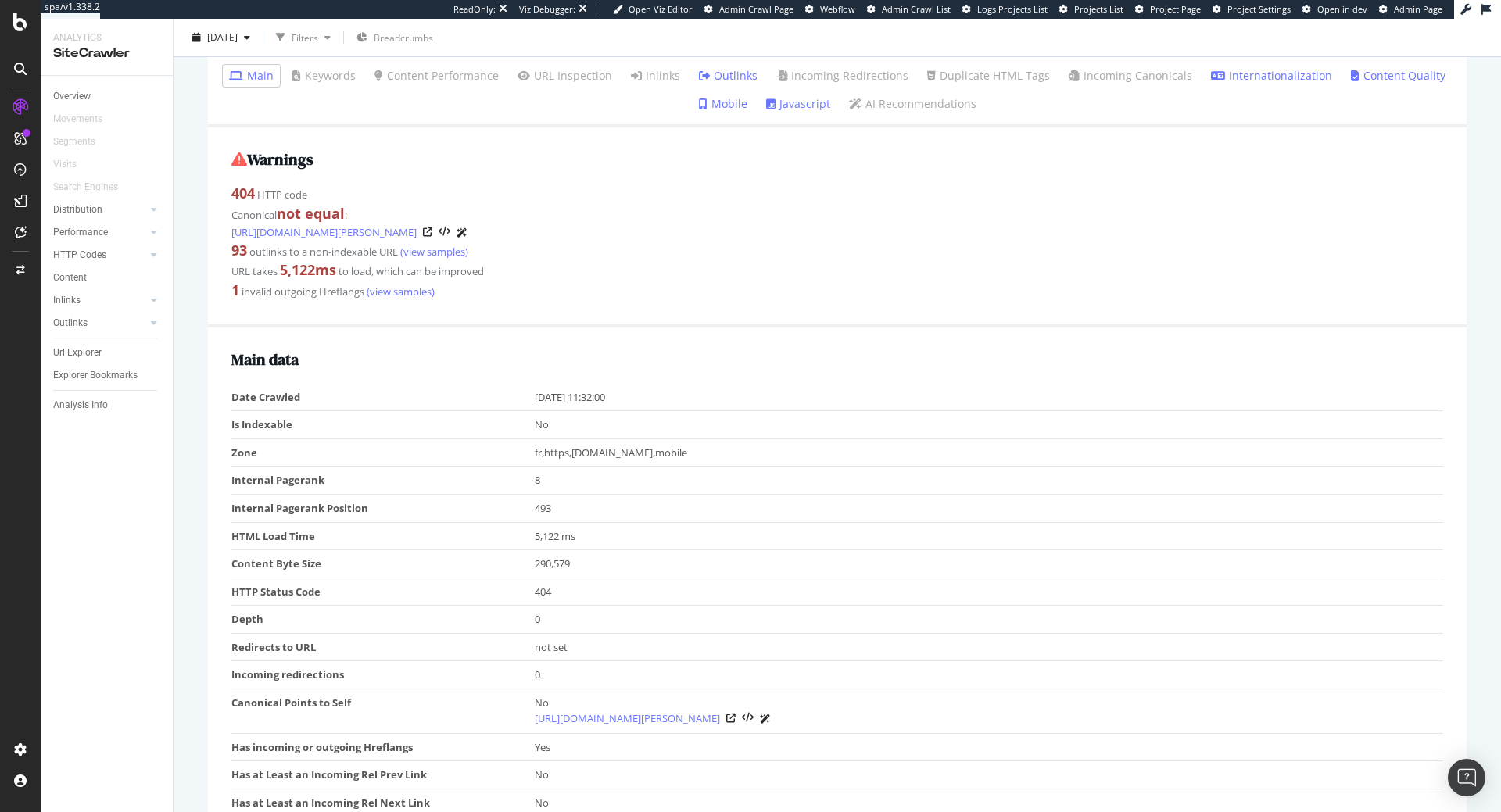
scroll to position [0, 0]
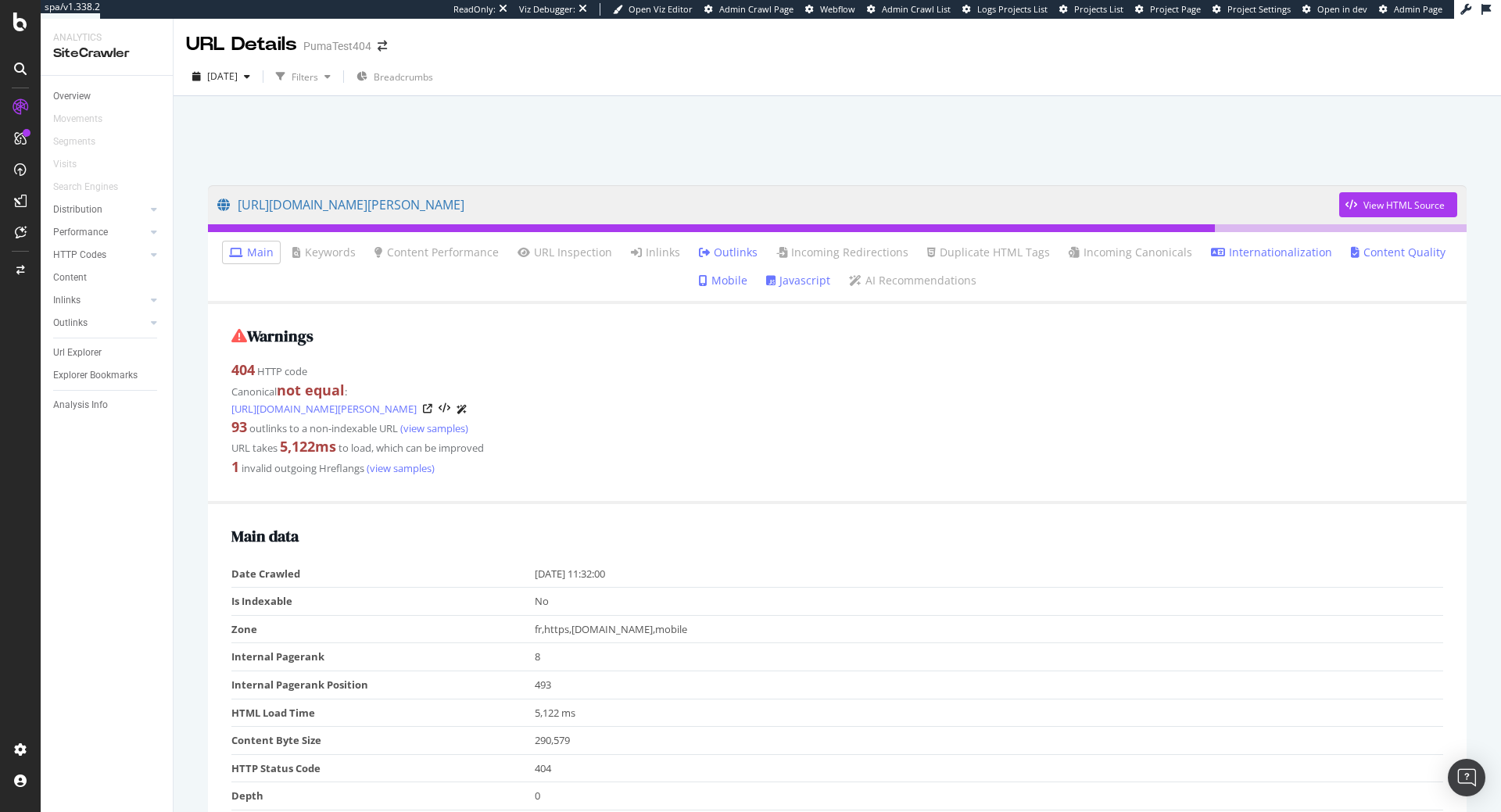
click at [811, 282] on link "Javascript" at bounding box center [798, 280] width 64 height 16
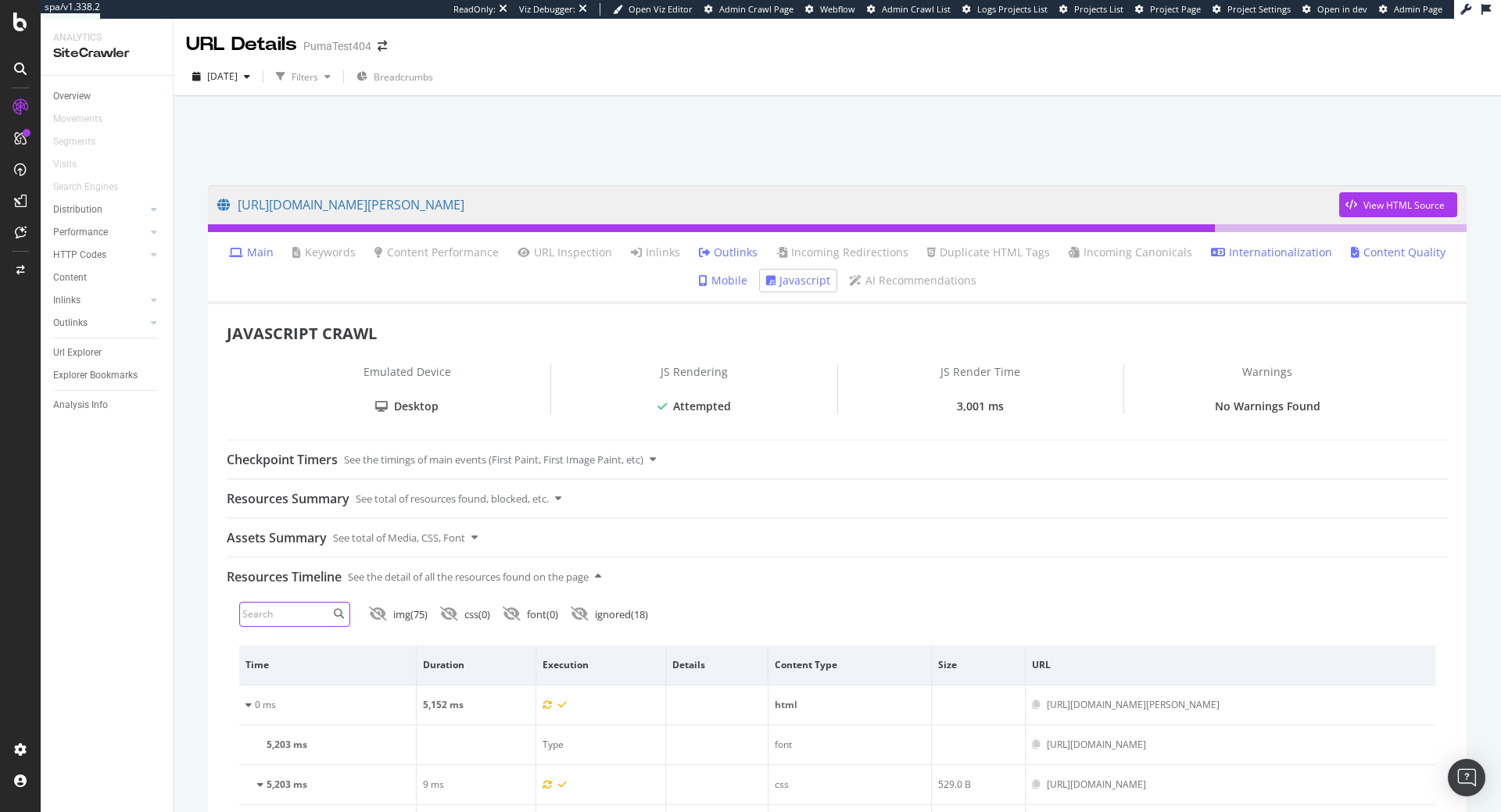
click at [321, 610] on input at bounding box center [295, 614] width 111 height 25
type input "coun"
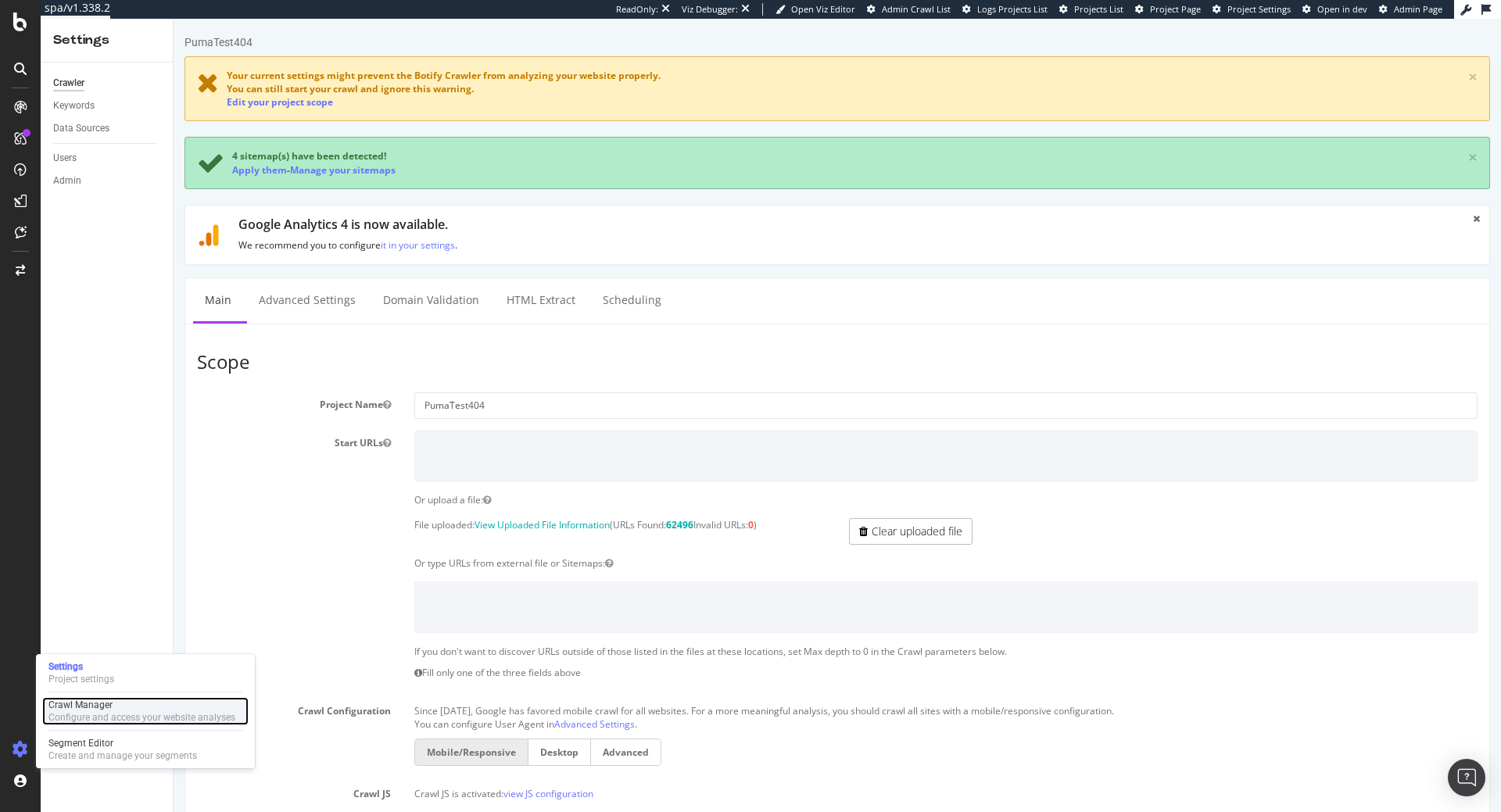
click at [111, 699] on div "Crawl Manager" at bounding box center [142, 705] width 187 height 12
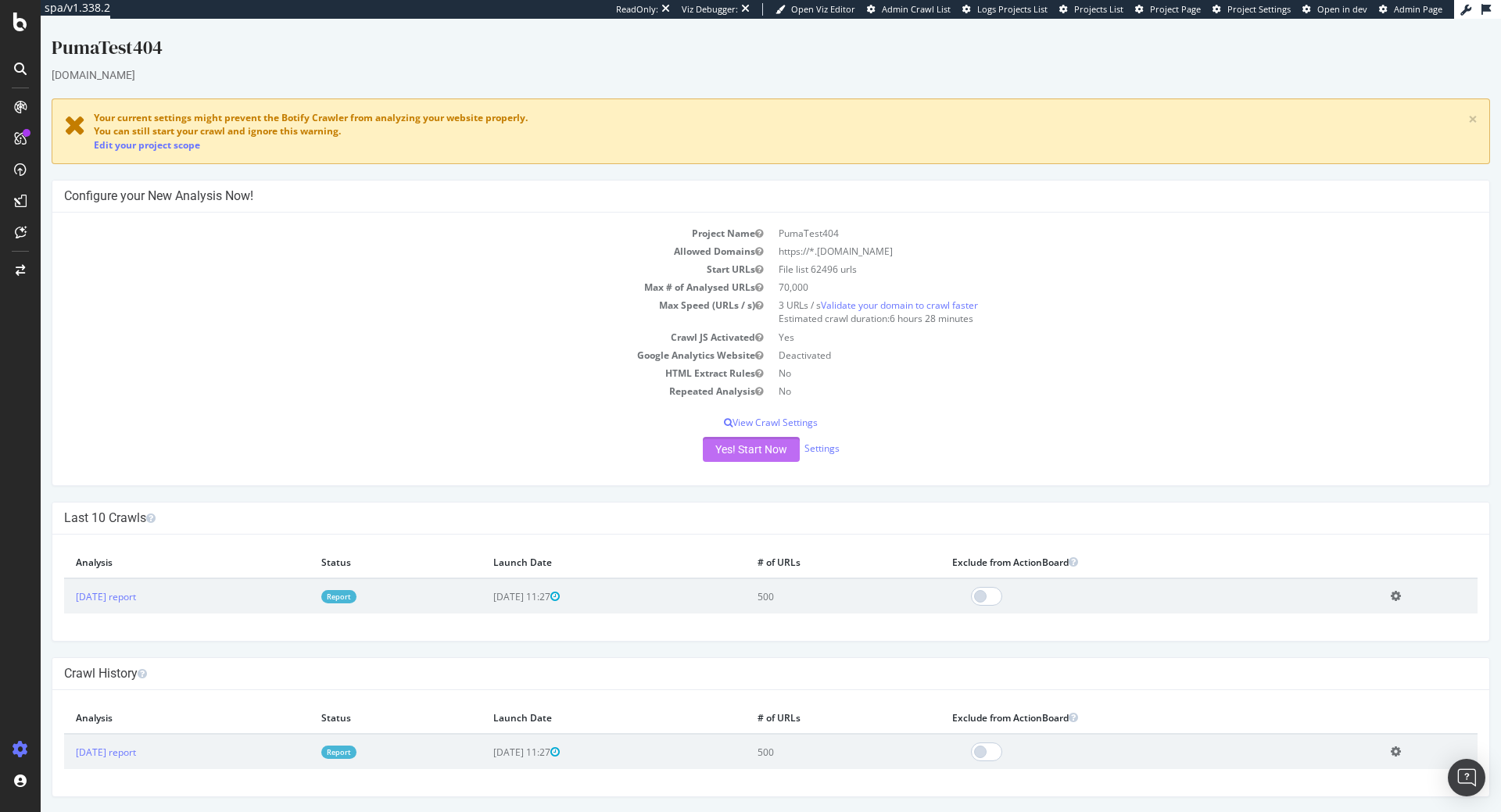
click at [769, 448] on button "Yes! Start Now" at bounding box center [750, 449] width 97 height 25
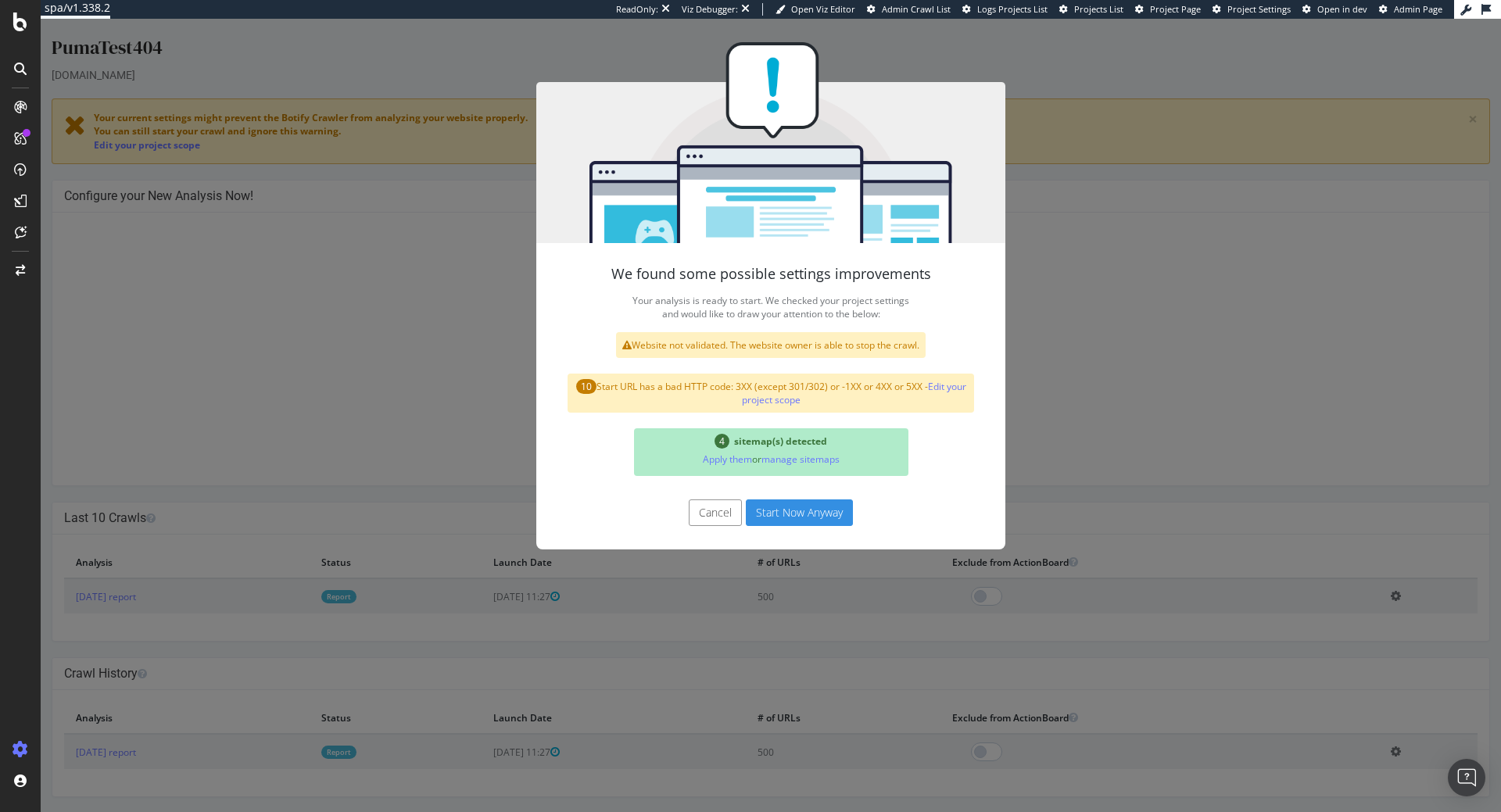
click at [806, 520] on button "Start Now Anyway" at bounding box center [799, 513] width 107 height 27
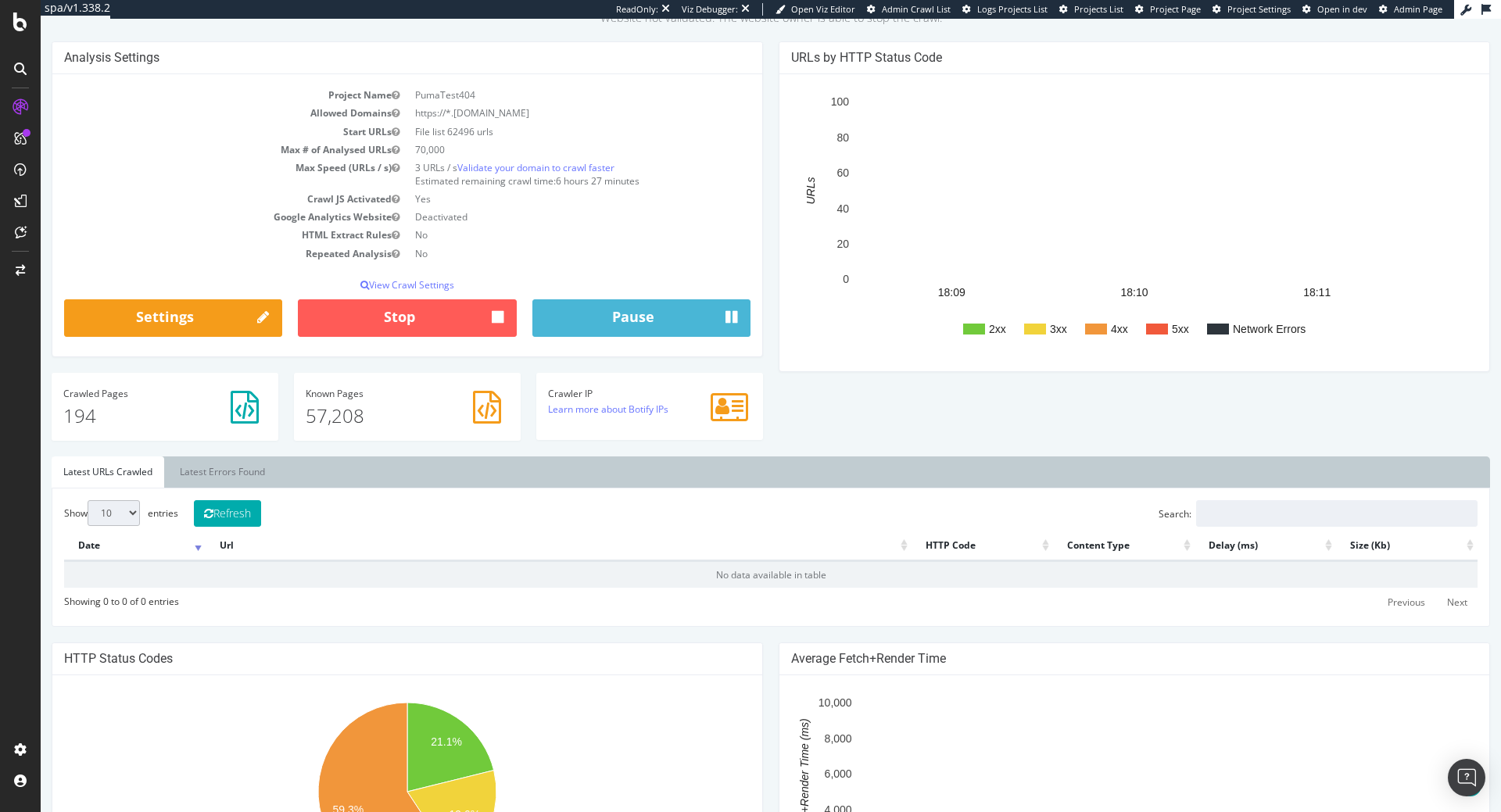
scroll to position [80, 0]
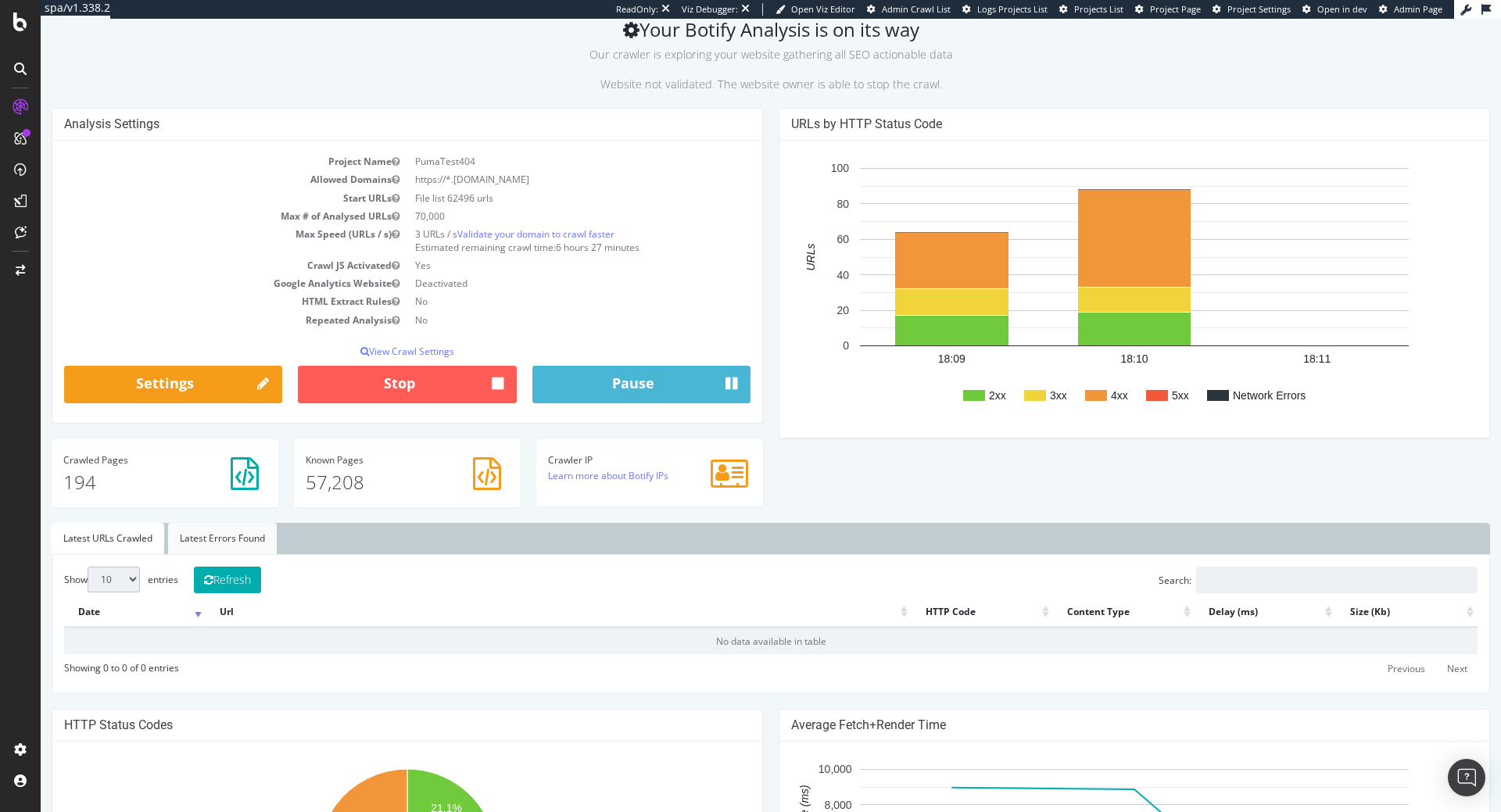
click at [244, 540] on link "Latest Errors Found" at bounding box center [222, 539] width 109 height 31
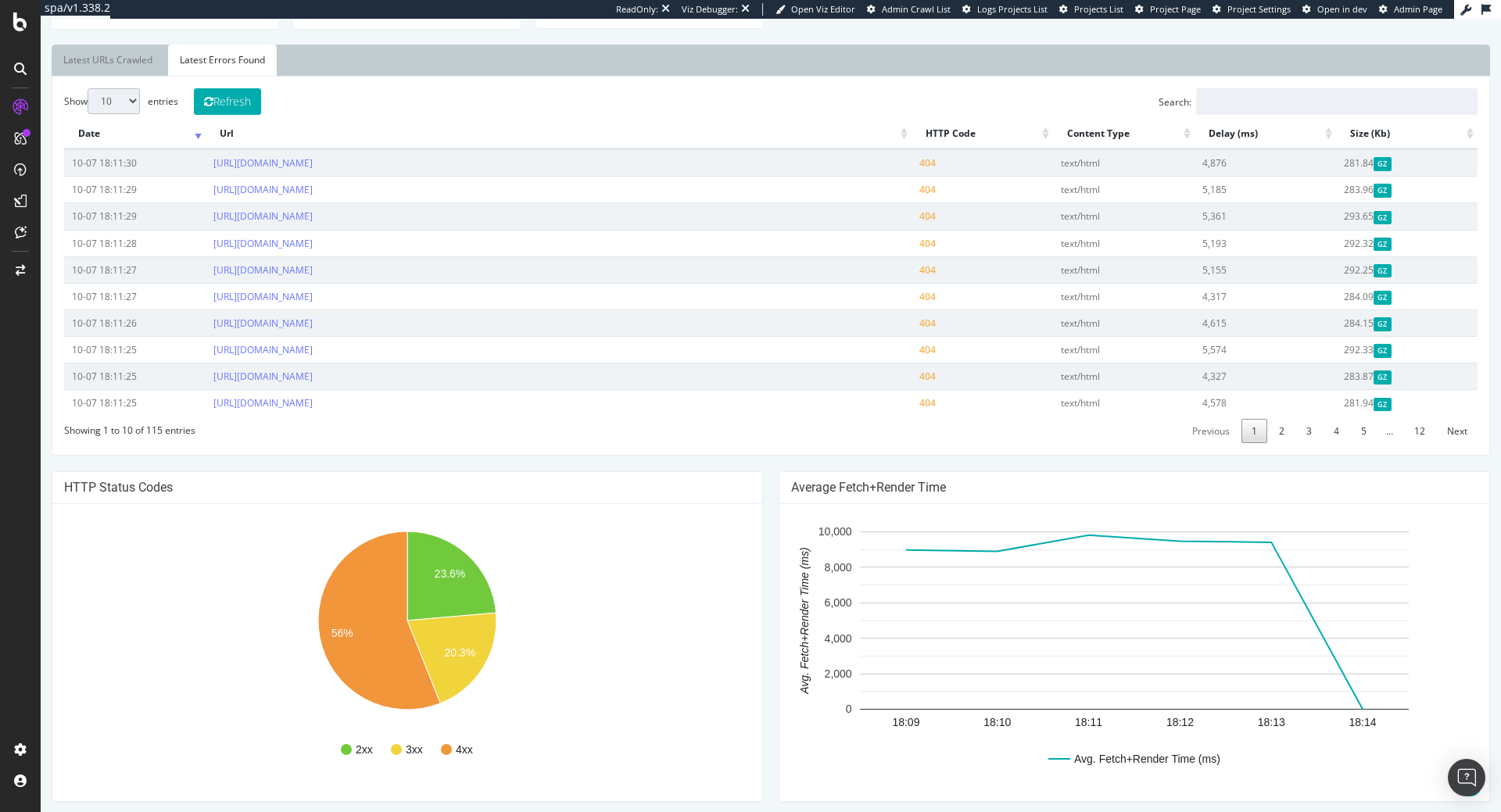
scroll to position [0, 0]
